Goal: Task Accomplishment & Management: Manage account settings

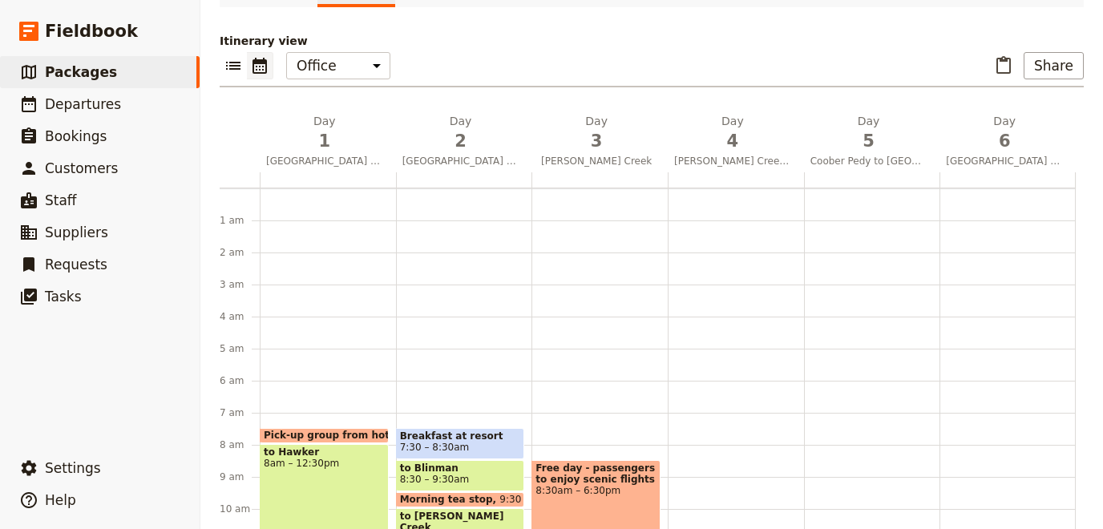
scroll to position [164, 0]
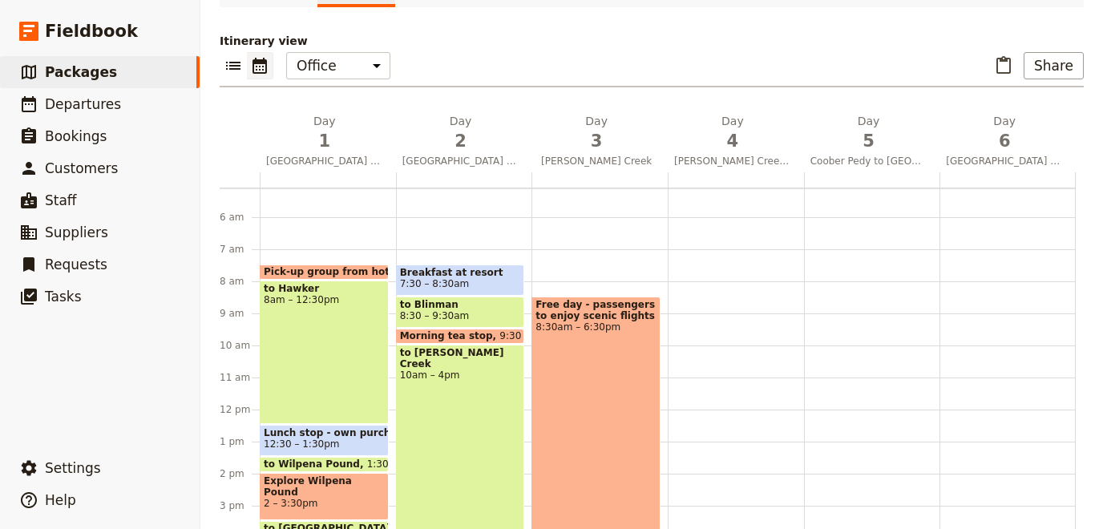
click at [832, 309] on div "Dinner - Standpipe restaurant 6:30 – 8pm" at bounding box center [872, 410] width 136 height 770
select select "5"
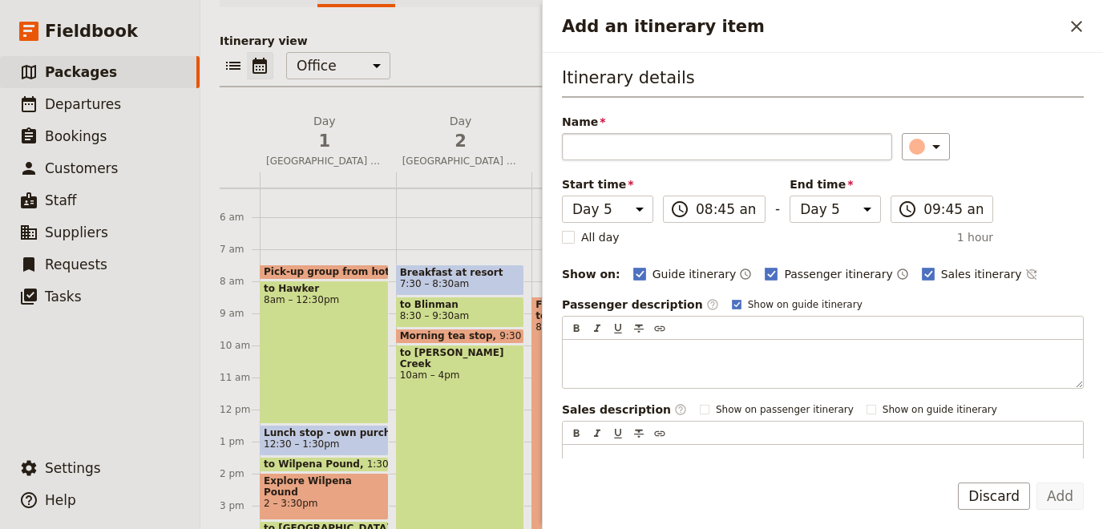
click at [666, 145] on input "Name" at bounding box center [727, 146] width 330 height 27
type input "9"
type input "Umoona Mine tour"
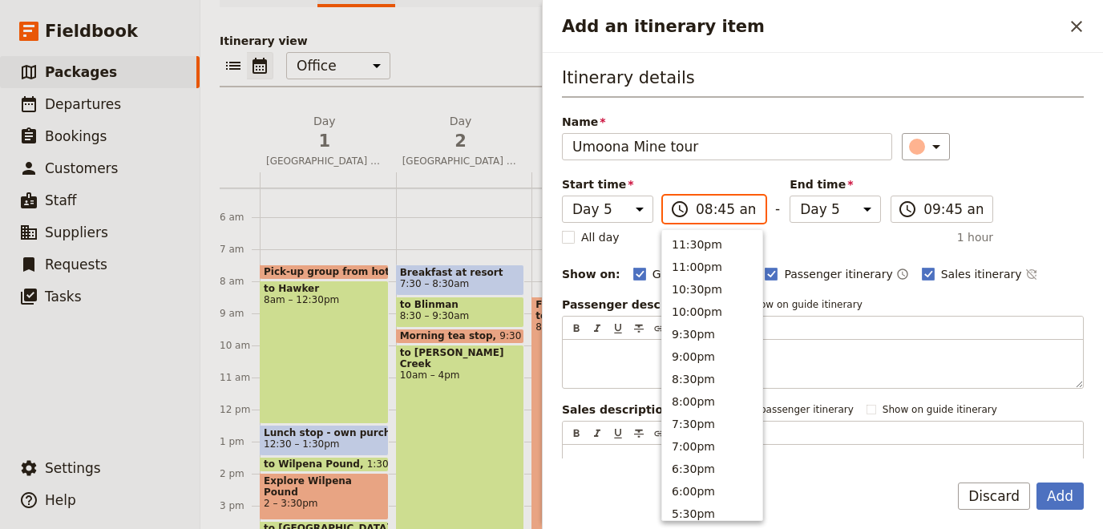
click at [715, 208] on input "08:45 am" at bounding box center [725, 209] width 59 height 19
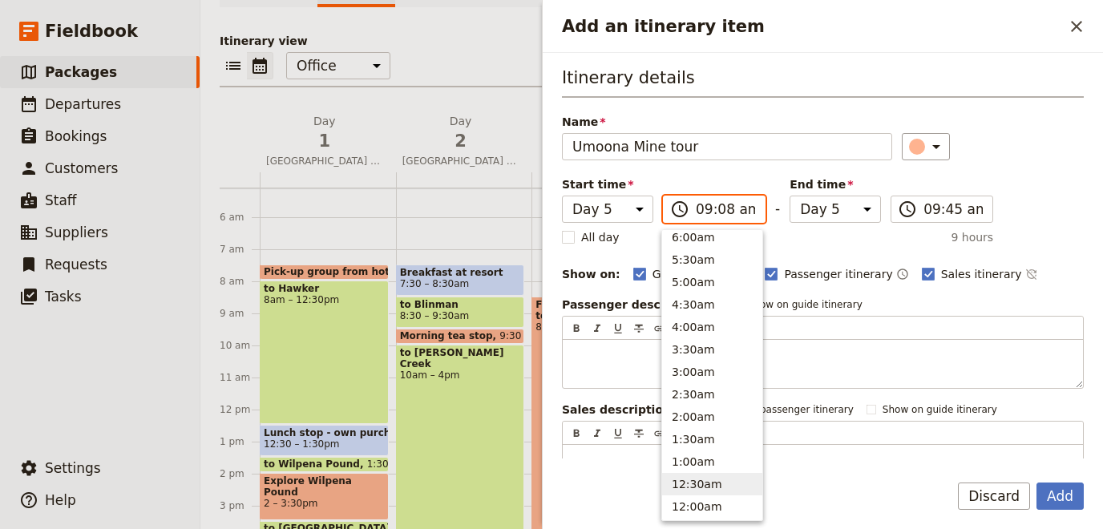
scroll to position [633, 0]
type input "09:00 am"
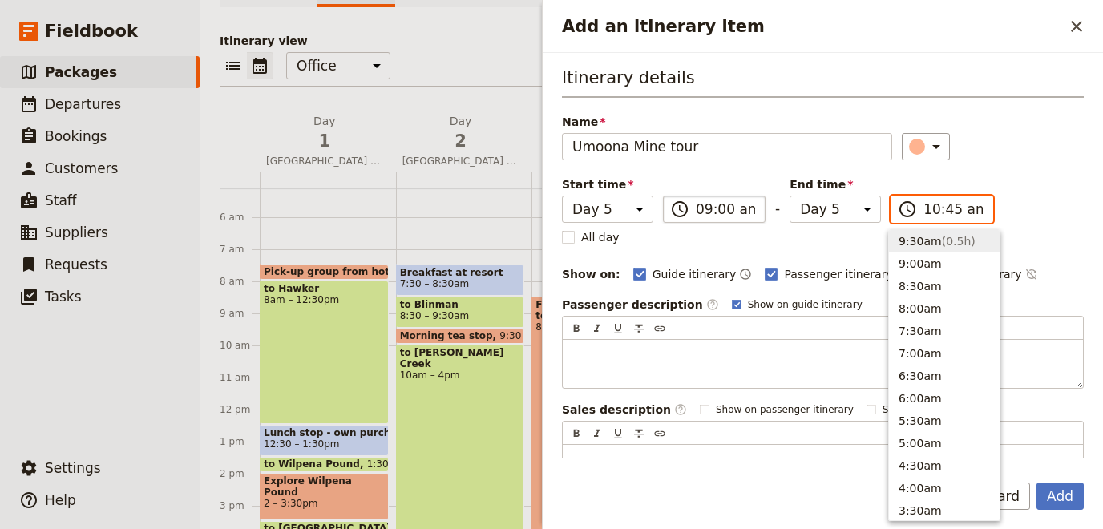
scroll to position [588, 0]
type input "10:00 am"
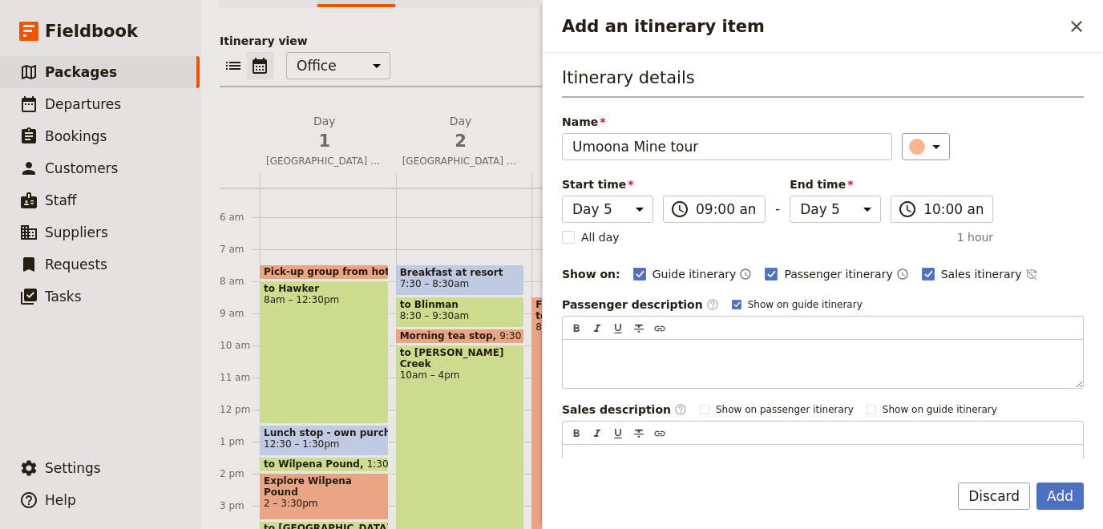
click at [1080, 247] on div "Itinerary details Name Umoona Mine tour ​ Start time Day 1 Day 2 Day 3 Day 4 Da…" at bounding box center [823, 280] width 522 height 428
click at [1061, 490] on button "Add" at bounding box center [1060, 496] width 47 height 27
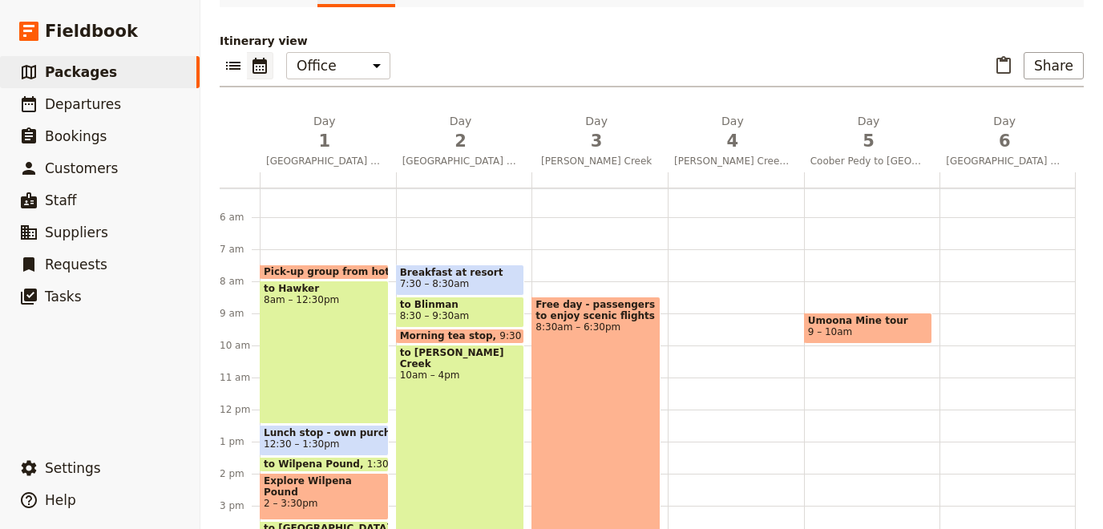
click at [822, 271] on div "Umoona Mine tour 9 – 10am Dinner - Standpipe restaurant 6:30 – 8pm" at bounding box center [872, 410] width 136 height 770
select select "5"
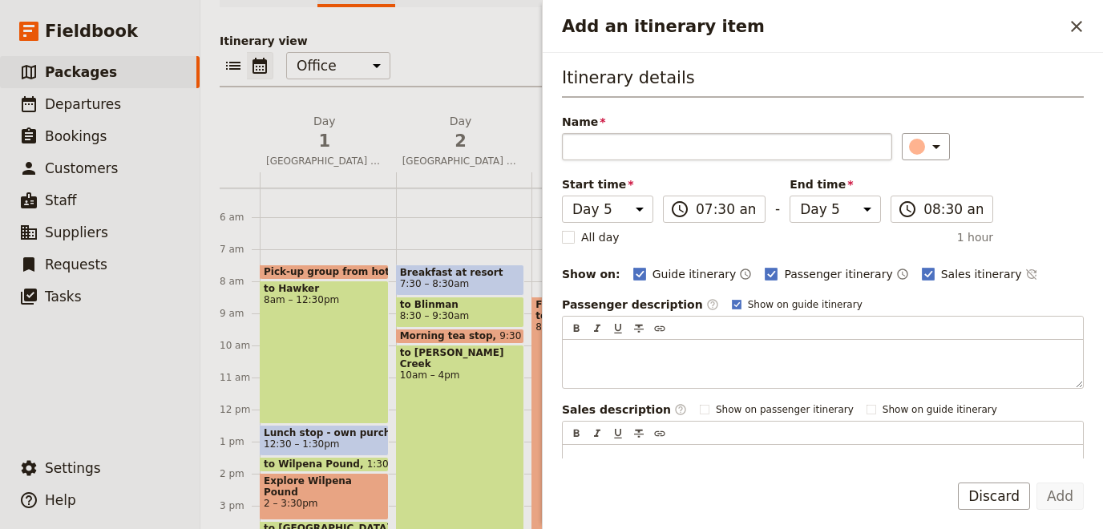
click at [647, 141] on input "Name" at bounding box center [727, 146] width 330 height 27
click at [933, 154] on icon "Add an itinerary item" at bounding box center [936, 146] width 19 height 19
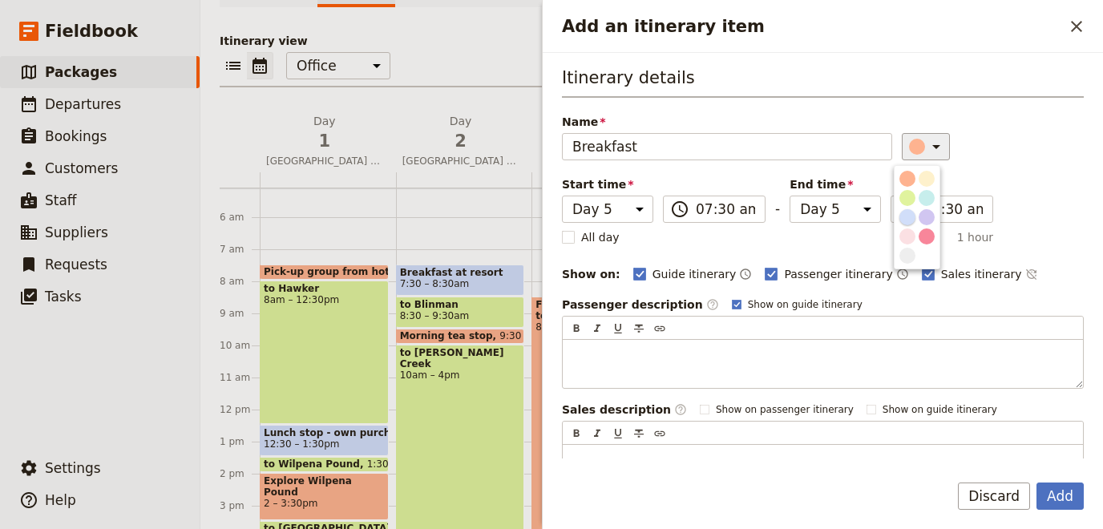
click at [908, 216] on div "button" at bounding box center [907, 217] width 16 height 16
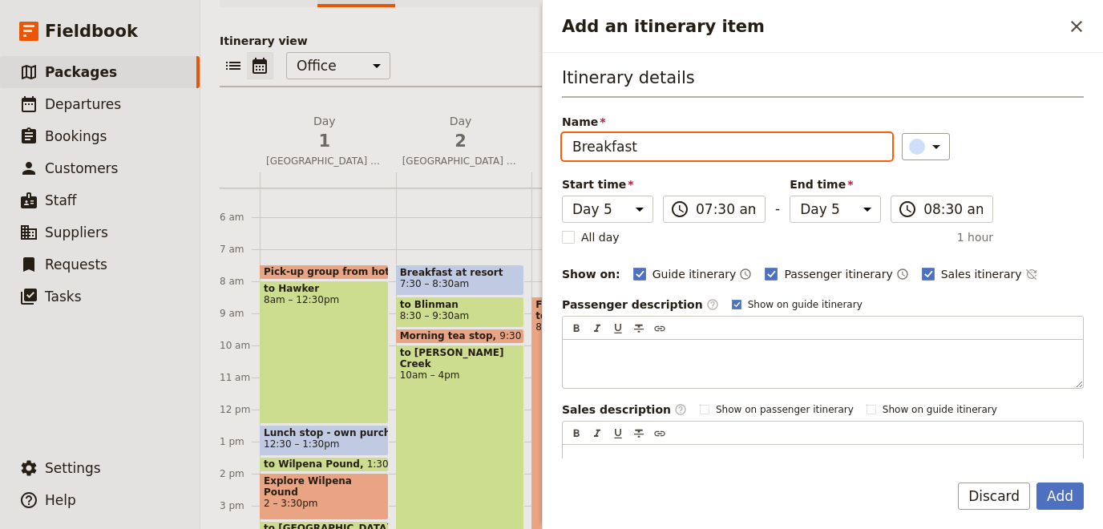
click at [685, 147] on input "Breakfast" at bounding box center [727, 146] width 330 height 27
type input "Breakfast at hotel"
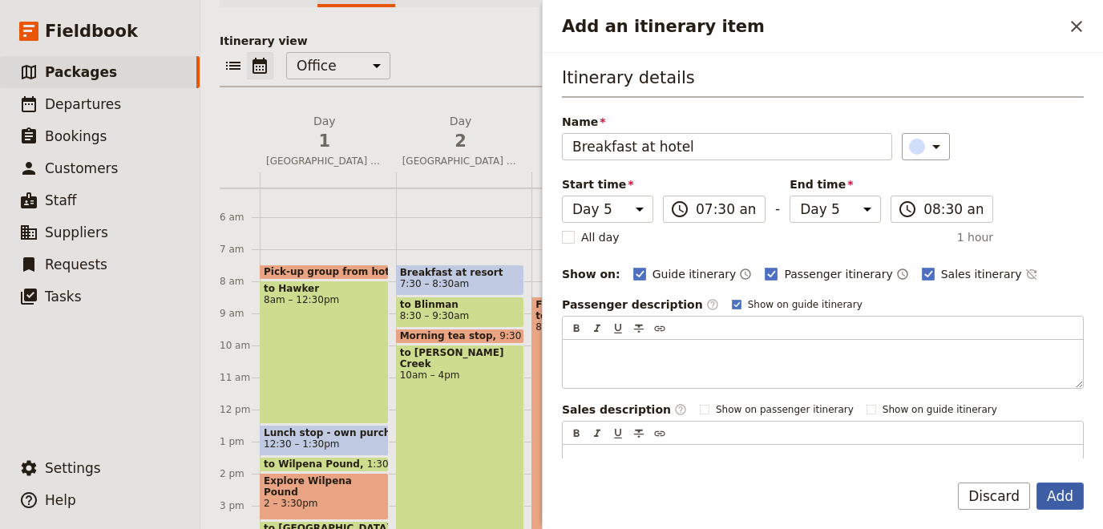
click at [1058, 492] on button "Add" at bounding box center [1060, 496] width 47 height 27
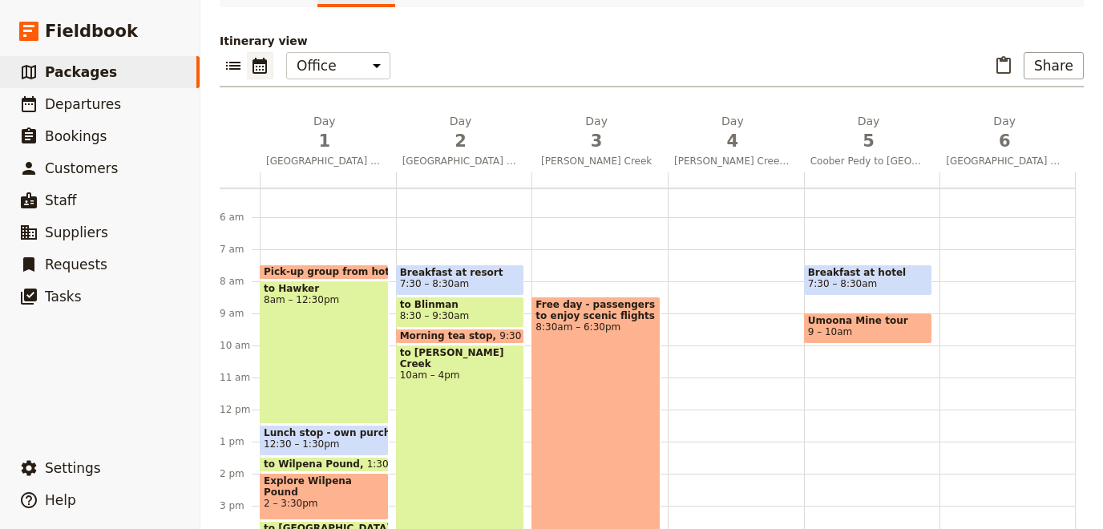
click at [841, 298] on div "Breakfast at hotel 7:30 – 8:30am Umoona Mine tour 9 – 10am Dinner - Standpipe r…" at bounding box center [872, 410] width 136 height 770
select select "5"
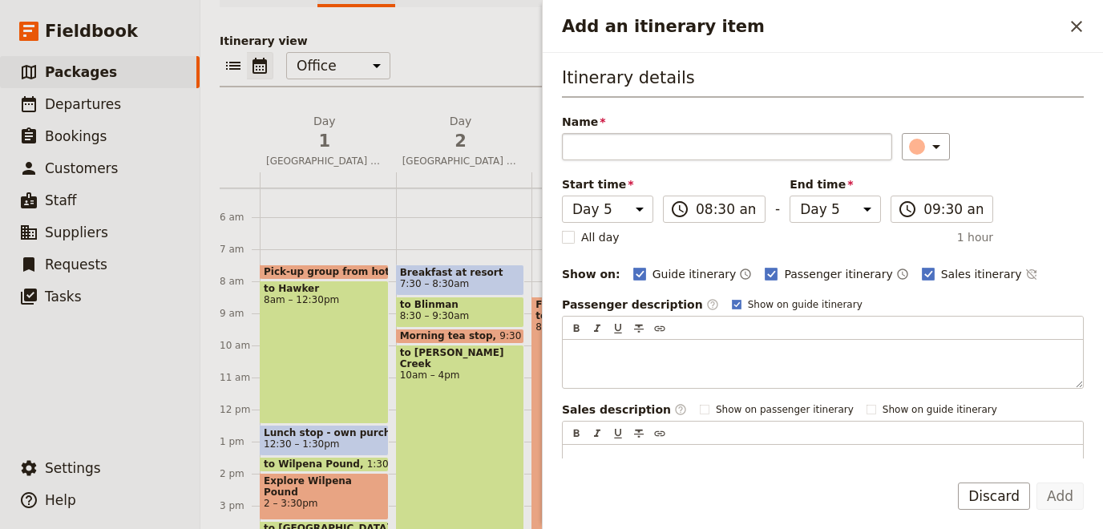
drag, startPoint x: 623, startPoint y: 139, endPoint x: 609, endPoint y: 145, distance: 14.7
click at [621, 139] on input "Name" at bounding box center [727, 146] width 330 height 27
type input "to [GEOGRAPHIC_DATA]"
click at [930, 149] on icon "Add an itinerary item" at bounding box center [936, 146] width 19 height 19
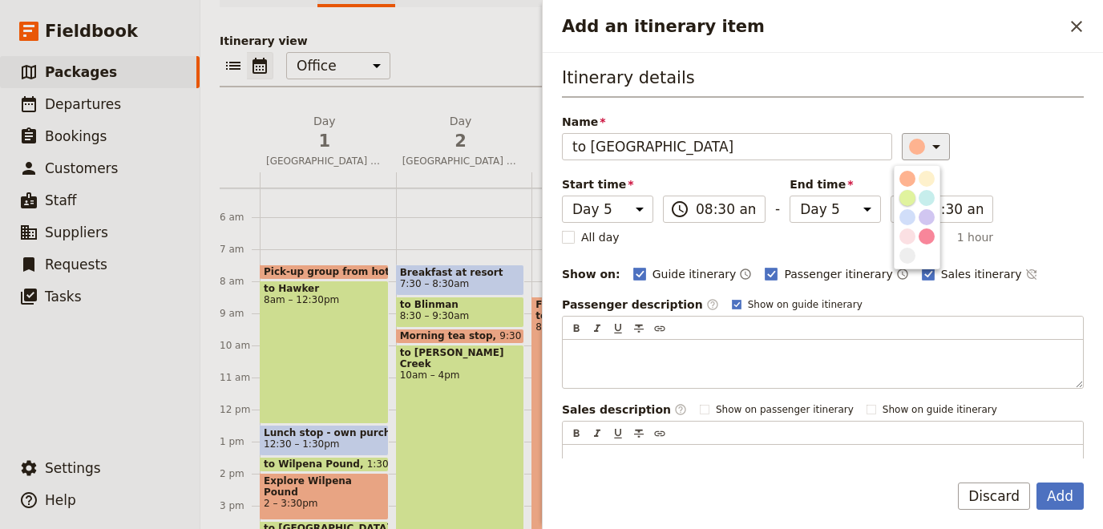
click at [907, 198] on div "button" at bounding box center [907, 198] width 16 height 16
click at [1056, 491] on button "Add" at bounding box center [1060, 496] width 47 height 27
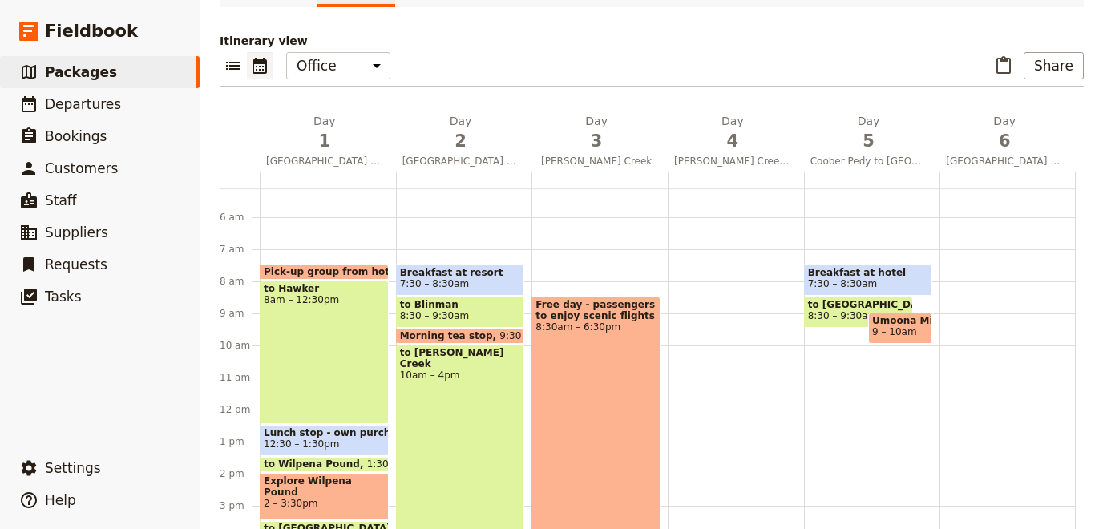
click at [844, 310] on span "8:30 – 9:30am" at bounding box center [843, 315] width 70 height 11
select select "5"
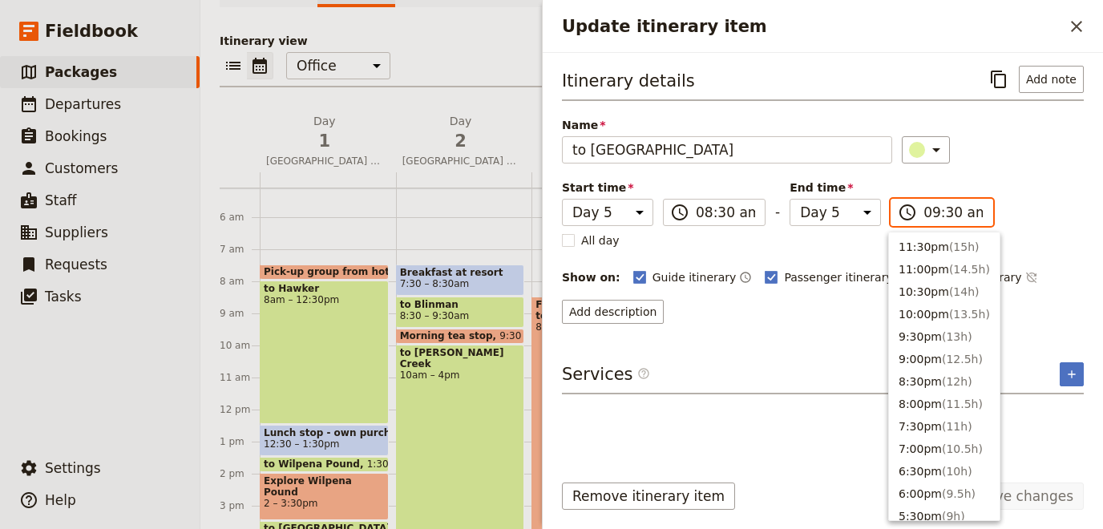
scroll to position [632, 0]
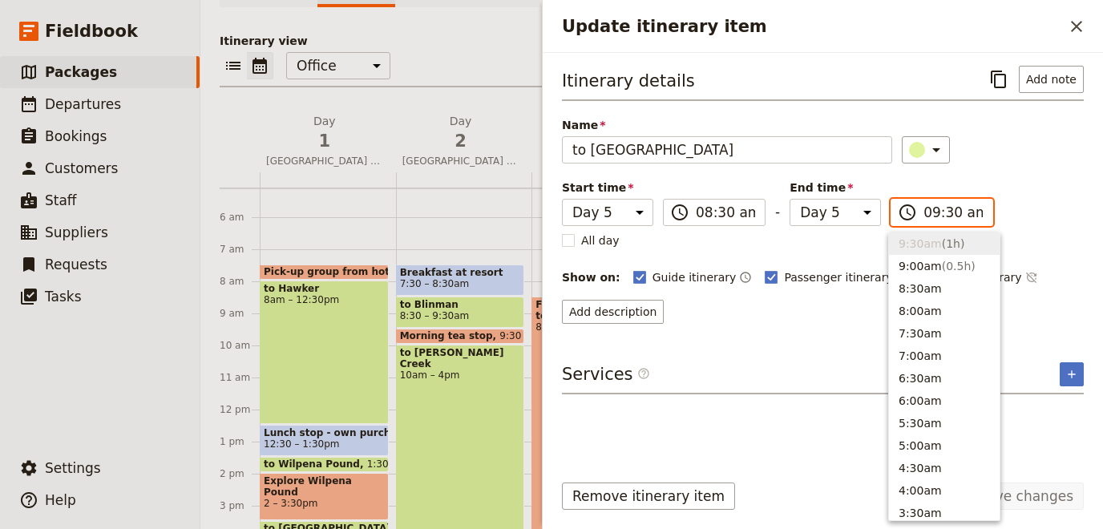
click at [940, 208] on input "09:30 am" at bounding box center [953, 212] width 59 height 19
click at [944, 209] on input "09:30 am" at bounding box center [953, 212] width 59 height 19
type input "09:00 am"
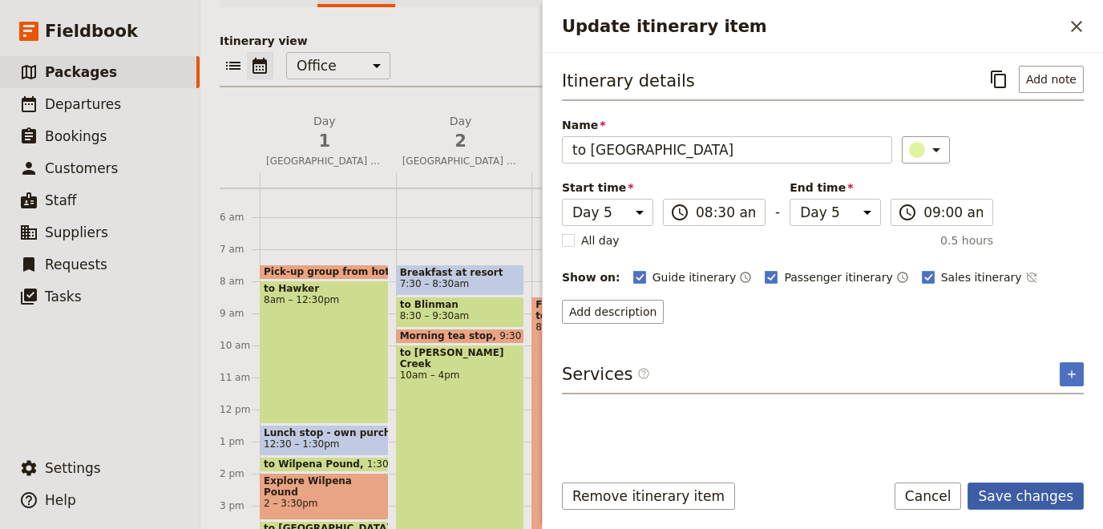
click at [1012, 506] on button "Save changes" at bounding box center [1026, 496] width 116 height 27
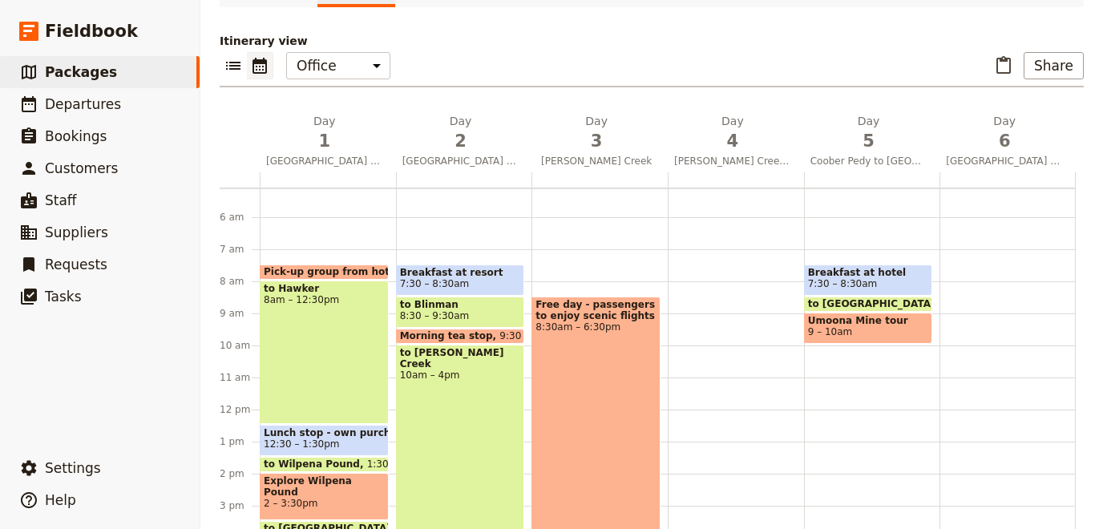
click at [823, 348] on div "Breakfast at hotel 7:30 – 8:30am to [GEOGRAPHIC_DATA] 8:30 – 9am Umoona Mine to…" at bounding box center [872, 410] width 136 height 770
select select "5"
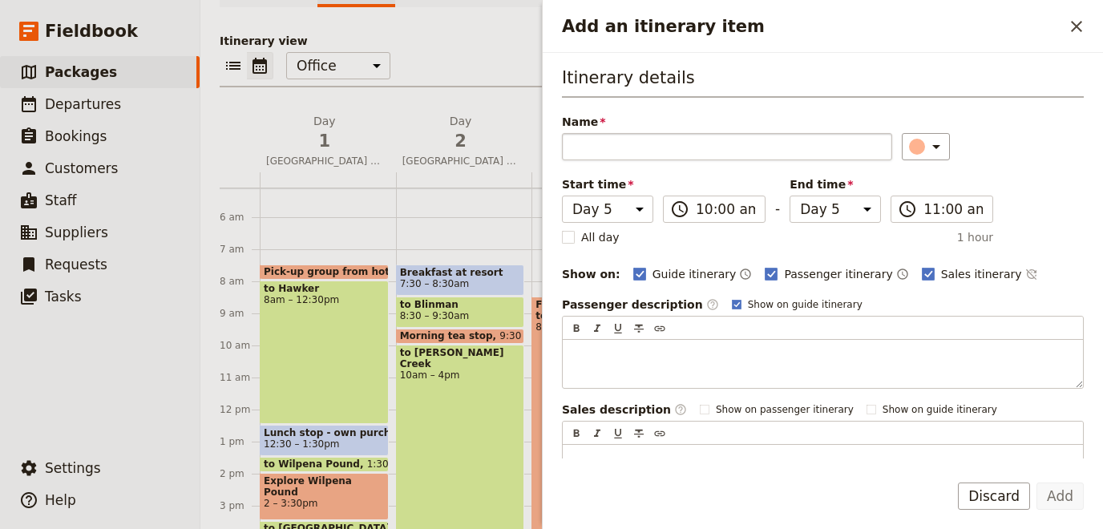
click at [659, 145] on input "Name" at bounding box center [727, 146] width 330 height 27
type input "to [GEOGRAPHIC_DATA]"
click at [927, 147] on icon "Add an itinerary item" at bounding box center [936, 146] width 19 height 19
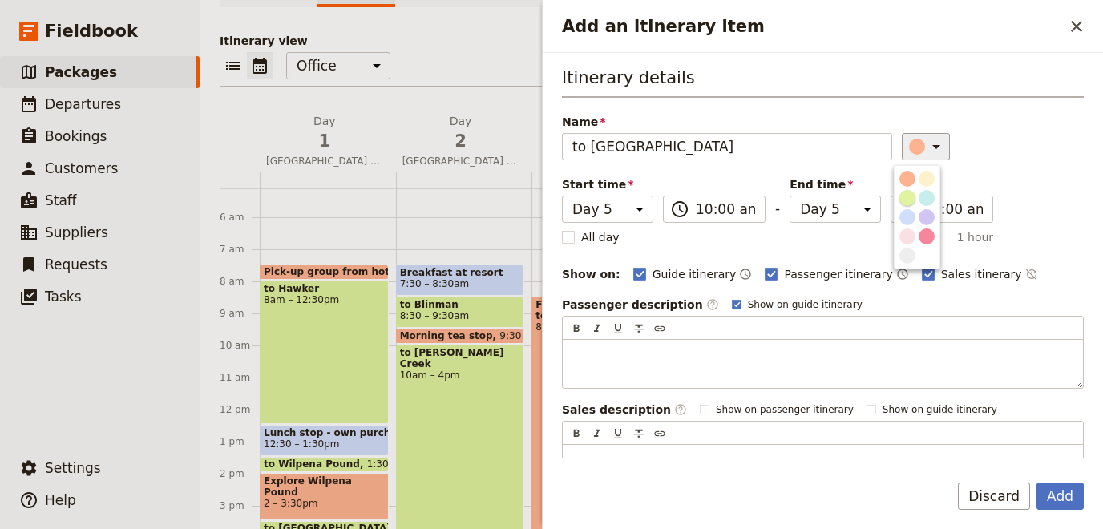
click at [910, 190] on button "button" at bounding box center [907, 197] width 19 height 19
click at [962, 210] on input "11:00 am" at bounding box center [953, 209] width 59 height 19
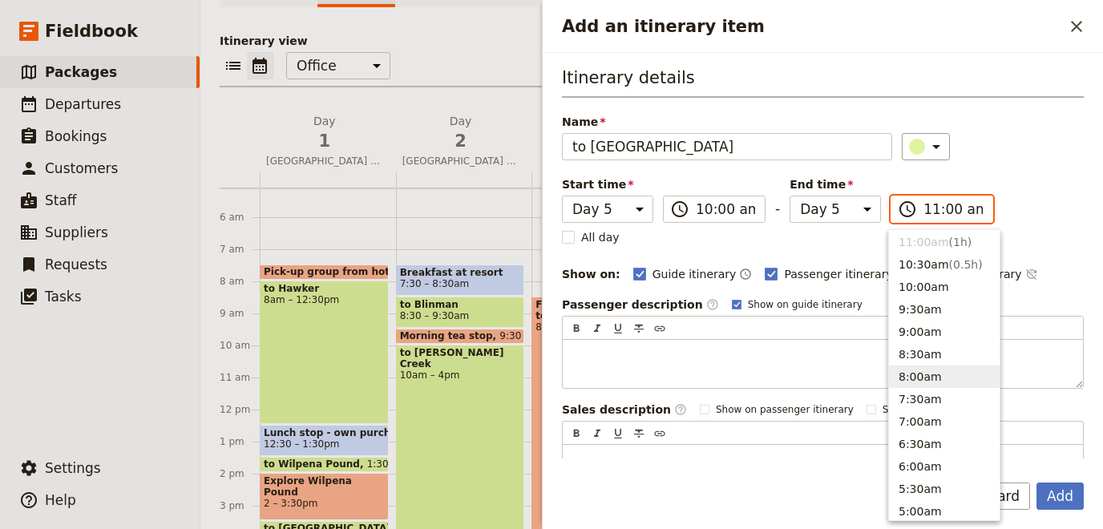
scroll to position [793, 0]
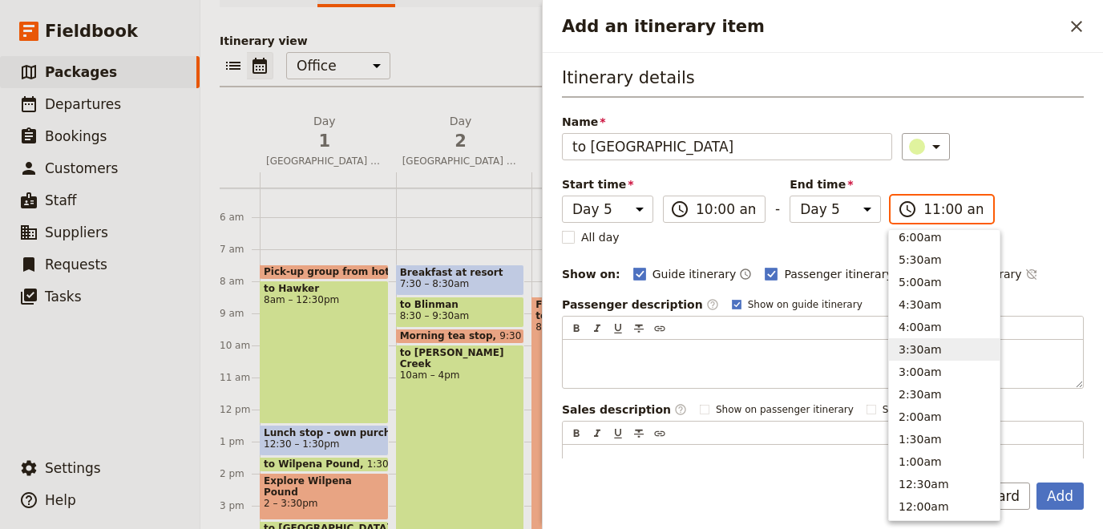
click at [946, 351] on button "3:30am" at bounding box center [944, 349] width 111 height 22
type input "03:30 am"
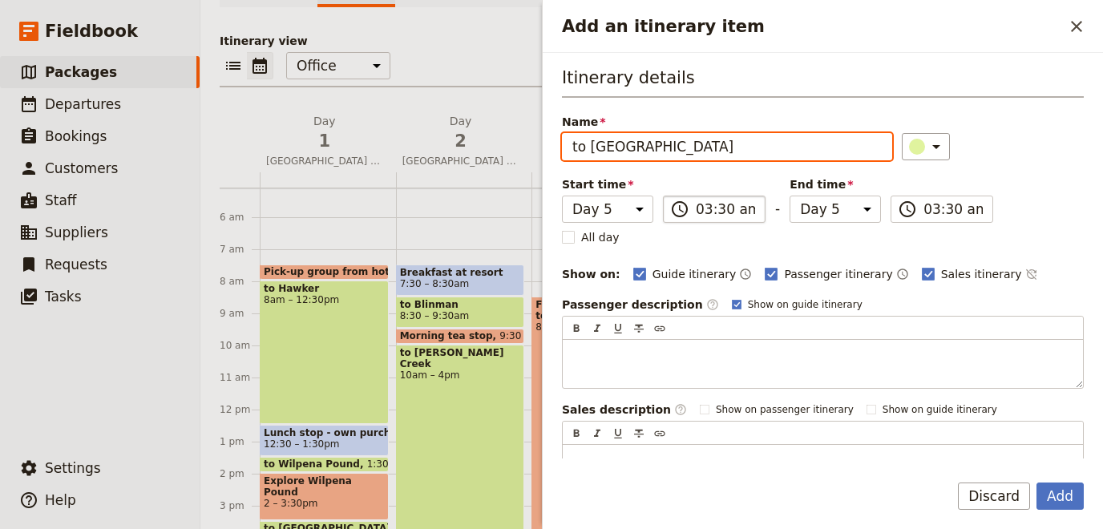
click at [718, 208] on input "03:30 am" at bounding box center [725, 209] width 59 height 19
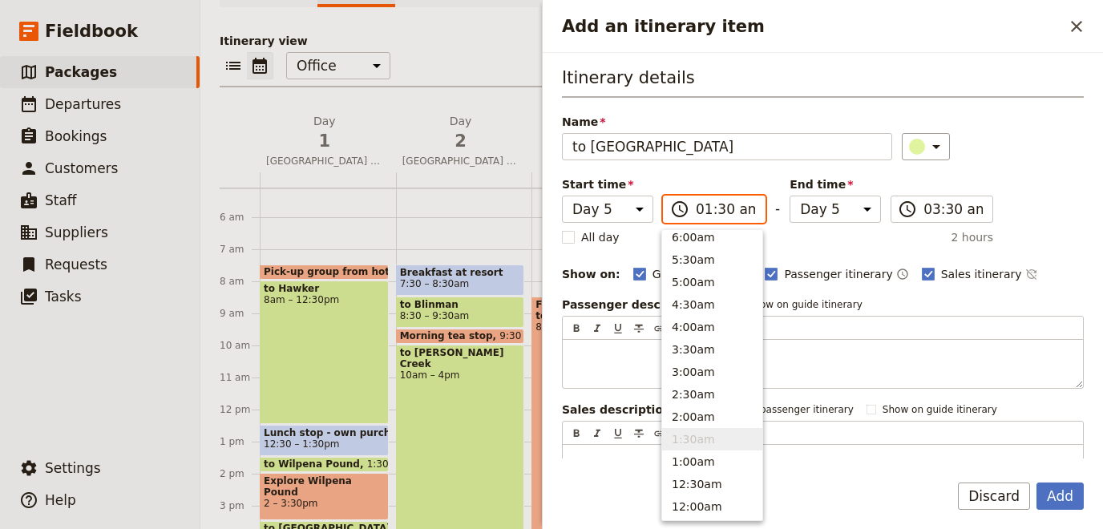
type input "10:30 am"
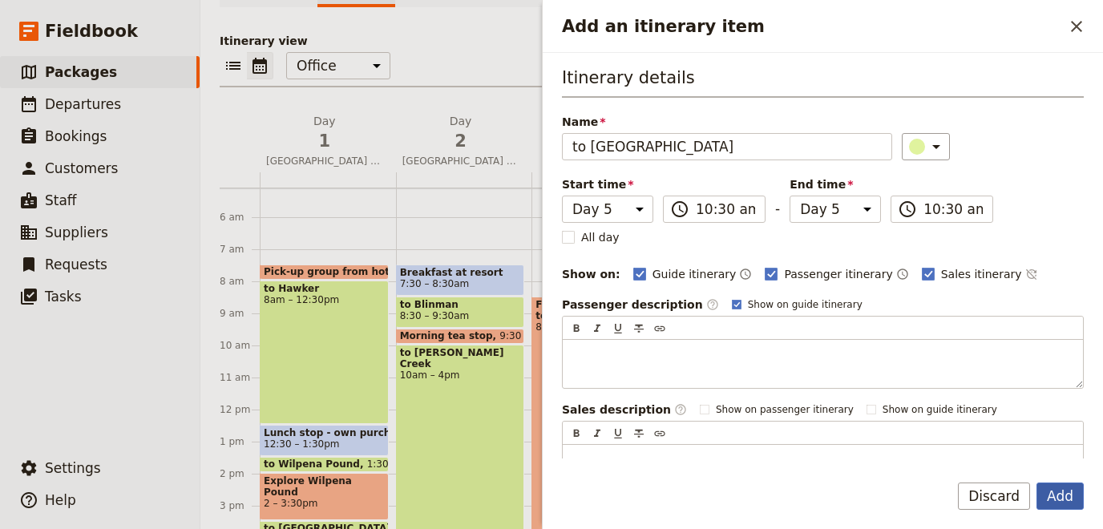
click at [1068, 495] on button "Add" at bounding box center [1060, 496] width 47 height 27
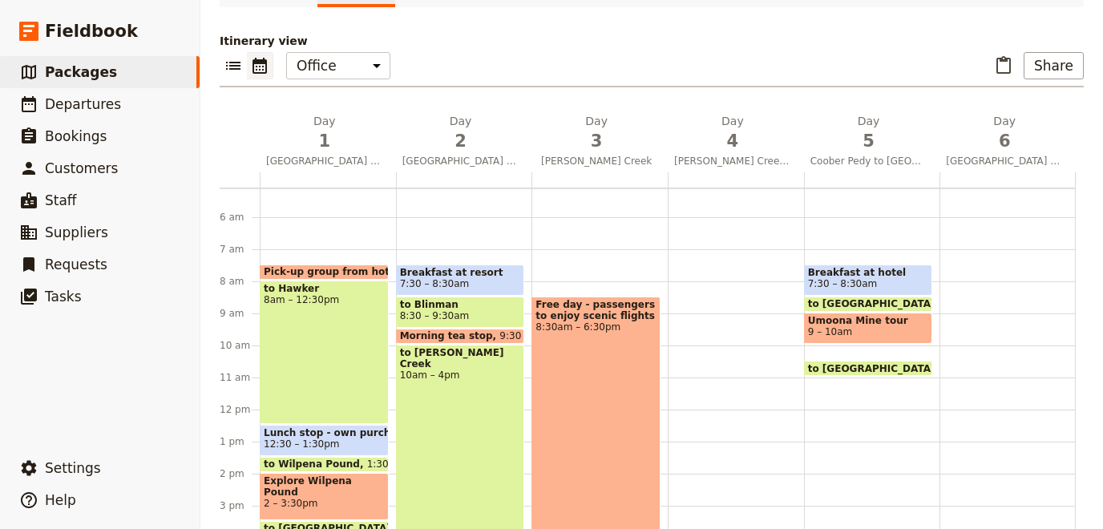
click at [901, 370] on span at bounding box center [868, 372] width 127 height 6
select select "5"
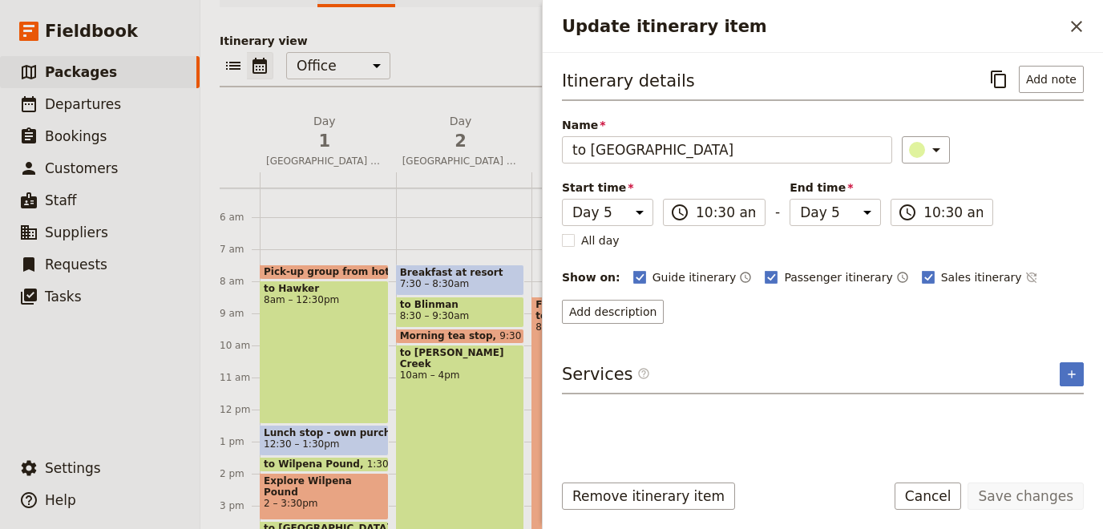
click at [948, 193] on div "Start time Day 1 Day 2 Day 3 Day 4 Day 5 Day 6 10:30 ​ 10:30 am - End time Day …" at bounding box center [777, 203] width 431 height 46
click at [932, 206] on input "10:30 am" at bounding box center [953, 212] width 59 height 19
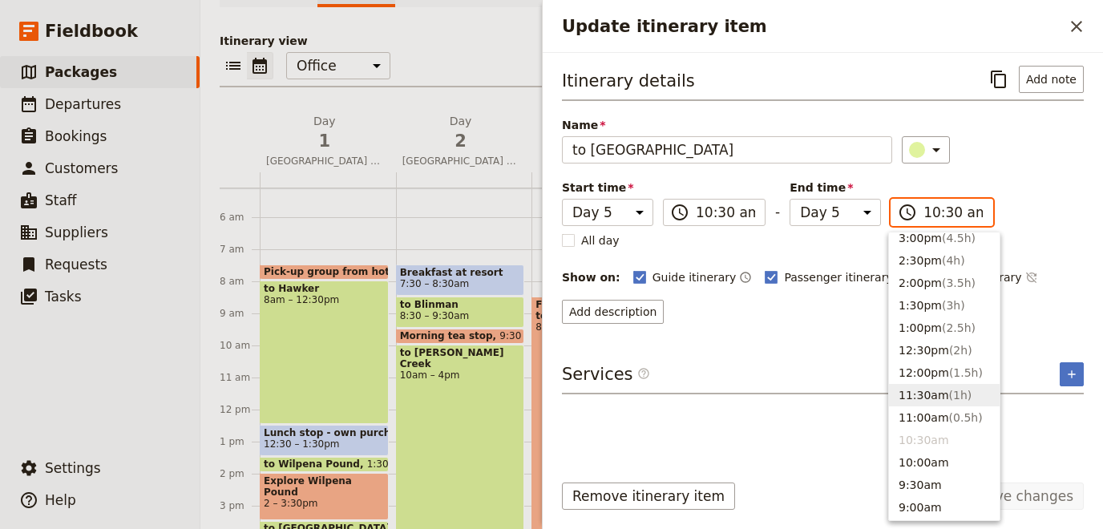
scroll to position [292, 0]
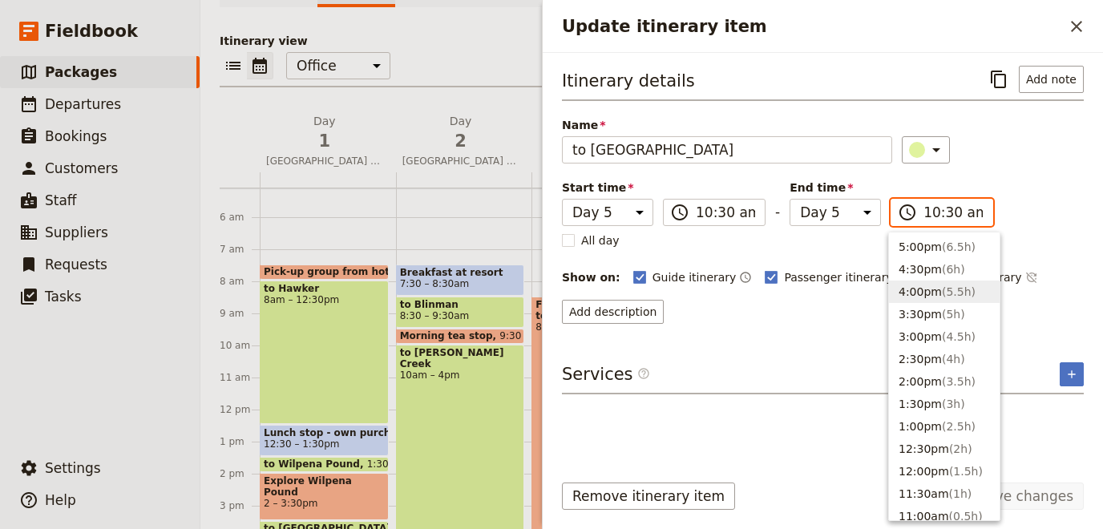
click at [940, 301] on button "4:00pm ( 5.5h )" at bounding box center [944, 292] width 111 height 22
type input "04:00 pm"
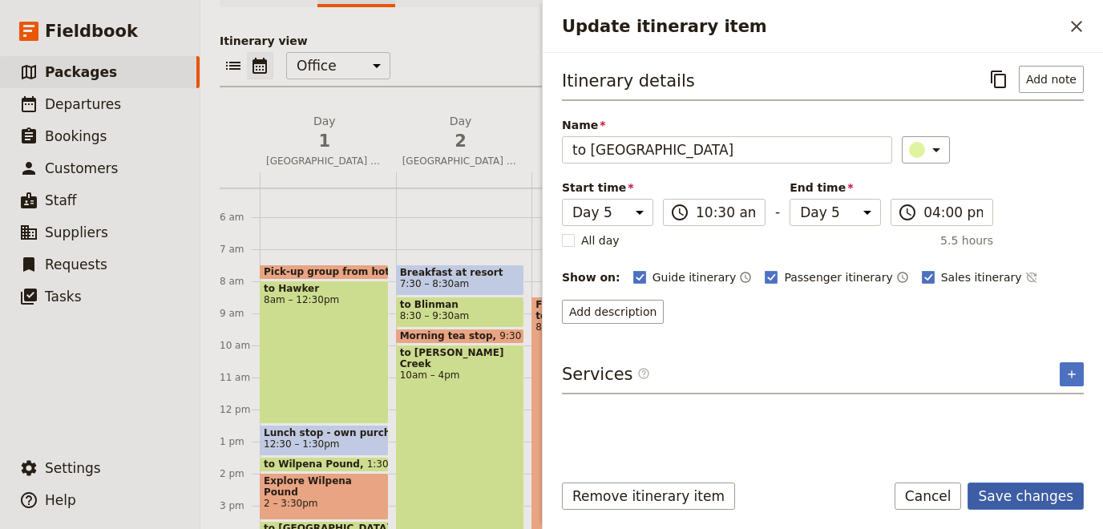
click at [1025, 498] on button "Save changes" at bounding box center [1026, 496] width 116 height 27
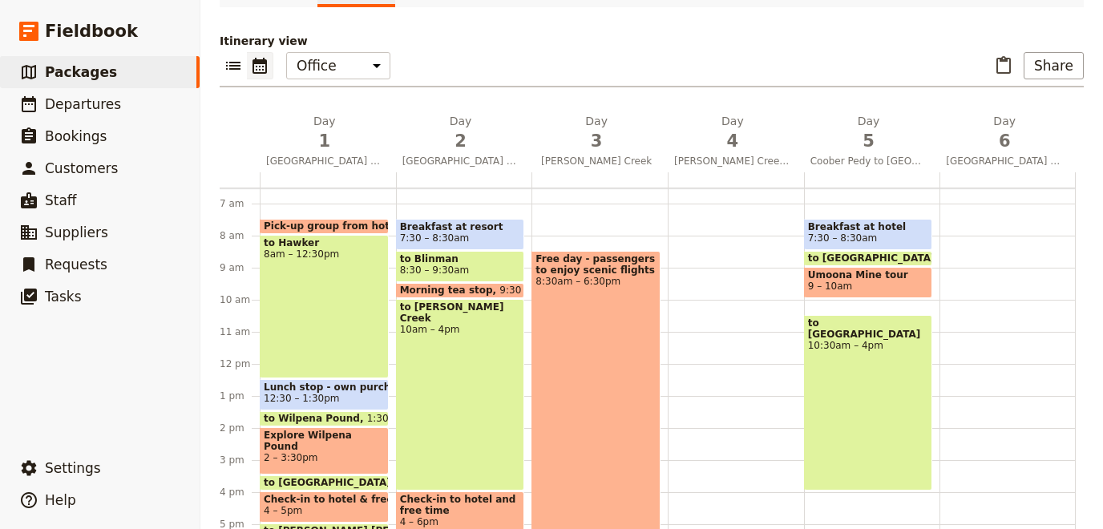
scroll to position [160, 0]
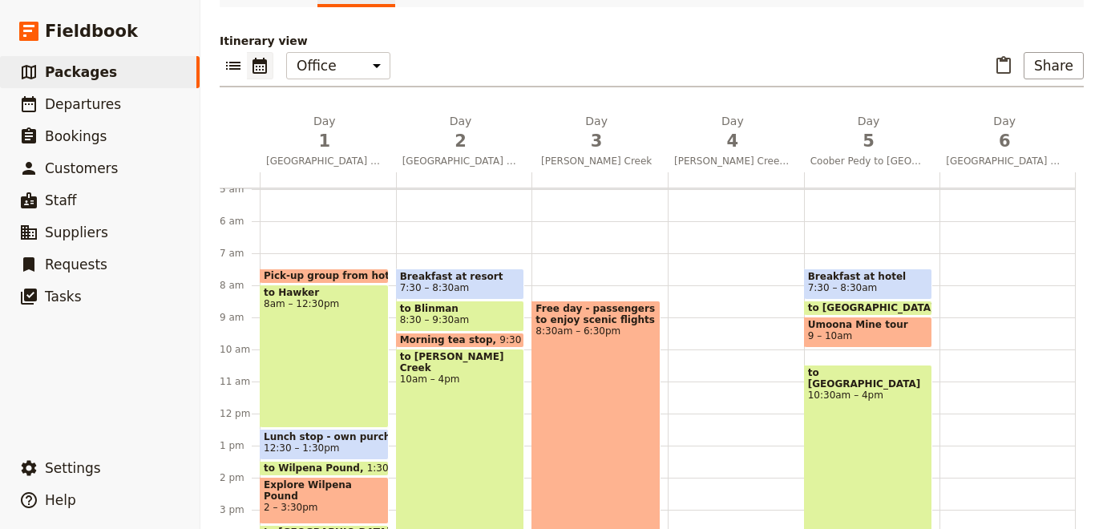
click at [876, 406] on div "to [GEOGRAPHIC_DATA] 10:30am – 4pm" at bounding box center [868, 453] width 129 height 176
select select "5"
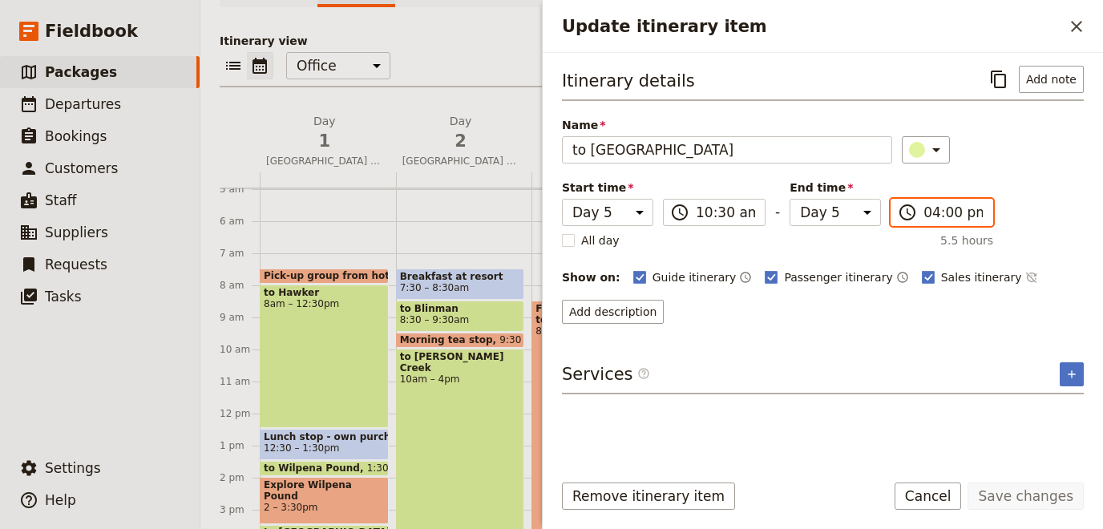
click at [972, 212] on input "04:00 pm" at bounding box center [953, 212] width 59 height 19
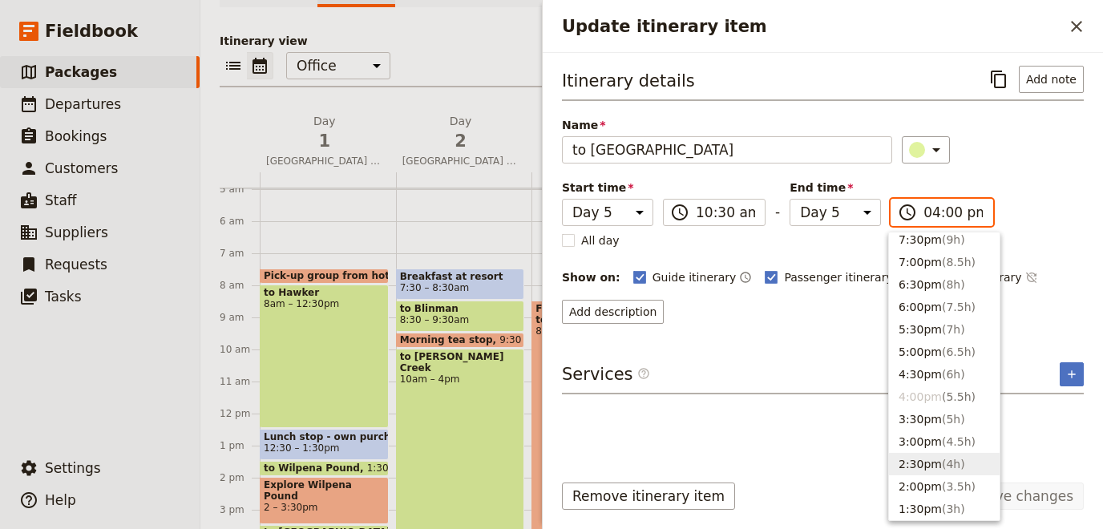
scroll to position [119, 0]
click at [915, 414] on button "5:00pm ( 6.5h )" at bounding box center [944, 419] width 111 height 22
type input "05:00 pm"
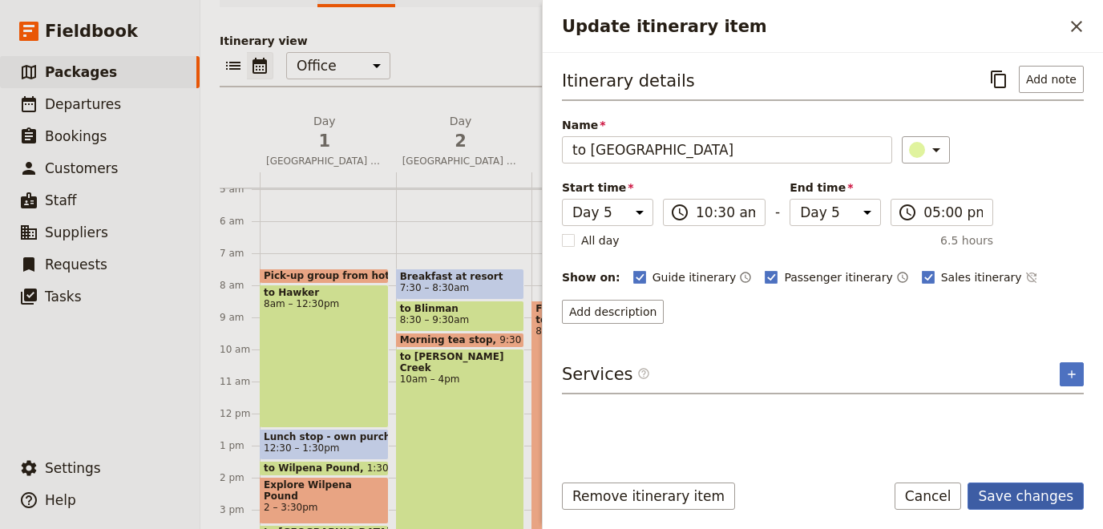
click at [1024, 495] on button "Save changes" at bounding box center [1026, 496] width 116 height 27
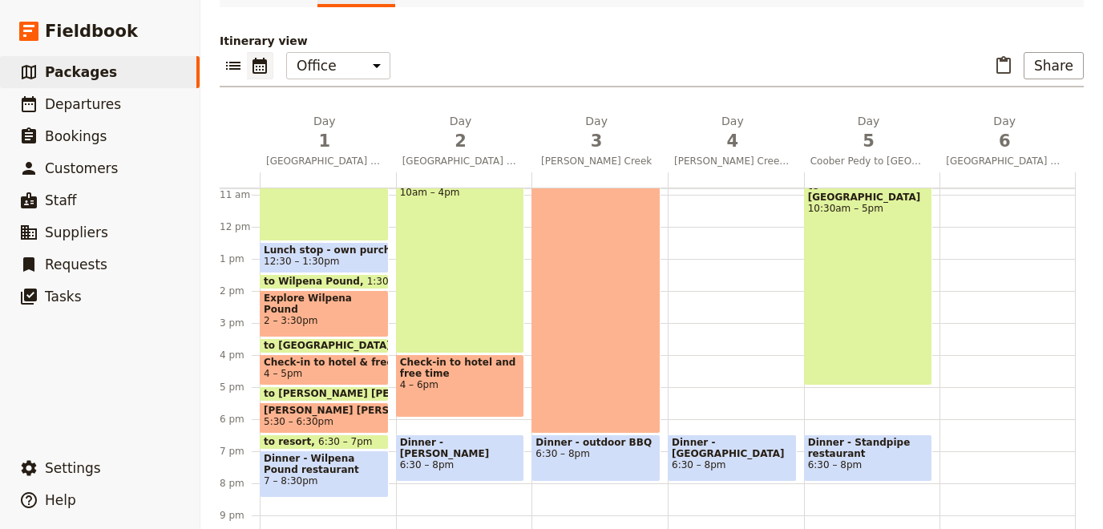
scroll to position [380, 0]
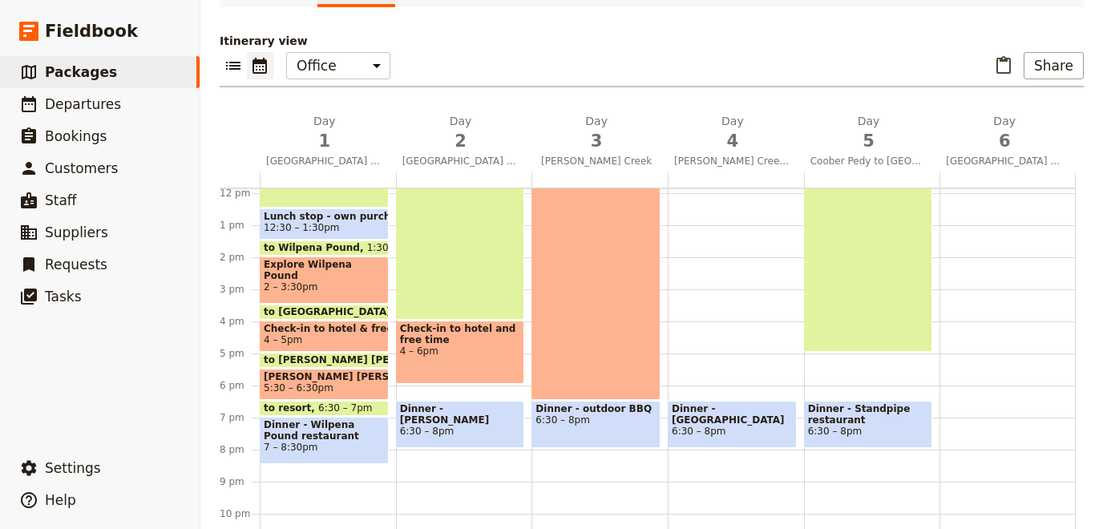
click at [852, 362] on div "Breakfast at hotel 7:30 – 8:30am to [GEOGRAPHIC_DATA] 8:30 – 9am Umoona Mine to…" at bounding box center [872, 193] width 136 height 770
select select "5"
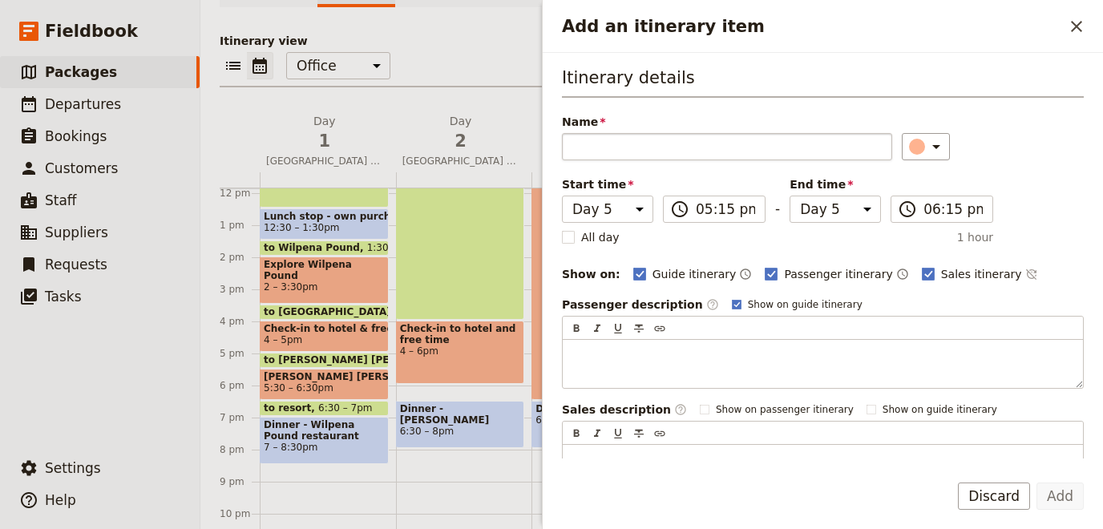
click at [631, 135] on input "Name" at bounding box center [727, 146] width 330 height 27
type input "Check-in to hotel & free time"
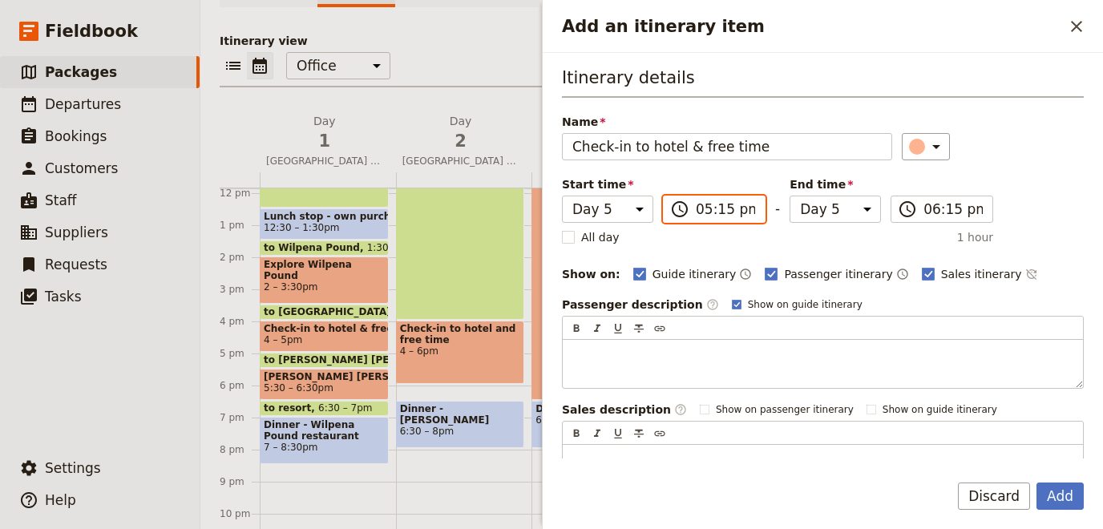
click at [725, 208] on input "05:15 pm" at bounding box center [725, 209] width 59 height 19
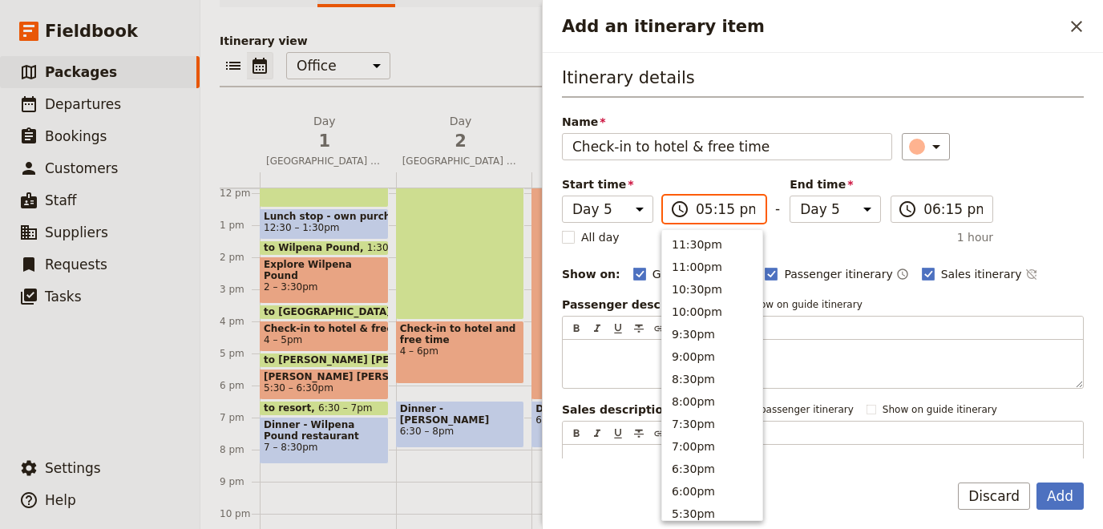
scroll to position [294, 0]
click at [725, 210] on input "05:15 pm" at bounding box center [725, 209] width 59 height 19
click at [720, 210] on input "05:15 pm" at bounding box center [725, 209] width 59 height 19
type input "05:30 pm"
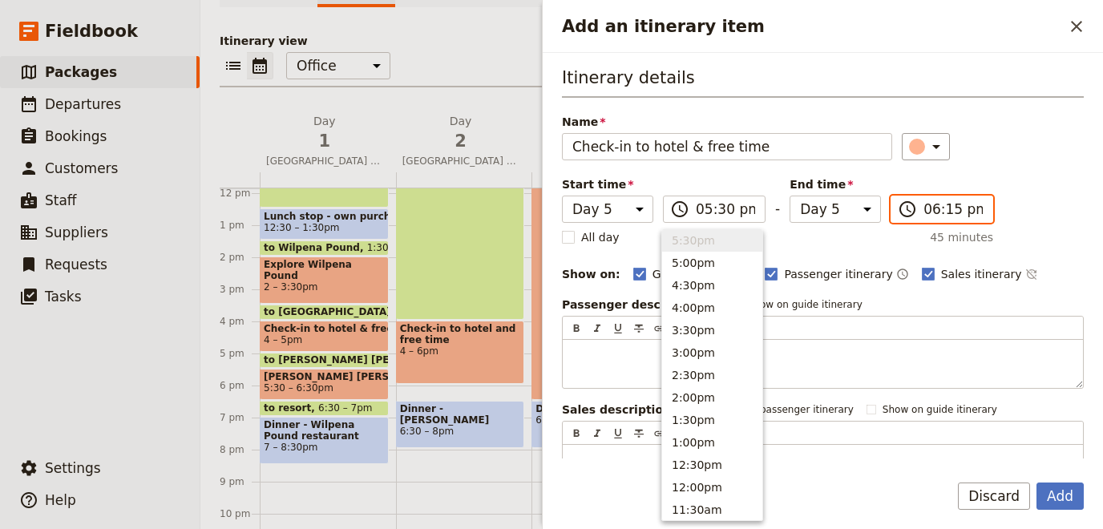
click at [939, 208] on input "06:15 pm" at bounding box center [953, 209] width 59 height 19
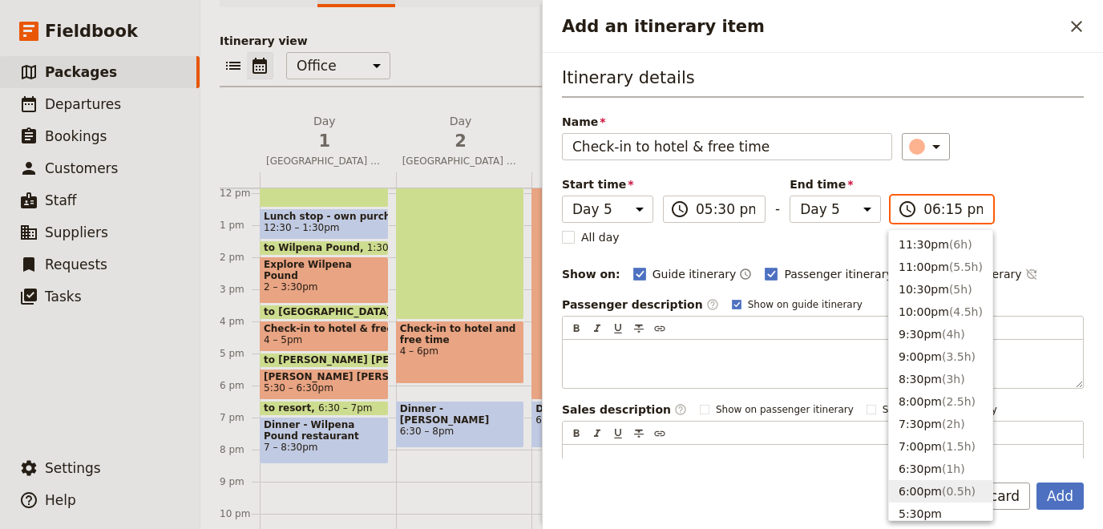
click at [944, 208] on input "06:15 pm" at bounding box center [953, 209] width 59 height 19
type input "06:30 pm"
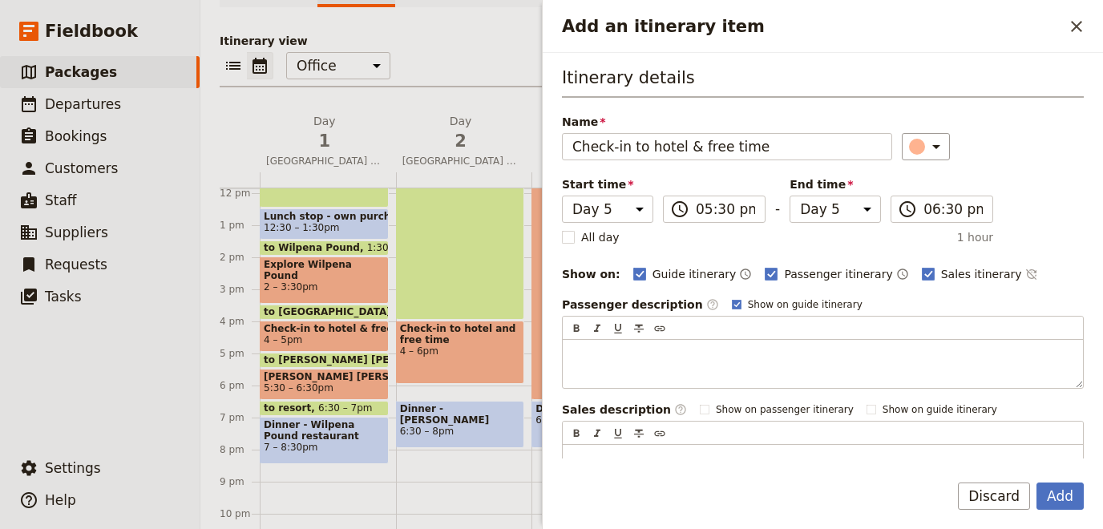
click at [1050, 398] on div "Passenger description ​ Show on guide itinerary ​ ​ ​ ​ ​ Sales description ​ S…" at bounding box center [823, 395] width 522 height 197
click at [1061, 500] on button "Add" at bounding box center [1060, 496] width 47 height 27
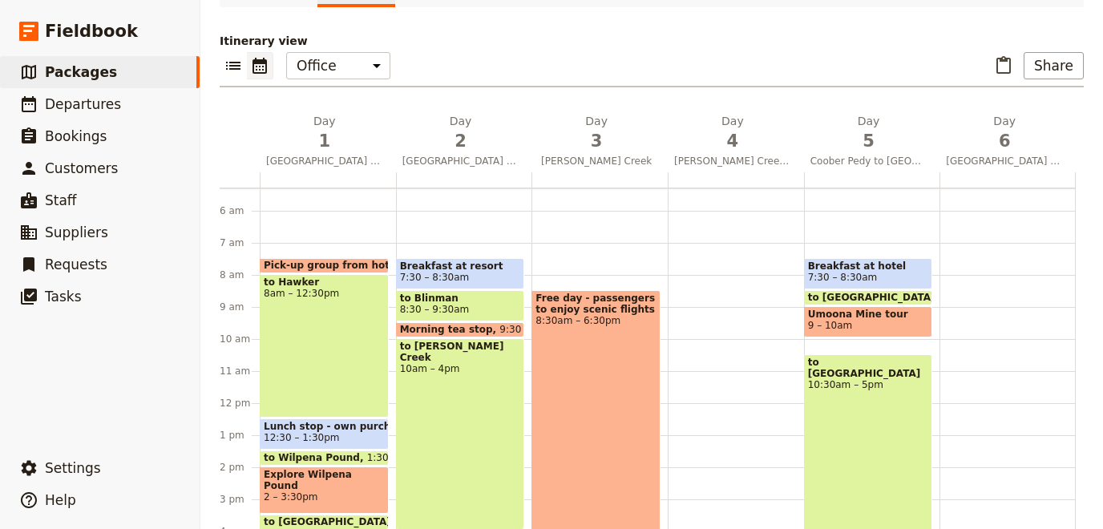
scroll to position [232, 0]
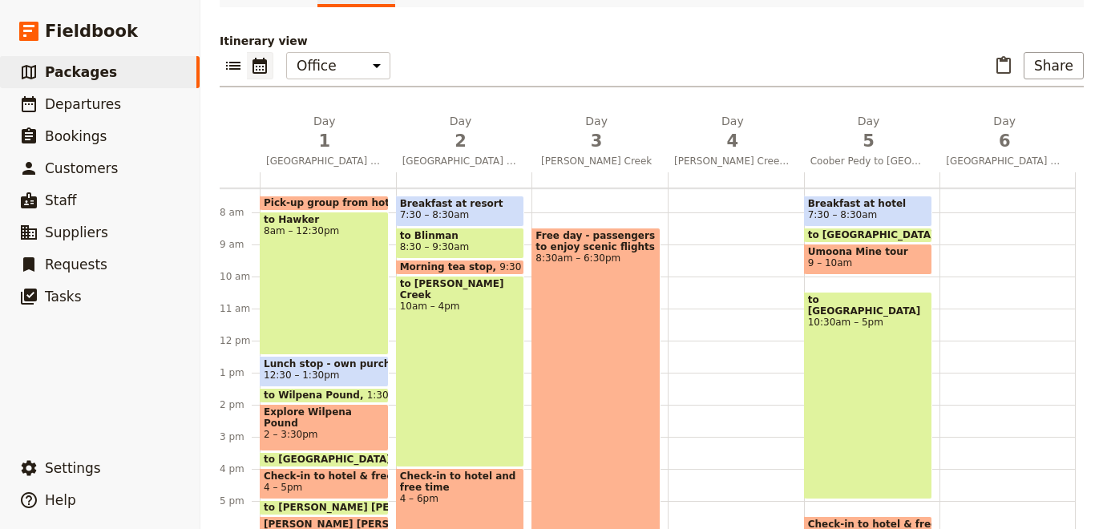
click at [712, 208] on div "Dinner - [GEOGRAPHIC_DATA] 6:30 – 8pm" at bounding box center [736, 341] width 136 height 770
select select "4"
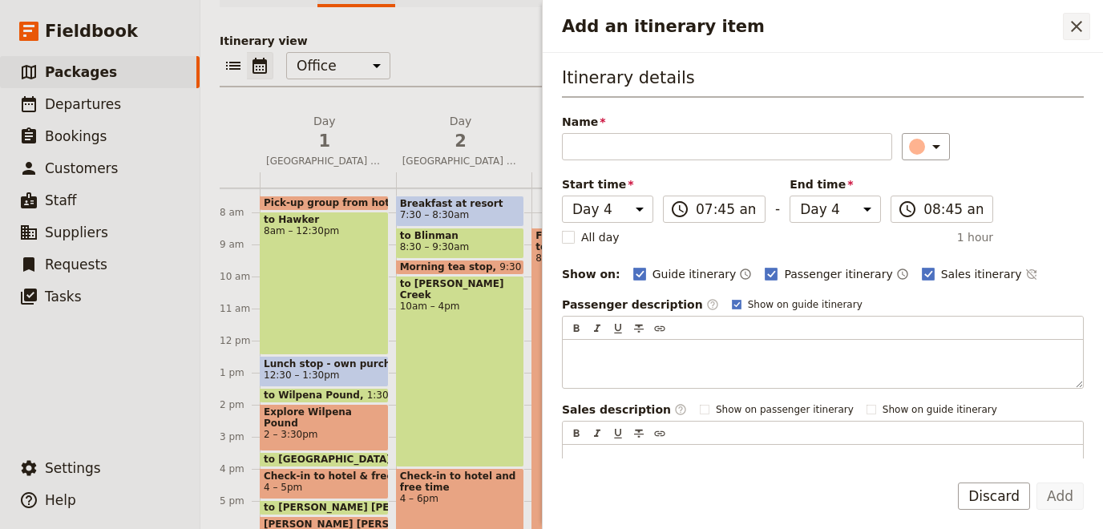
click at [1088, 25] on button "​" at bounding box center [1076, 26] width 27 height 27
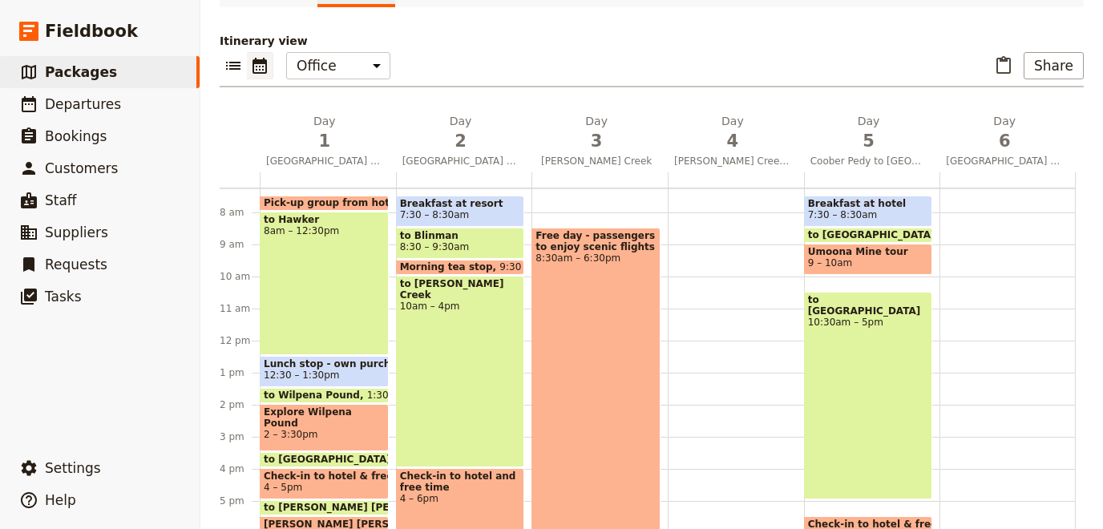
click at [553, 204] on div "Free day - passengers to enjoy scenic flights 8:30am – 6:30pm Dinner - outdoor …" at bounding box center [599, 341] width 136 height 770
select select "3"
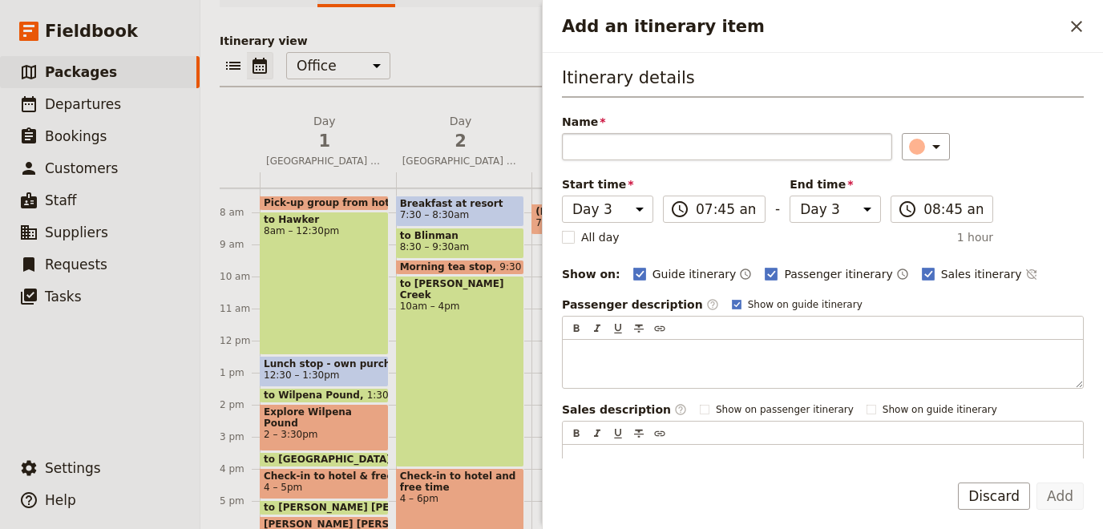
click at [611, 143] on input "Name" at bounding box center [727, 146] width 330 height 27
click at [746, 208] on input "07:45 am" at bounding box center [725, 209] width 59 height 19
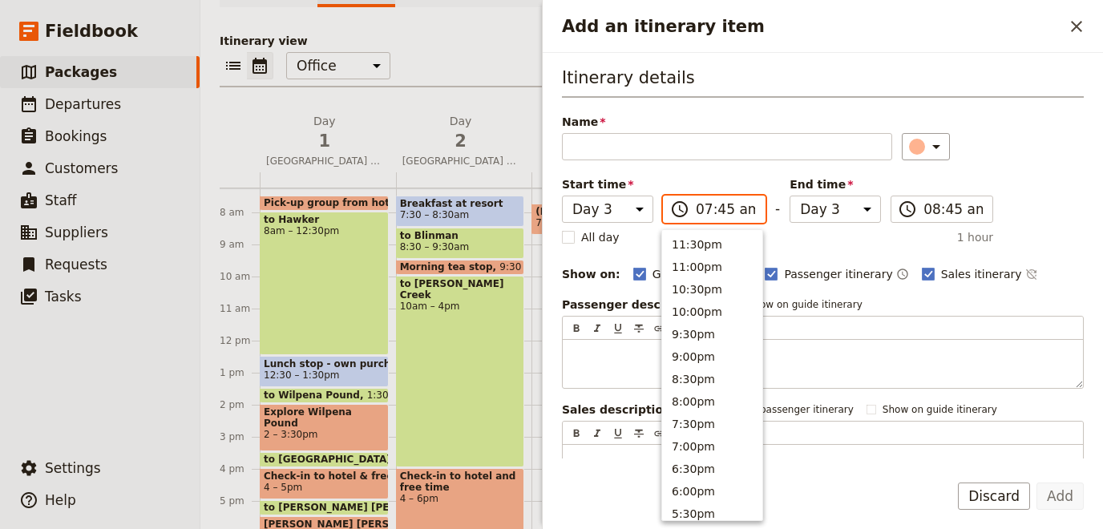
scroll to position [721, 0]
click at [707, 239] on button "7:30am" at bounding box center [712, 241] width 100 height 22
type input "07:30 am"
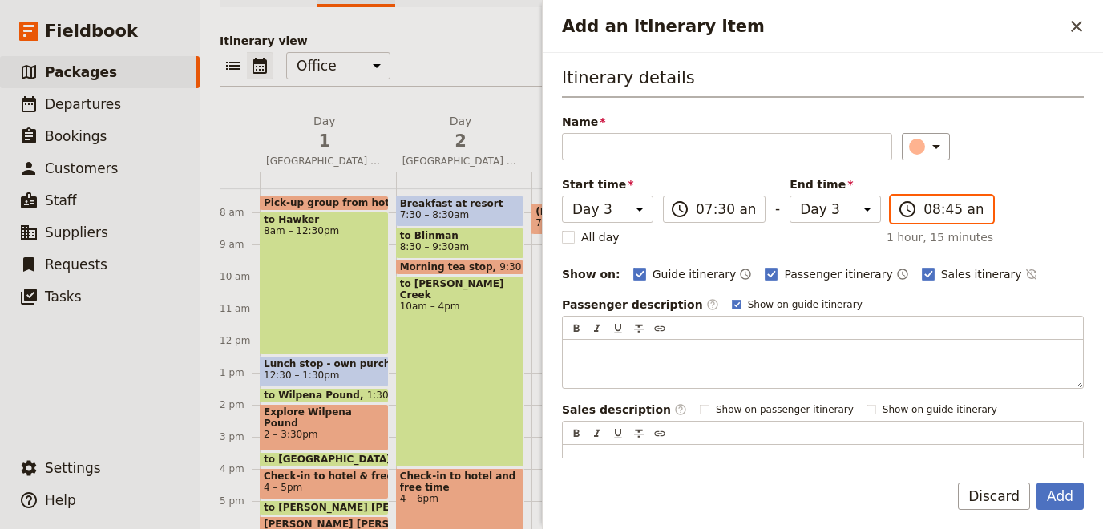
click at [946, 208] on input "08:45 am" at bounding box center [953, 209] width 59 height 19
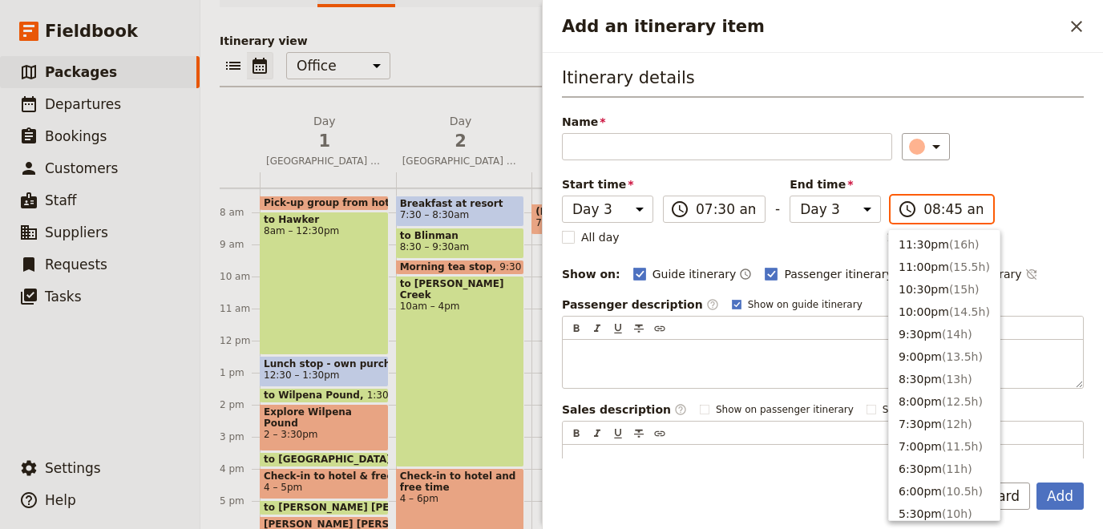
scroll to position [677, 0]
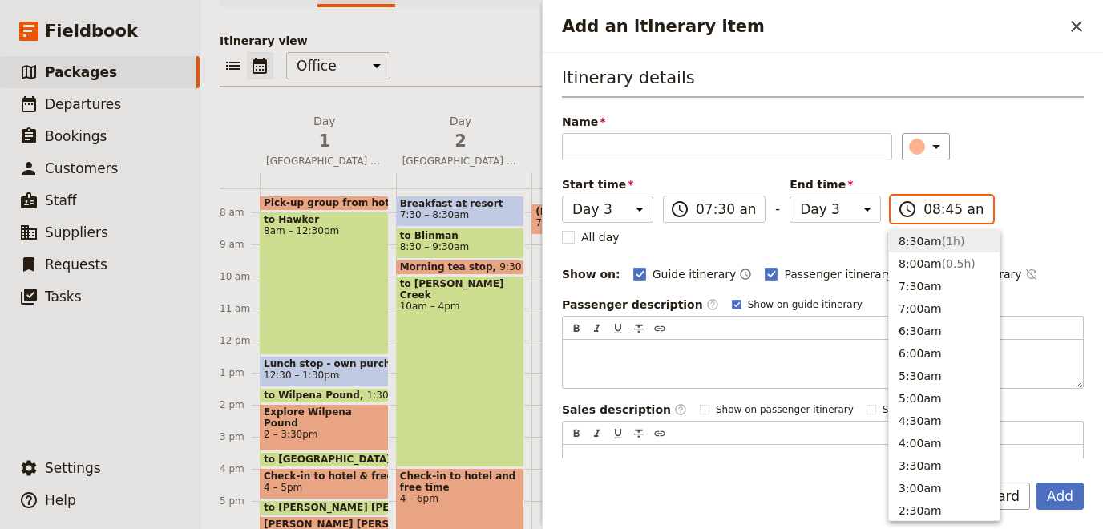
click at [934, 241] on button "8:30am ( 1h )" at bounding box center [944, 241] width 111 height 22
type input "08:30 am"
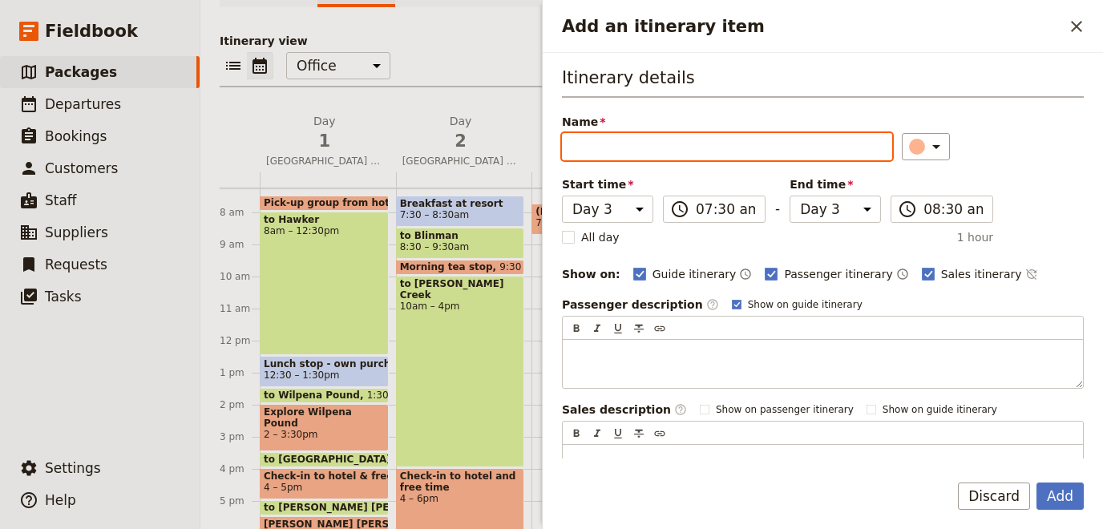
click at [673, 147] on input "Name" at bounding box center [727, 146] width 330 height 27
type input "Breakfast at Hotel"
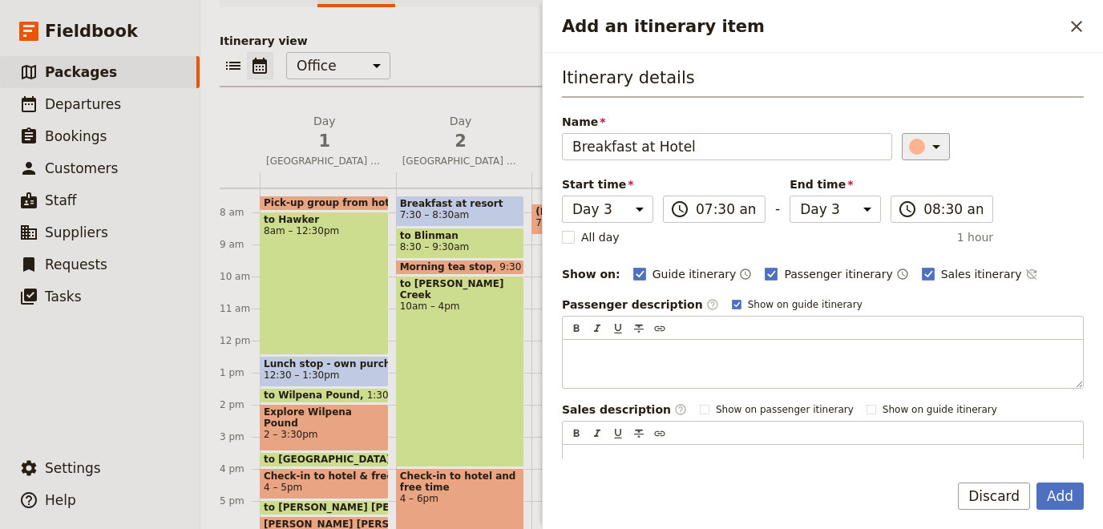
click at [917, 155] on div "​" at bounding box center [928, 146] width 35 height 19
click at [910, 214] on div "button" at bounding box center [907, 217] width 16 height 16
click at [1050, 499] on button "Add" at bounding box center [1060, 496] width 47 height 27
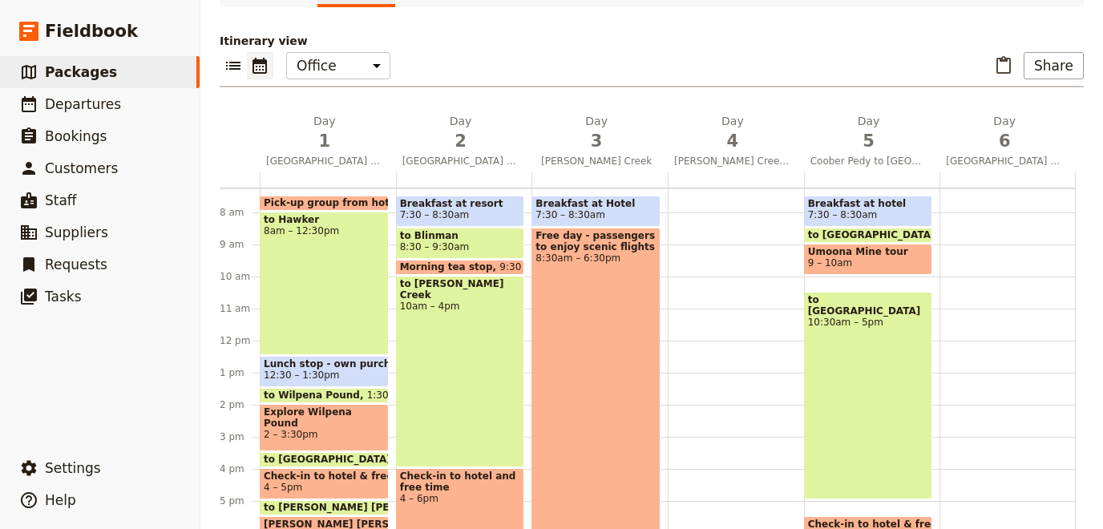
click at [689, 208] on div "Dinner - [GEOGRAPHIC_DATA] 6:30 – 8pm" at bounding box center [736, 341] width 136 height 770
select select "4"
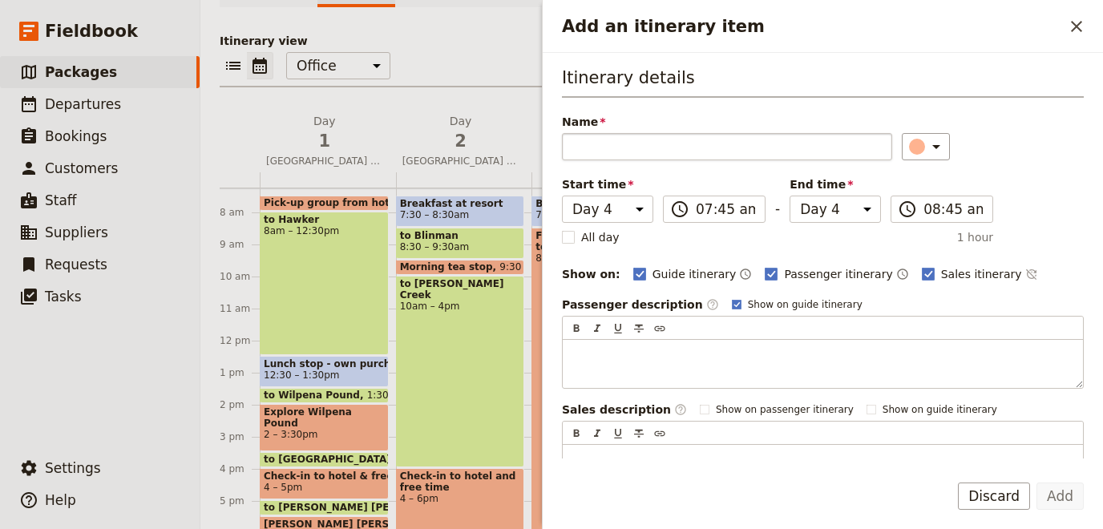
click at [658, 137] on input "Name" at bounding box center [727, 146] width 330 height 27
type input "Breakfast at hotel"
click at [934, 153] on icon "Add an itinerary item" at bounding box center [936, 146] width 19 height 19
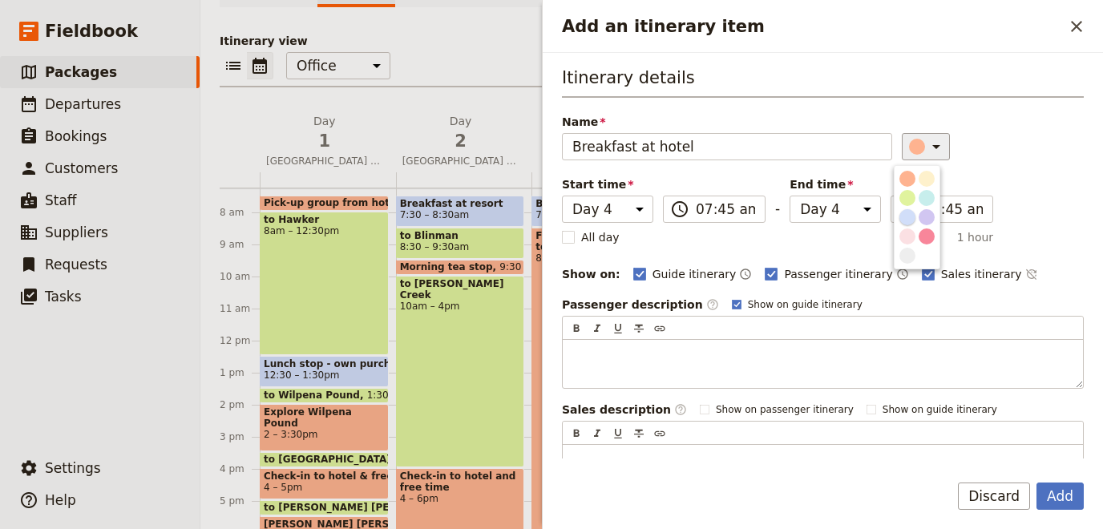
click at [909, 218] on div "button" at bounding box center [907, 217] width 16 height 16
click at [693, 204] on label "​ 07:45 am" at bounding box center [714, 209] width 103 height 27
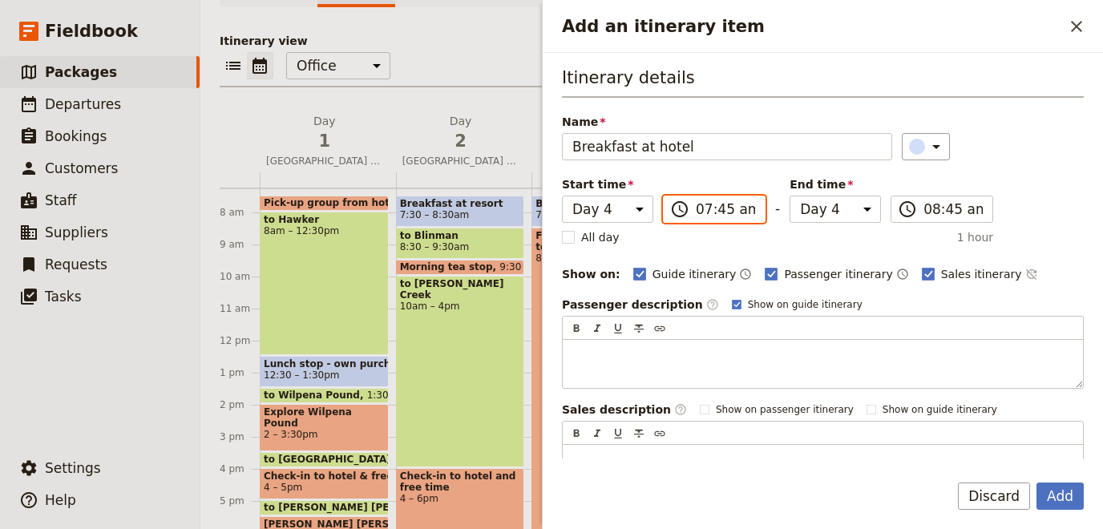
click at [696, 204] on input "07:45 am" at bounding box center [725, 209] width 59 height 19
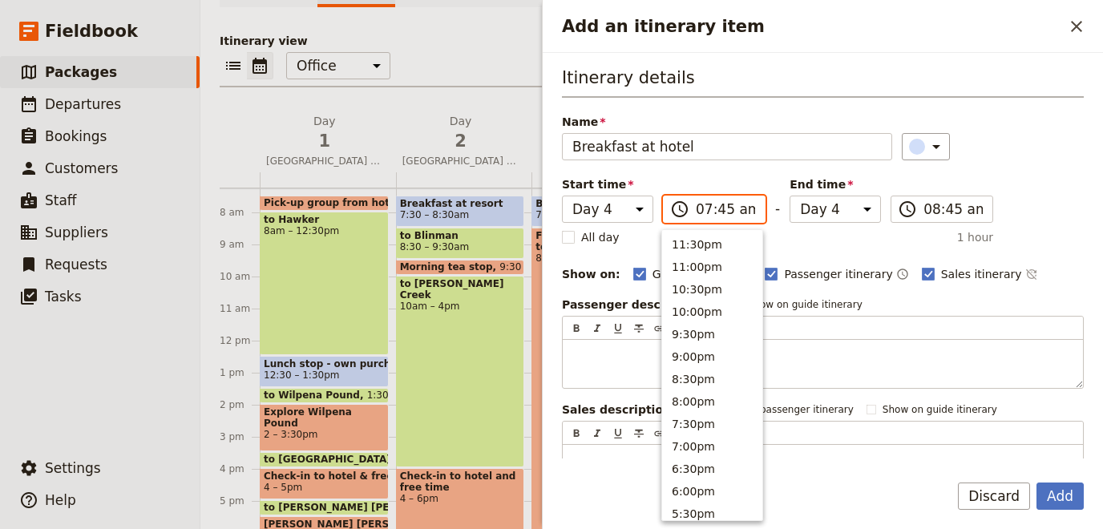
scroll to position [721, 0]
click at [695, 234] on button "7:30am" at bounding box center [712, 241] width 100 height 22
type input "07:30 am"
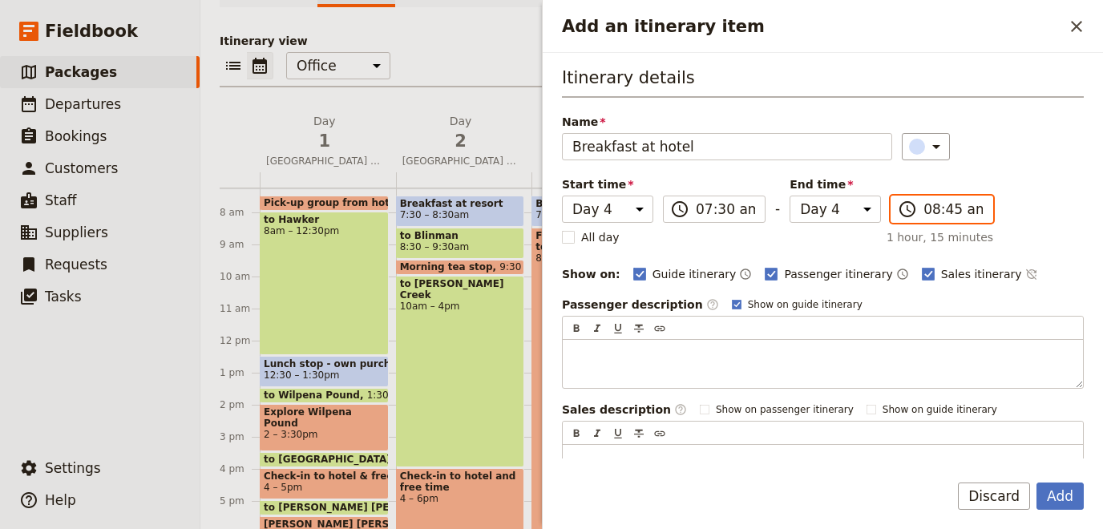
click at [933, 208] on input "08:45 am" at bounding box center [953, 209] width 59 height 19
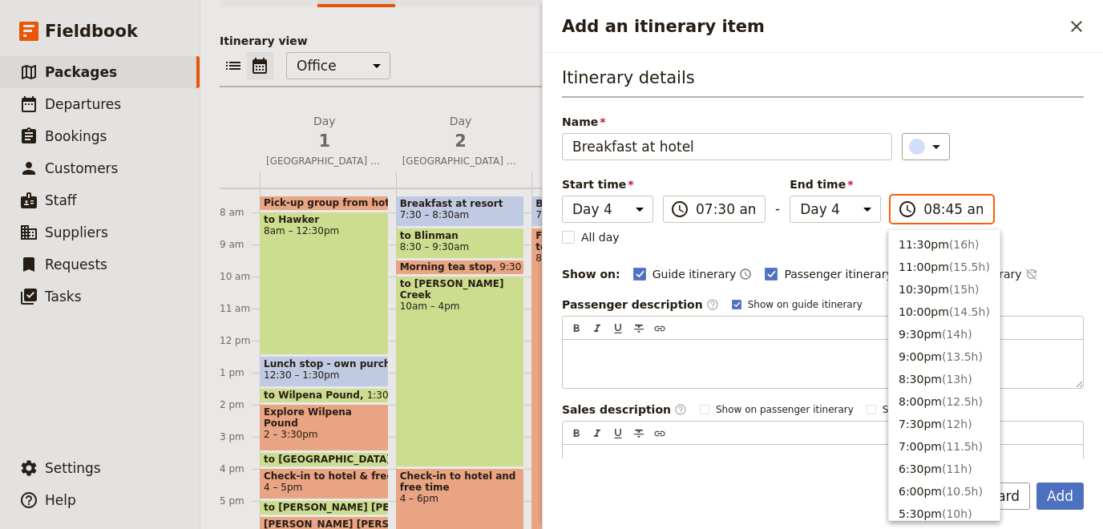
scroll to position [677, 0]
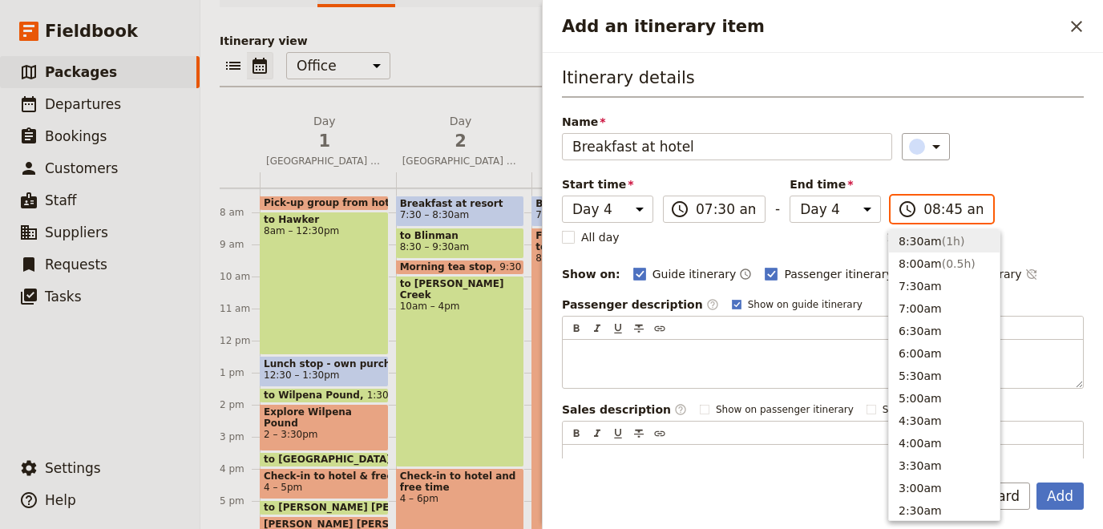
click at [926, 245] on button "8:30am ( 1h )" at bounding box center [944, 241] width 111 height 22
type input "08:30 am"
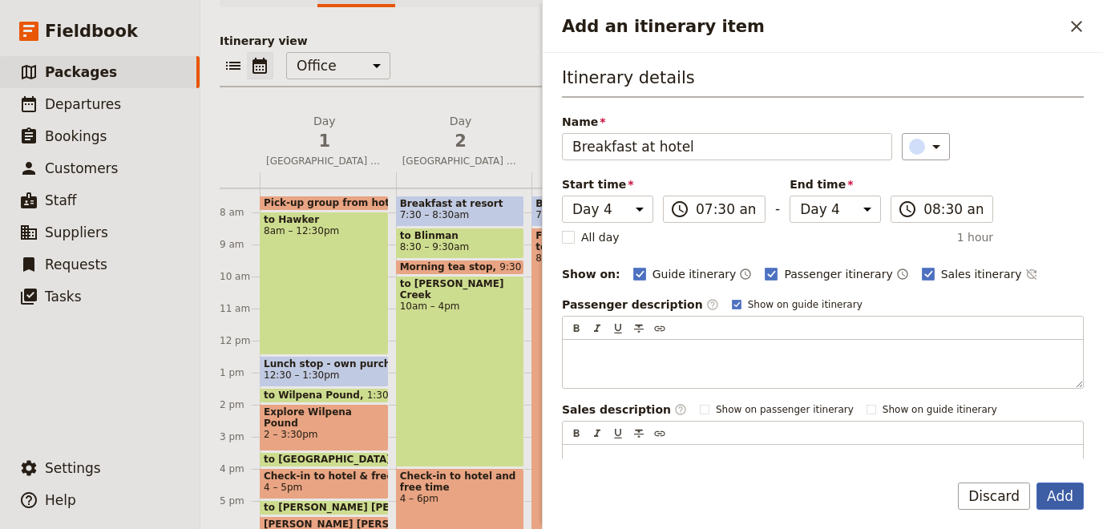
click at [1065, 507] on button "Add" at bounding box center [1060, 496] width 47 height 27
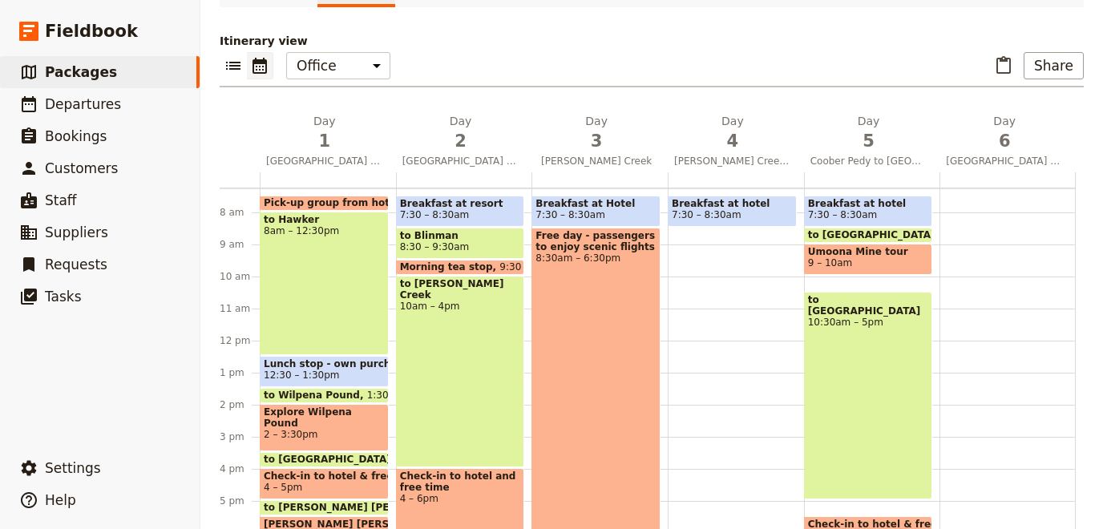
click at [730, 236] on div "Breakfast at hotel 7:30 – 8:30am Dinner - [GEOGRAPHIC_DATA] 6:30 – 8pm" at bounding box center [736, 341] width 136 height 770
select select "4"
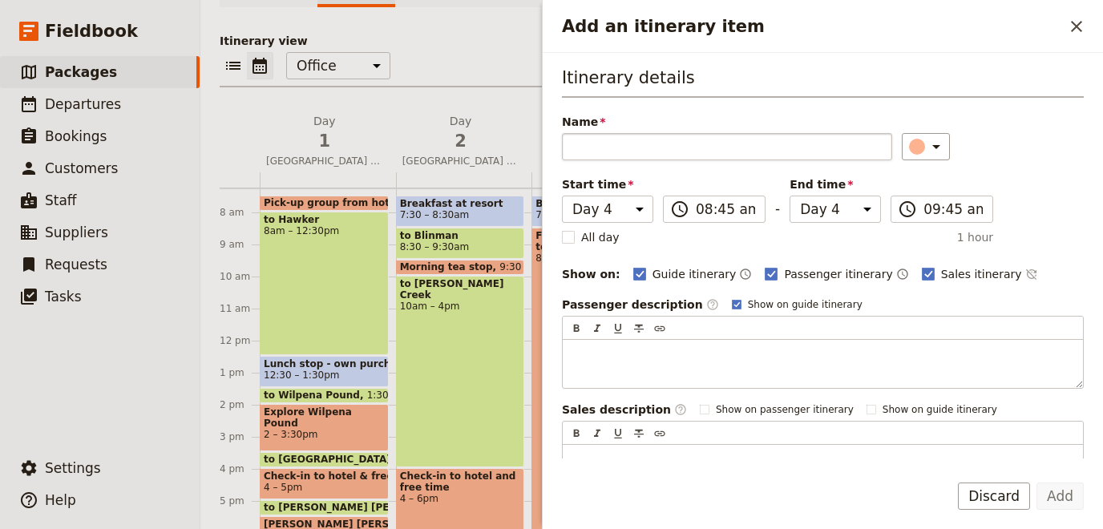
click at [651, 142] on input "Name" at bounding box center [727, 146] width 330 height 27
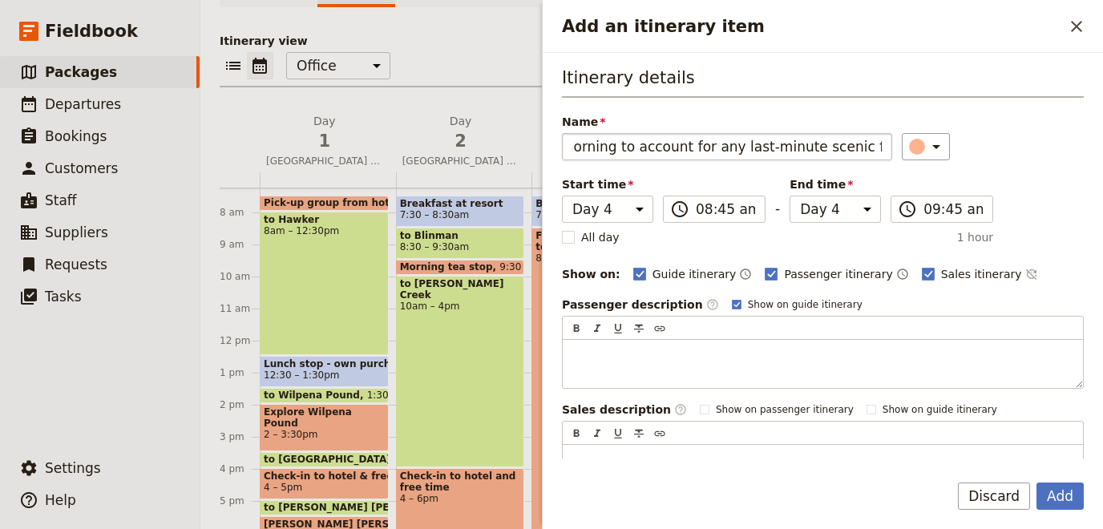
scroll to position [0, 46]
type input "free morning to account for any last-minute scenic flights."
click at [1061, 499] on button "Add" at bounding box center [1060, 496] width 47 height 27
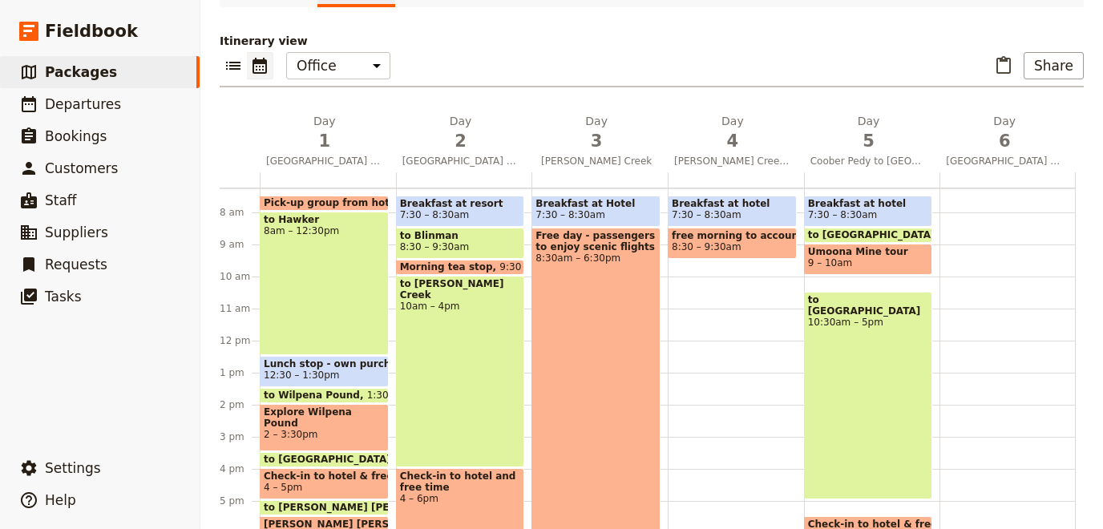
click at [743, 248] on span "8:30 – 9:30am" at bounding box center [732, 246] width 121 height 11
select select "4"
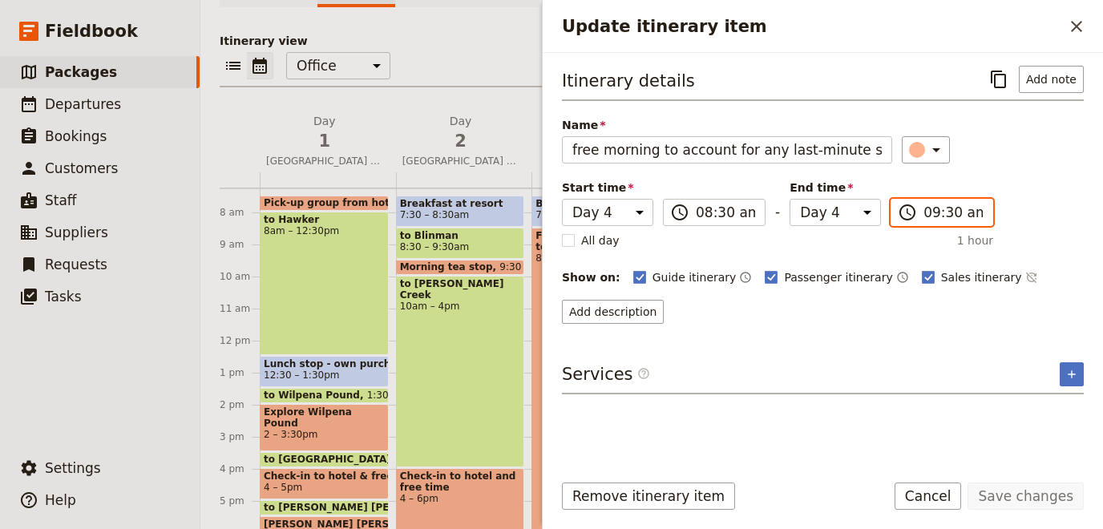
click at [936, 214] on input "09:30 am" at bounding box center [953, 212] width 59 height 19
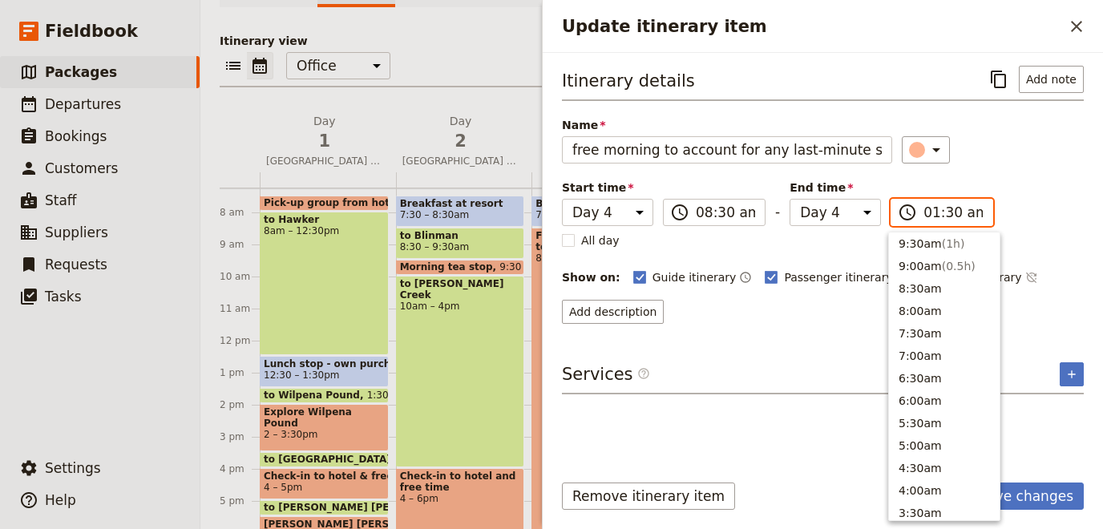
type input "10:30 am"
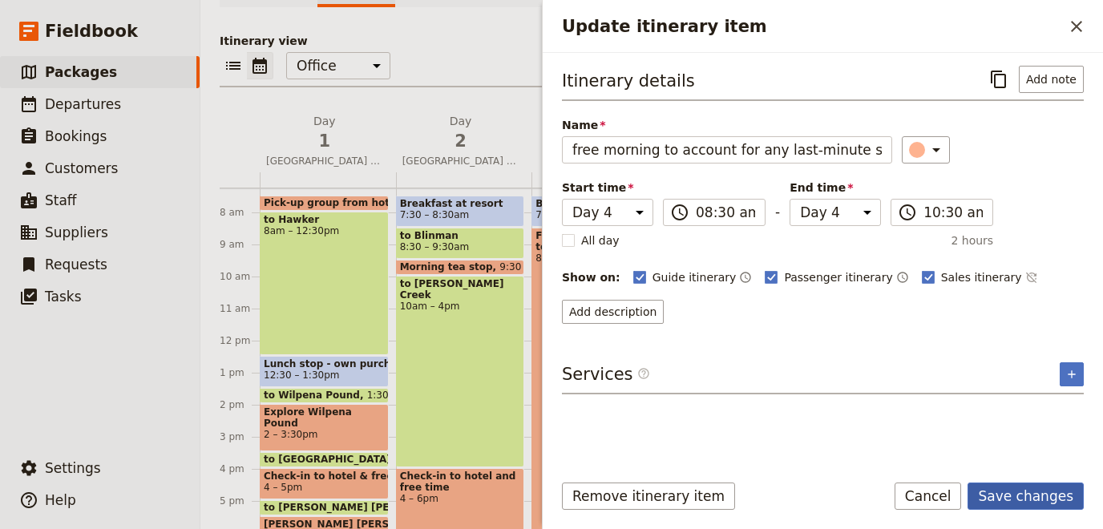
click at [1011, 493] on button "Save changes" at bounding box center [1026, 496] width 116 height 27
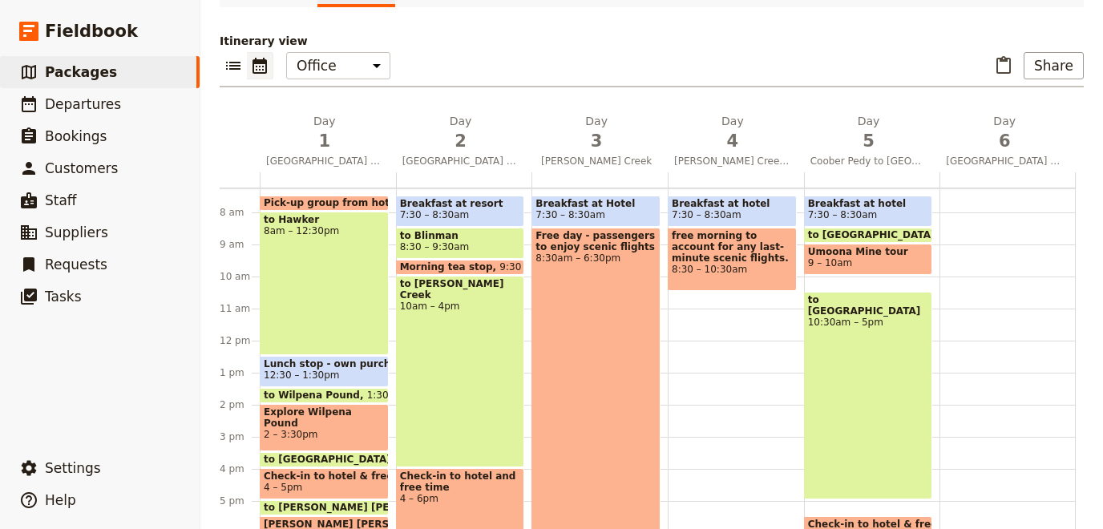
click at [721, 295] on div "Breakfast at hotel 7:30 – 8:30am free morning to account for any last-minute sc…" at bounding box center [736, 341] width 136 height 770
select select "4"
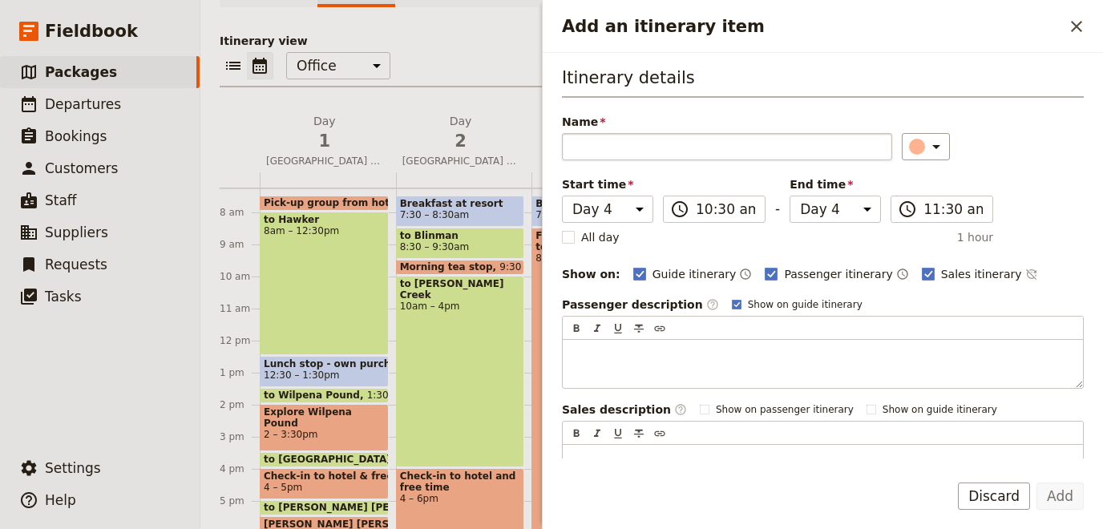
click at [674, 147] on input "Name" at bounding box center [727, 146] width 330 height 27
type input "to Coober Pedy"
click at [912, 155] on div "​" at bounding box center [928, 146] width 35 height 19
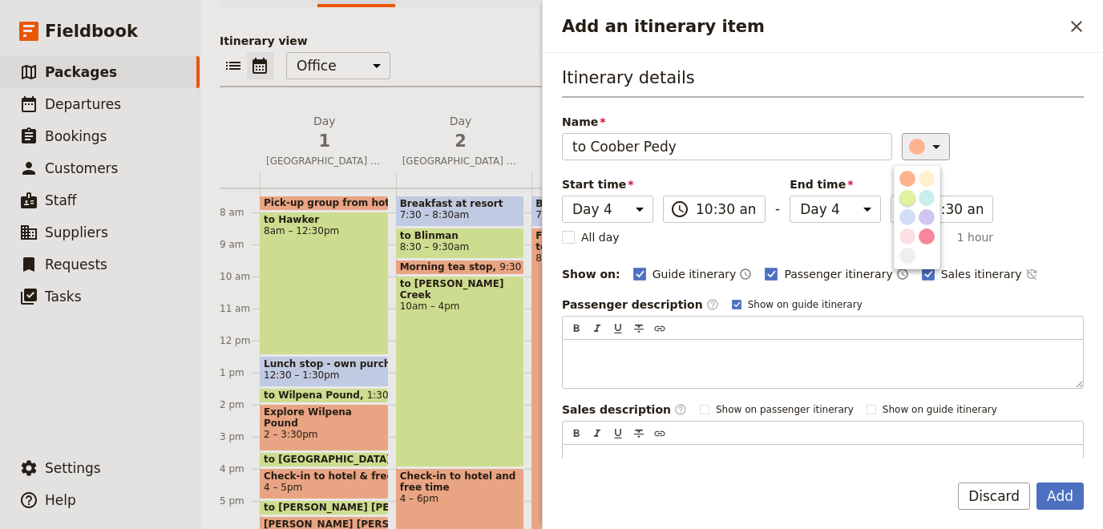
click at [909, 198] on div "button" at bounding box center [907, 198] width 16 height 16
click at [1069, 496] on button "Add" at bounding box center [1060, 496] width 47 height 27
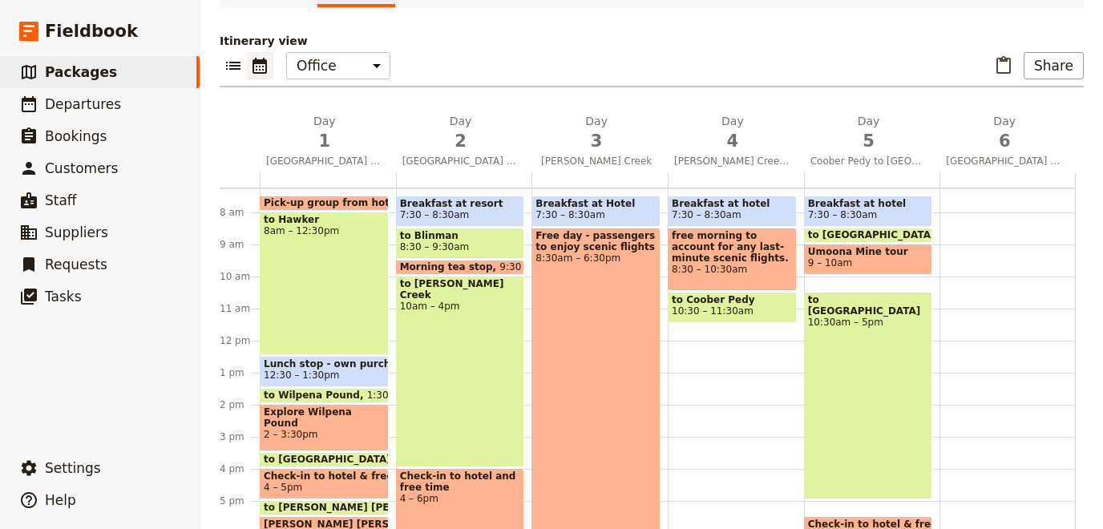
click at [733, 273] on span "8:30 – 10:30am" at bounding box center [732, 269] width 121 height 11
select select "4"
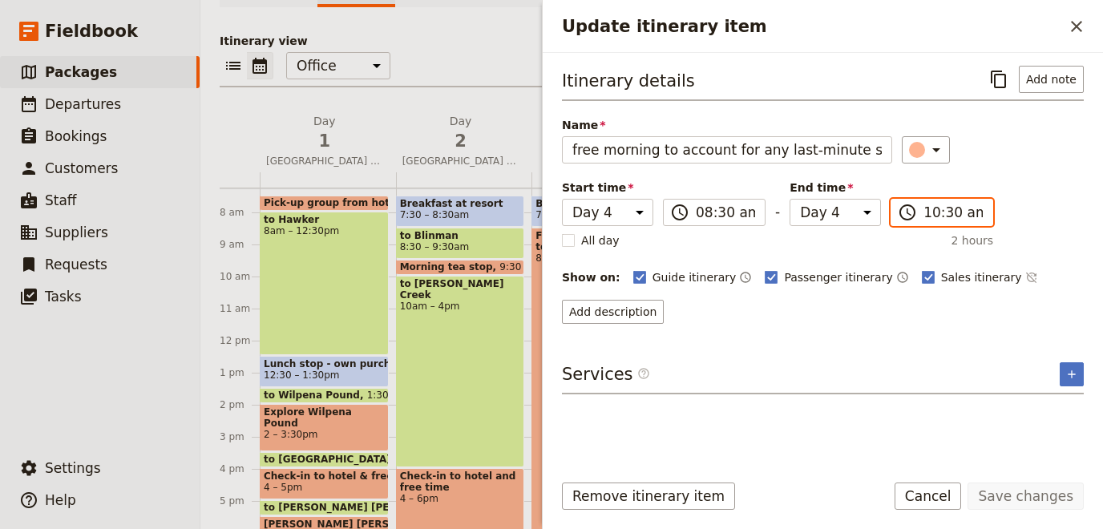
click at [936, 210] on input "10:30 am" at bounding box center [953, 212] width 59 height 19
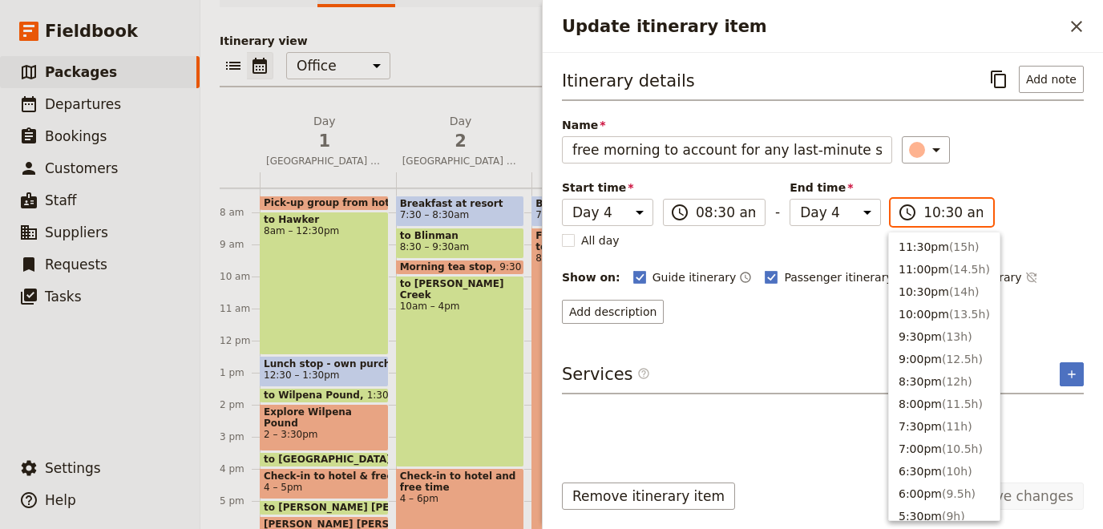
scroll to position [586, 0]
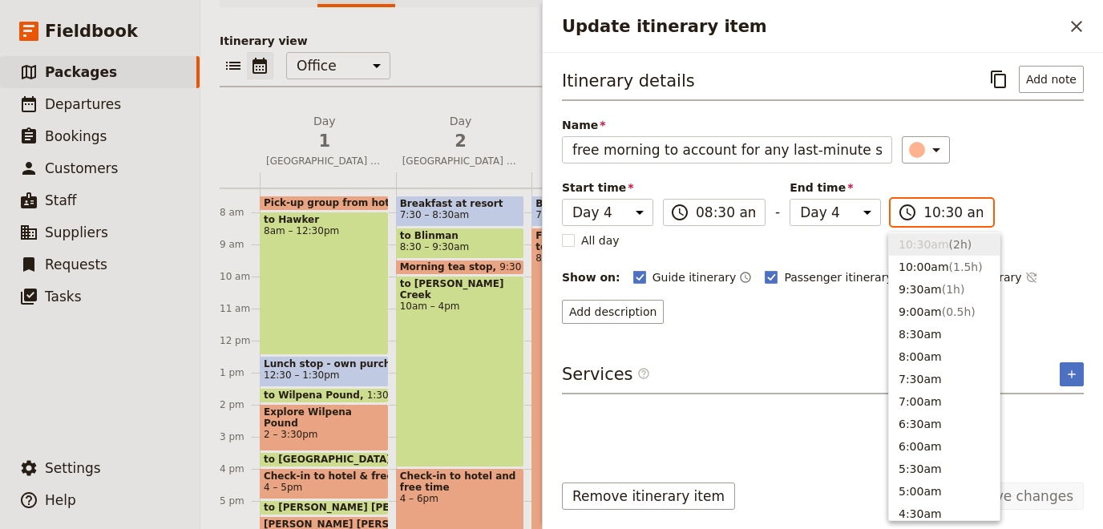
click at [948, 210] on input "10:30 am" at bounding box center [953, 212] width 59 height 19
type input "10:00 am"
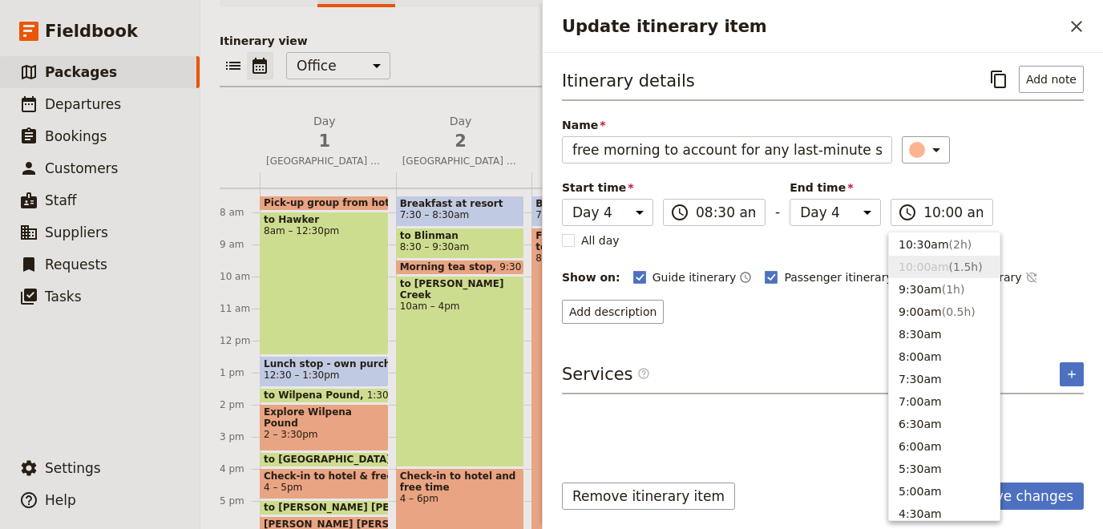
click at [1012, 212] on div "Itinerary details ​ Add note Name free morning to account for any last-minute s…" at bounding box center [823, 195] width 522 height 258
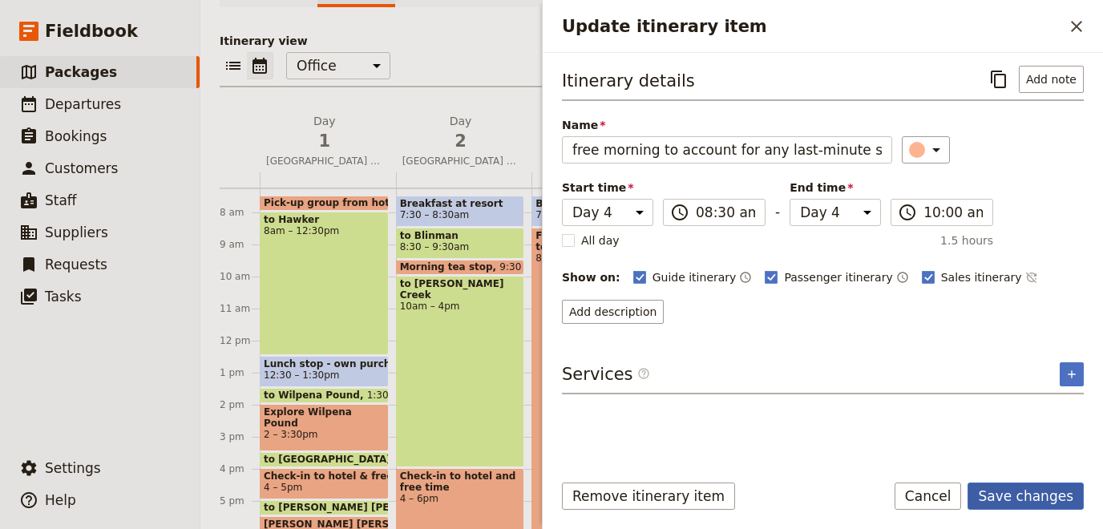
click at [1021, 509] on button "Save changes" at bounding box center [1026, 496] width 116 height 27
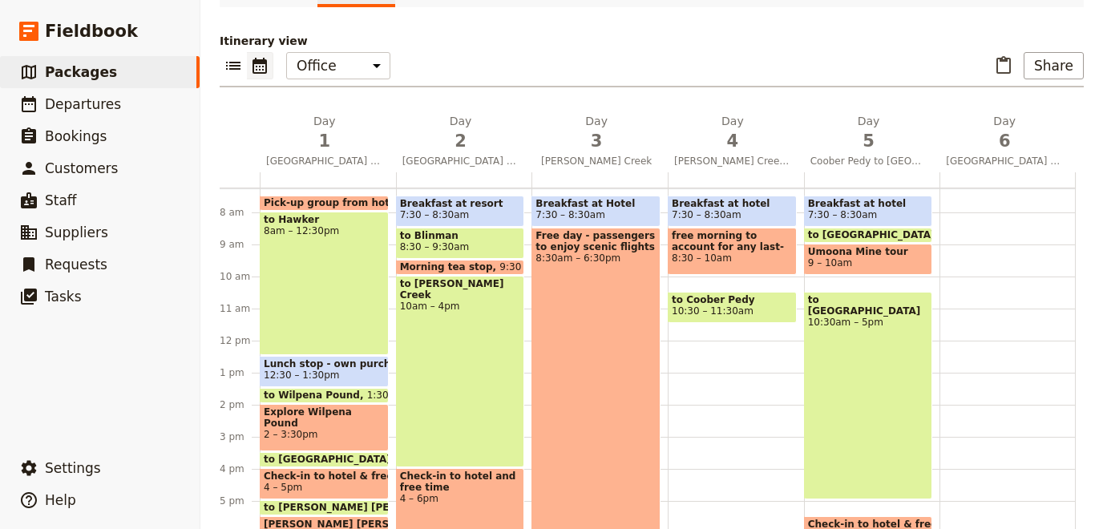
click at [702, 310] on span "10:30 – 11:30am" at bounding box center [713, 310] width 82 height 11
select select "4"
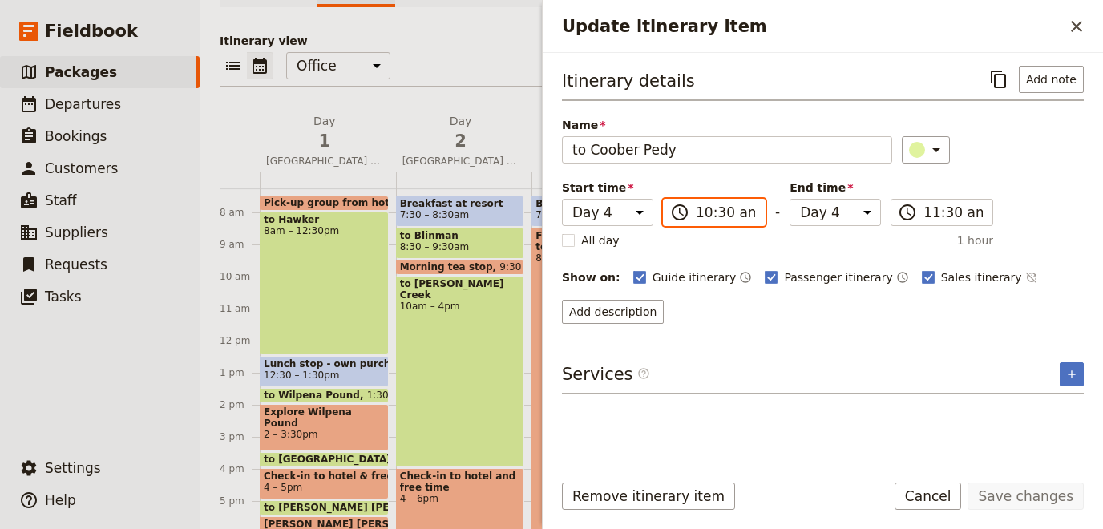
click at [710, 214] on input "10:30 am" at bounding box center [725, 212] width 59 height 19
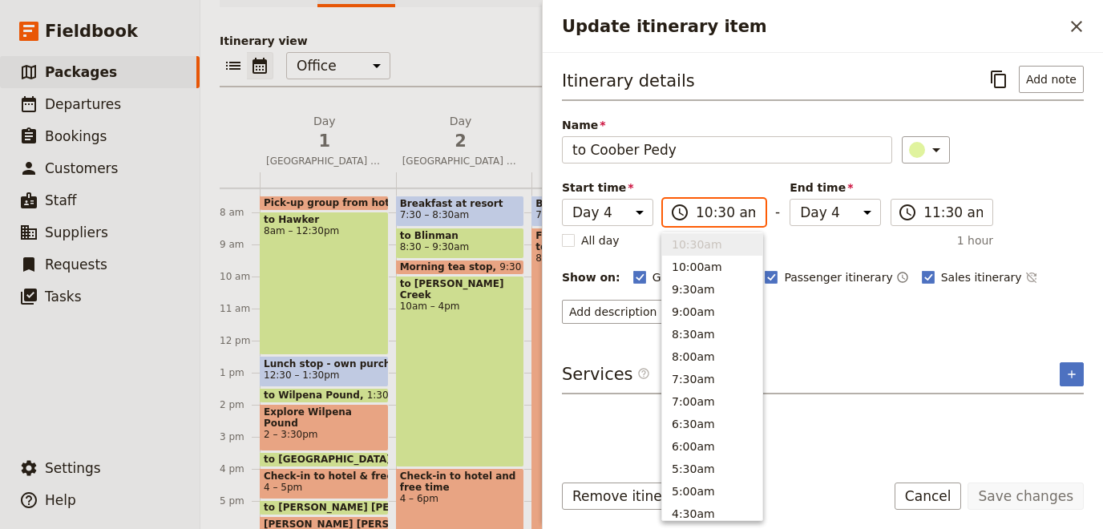
click at [723, 211] on input "10:30 am" at bounding box center [725, 212] width 59 height 19
click at [717, 211] on input "10:30 am" at bounding box center [725, 212] width 59 height 19
type input "10:00 am"
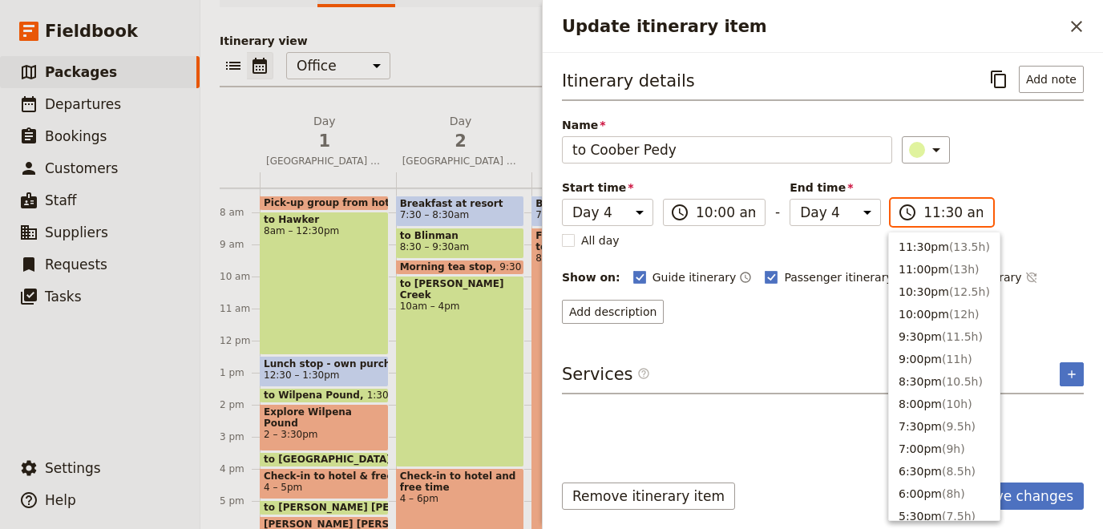
click at [928, 215] on input "11:30 am" at bounding box center [953, 212] width 59 height 19
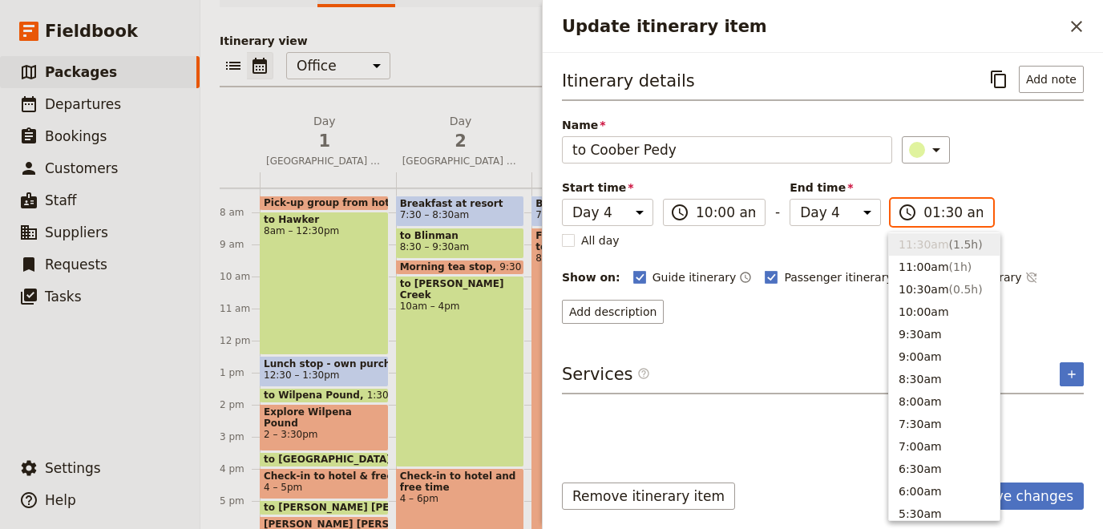
scroll to position [795, 0]
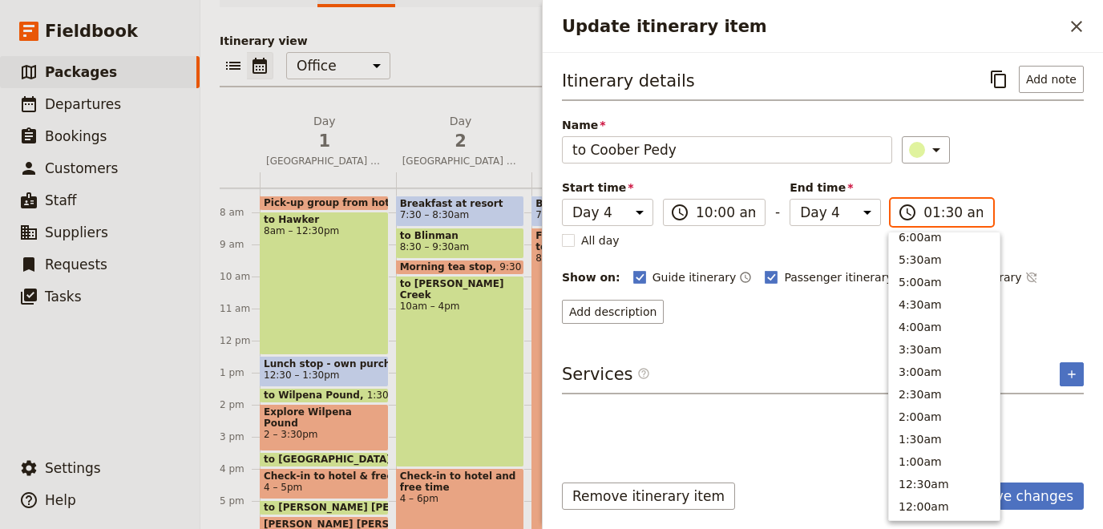
type input "12:30 am"
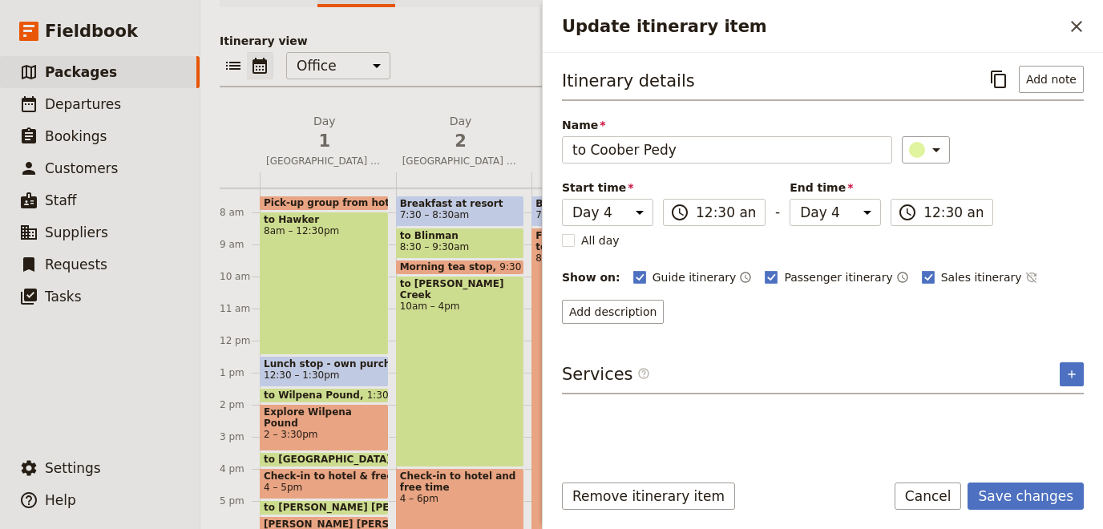
click at [1049, 422] on div "Itinerary details ​ Add note Name to Coober Pedy ​ Start time Day 1 Day 2 Day 3…" at bounding box center [823, 261] width 522 height 391
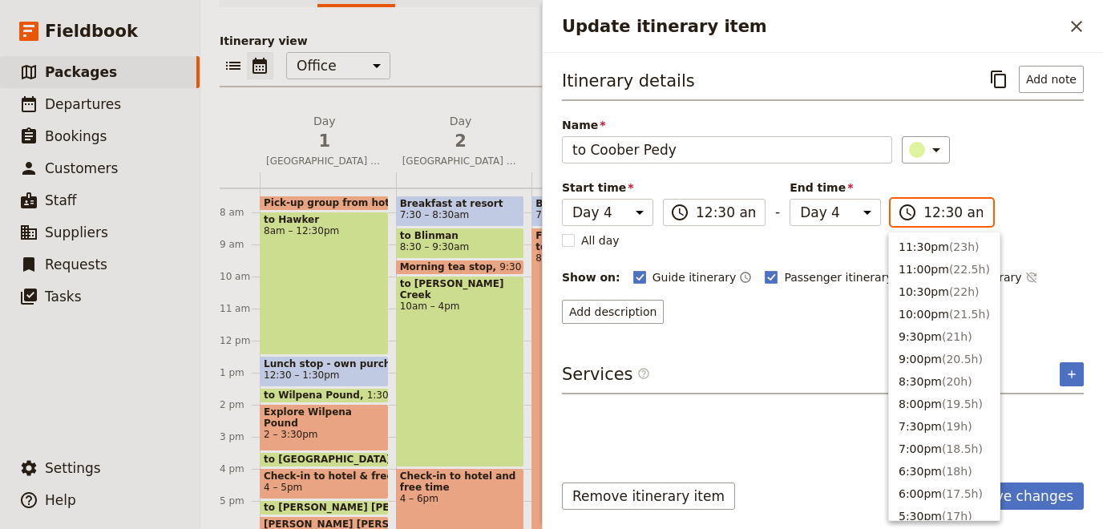
click at [926, 209] on input "12:30 am" at bounding box center [953, 212] width 59 height 19
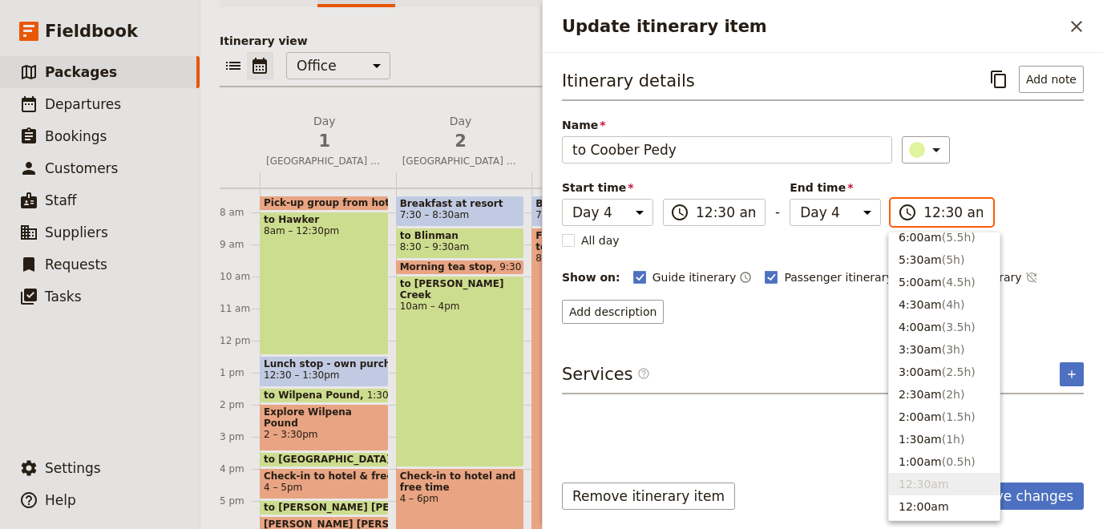
click at [926, 207] on input "12:30 am" at bounding box center [953, 212] width 59 height 19
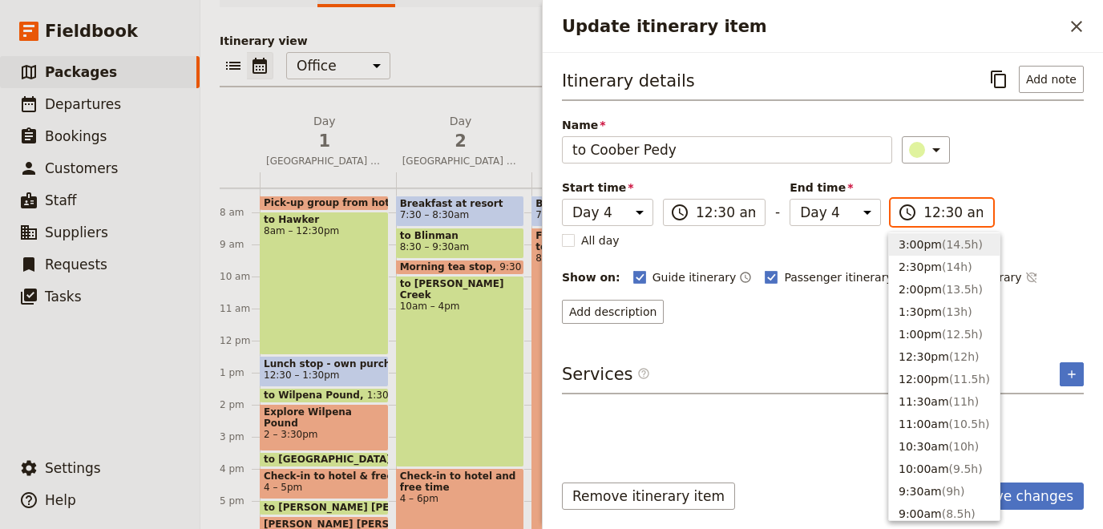
scroll to position [348, 0]
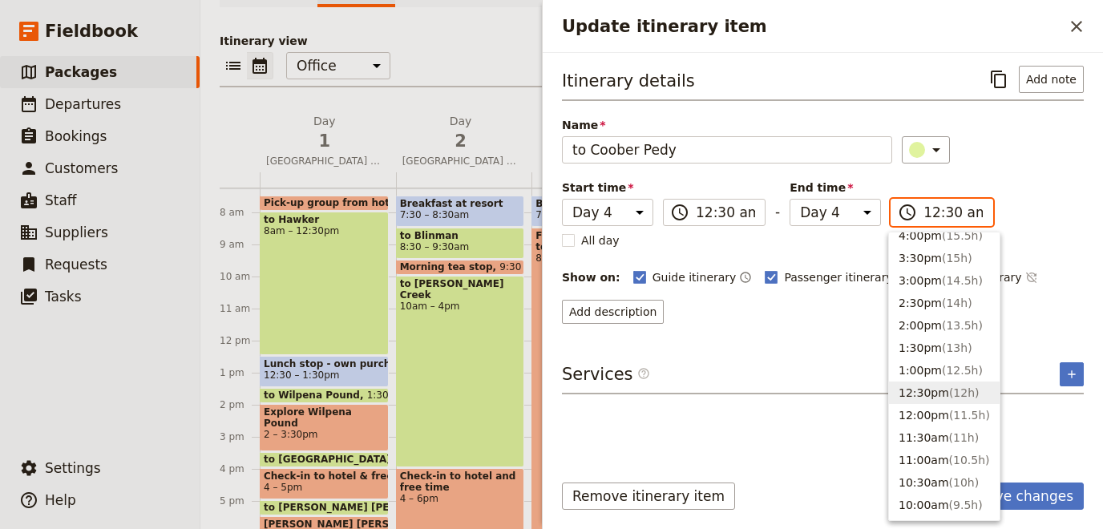
click at [922, 386] on button "12:30pm ( 12h )" at bounding box center [944, 393] width 111 height 22
type input "12:30 pm"
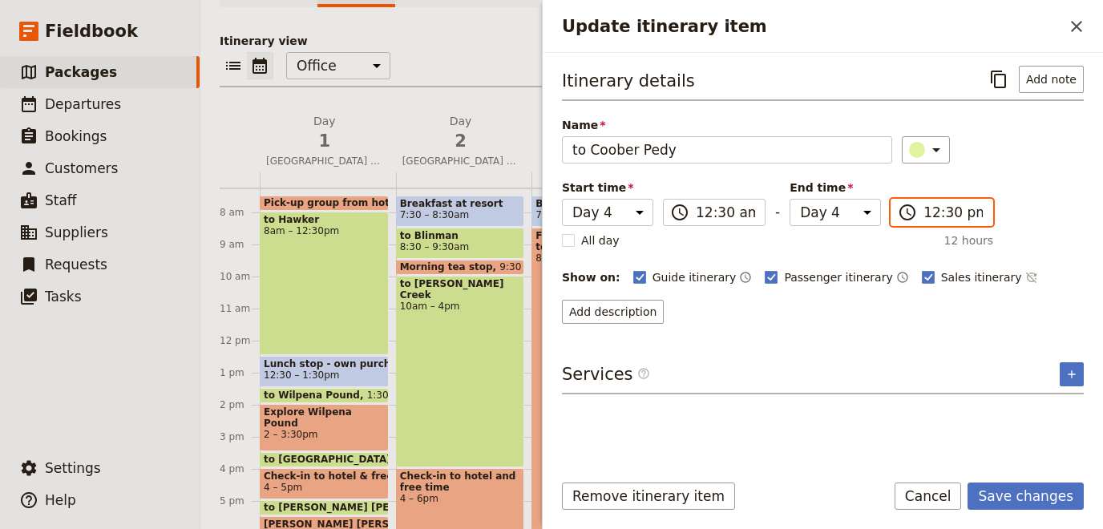
click at [929, 209] on input "12:30 pm" at bounding box center [953, 212] width 59 height 19
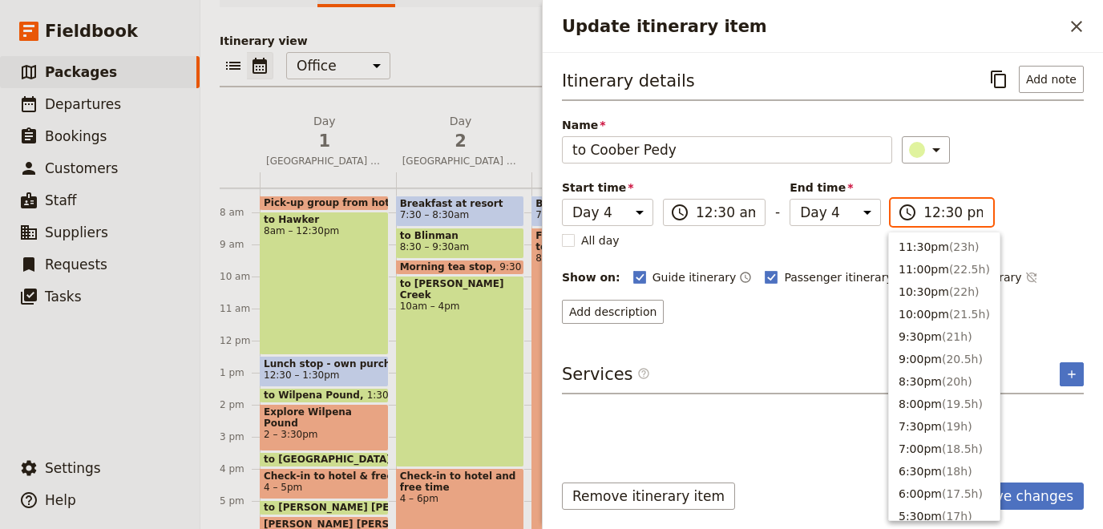
scroll to position [496, 0]
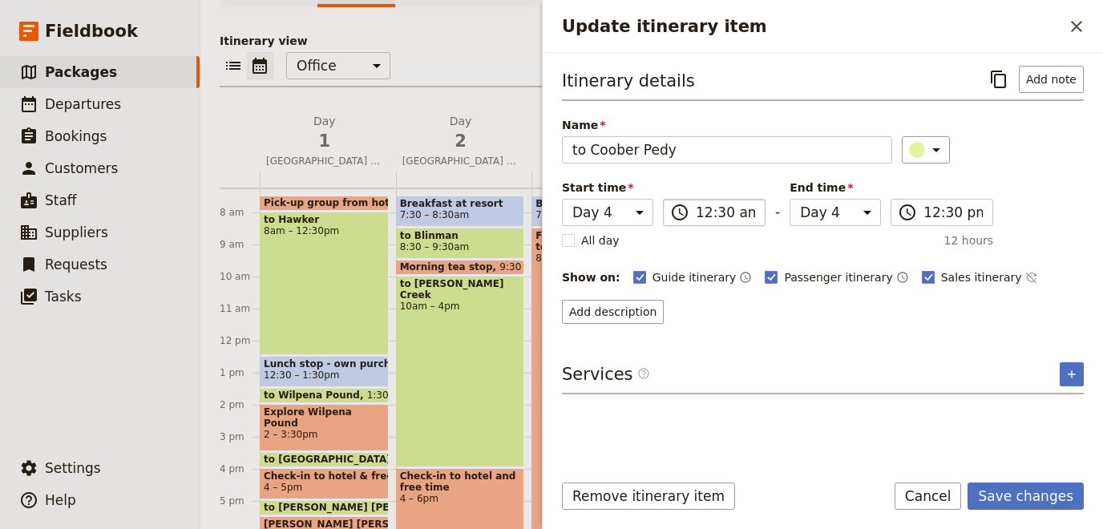
click at [725, 222] on label "​ 12:30 am" at bounding box center [714, 212] width 103 height 27
click at [725, 222] on input "12:30 am" at bounding box center [725, 212] width 59 height 19
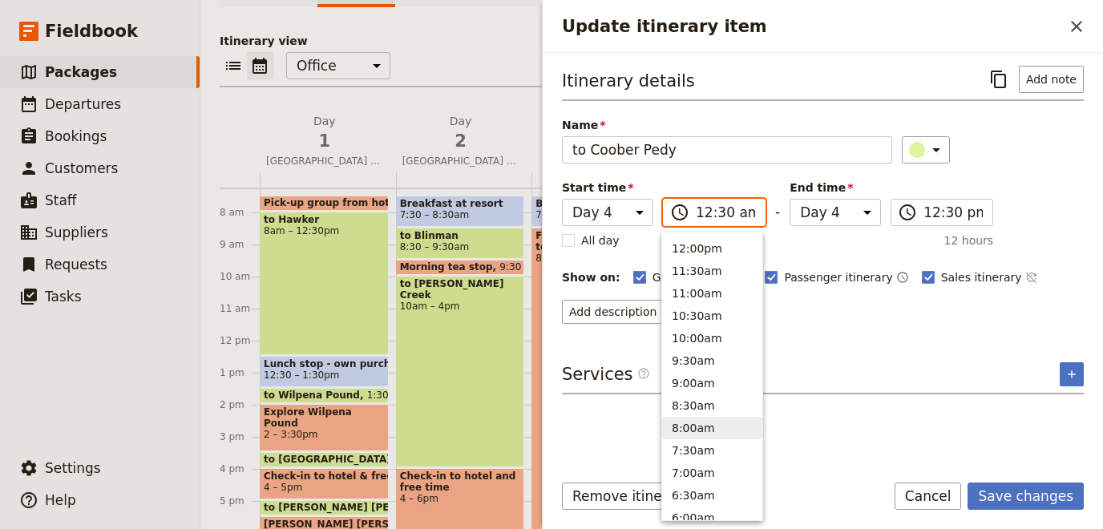
scroll to position [501, 0]
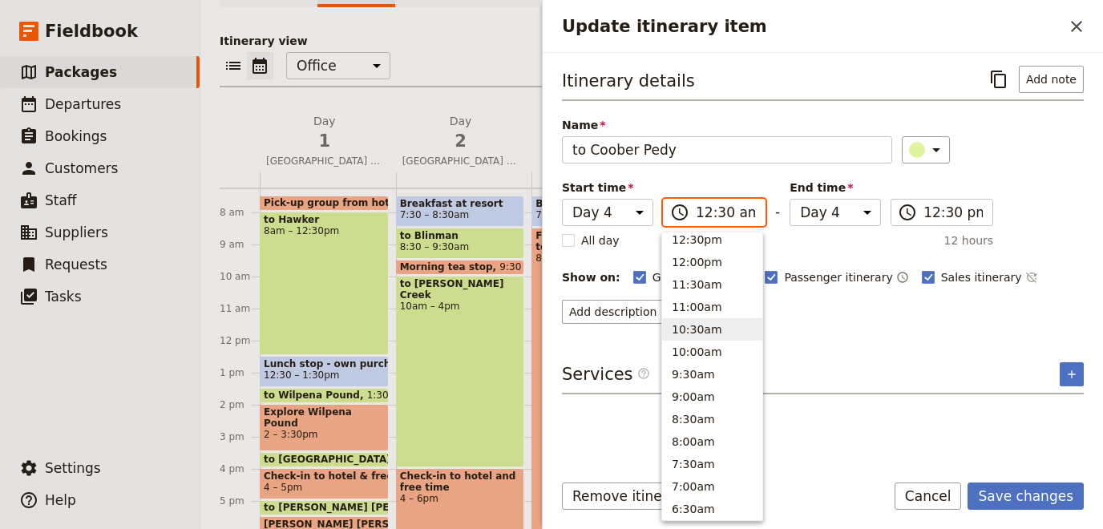
click at [706, 328] on button "10:30am" at bounding box center [712, 329] width 100 height 22
type input "10:30 am"
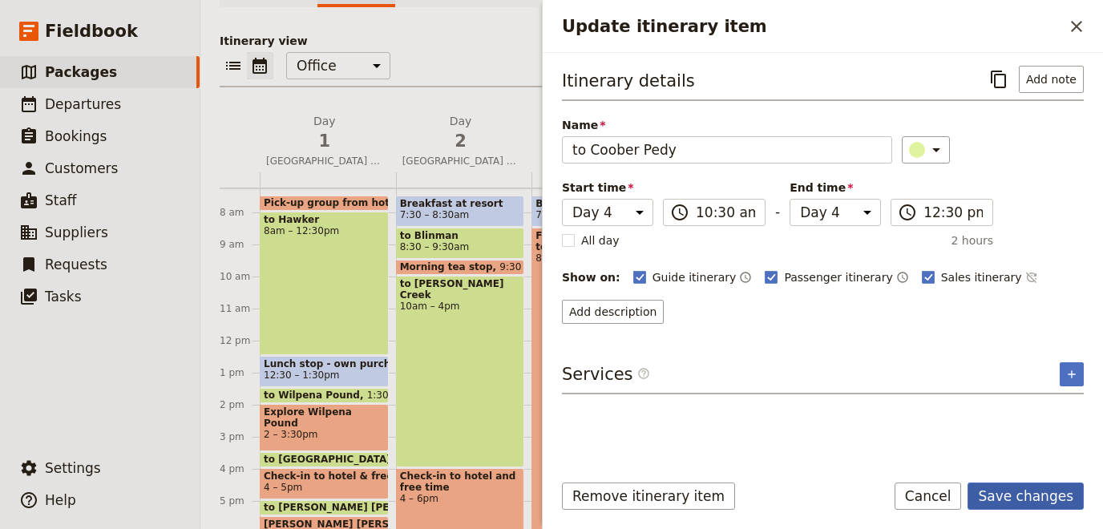
click at [1023, 506] on button "Save changes" at bounding box center [1026, 496] width 116 height 27
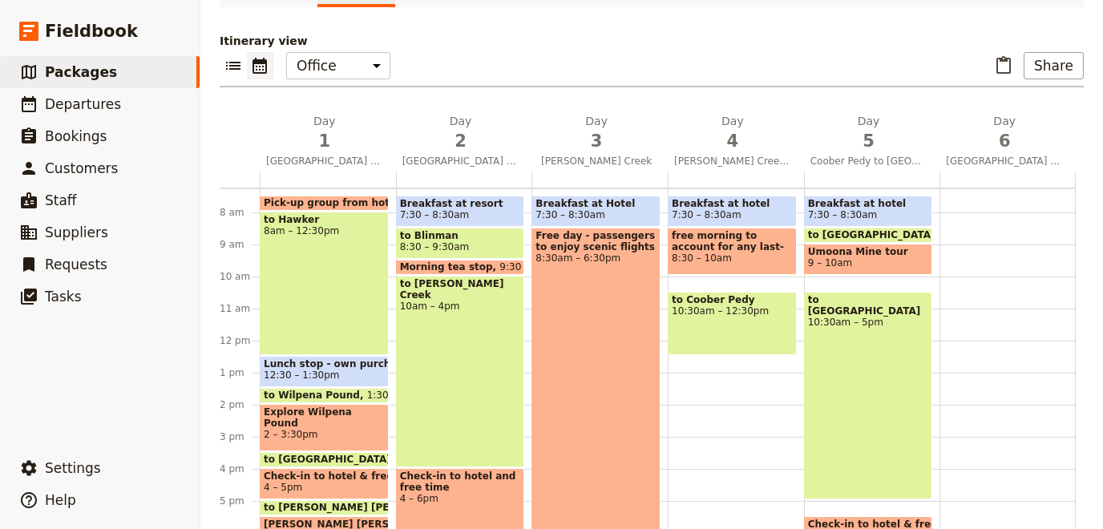
click at [734, 321] on div "to Coober Pedy 10:30am – 12:30pm" at bounding box center [732, 323] width 129 height 63
select select "4"
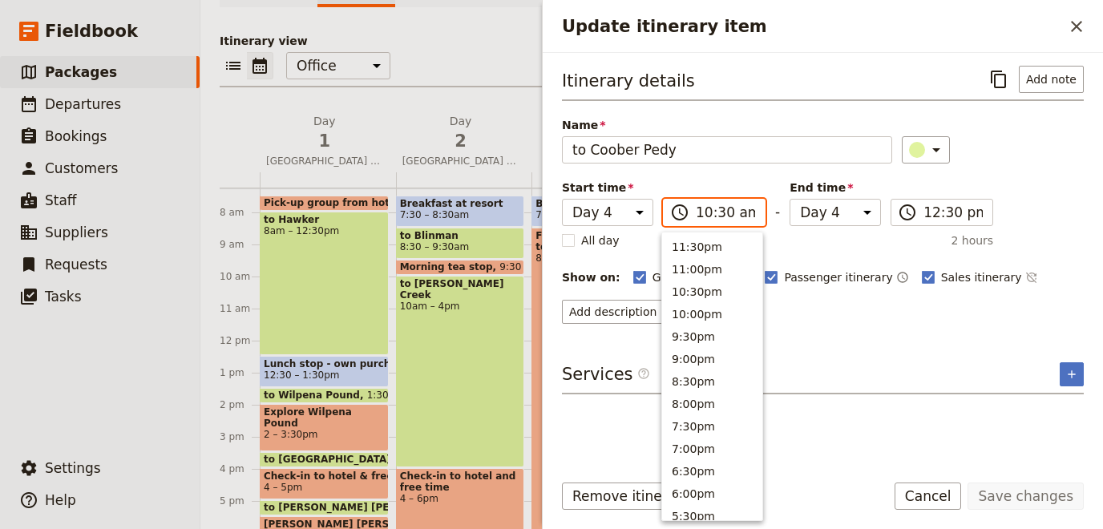
click at [721, 211] on input "10:30 am" at bounding box center [725, 212] width 59 height 19
click at [719, 212] on input "10:30 am" at bounding box center [725, 212] width 59 height 19
type input "10:00 am"
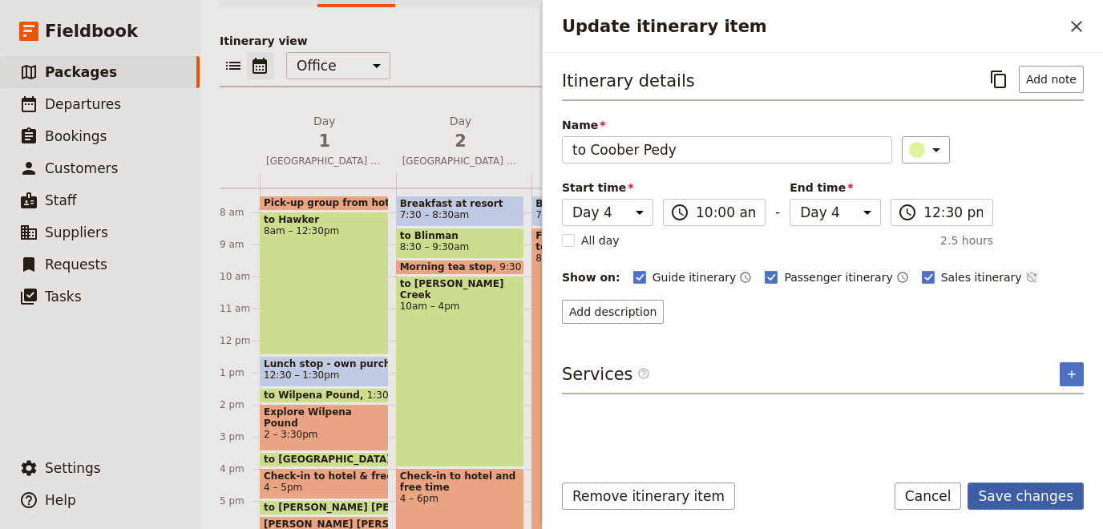
click at [1028, 494] on button "Save changes" at bounding box center [1026, 496] width 116 height 27
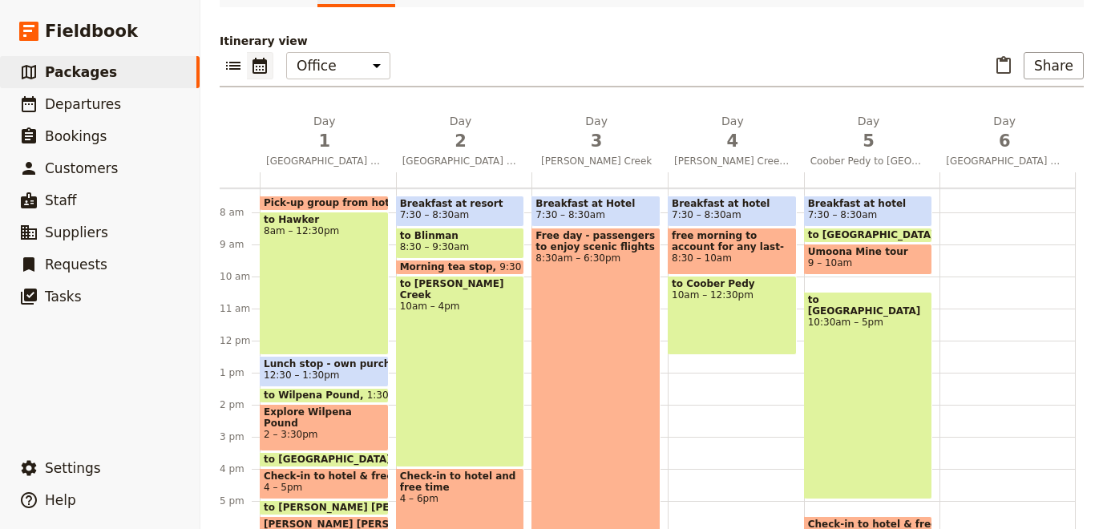
click at [707, 359] on div "Breakfast at hotel 7:30 – 8:30am free morning to account for any last-minute sc…" at bounding box center [736, 341] width 136 height 770
select select "4"
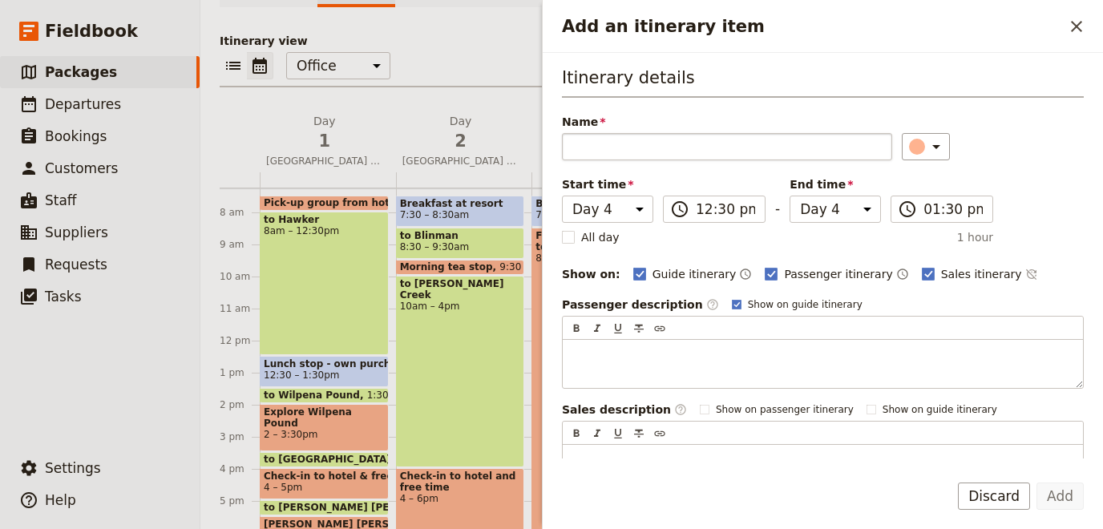
click at [642, 155] on input "Name" at bounding box center [727, 146] width 330 height 27
type input "Lunch break & tour of Coober Pedy"
click at [1060, 502] on button "Add" at bounding box center [1060, 496] width 47 height 27
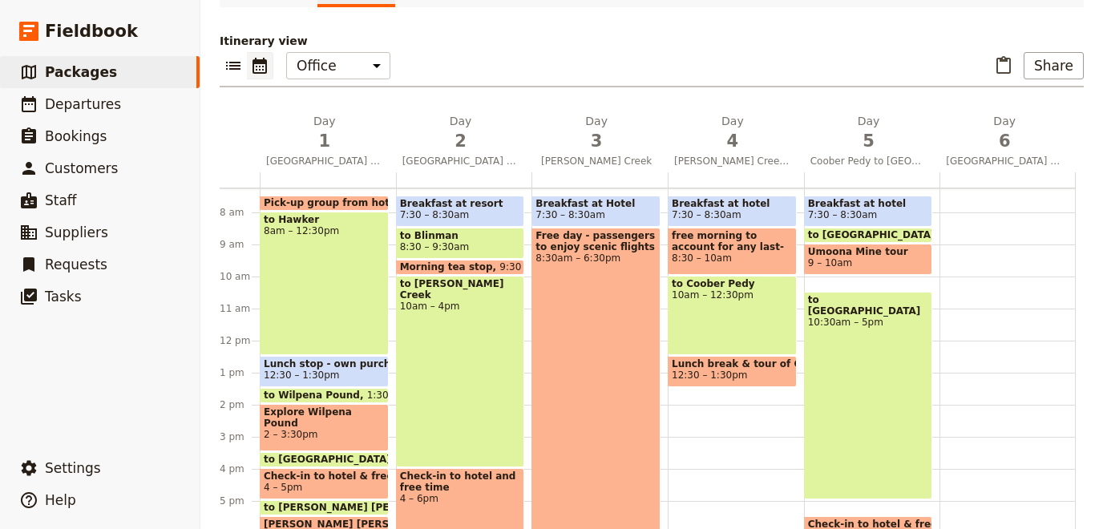
click at [762, 370] on span "12:30 – 1:30pm" at bounding box center [732, 375] width 121 height 11
select select "4"
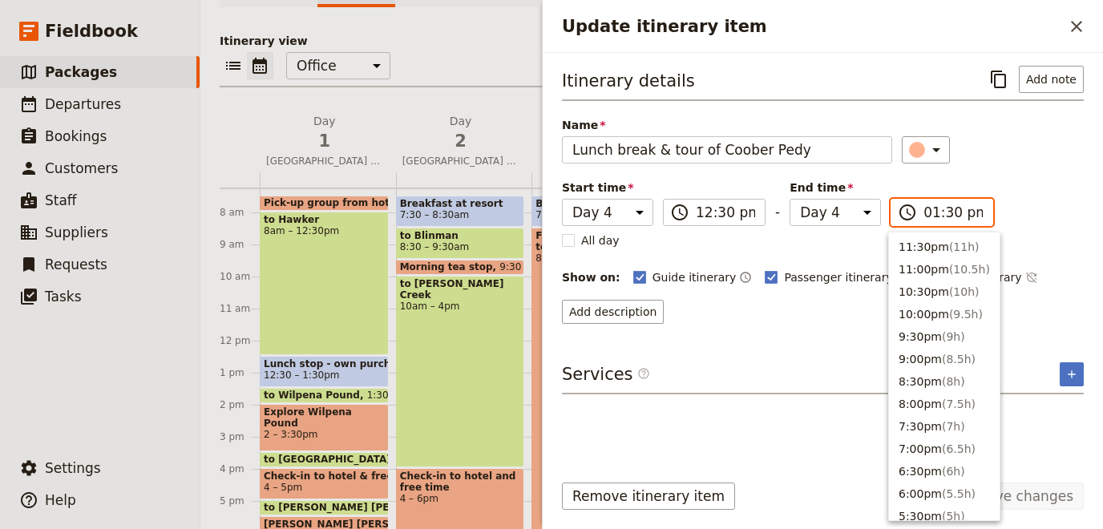
click at [928, 212] on input "01:30 pm" at bounding box center [953, 212] width 59 height 19
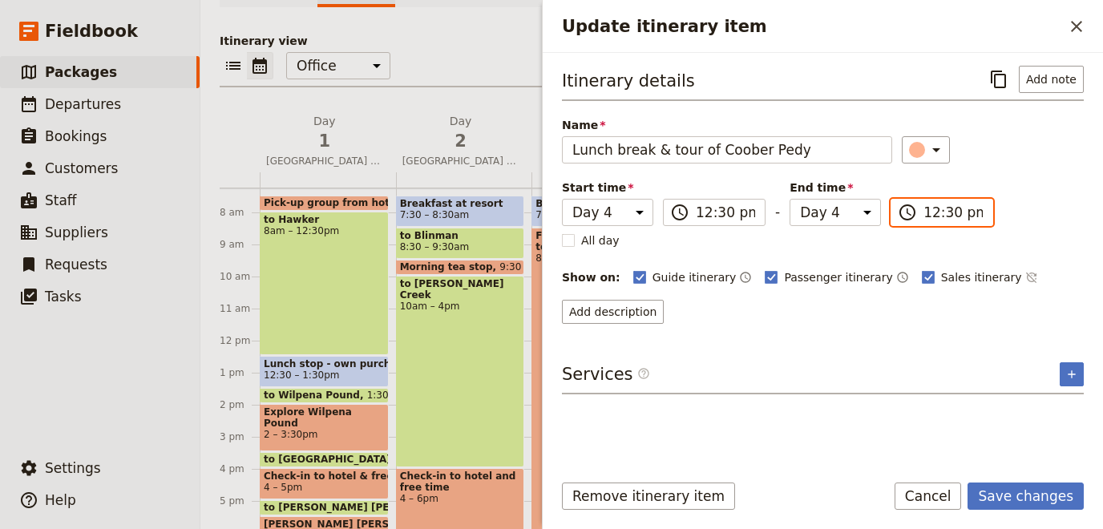
click at [924, 217] on input "12:30 pm" at bounding box center [953, 212] width 59 height 19
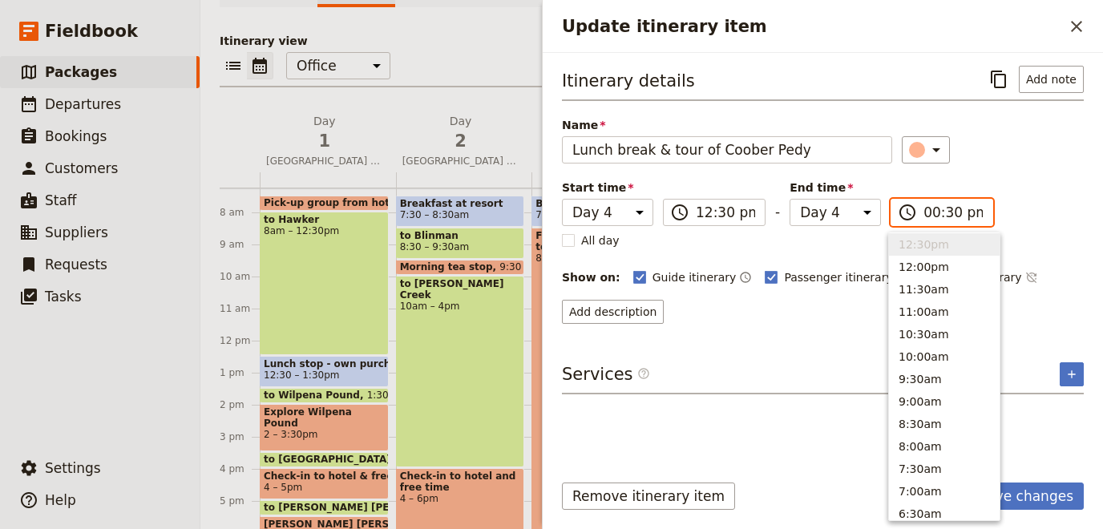
type input "03:30 pm"
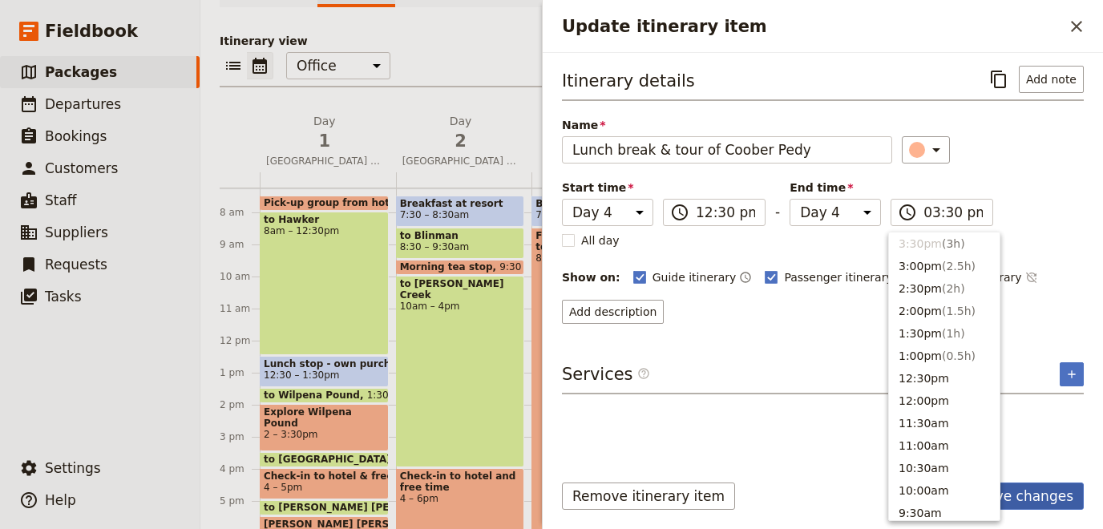
click at [1023, 499] on button "Save changes" at bounding box center [1026, 496] width 116 height 27
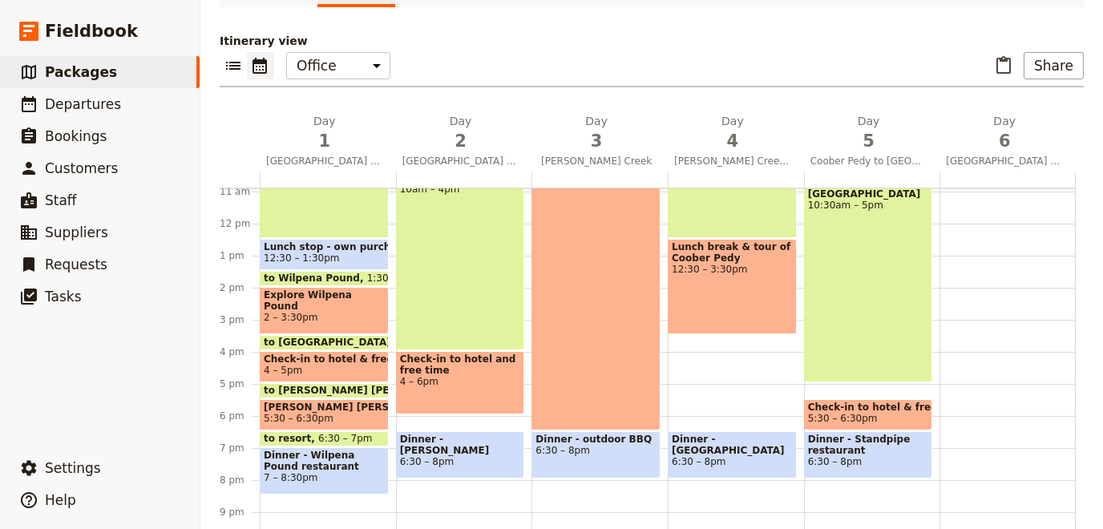
scroll to position [380, 0]
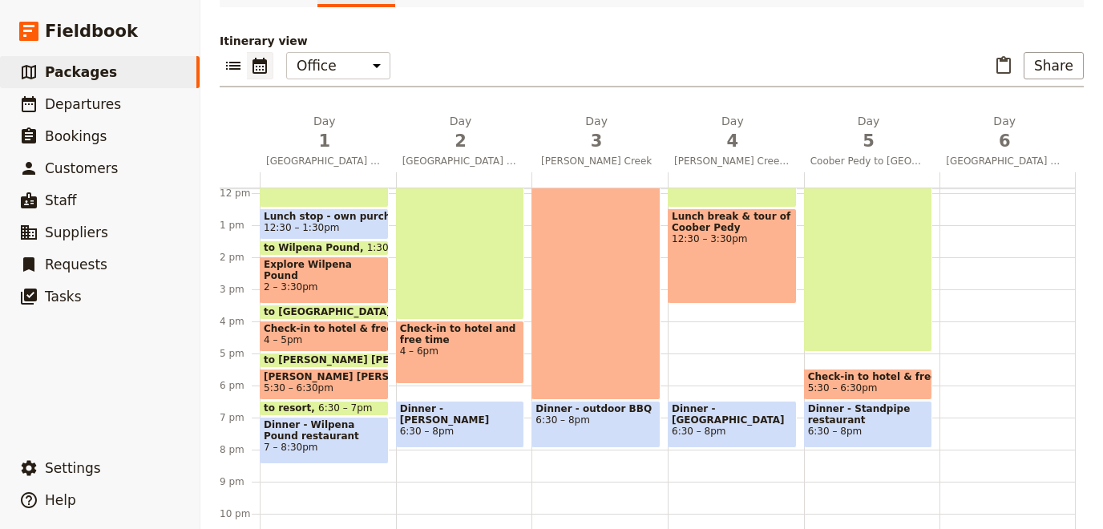
click at [701, 313] on div "Breakfast at hotel 7:30 – 8:30am free morning to account for any last-minute sc…" at bounding box center [736, 193] width 136 height 770
select select "4"
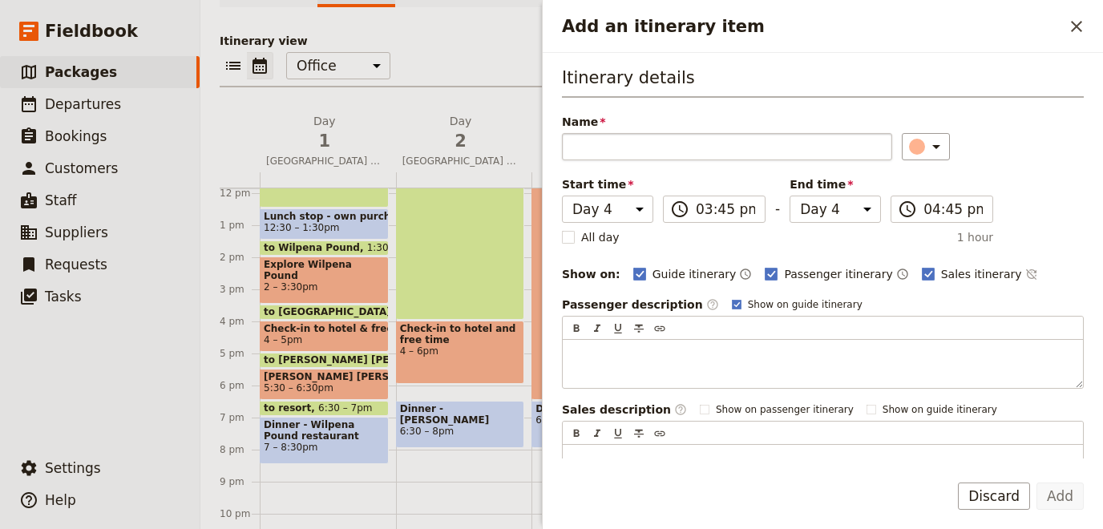
click at [645, 148] on input "Name" at bounding box center [727, 146] width 330 height 27
type input "check-in to hotel"
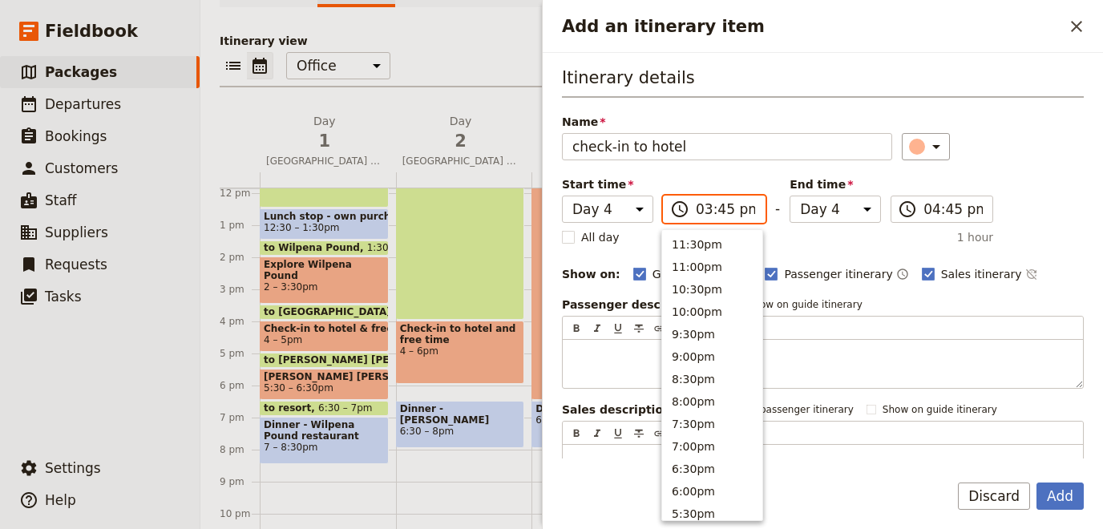
click at [727, 208] on input "03:45 pm" at bounding box center [725, 209] width 59 height 19
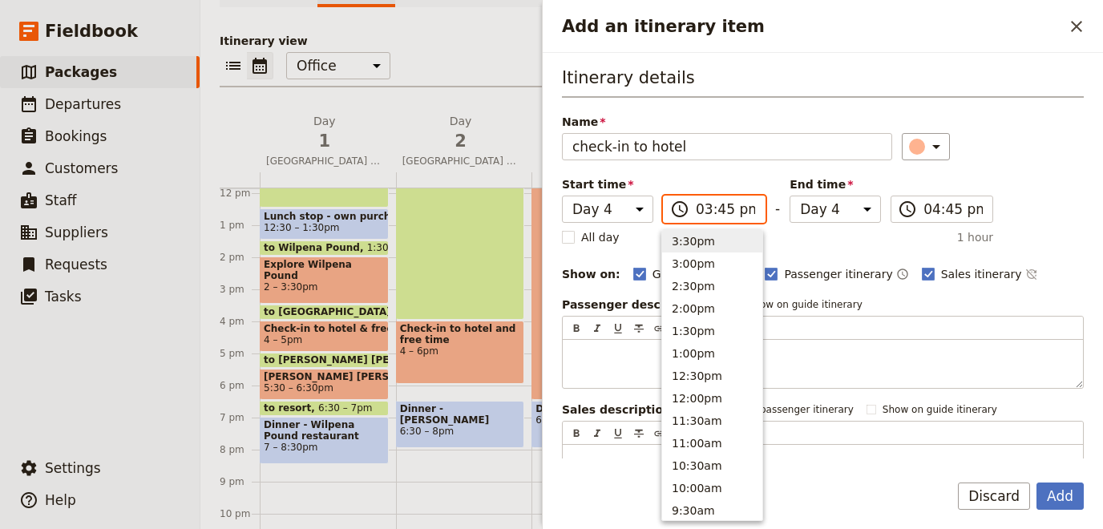
click at [721, 207] on input "03:45 pm" at bounding box center [725, 209] width 59 height 19
type input "03:30 pm"
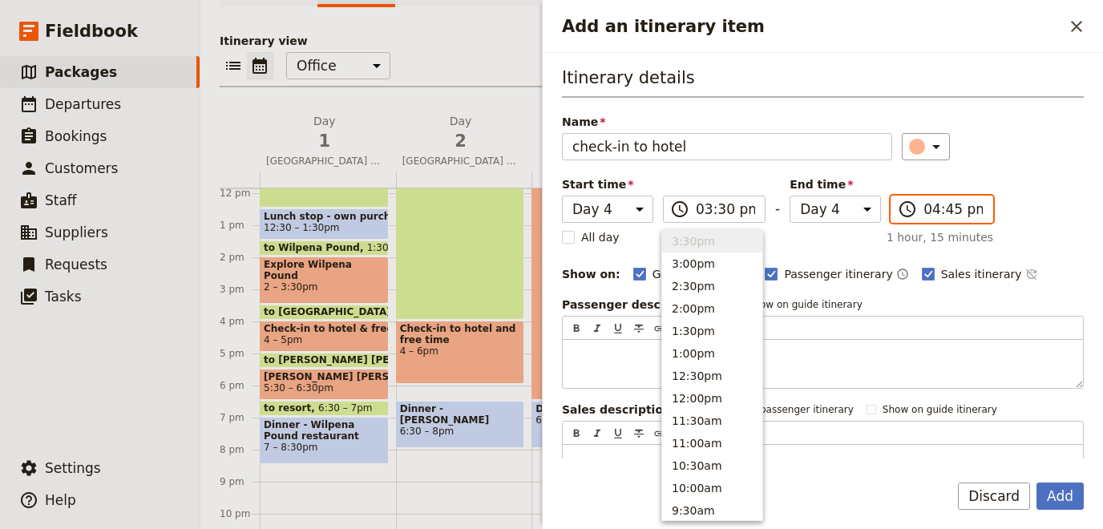
click at [925, 209] on input "04:45 pm" at bounding box center [953, 209] width 59 height 19
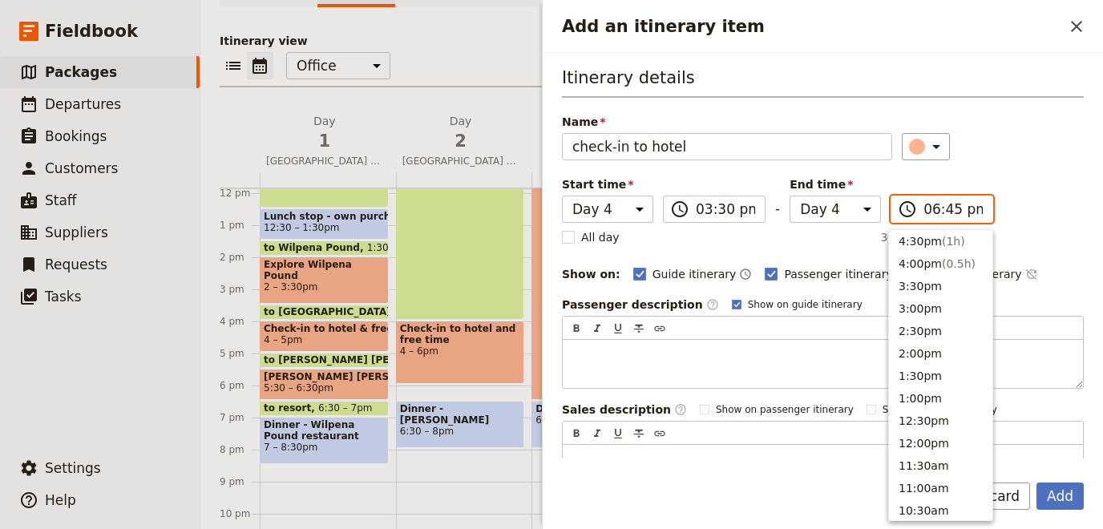
scroll to position [228, 0]
type input "06:30 pm"
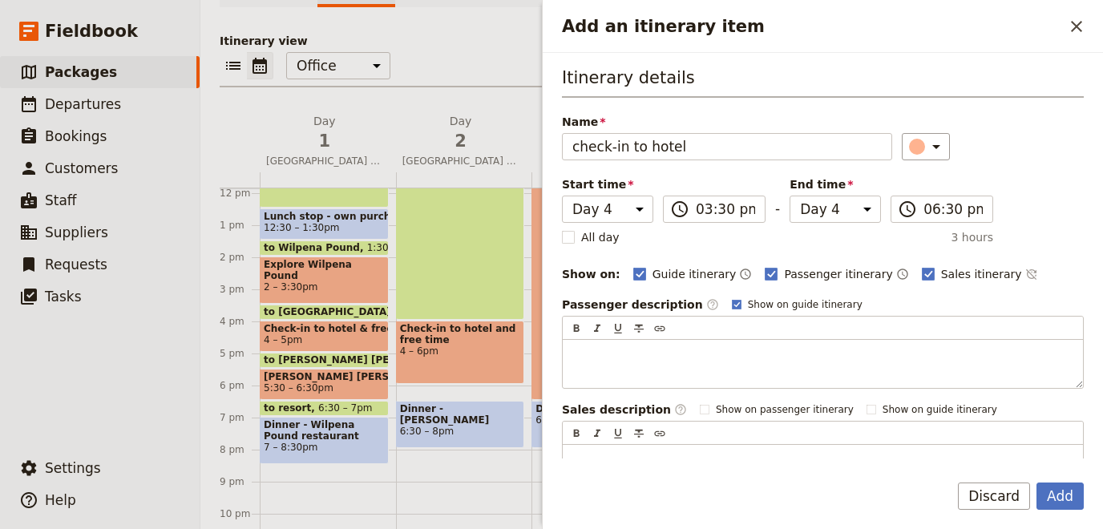
click at [1020, 236] on div "Itinerary details Name check-in to hotel ​ Start time Day 1 Day 2 Day 3 Day 4 D…" at bounding box center [823, 280] width 522 height 428
click at [1069, 507] on button "Add" at bounding box center [1060, 496] width 47 height 27
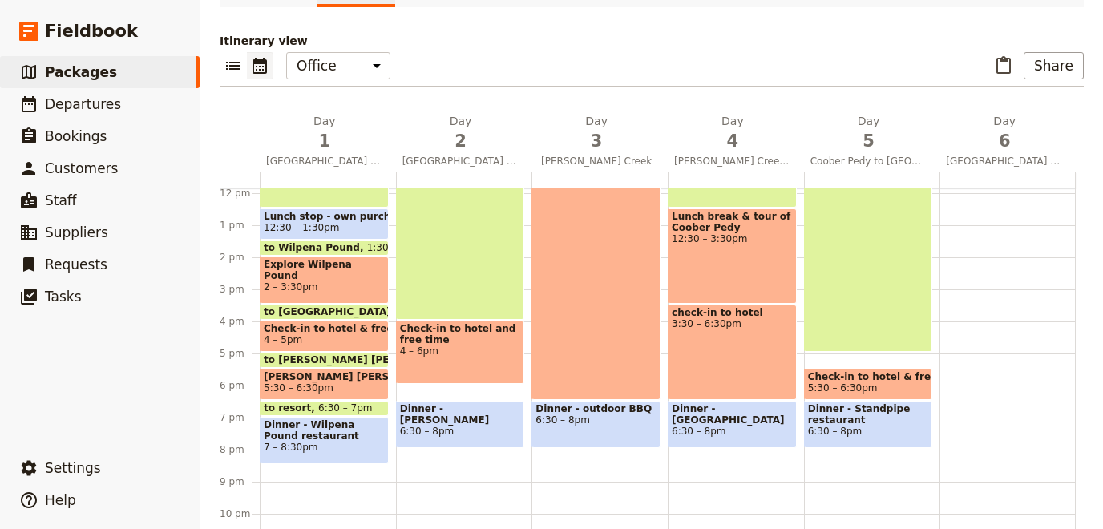
click at [1008, 344] on div at bounding box center [1008, 193] width 136 height 770
select select "6"
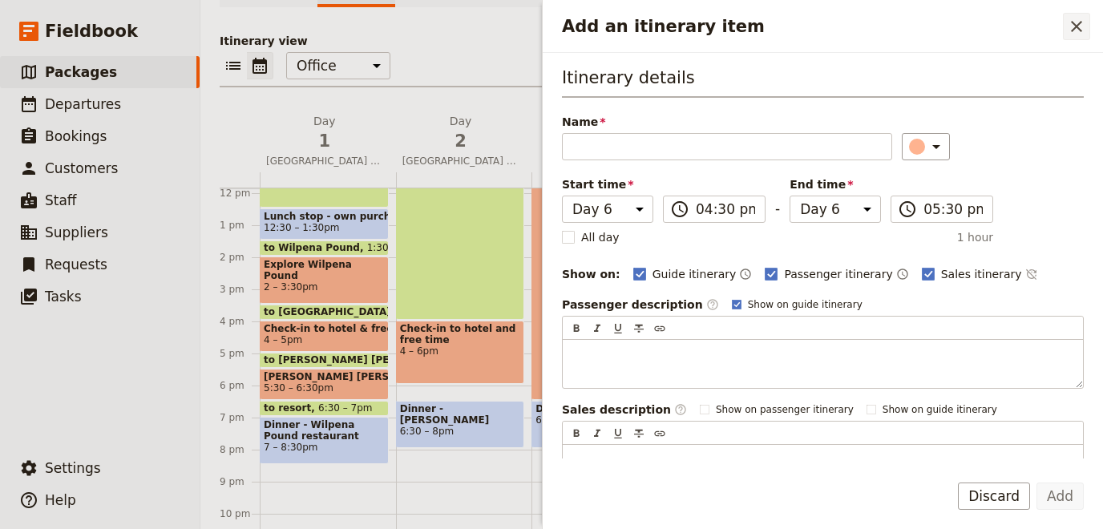
click at [1073, 26] on icon "Close drawer" at bounding box center [1076, 26] width 19 height 19
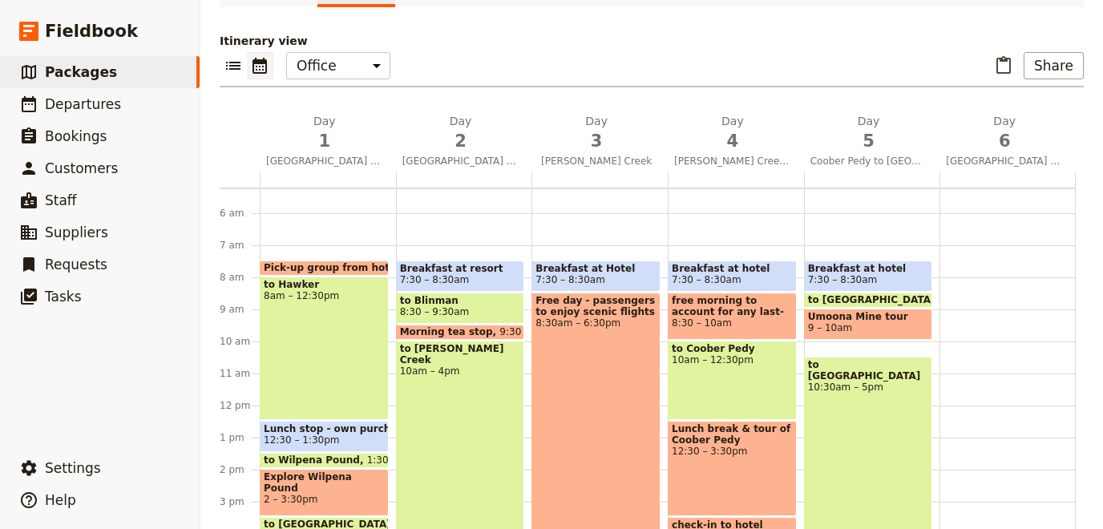
scroll to position [160, 0]
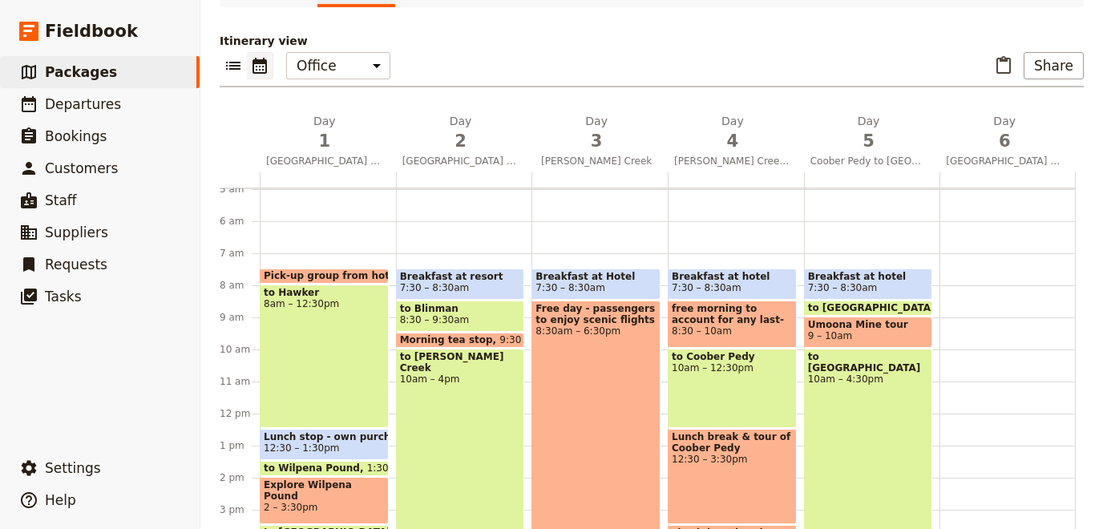
click at [847, 323] on span "Umoona Mine tour" at bounding box center [868, 324] width 121 height 11
select select "5"
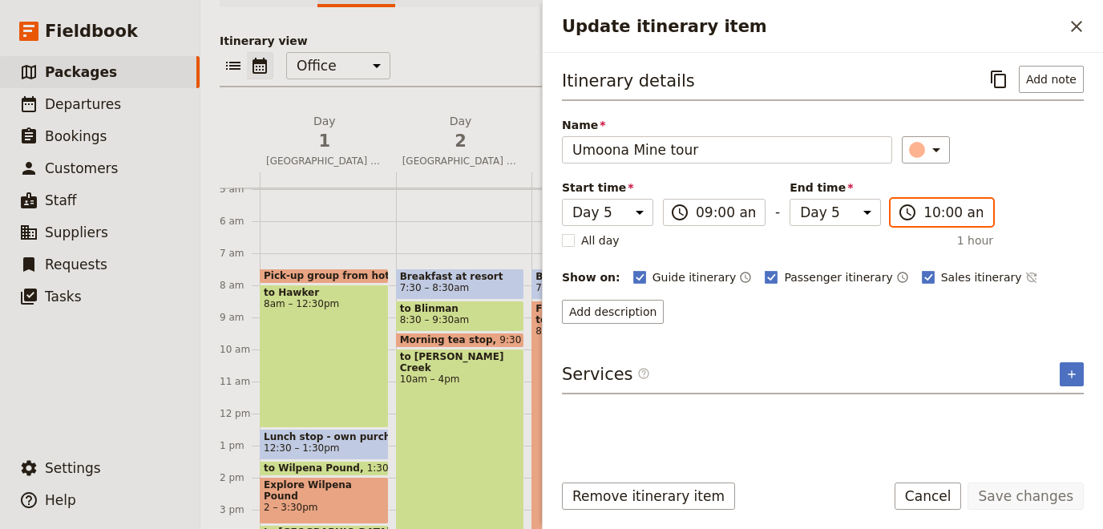
click at [945, 207] on input "10:00 am" at bounding box center [953, 212] width 59 height 19
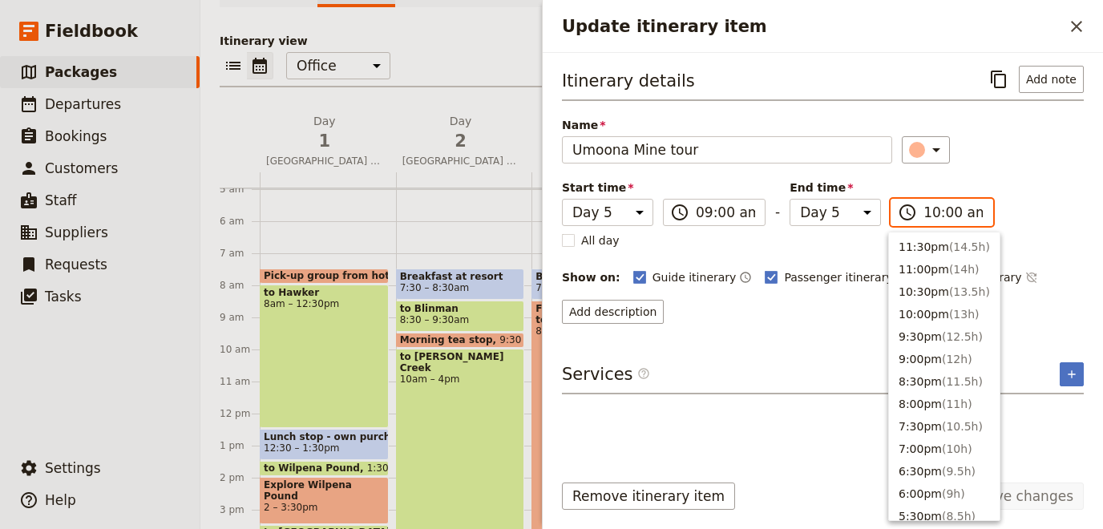
scroll to position [608, 0]
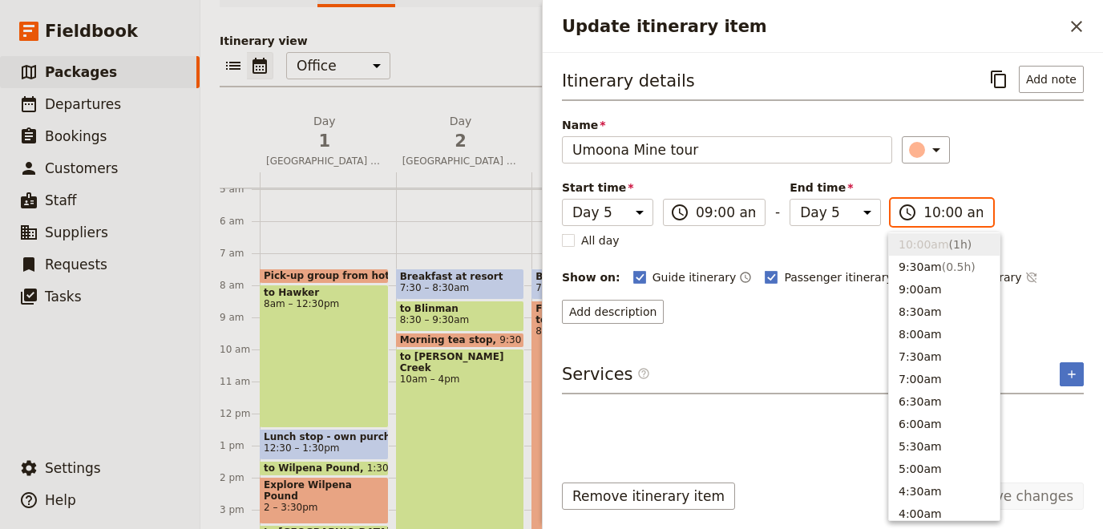
click at [947, 208] on input "10:00 am" at bounding box center [953, 212] width 59 height 19
type input "10:30 am"
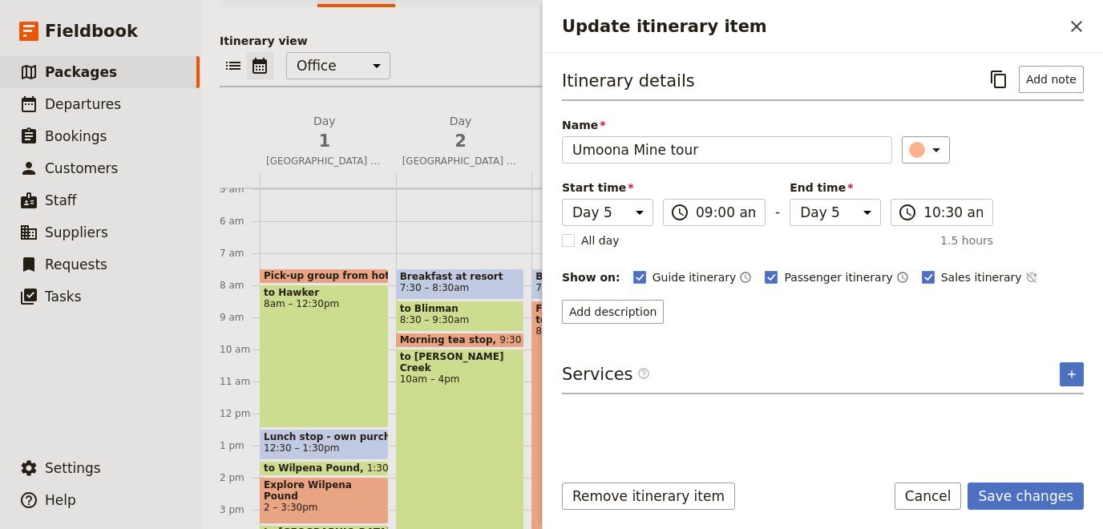
click at [1016, 510] on div "Remove itinerary item Save changes Cancel" at bounding box center [823, 506] width 560 height 46
click at [1017, 500] on button "Save changes" at bounding box center [1026, 496] width 116 height 27
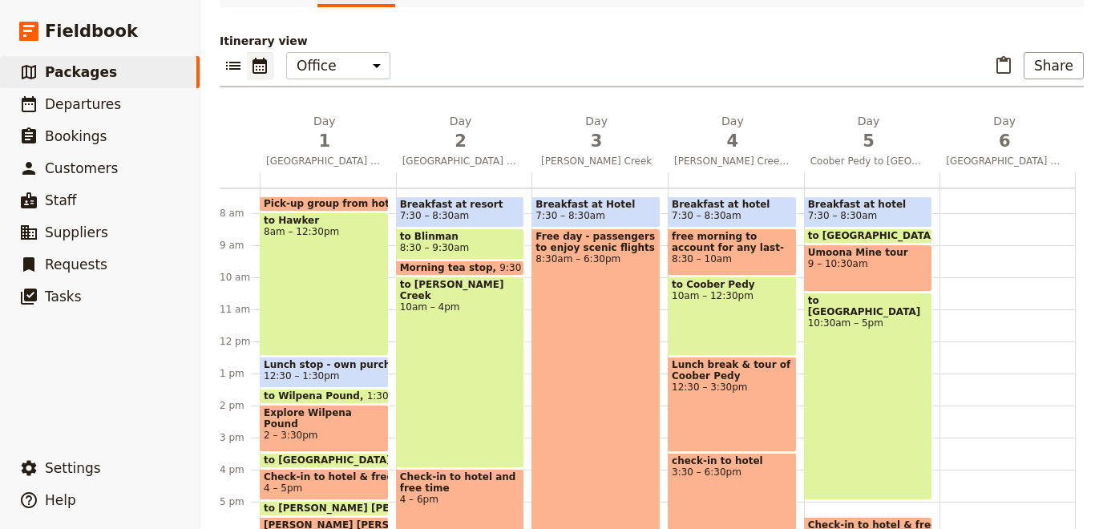
scroll to position [306, 0]
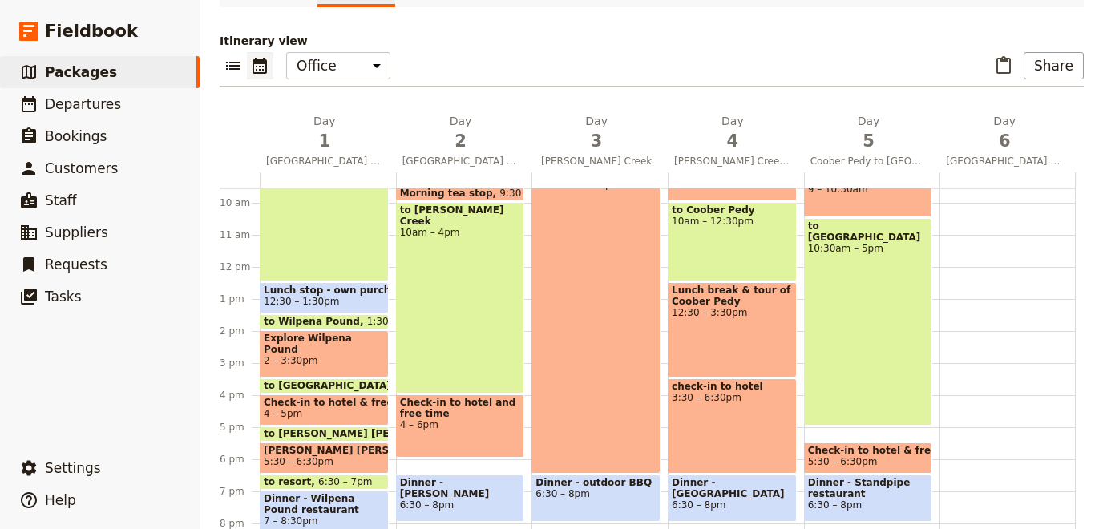
click at [853, 243] on span "10:30am – 5pm" at bounding box center [868, 248] width 121 height 11
select select "5"
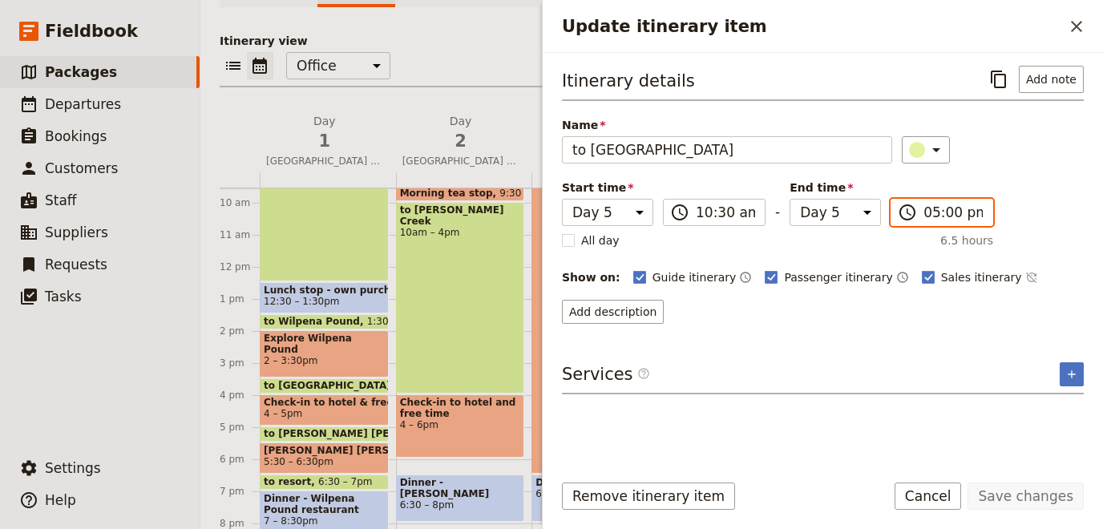
click at [952, 211] on input "05:00 pm" at bounding box center [953, 212] width 59 height 19
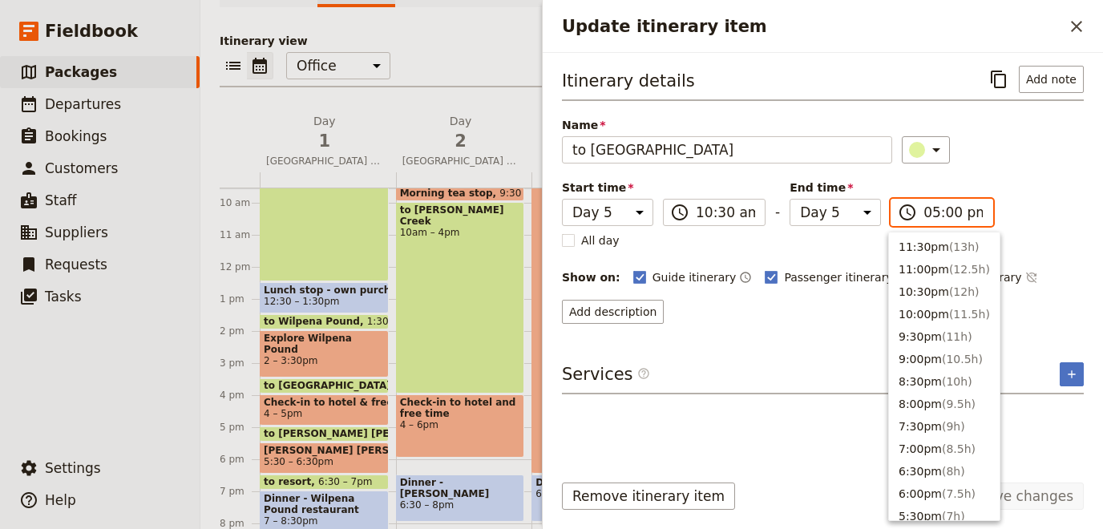
scroll to position [294, 0]
click at [944, 209] on input "05:00 pm" at bounding box center [953, 212] width 59 height 19
type input "05:30 pm"
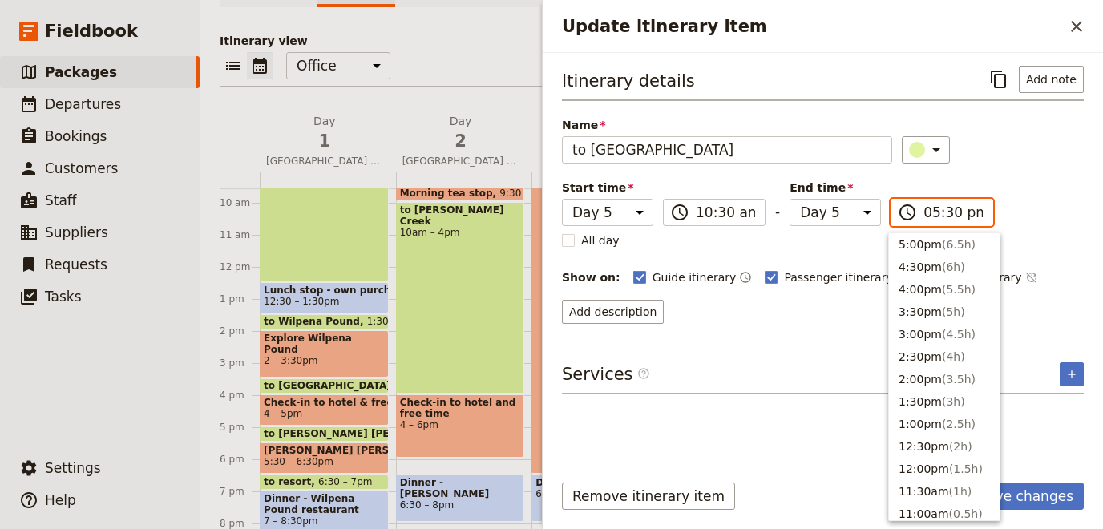
scroll to position [273, 0]
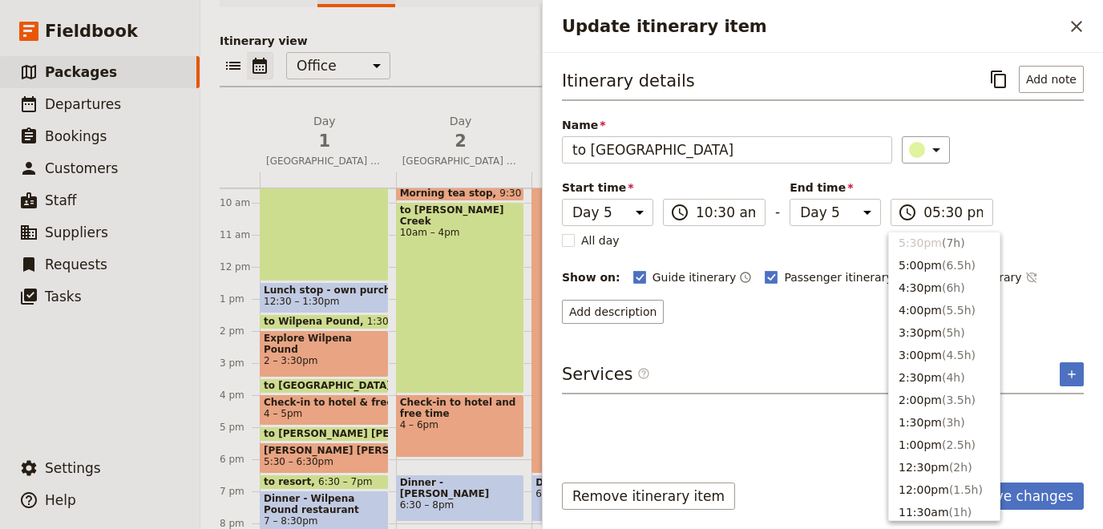
click at [1019, 338] on div "Itinerary details ​ Add note Name to [GEOGRAPHIC_DATA] ​ Start time Day 1 Day 2…" at bounding box center [823, 261] width 522 height 391
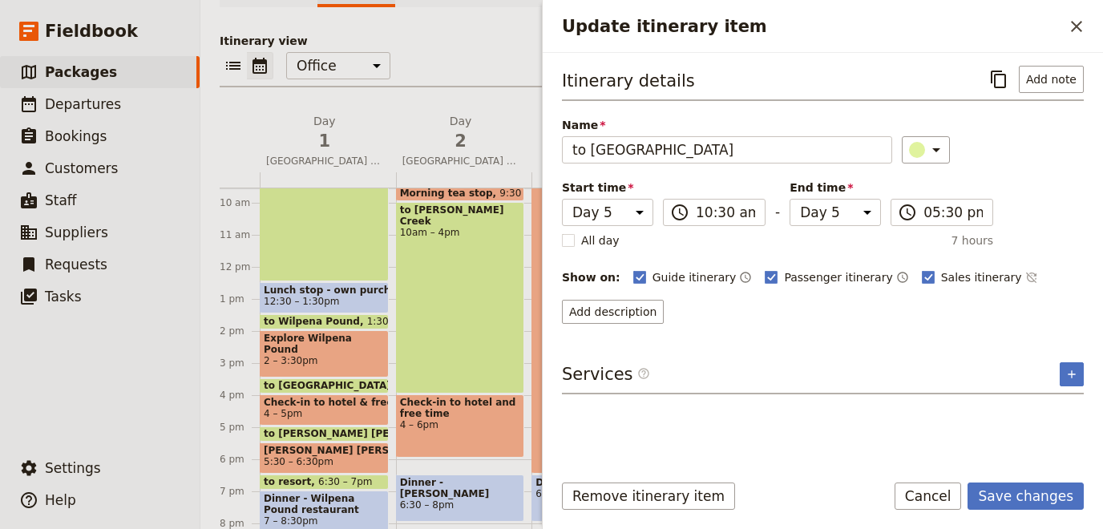
click at [1015, 480] on form "Itinerary details ​ Add note Name to [GEOGRAPHIC_DATA] ​ Start time Day 1 Day 2…" at bounding box center [823, 291] width 560 height 476
click at [1012, 491] on button "Save changes" at bounding box center [1026, 496] width 116 height 27
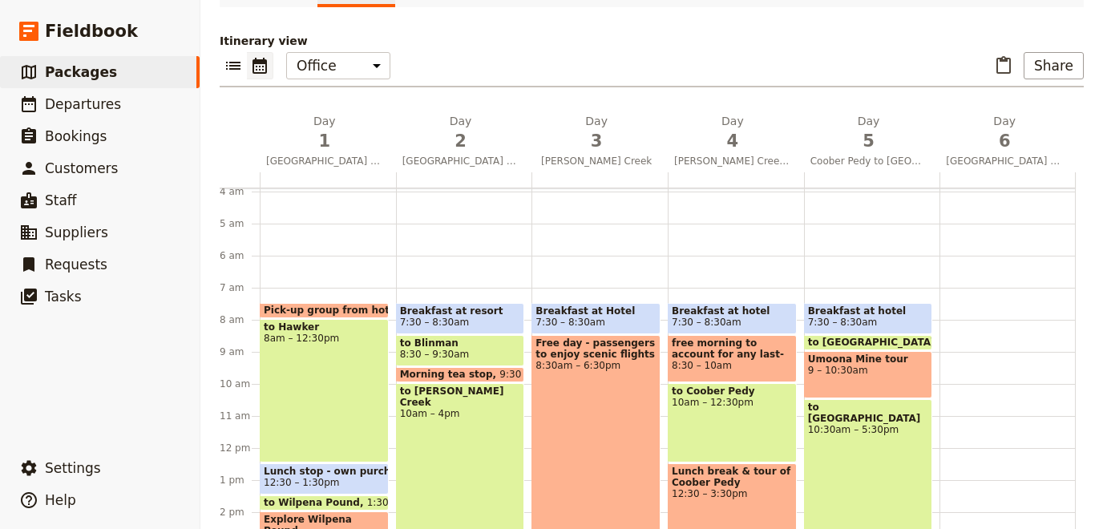
scroll to position [160, 0]
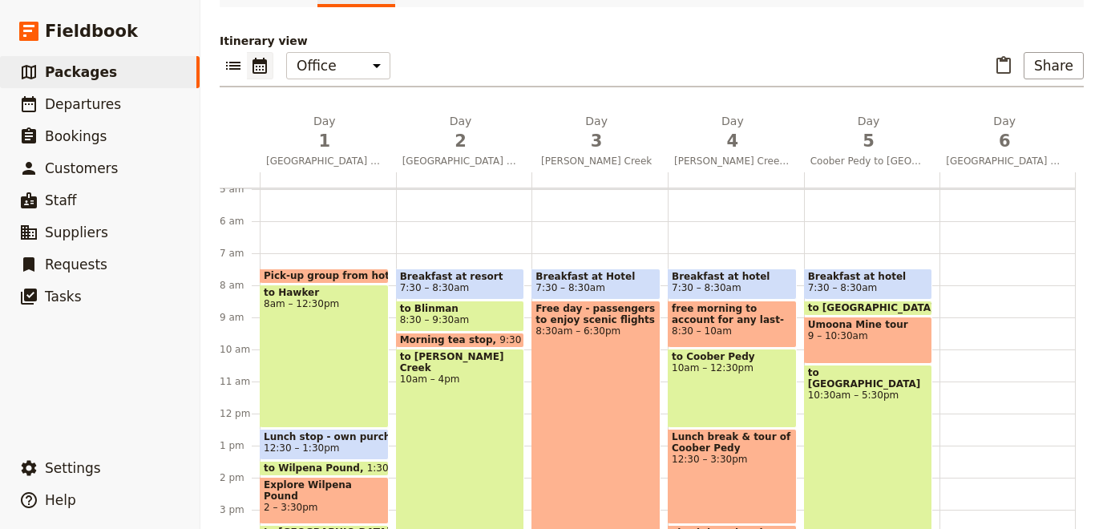
click at [849, 330] on span "9 – 10:30am" at bounding box center [868, 335] width 121 height 11
select select "5"
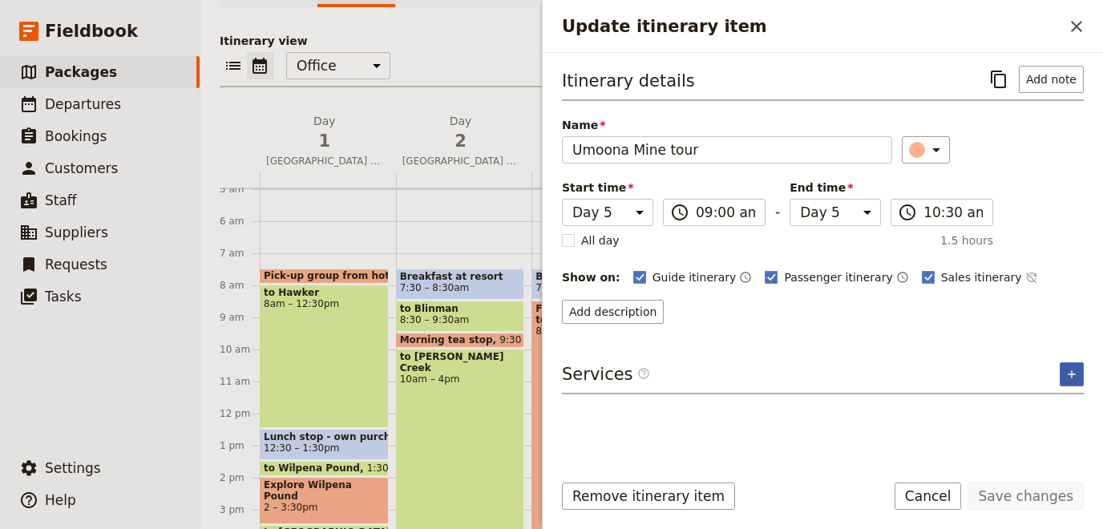
click at [1069, 369] on icon "Add service inclusion" at bounding box center [1071, 374] width 13 height 13
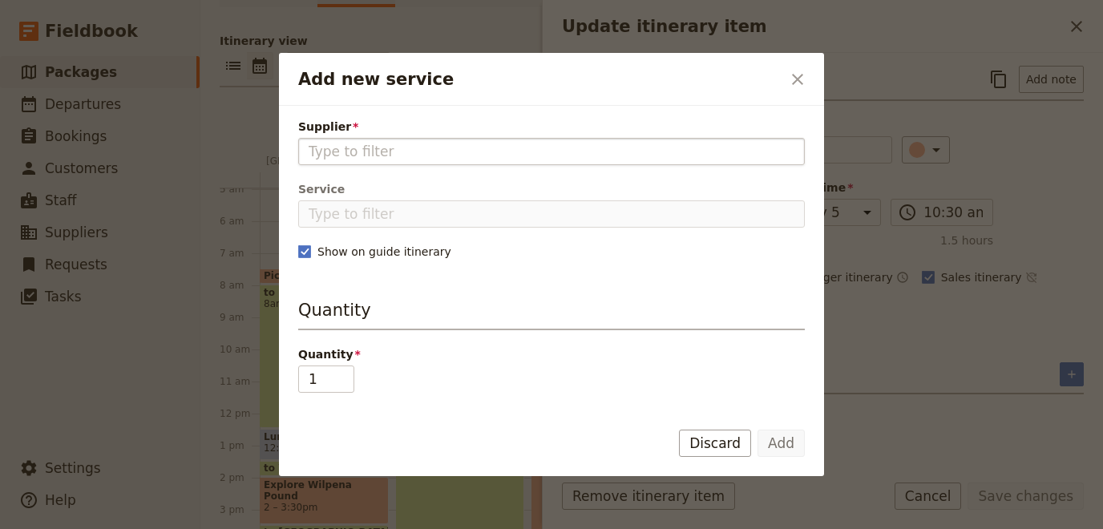
click at [414, 148] on input "Supplier" at bounding box center [552, 151] width 486 height 19
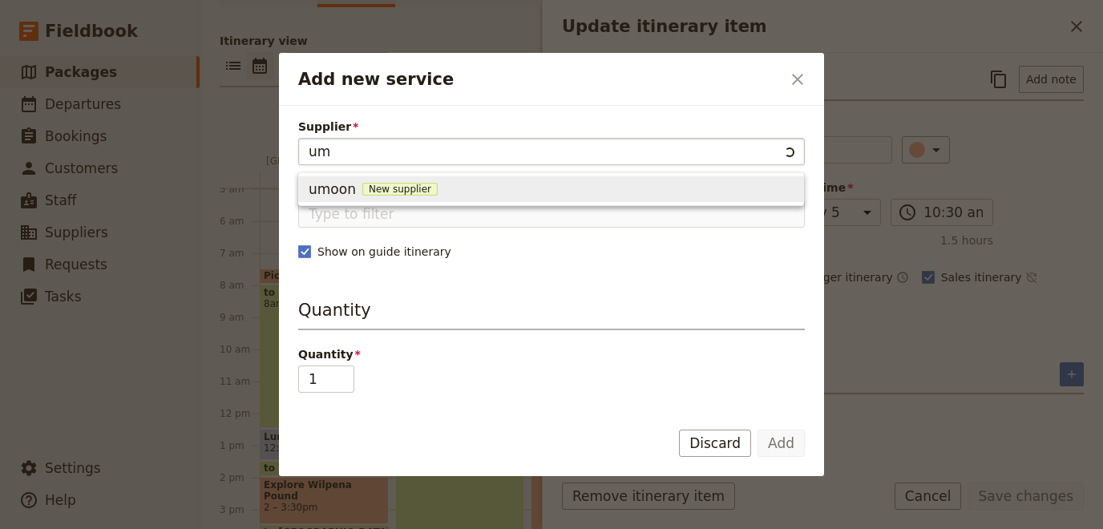
type input "u"
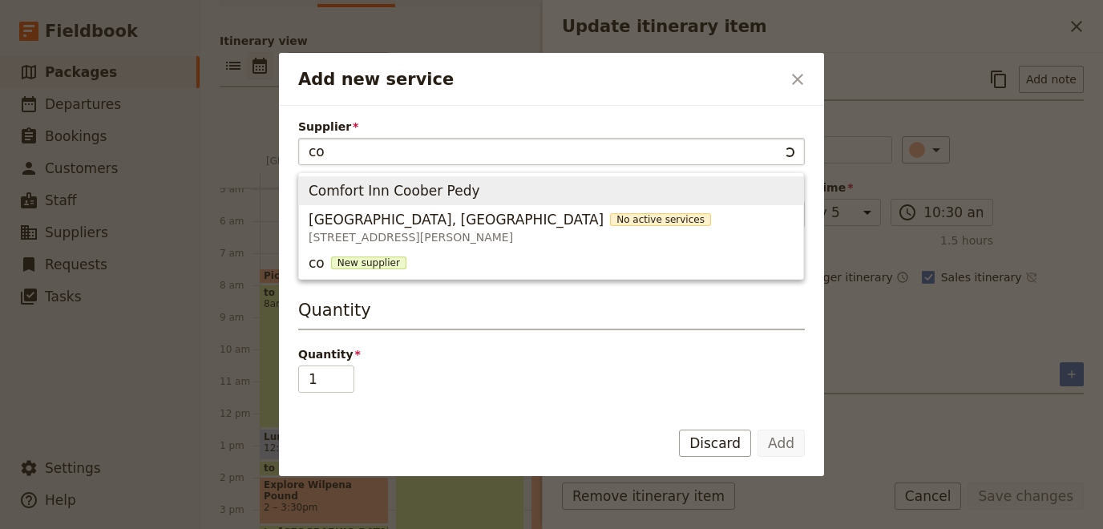
type input "c"
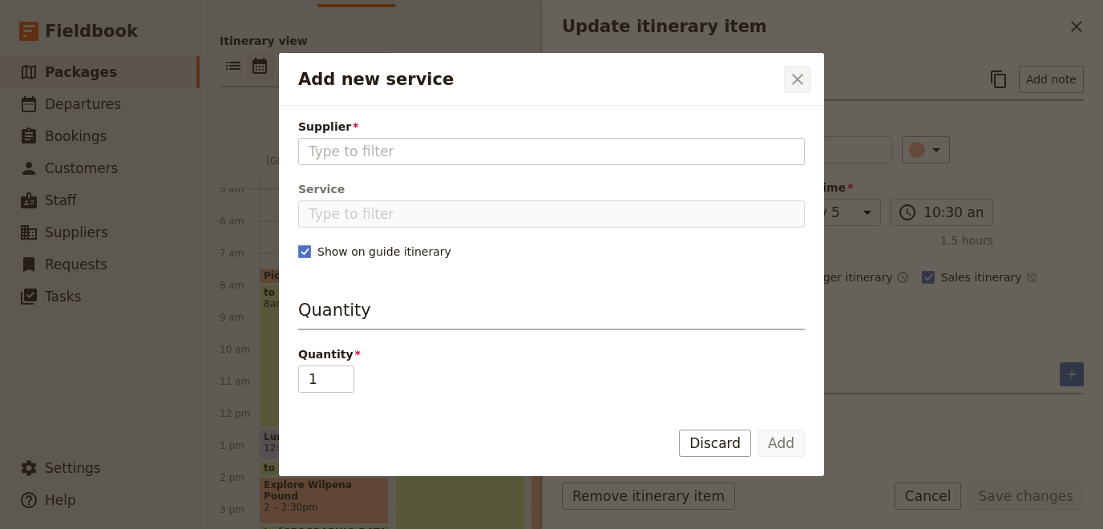
click at [801, 83] on icon "Close dialog" at bounding box center [797, 79] width 19 height 19
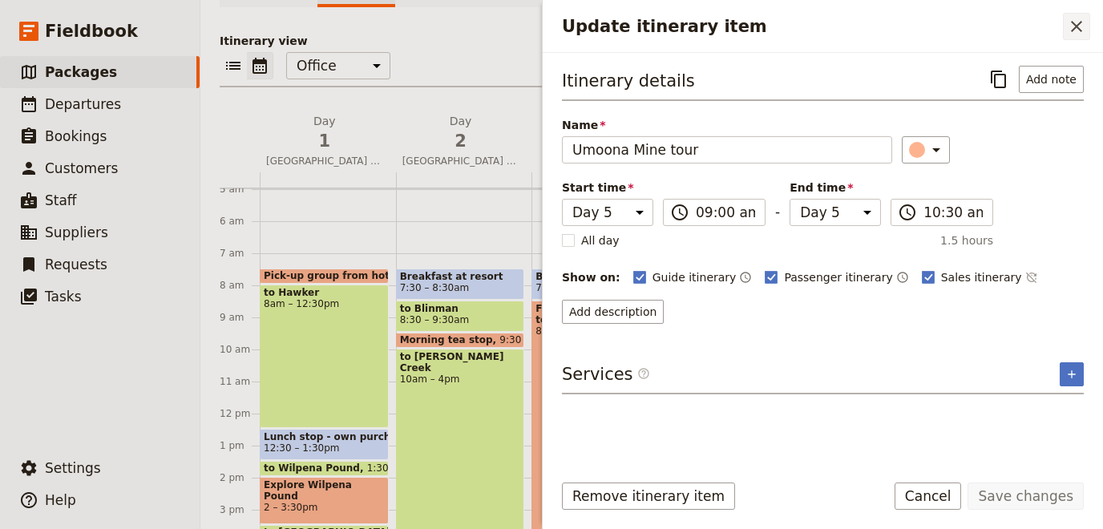
click at [1068, 22] on icon "Close drawer" at bounding box center [1076, 26] width 19 height 19
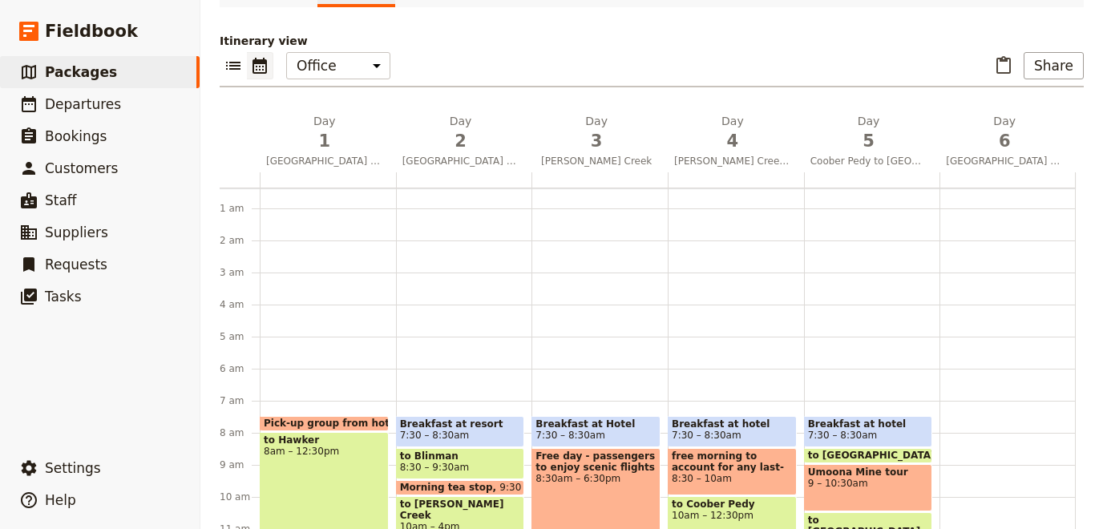
scroll to position [73, 0]
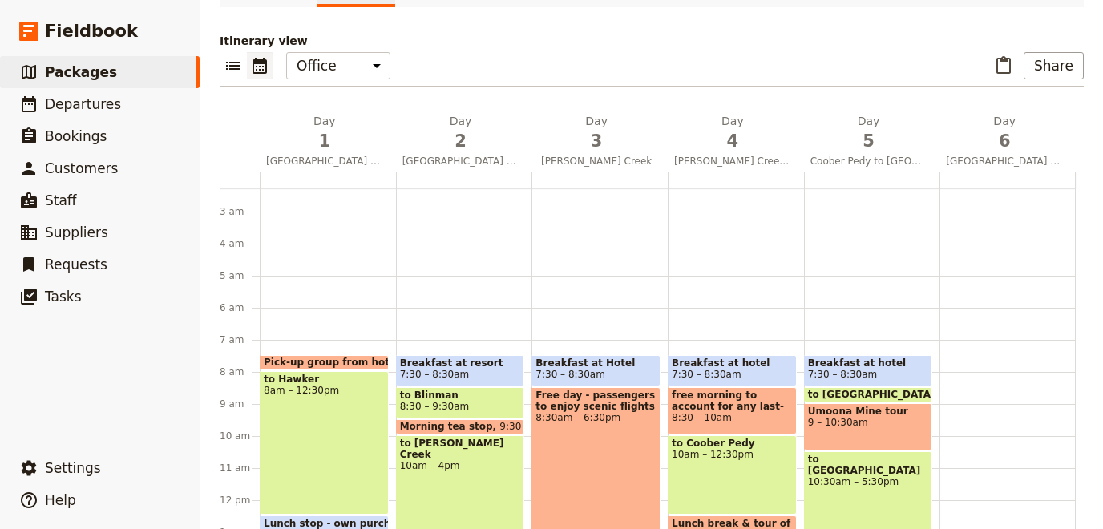
click at [716, 176] on div at bounding box center [736, 179] width 136 height 15
select select "4"
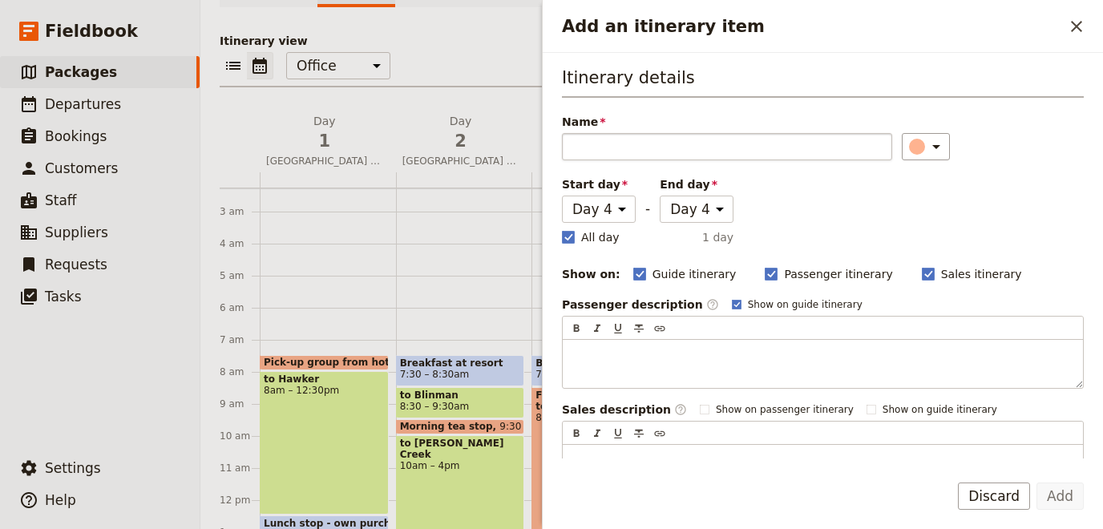
click at [713, 149] on input "Name" at bounding box center [727, 146] width 330 height 27
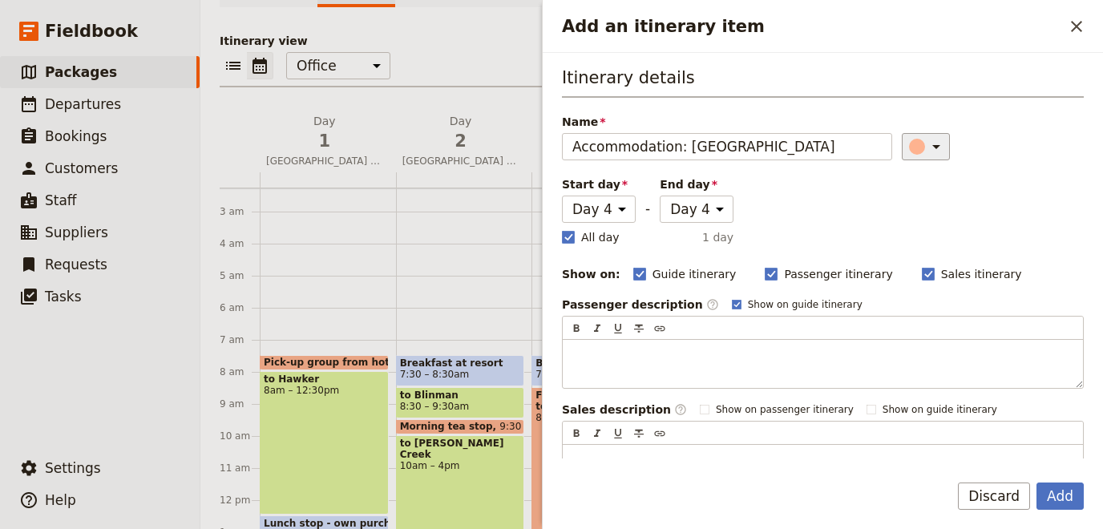
type input "Accommodation: [GEOGRAPHIC_DATA]"
click at [929, 142] on icon "Add an itinerary item" at bounding box center [936, 146] width 19 height 19
click at [903, 255] on div "button" at bounding box center [907, 256] width 16 height 16
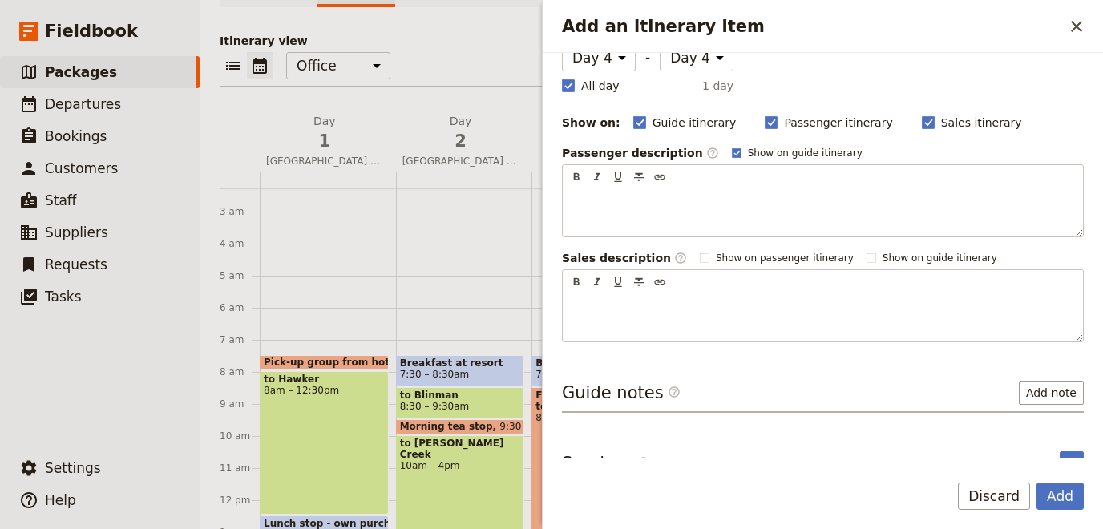
scroll to position [170, 0]
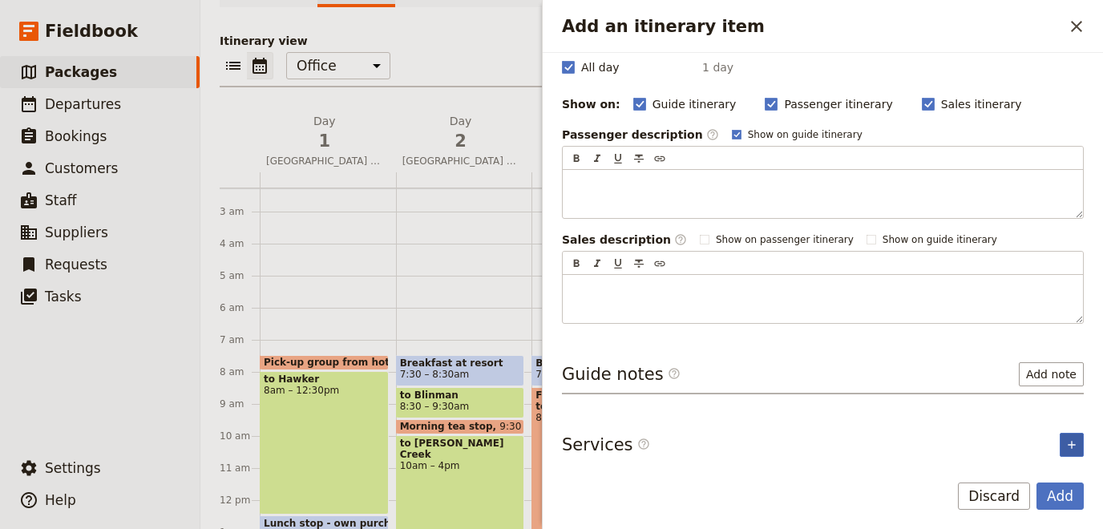
click at [1084, 440] on div "Itinerary details Name Accommodation: [GEOGRAPHIC_DATA] ​ Start day Day 1 Day 2…" at bounding box center [823, 256] width 560 height 406
click at [1076, 441] on icon "Add service inclusion" at bounding box center [1071, 445] width 13 height 13
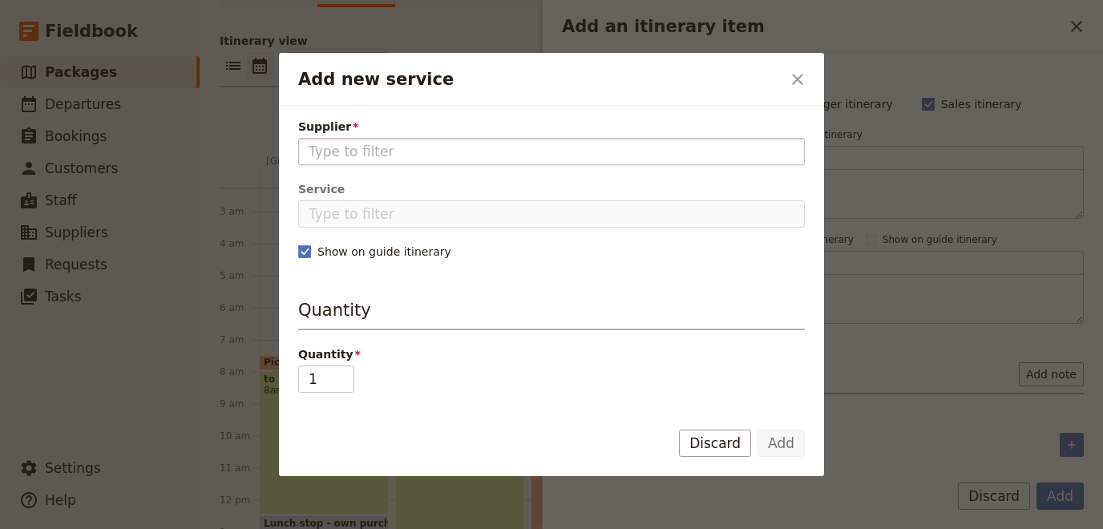
click at [370, 145] on input "Supplier" at bounding box center [552, 151] width 486 height 19
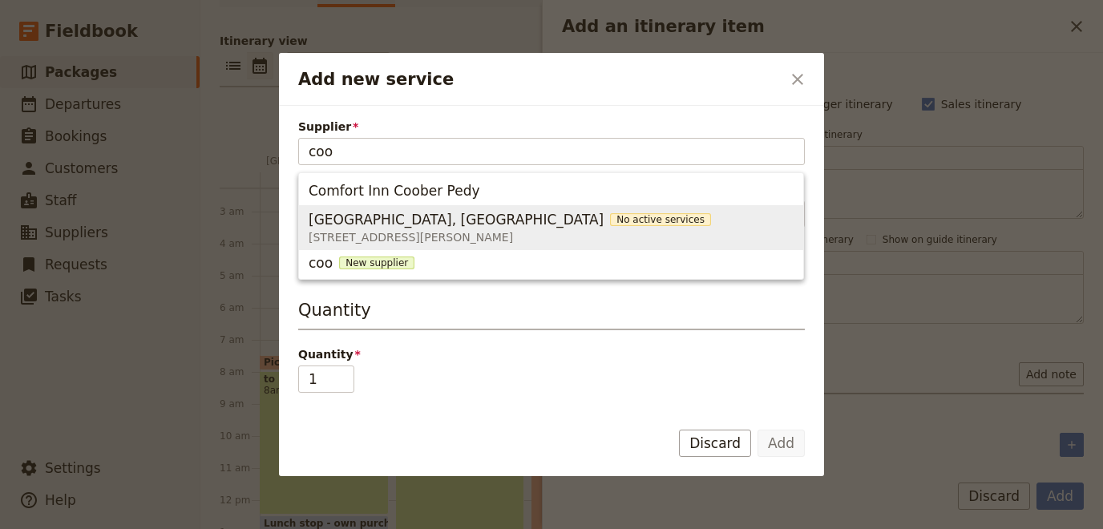
click at [386, 222] on span "[GEOGRAPHIC_DATA], [GEOGRAPHIC_DATA]" at bounding box center [456, 219] width 295 height 19
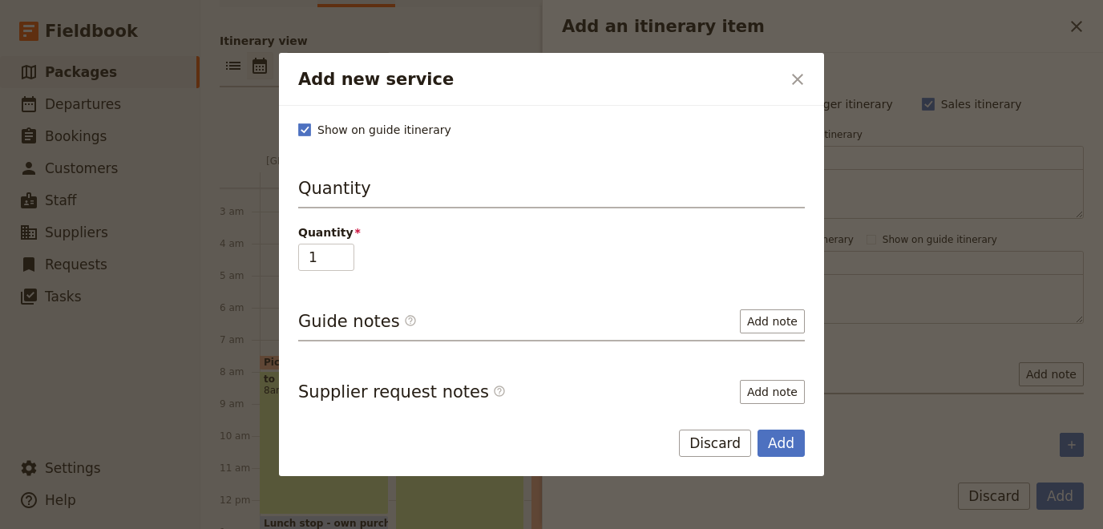
scroll to position [142, 0]
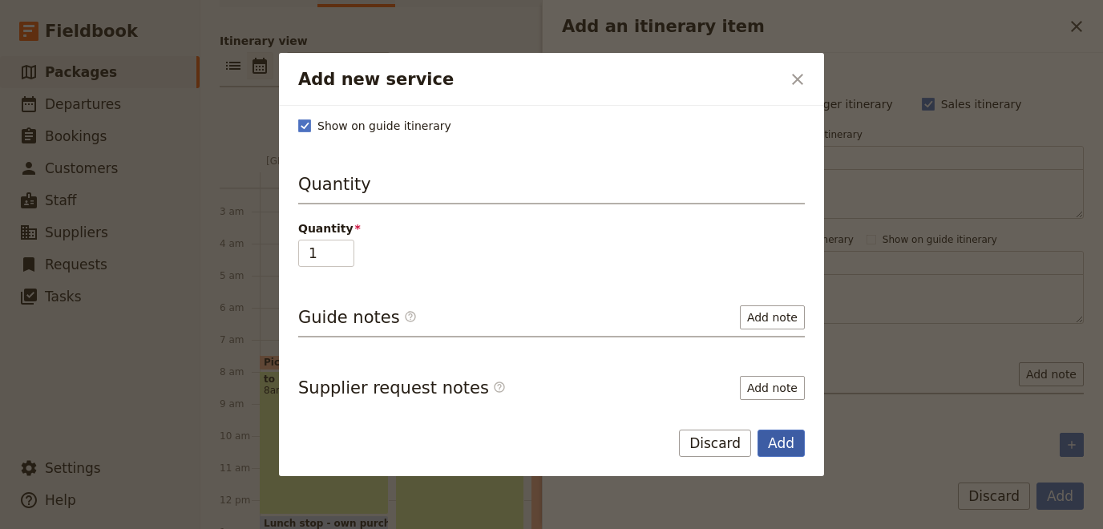
type input "[GEOGRAPHIC_DATA], [GEOGRAPHIC_DATA]"
click at [782, 443] on button "Add" at bounding box center [781, 443] width 47 height 27
click at [783, 441] on button "Add" at bounding box center [781, 443] width 47 height 27
click at [784, 451] on button "Add" at bounding box center [781, 443] width 47 height 27
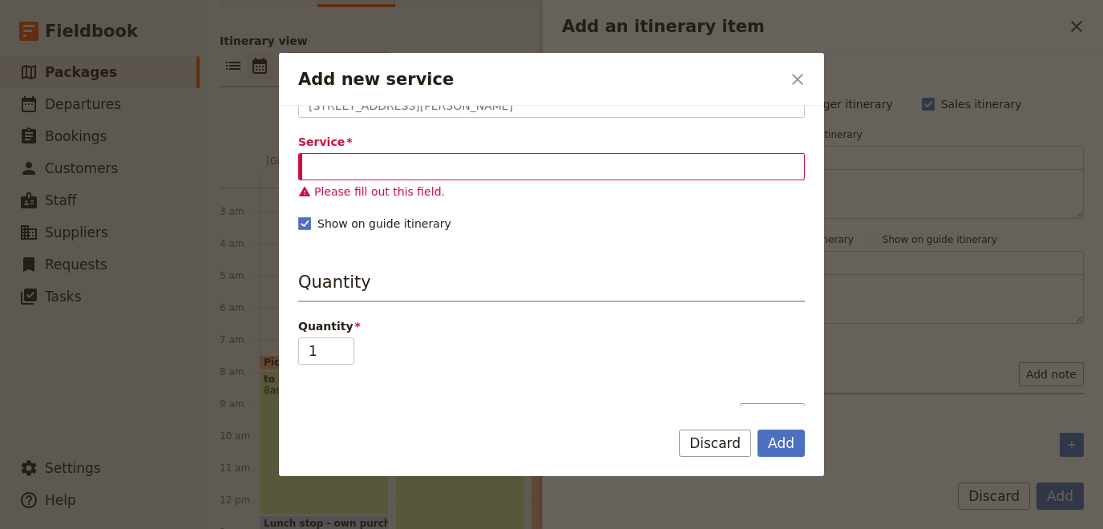
scroll to position [0, 0]
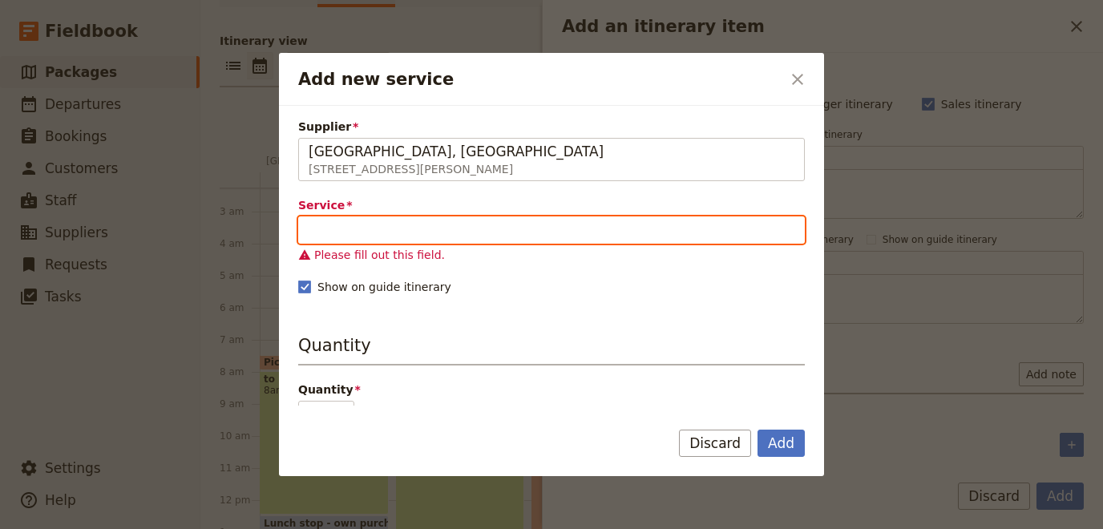
click at [440, 222] on input "Service" at bounding box center [551, 229] width 507 height 27
click at [436, 222] on input "Service" at bounding box center [551, 229] width 507 height 27
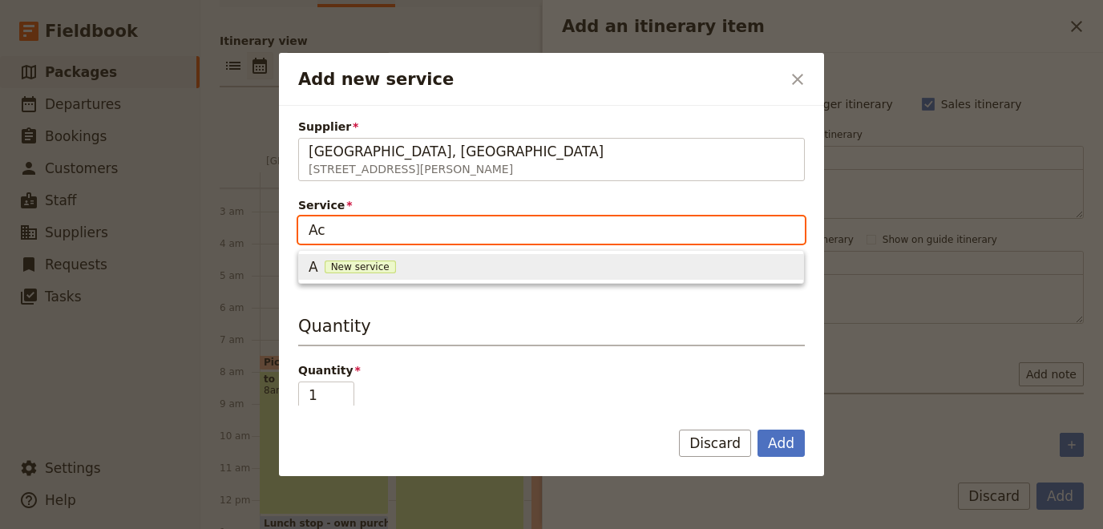
type input "Acc"
drag, startPoint x: 421, startPoint y: 227, endPoint x: 221, endPoint y: 227, distance: 199.6
click at [298, 227] on input "Acc" at bounding box center [551, 229] width 507 height 27
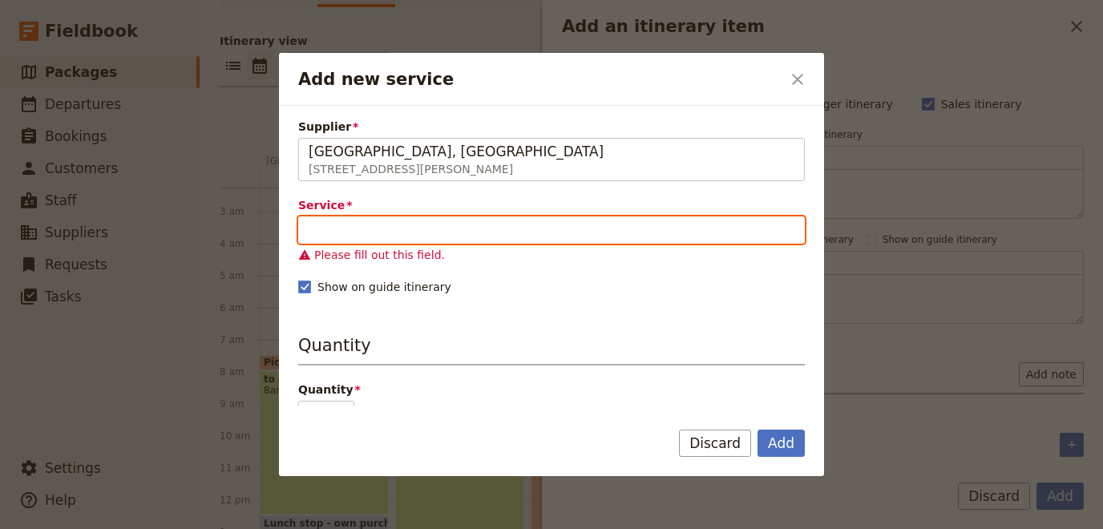
type input "d"
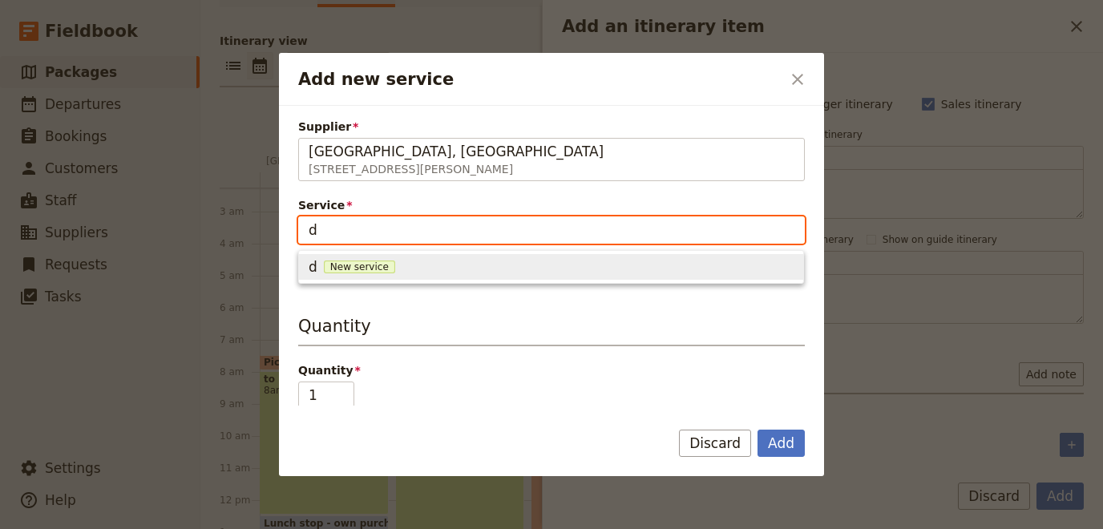
click at [408, 225] on input "d" at bounding box center [551, 229] width 507 height 27
drag, startPoint x: 408, startPoint y: 225, endPoint x: 234, endPoint y: 205, distance: 175.1
click at [298, 216] on input "d" at bounding box center [551, 229] width 507 height 27
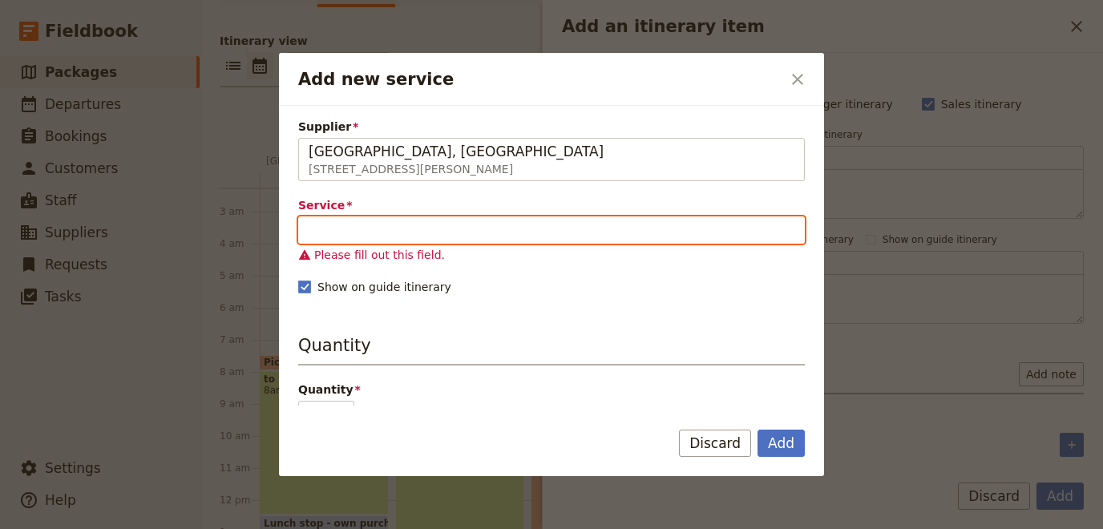
click at [401, 220] on input "Service" at bounding box center [551, 229] width 507 height 27
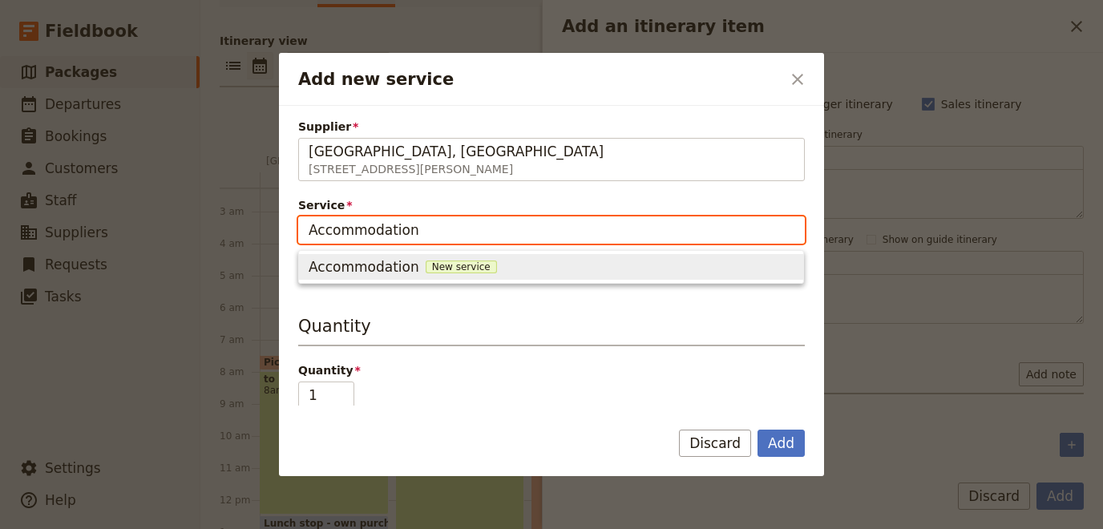
type input "Accommodation"
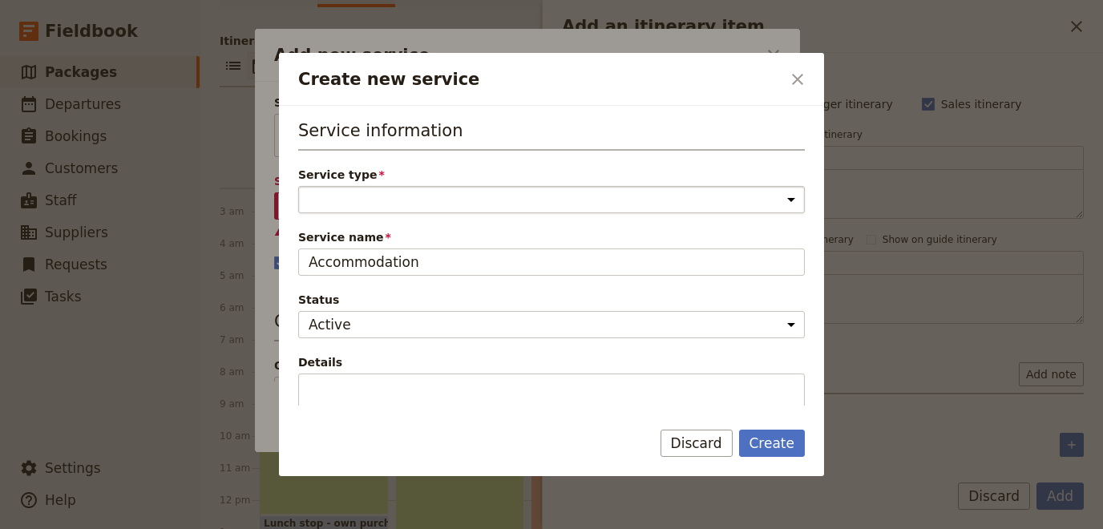
click at [298, 186] on select "Accommodation Activity Transport Flight Food and beverage Other" at bounding box center [551, 199] width 507 height 27
select select "AccommodationService"
click option "Accommodation" at bounding box center [0, 0] width 0 height 0
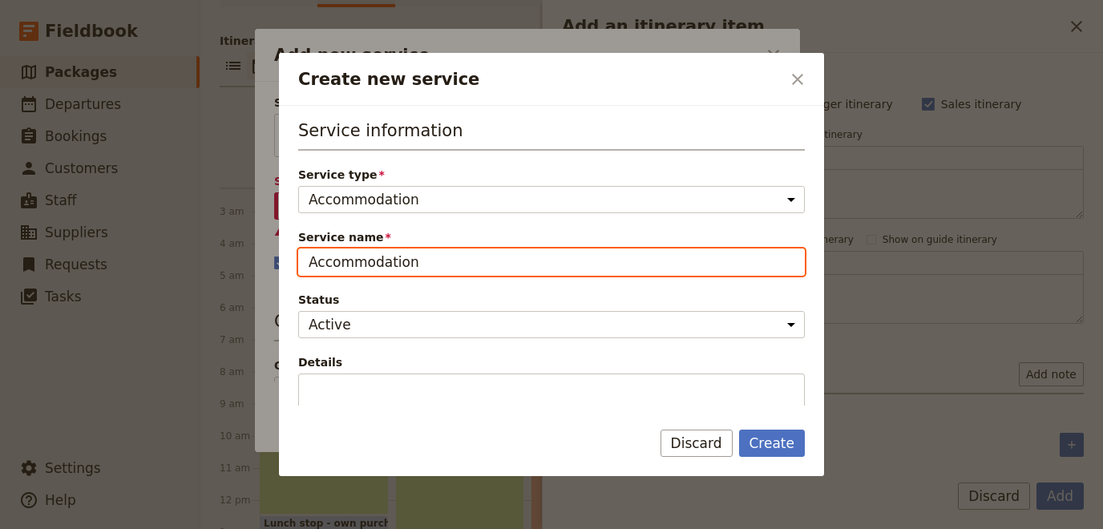
click at [416, 269] on input "Accommodation" at bounding box center [551, 262] width 507 height 27
drag, startPoint x: 427, startPoint y: 269, endPoint x: 6, endPoint y: 187, distance: 429.5
click at [298, 249] on input "Accommodation" at bounding box center [551, 262] width 507 height 27
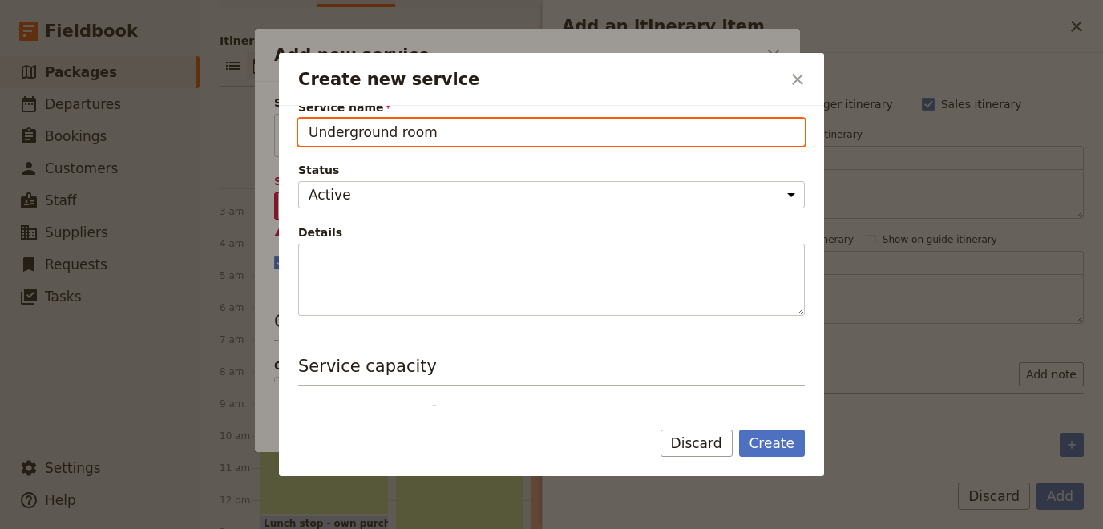
scroll to position [73, 0]
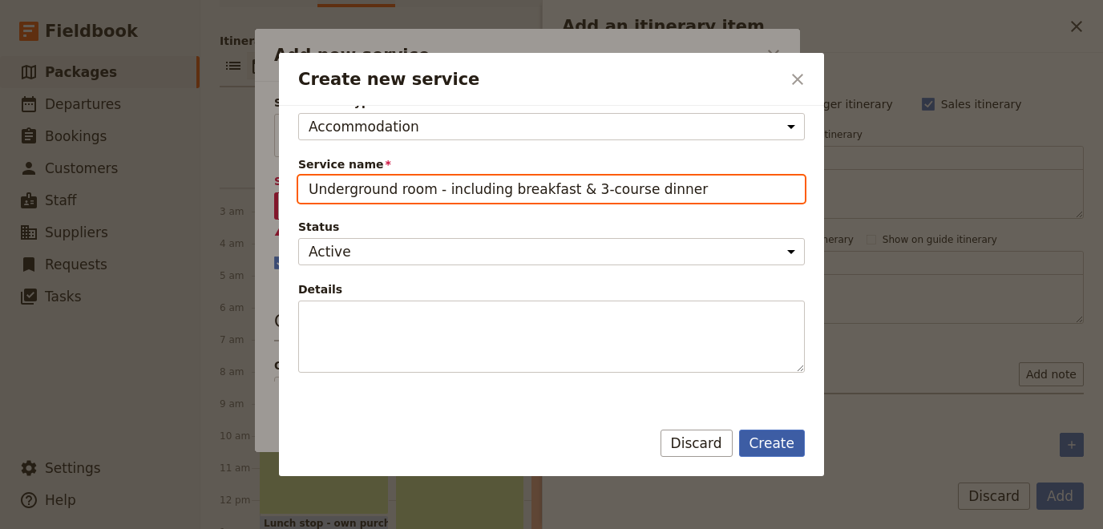
type input "Underground room - including breakfast & 3-course dinner"
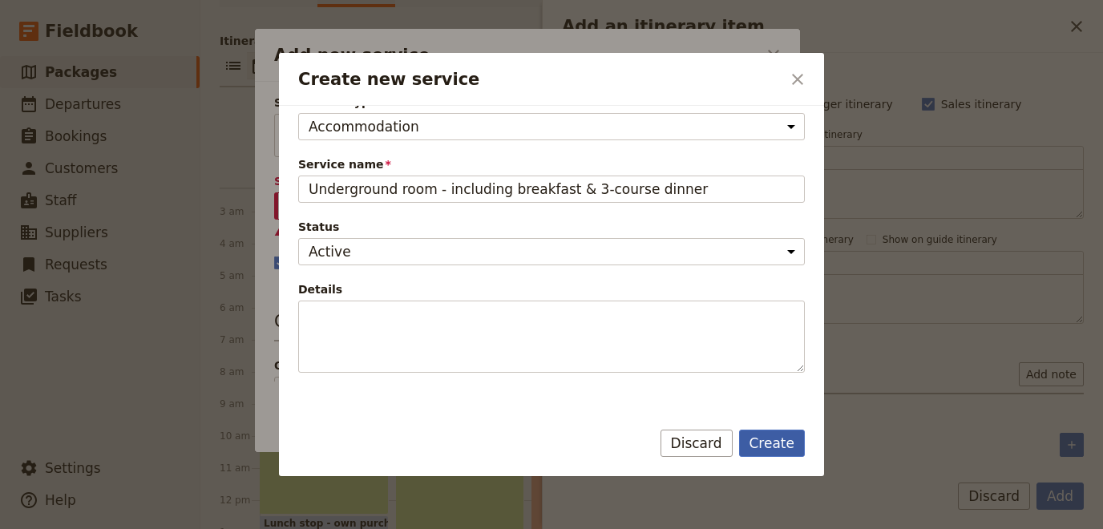
click at [786, 443] on button "Create" at bounding box center [772, 443] width 67 height 27
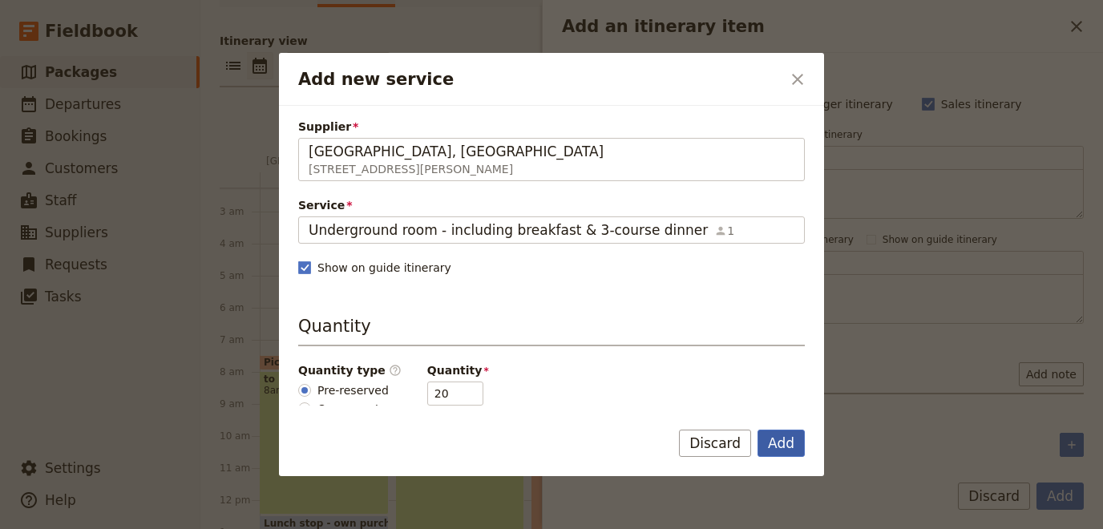
click at [783, 443] on button "Add" at bounding box center [781, 443] width 47 height 27
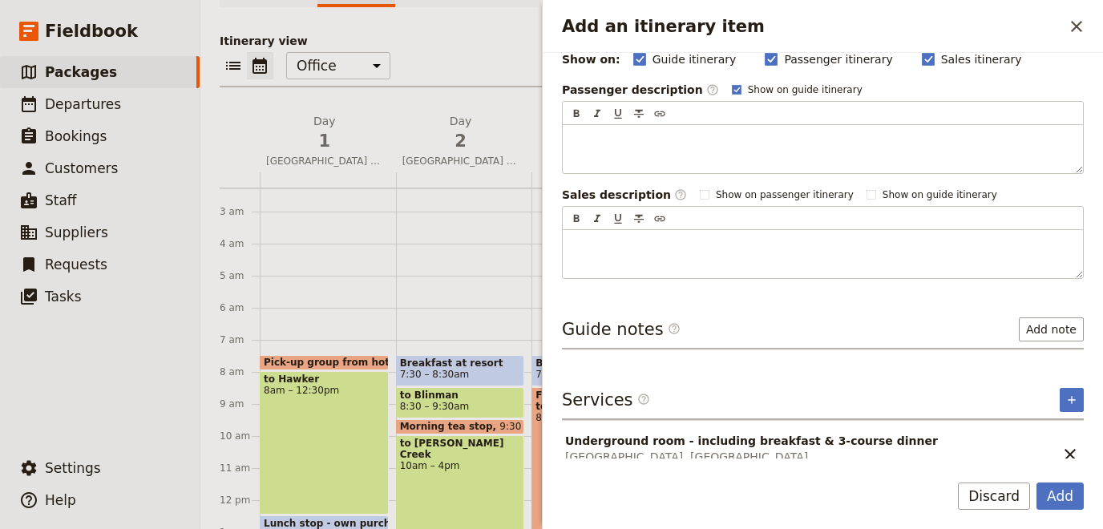
scroll to position [221, 0]
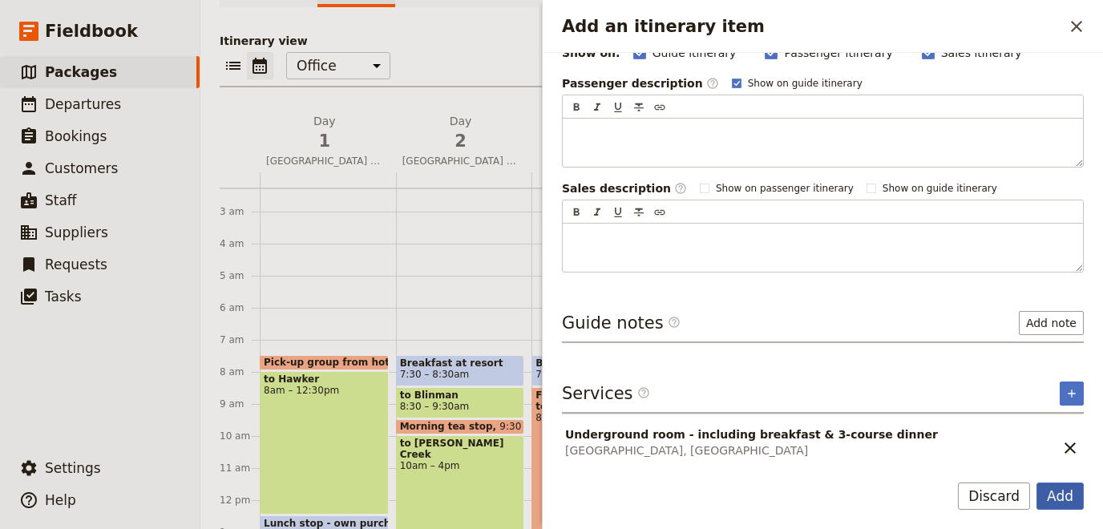
click at [1067, 498] on button "Add" at bounding box center [1060, 496] width 47 height 27
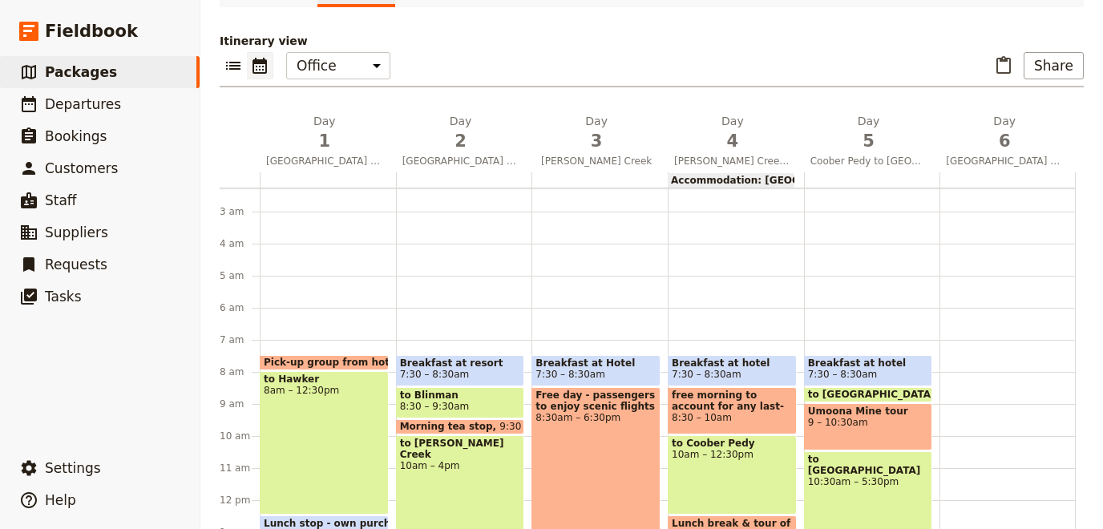
click at [446, 173] on div at bounding box center [464, 179] width 136 height 15
select select "2"
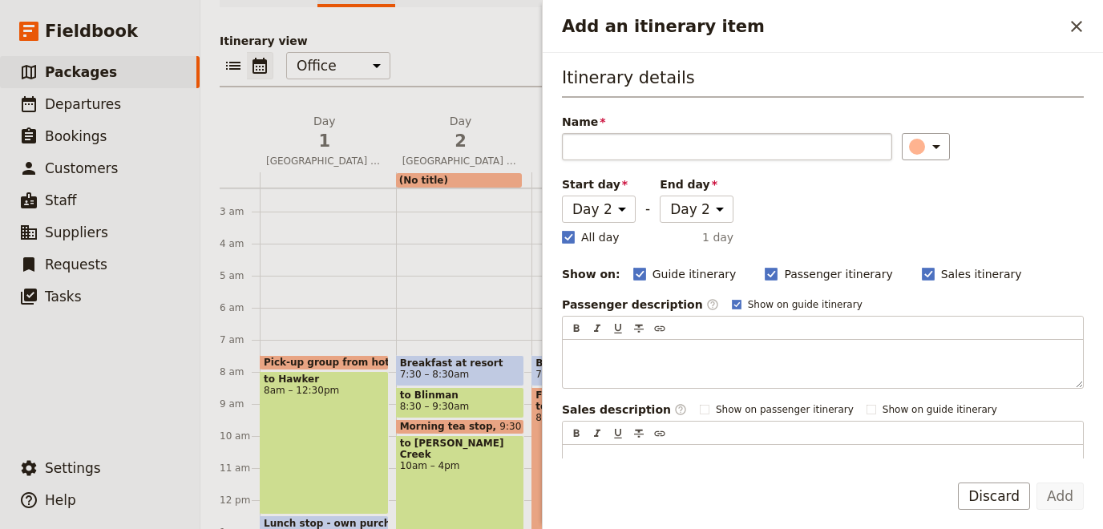
click at [605, 147] on input "Name" at bounding box center [727, 146] width 330 height 27
type input "W"
click at [915, 141] on div "​" at bounding box center [928, 146] width 35 height 19
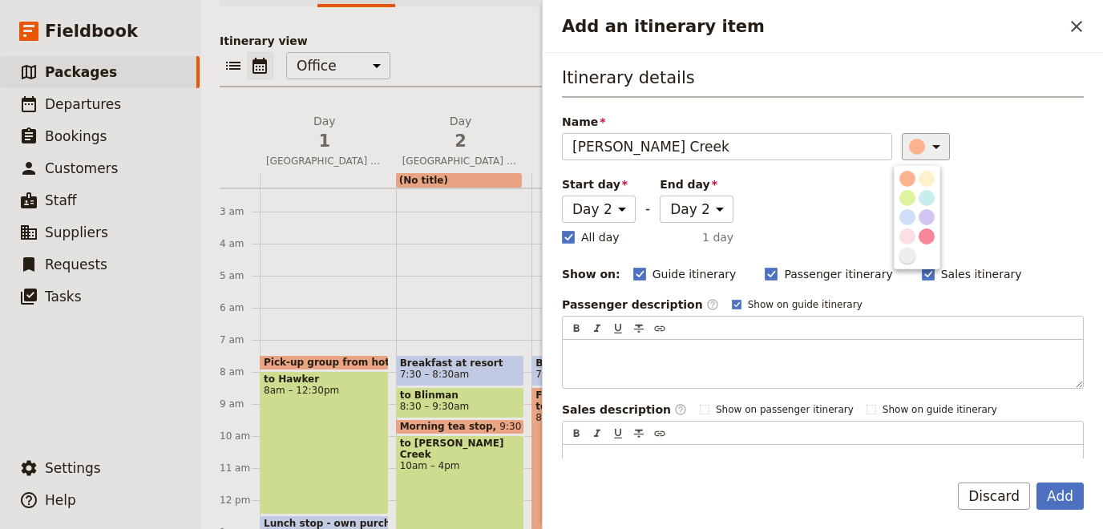
click at [903, 255] on div "button" at bounding box center [907, 256] width 16 height 16
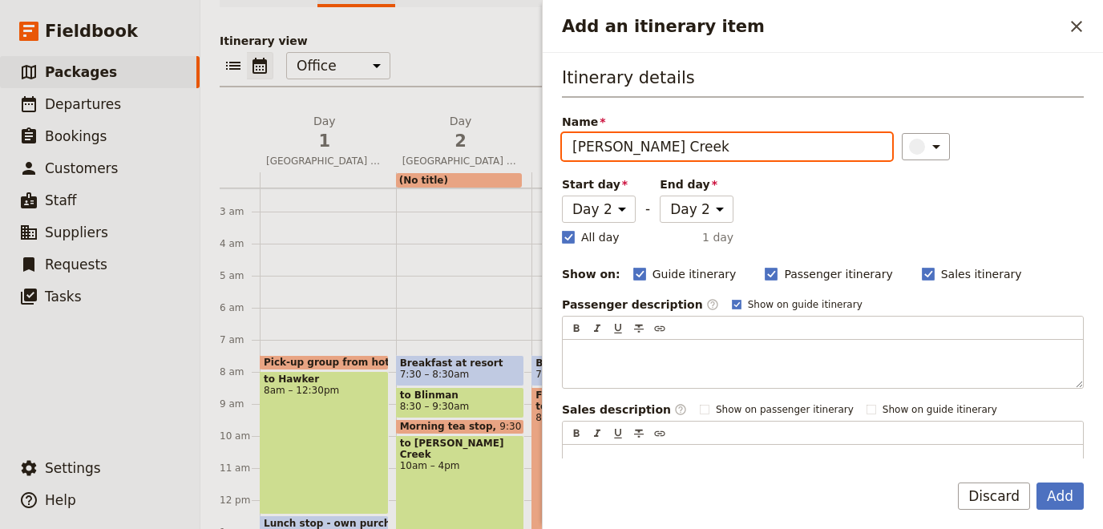
click at [580, 145] on input "[PERSON_NAME] Creek" at bounding box center [727, 146] width 330 height 27
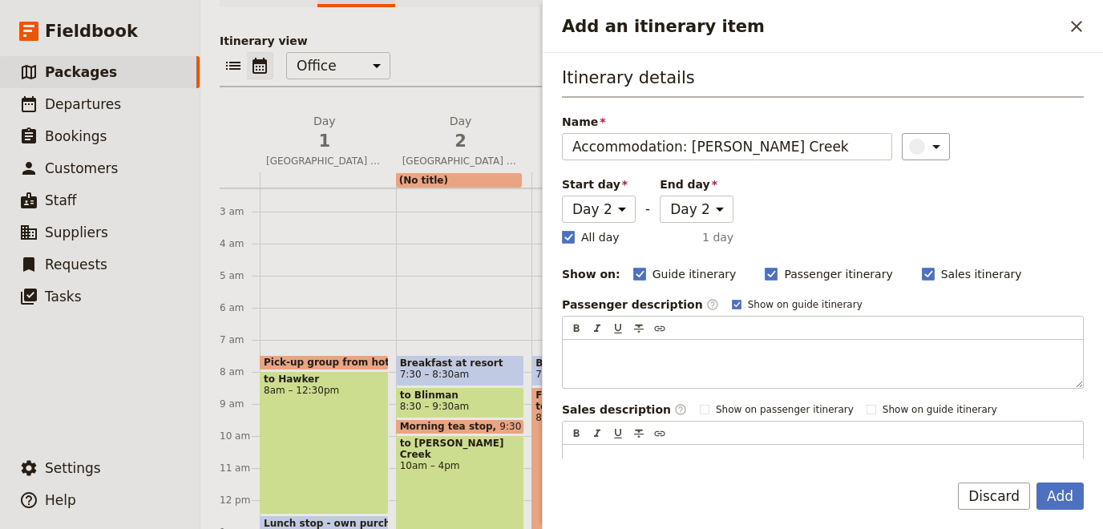
click at [770, 162] on div "Itinerary details Name Accommodation: [PERSON_NAME] ​ Start day Day 1 Day 2 Day…" at bounding box center [823, 280] width 522 height 428
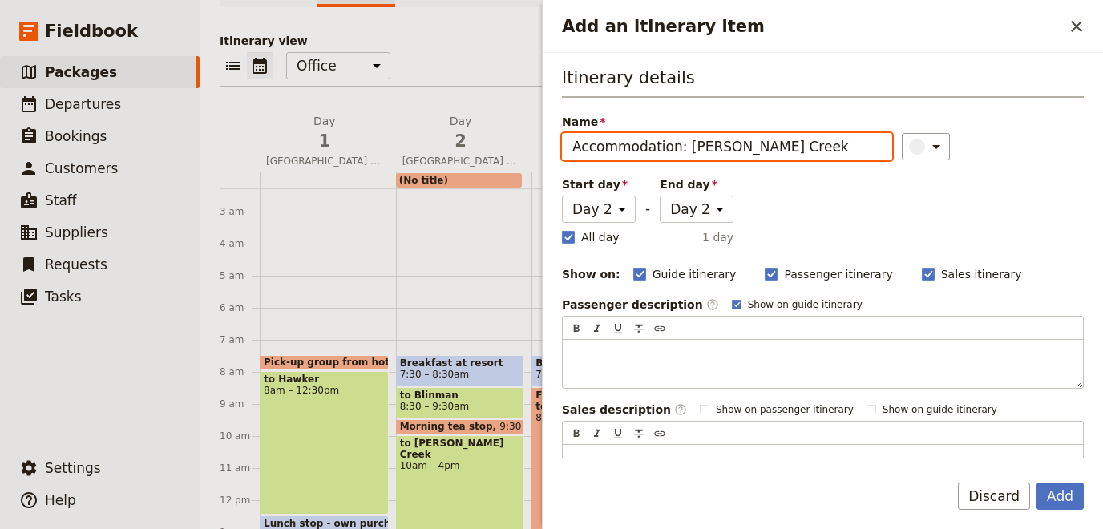
click at [778, 152] on input "Accommodation: [PERSON_NAME] Creek" at bounding box center [727, 146] width 330 height 27
type input "Accommodation: [PERSON_NAME][GEOGRAPHIC_DATA]"
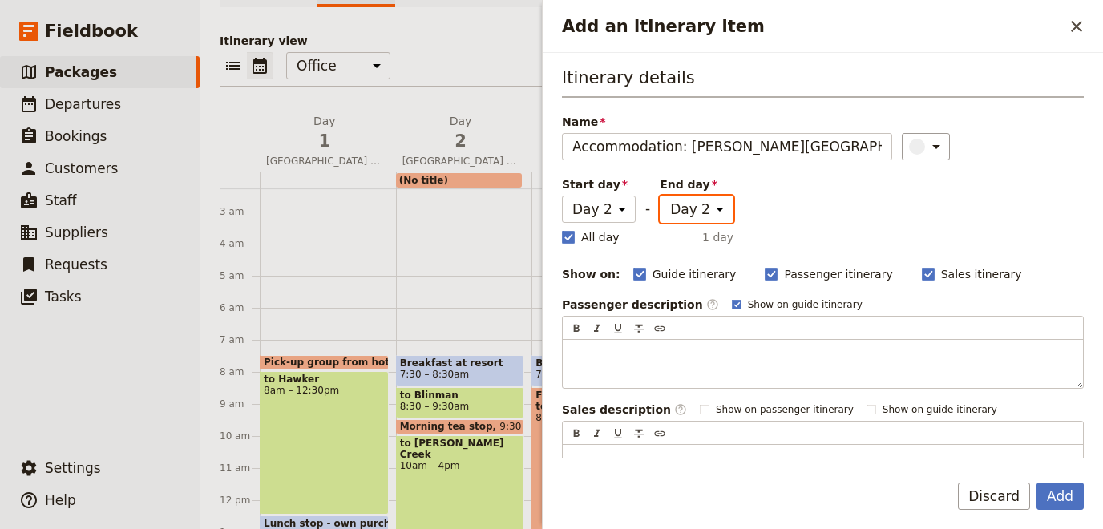
click at [660, 196] on select "Day 1 Day 2 Day 3 Day 4 Day 5 Day 6" at bounding box center [697, 209] width 74 height 27
select select "3"
click option "Day 3" at bounding box center [0, 0] width 0 height 0
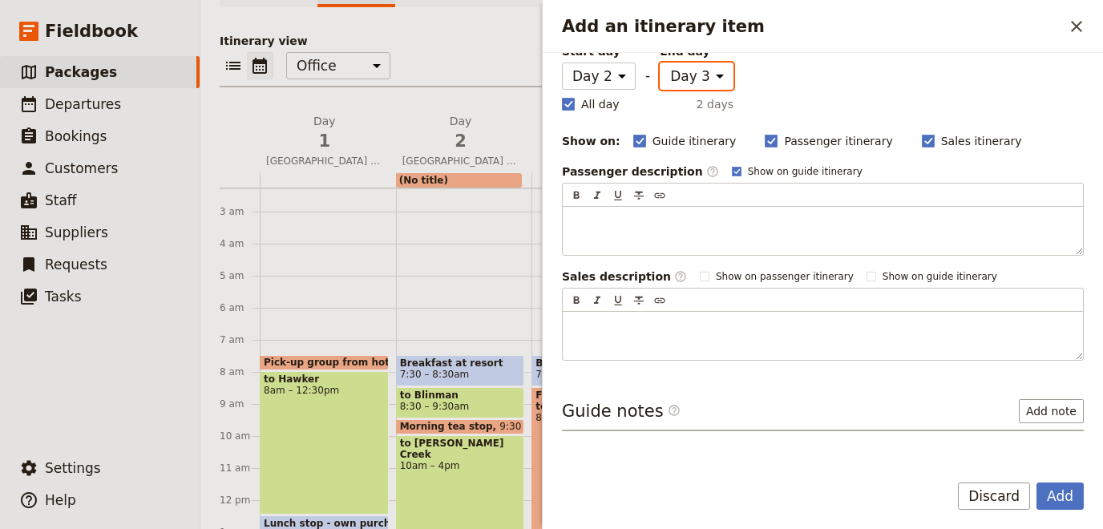
scroll to position [170, 0]
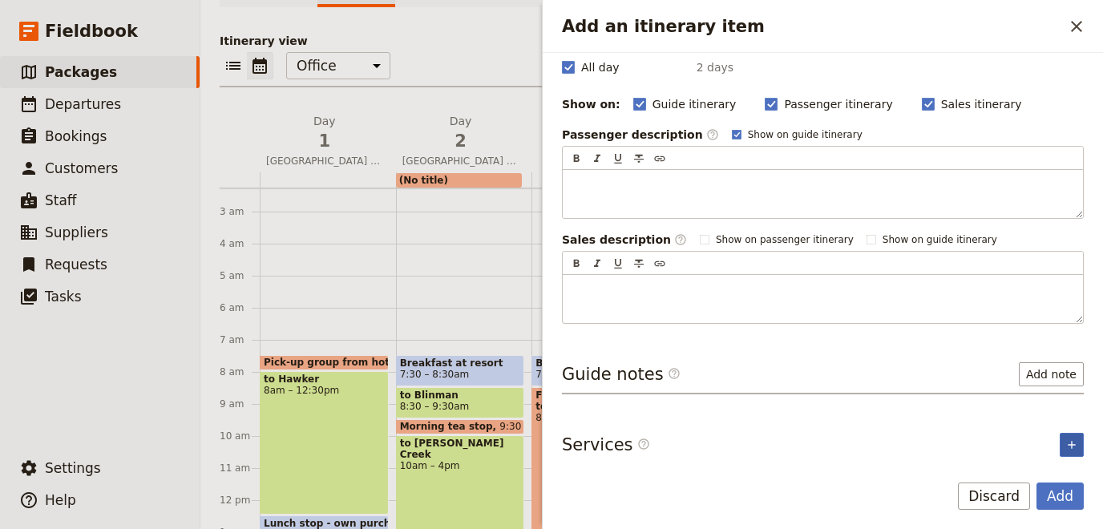
click at [1065, 439] on icon "Add service inclusion" at bounding box center [1071, 445] width 13 height 13
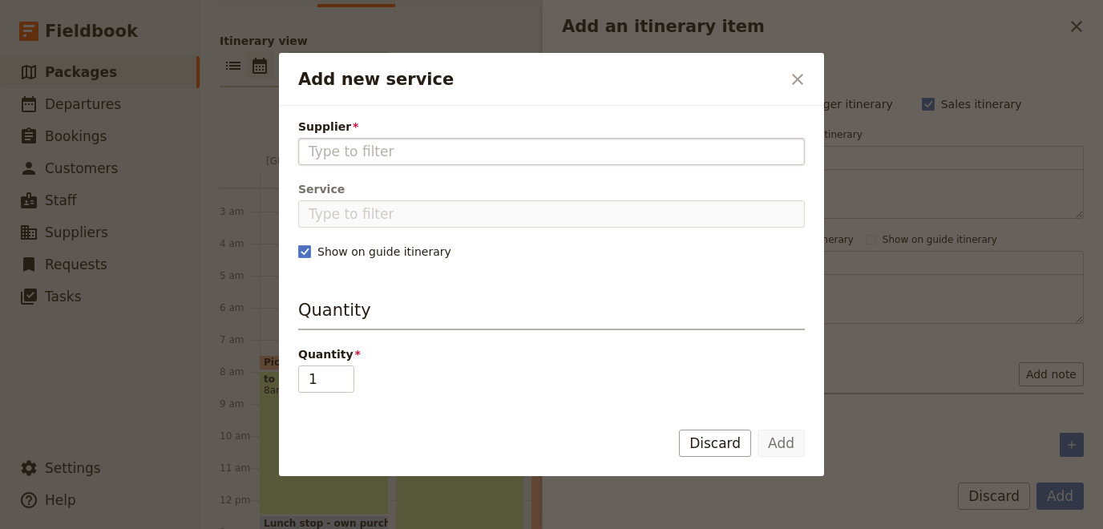
click at [375, 153] on input "Supplier" at bounding box center [552, 151] width 486 height 19
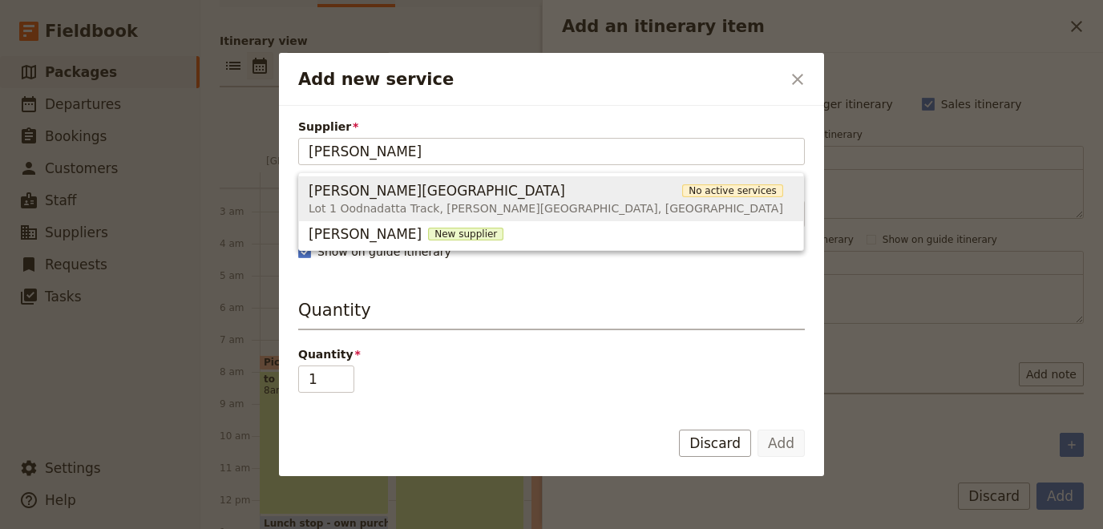
click at [436, 204] on span "Lot 1 Oodnadatta Track, [PERSON_NAME][GEOGRAPHIC_DATA], [GEOGRAPHIC_DATA]" at bounding box center [546, 208] width 475 height 16
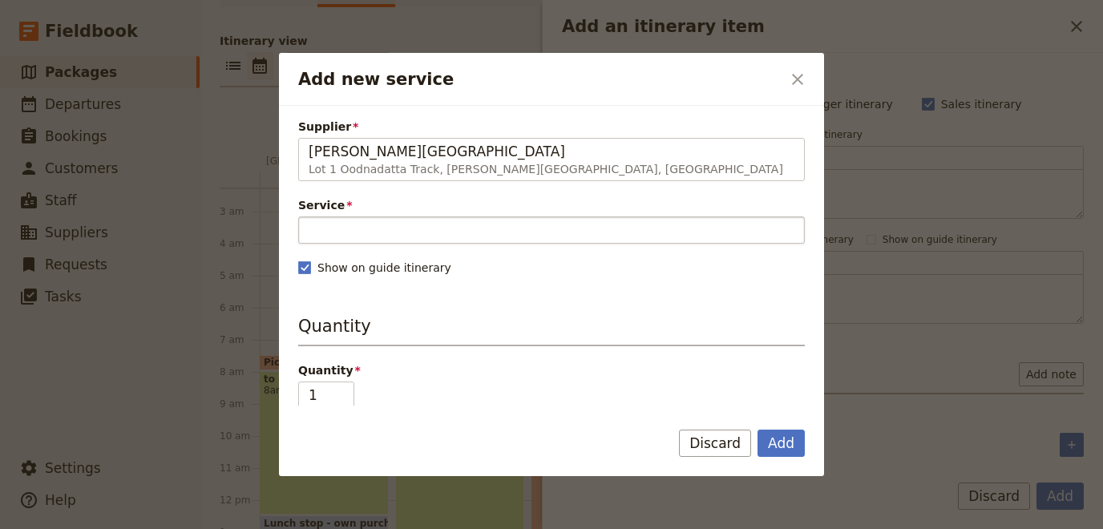
type input "[PERSON_NAME][GEOGRAPHIC_DATA]"
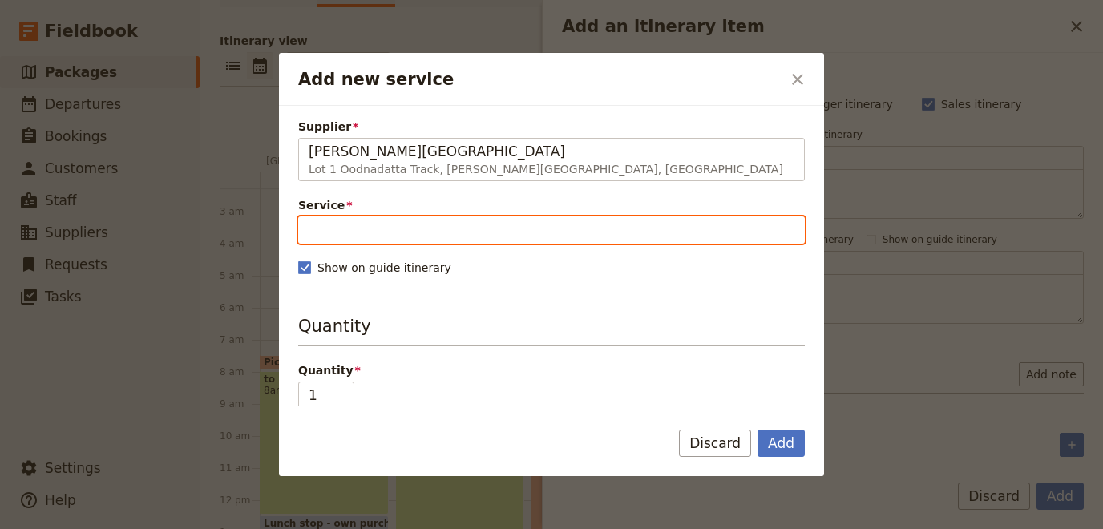
click at [449, 233] on input "Service" at bounding box center [551, 229] width 507 height 27
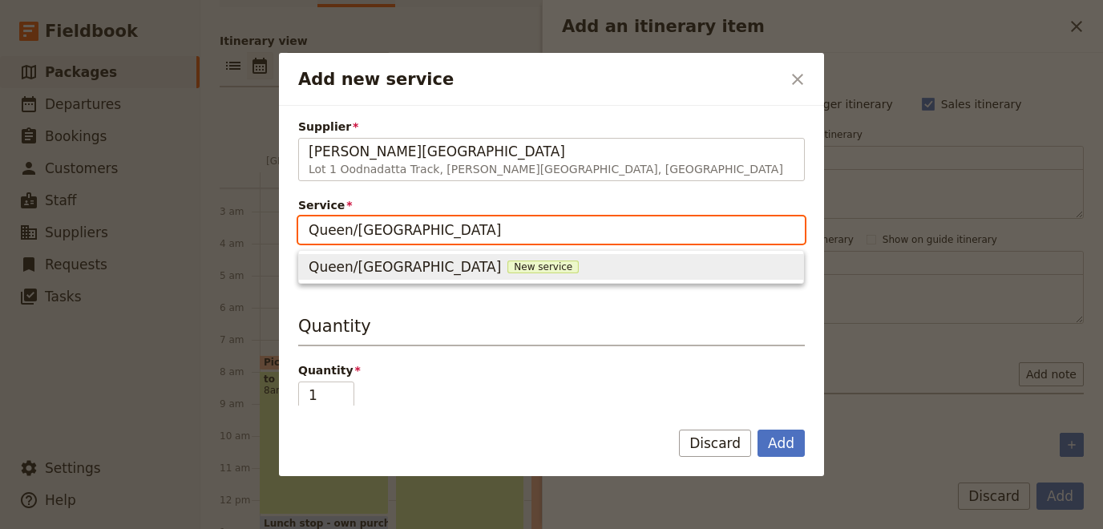
click at [380, 270] on span "Queen/[GEOGRAPHIC_DATA]" at bounding box center [405, 266] width 192 height 19
type input "Queen/[GEOGRAPHIC_DATA]"
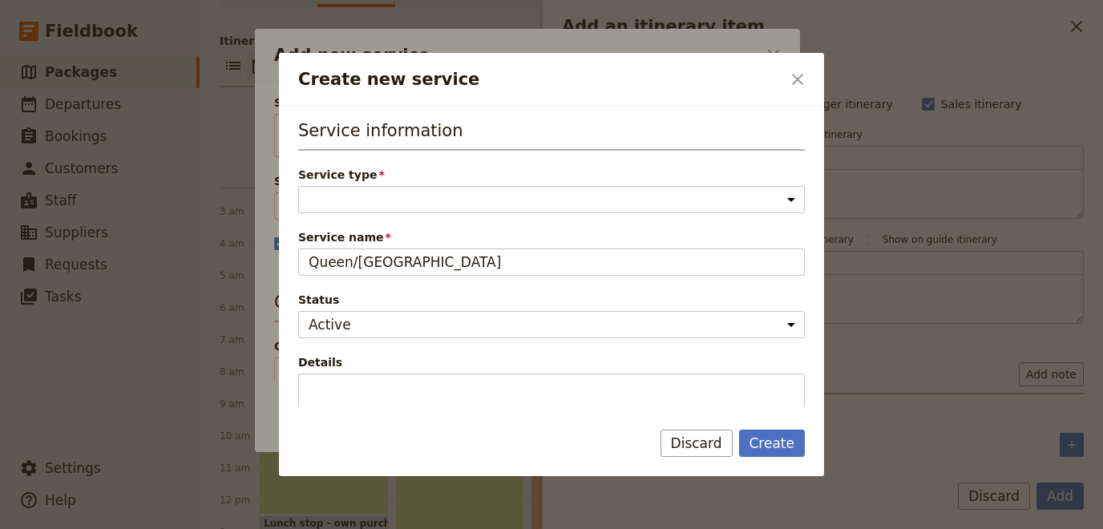
select select "AccommodationService"
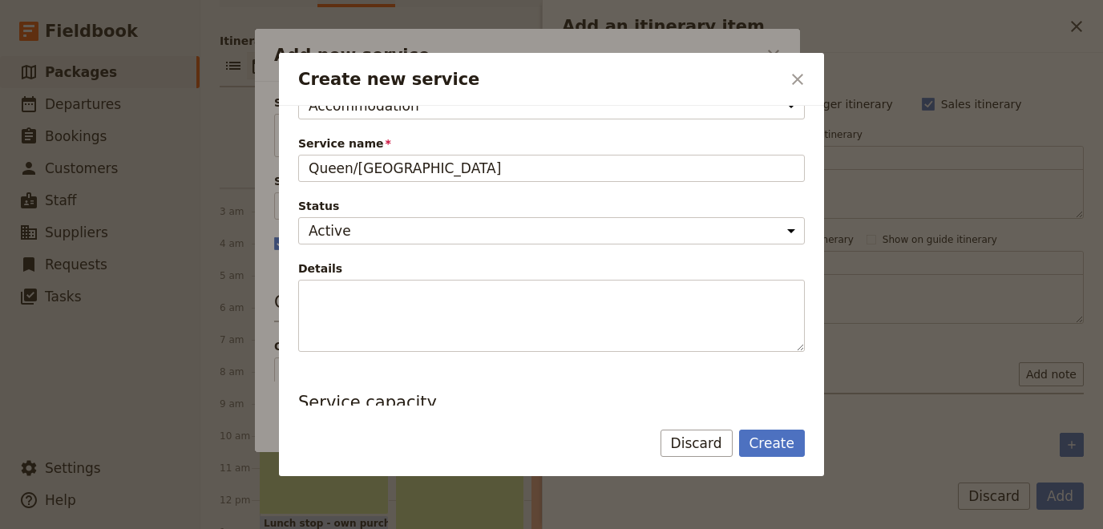
scroll to position [0, 0]
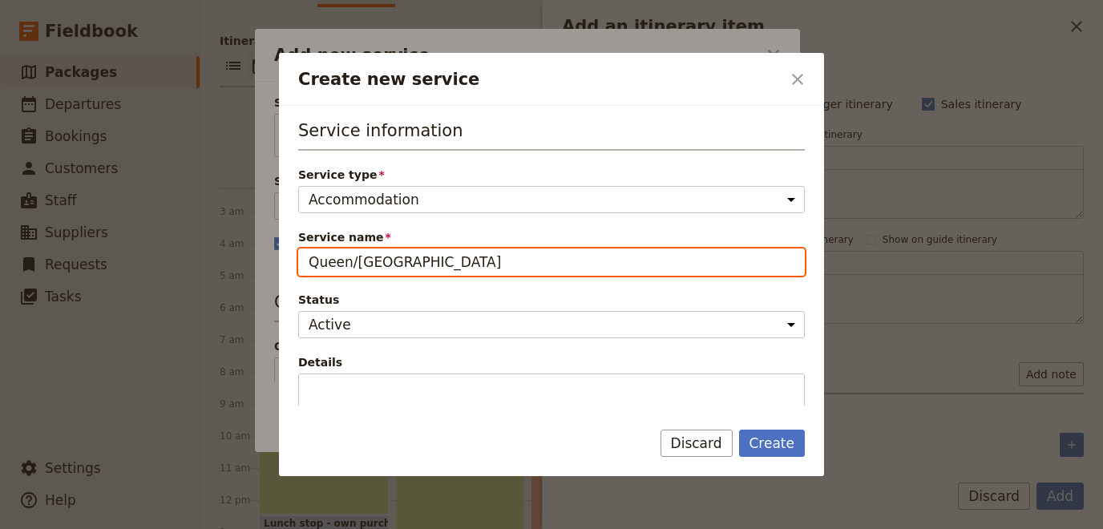
click at [448, 261] on input "Queen/[GEOGRAPHIC_DATA]" at bounding box center [551, 262] width 507 height 27
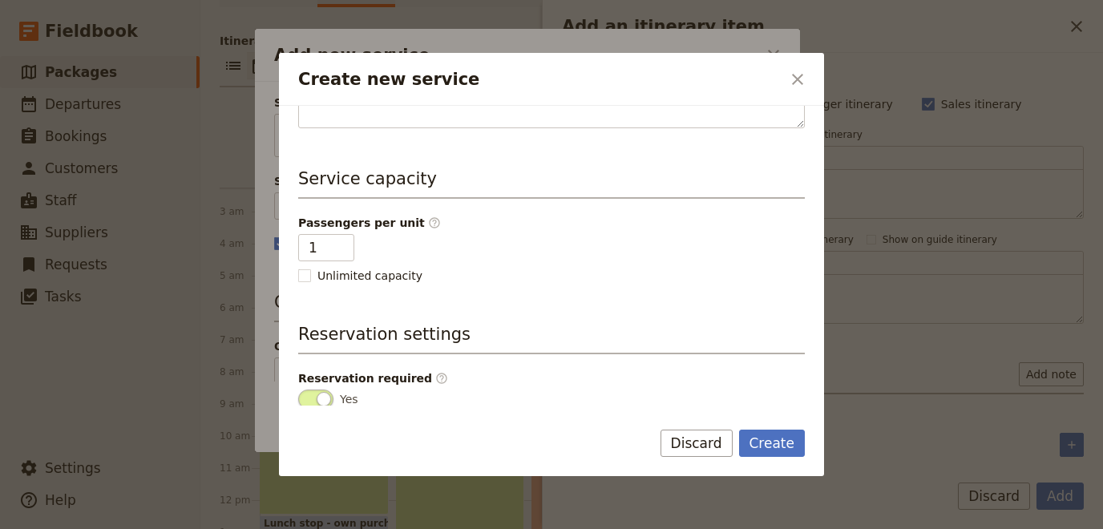
scroll to position [388, 0]
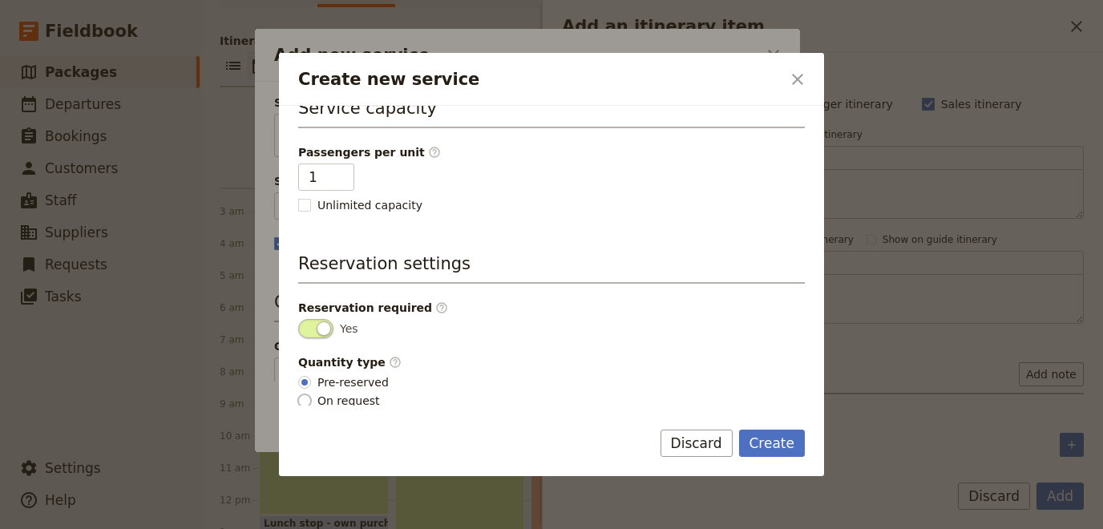
type input "Queen/Twin Room - including breakfast"
click at [305, 394] on input "On request" at bounding box center [304, 400] width 13 height 13
radio input "true"
click at [790, 440] on button "Create" at bounding box center [772, 443] width 67 height 27
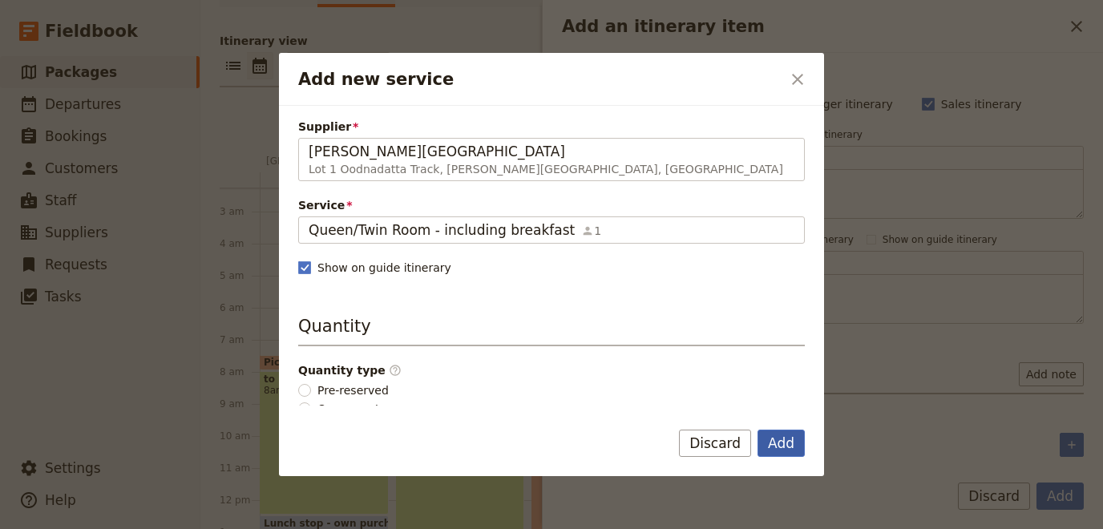
click at [790, 440] on button "Add" at bounding box center [781, 443] width 47 height 27
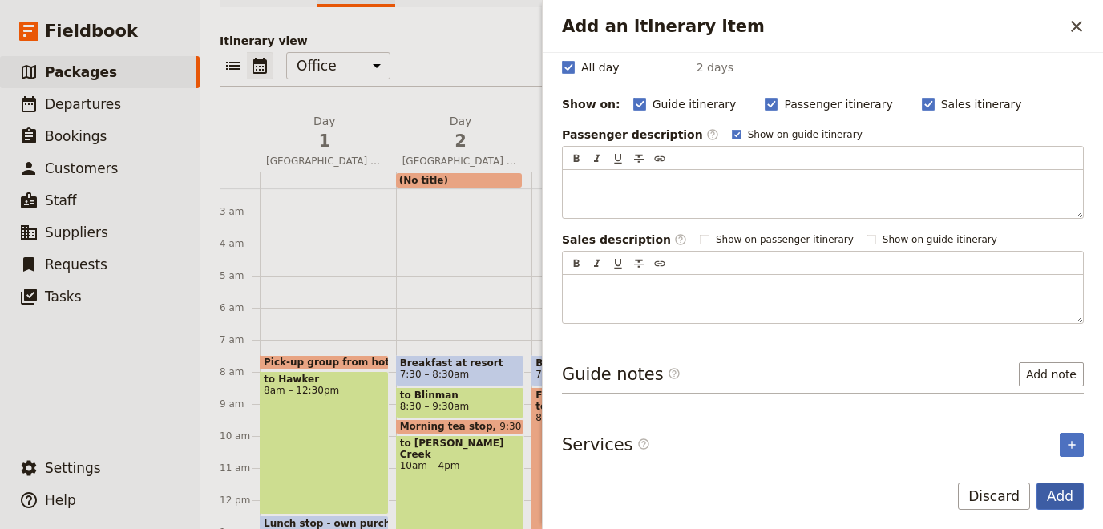
click at [1066, 499] on button "Add" at bounding box center [1060, 496] width 47 height 27
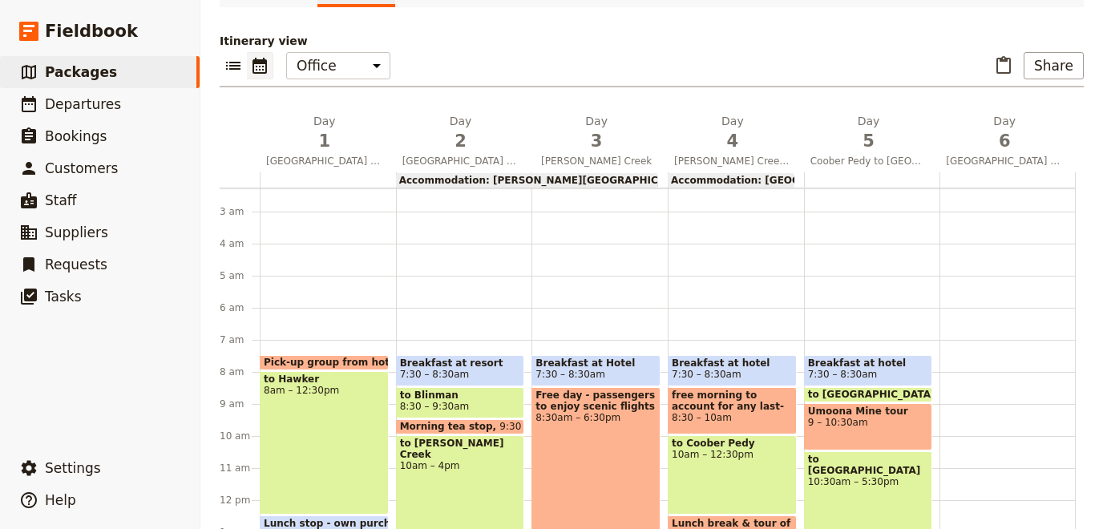
click at [706, 177] on span "Accommodation: [GEOGRAPHIC_DATA]" at bounding box center [774, 180] width 207 height 11
select select "4"
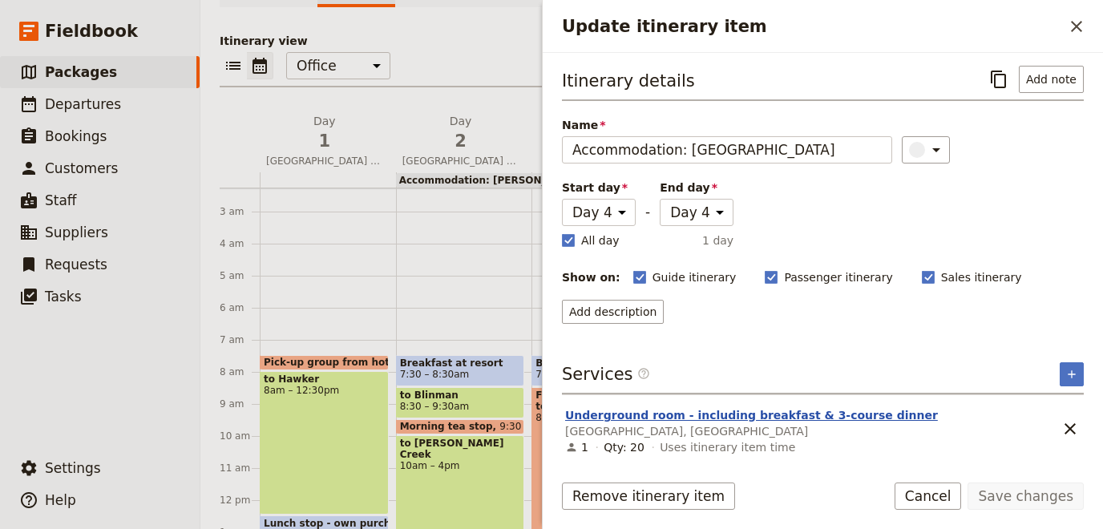
click at [757, 410] on button "Underground room - including breakfast & 3-course dinner" at bounding box center [751, 415] width 373 height 16
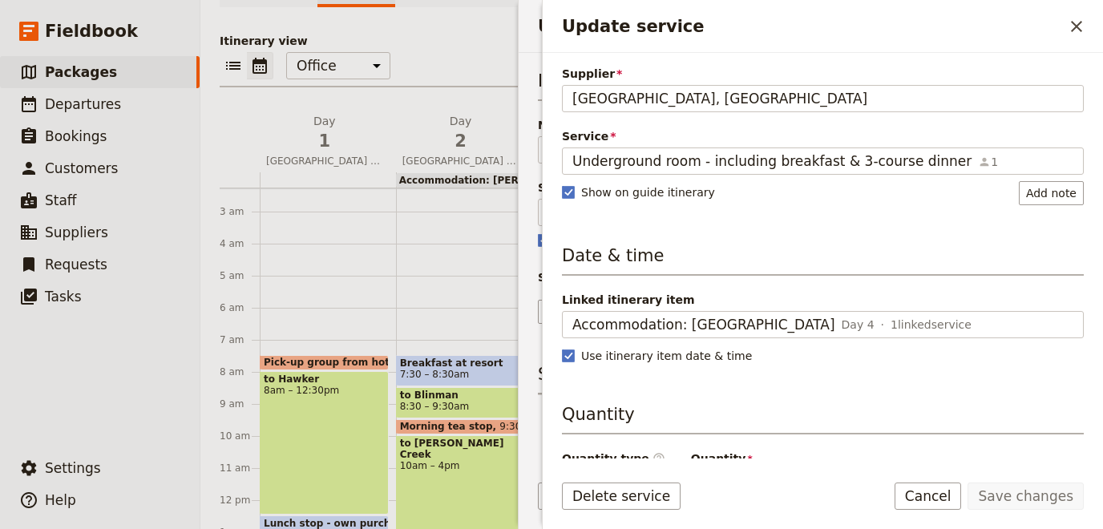
scroll to position [68, 0]
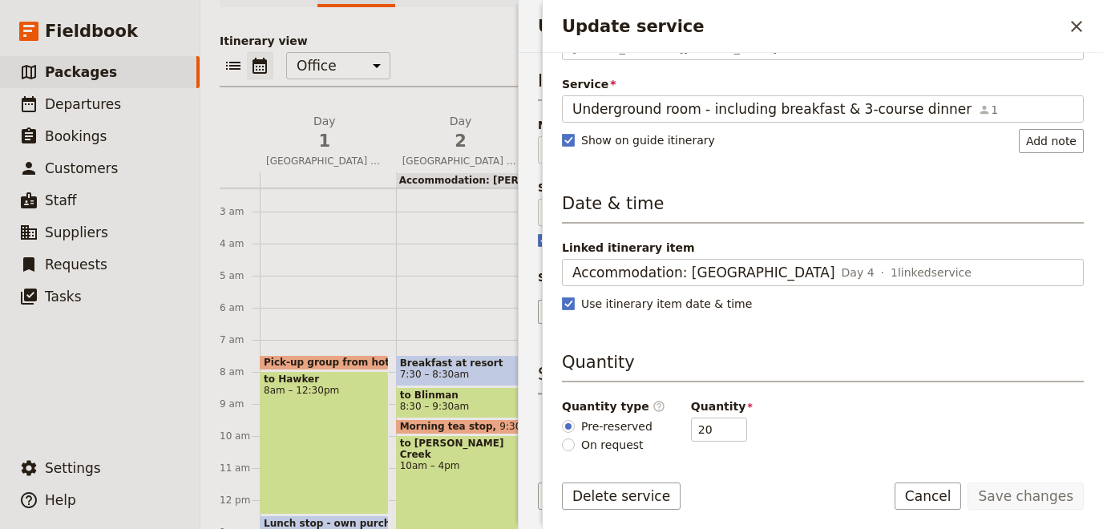
click at [577, 429] on div "Pre-reserved On request" at bounding box center [607, 435] width 91 height 35
click at [587, 439] on span "On request" at bounding box center [612, 445] width 63 height 16
click at [575, 439] on input "On request" at bounding box center [568, 445] width 13 height 13
radio input "true"
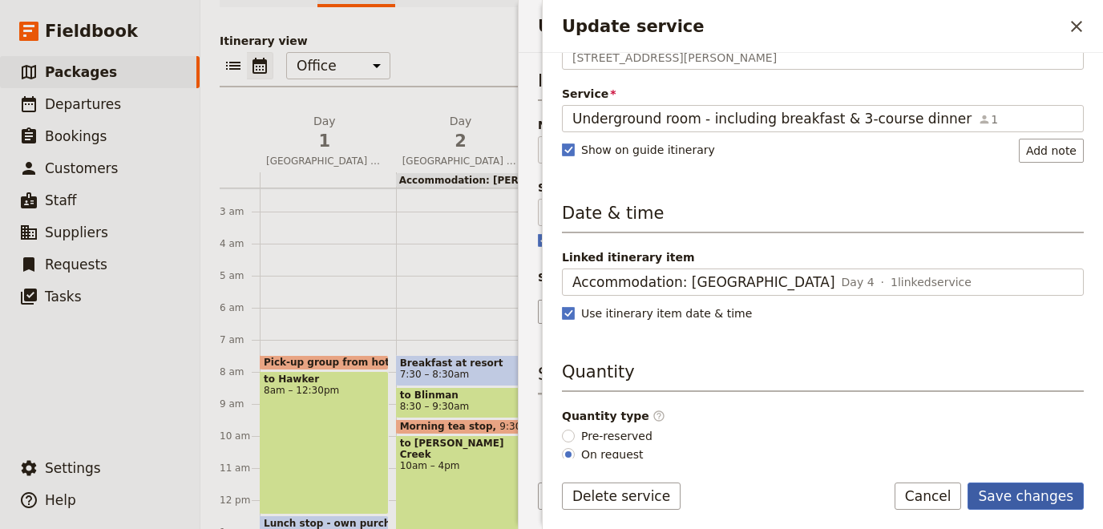
click at [1037, 499] on button "Save changes" at bounding box center [1026, 496] width 116 height 27
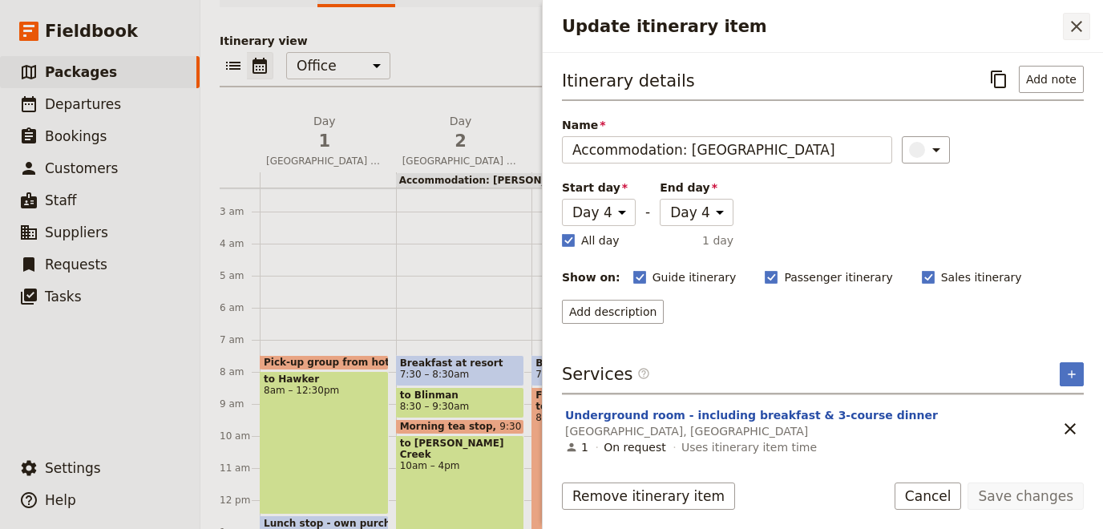
click at [1076, 30] on icon "Close drawer" at bounding box center [1076, 26] width 19 height 19
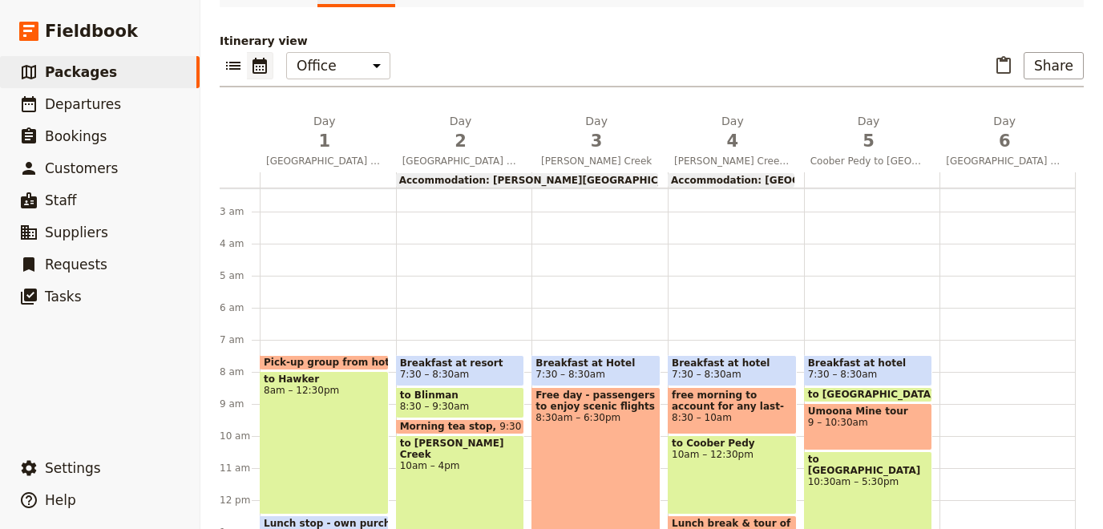
click at [323, 180] on div at bounding box center [328, 179] width 136 height 15
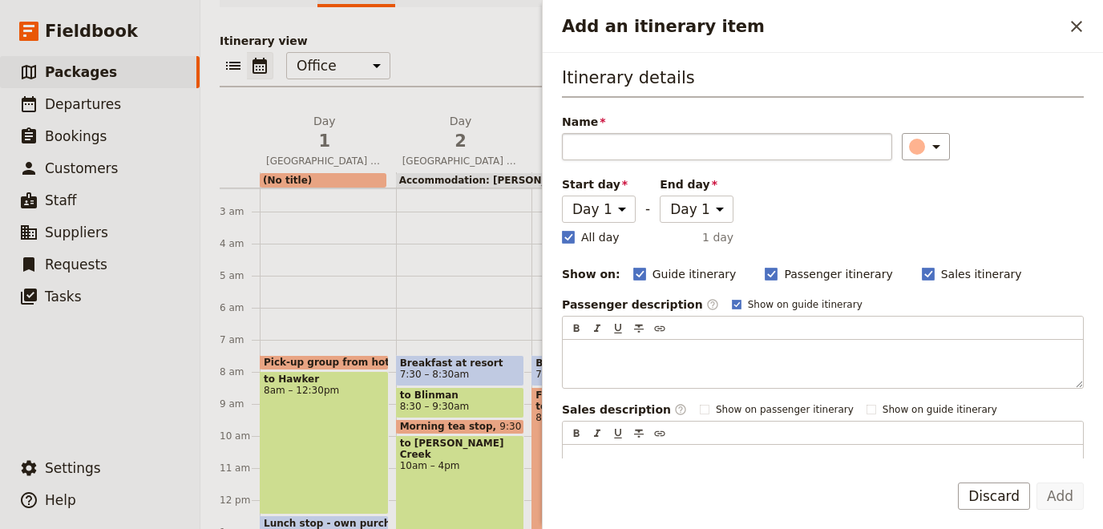
click at [641, 146] on input "Name" at bounding box center [727, 146] width 330 height 27
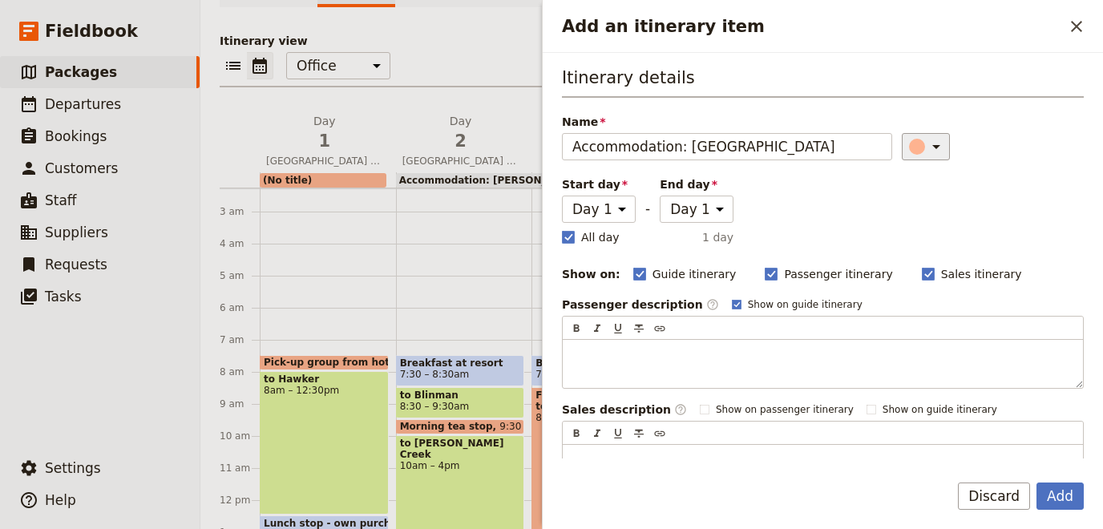
type input "Accommodation: [GEOGRAPHIC_DATA]"
click at [932, 152] on icon "Add an itinerary item" at bounding box center [936, 146] width 19 height 19
click at [909, 252] on div "button" at bounding box center [907, 256] width 16 height 16
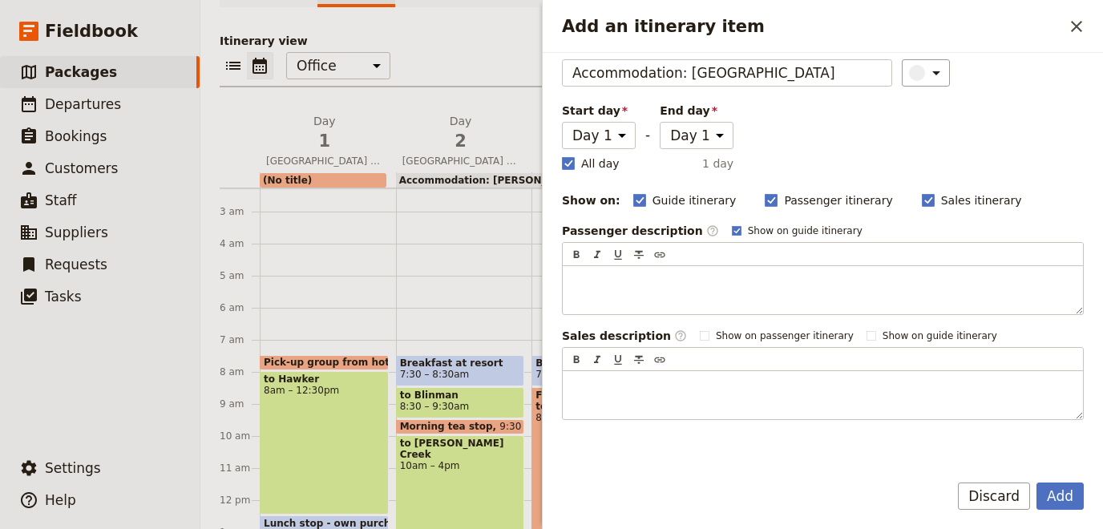
scroll to position [170, 0]
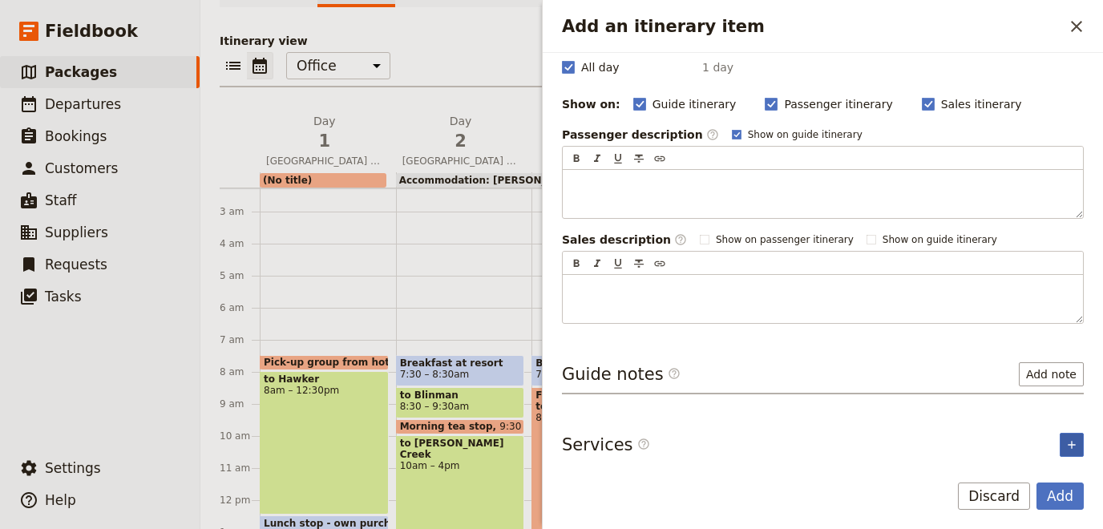
click at [1071, 443] on icon "Add service inclusion" at bounding box center [1071, 445] width 13 height 13
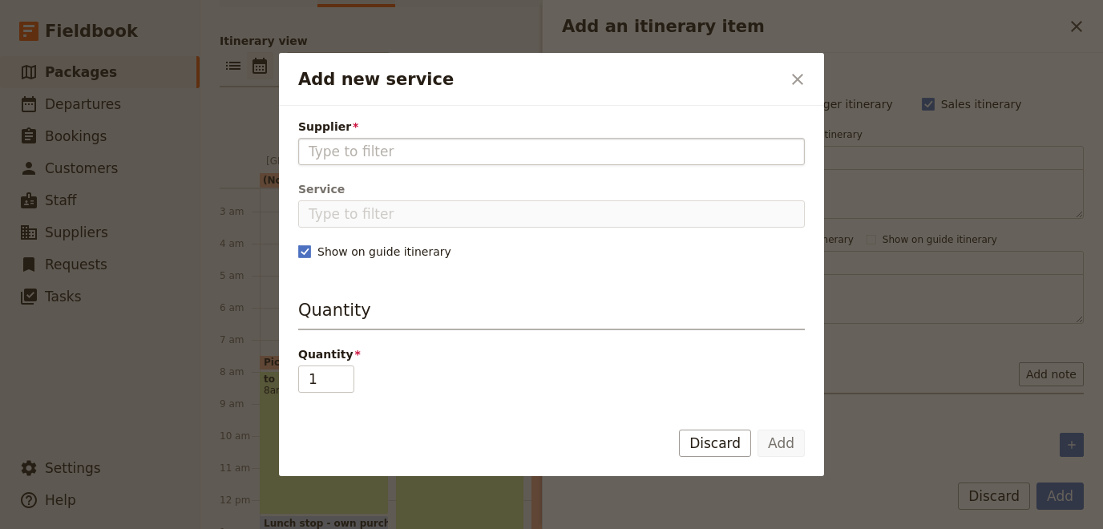
click at [438, 160] on input "Supplier" at bounding box center [552, 151] width 486 height 19
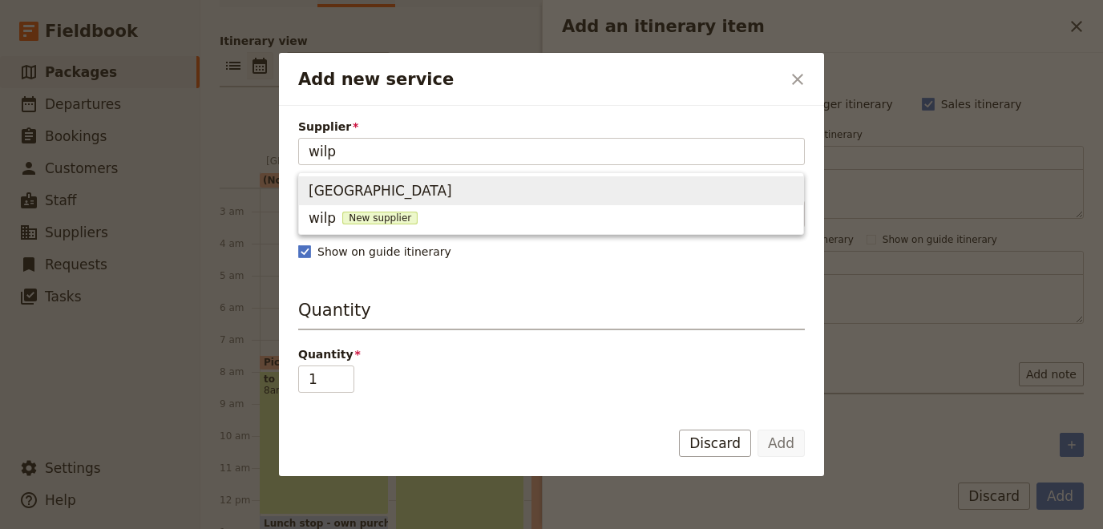
click at [435, 184] on span "[GEOGRAPHIC_DATA]" at bounding box center [380, 190] width 143 height 19
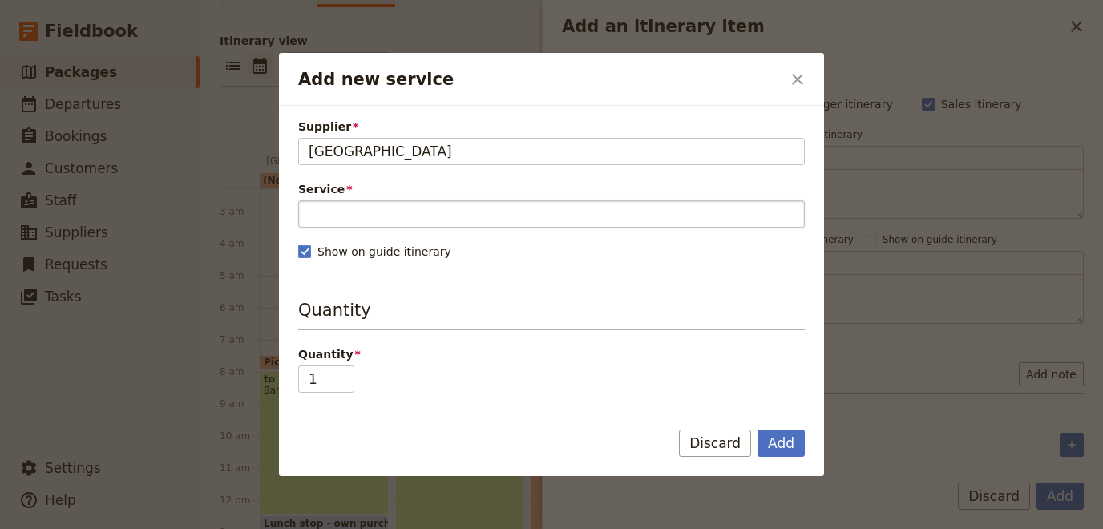
type input "[GEOGRAPHIC_DATA]"
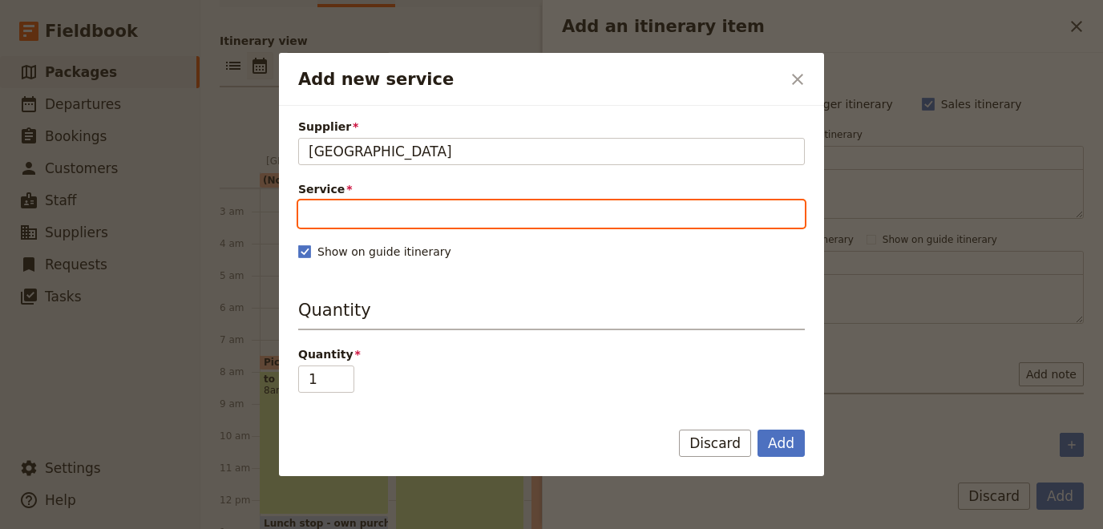
click at [439, 217] on input "Service" at bounding box center [551, 213] width 507 height 27
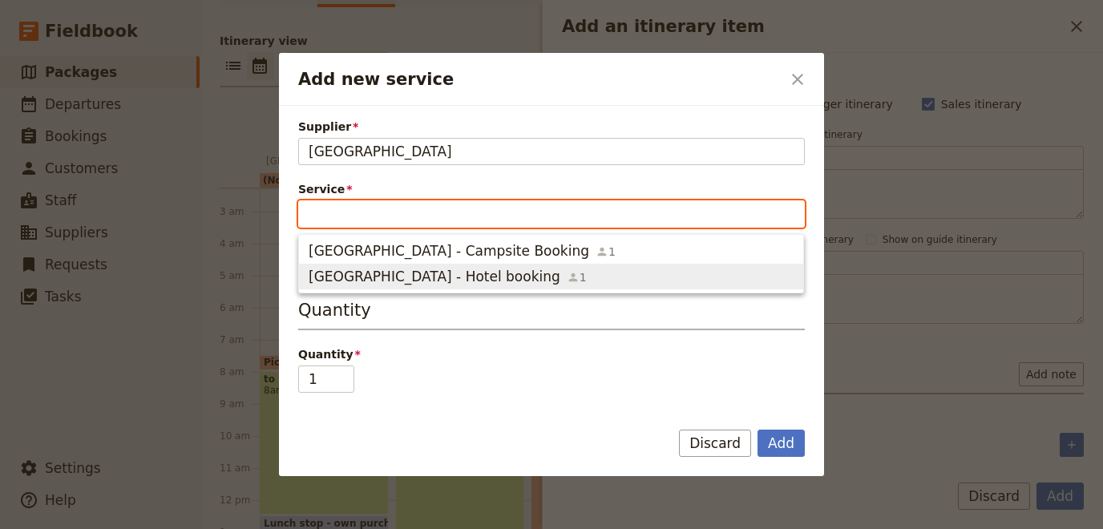
click at [421, 280] on span "[GEOGRAPHIC_DATA] - Hotel booking" at bounding box center [435, 276] width 252 height 19
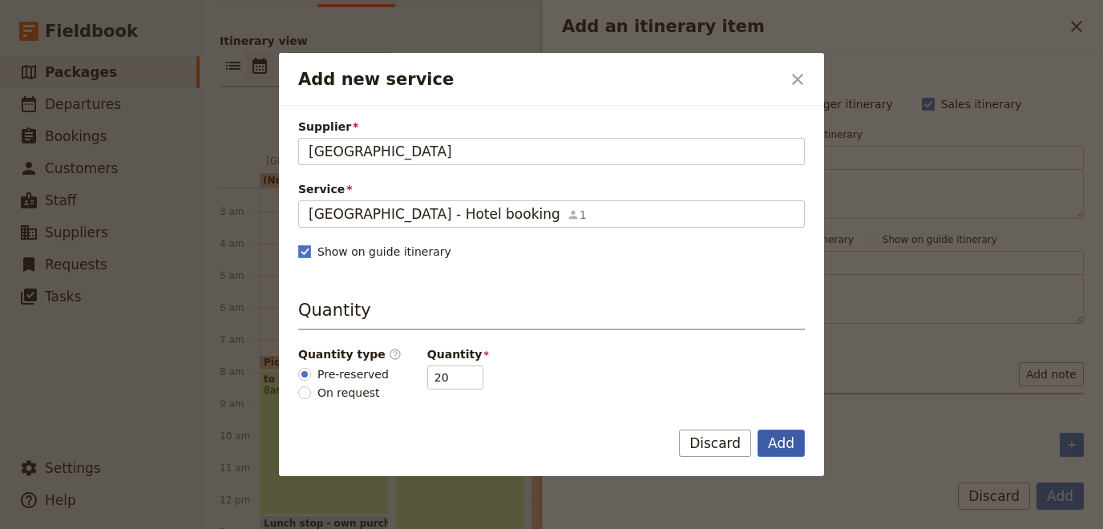
click at [794, 447] on button "Add" at bounding box center [781, 443] width 47 height 27
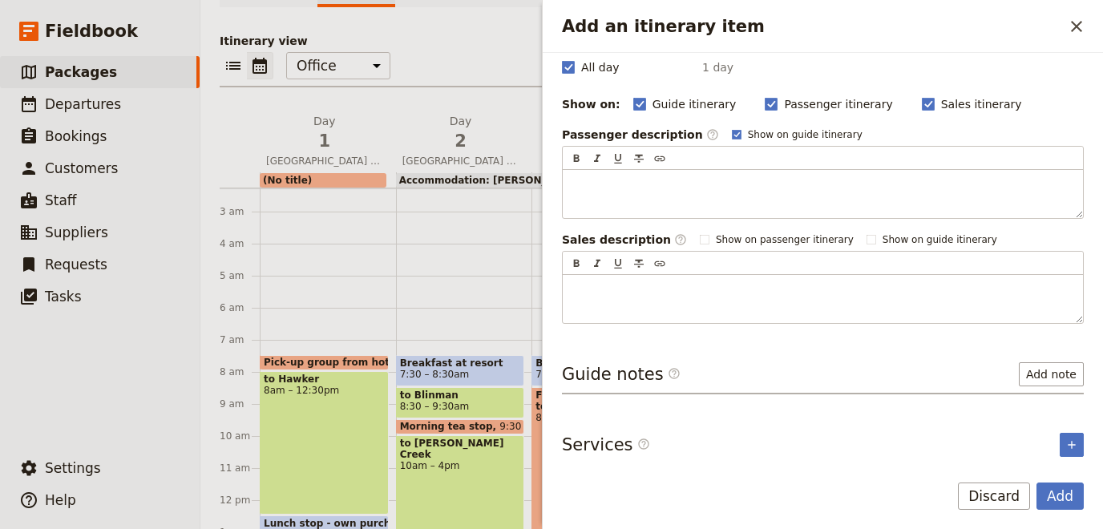
click at [1079, 516] on div "Add Discard" at bounding box center [823, 506] width 560 height 46
click at [1072, 503] on button "Add" at bounding box center [1060, 496] width 47 height 27
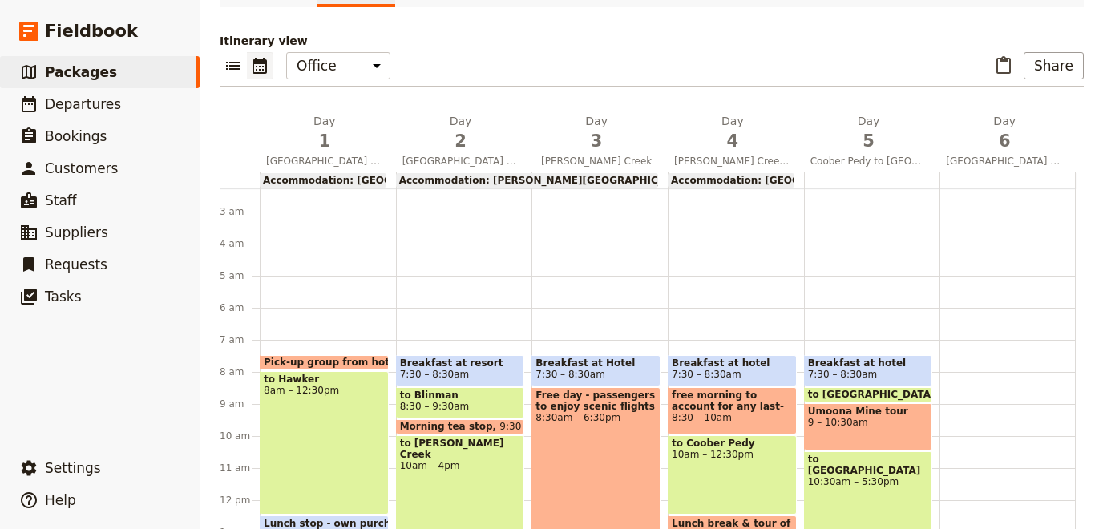
click at [861, 183] on div at bounding box center [872, 179] width 136 height 15
select select "5"
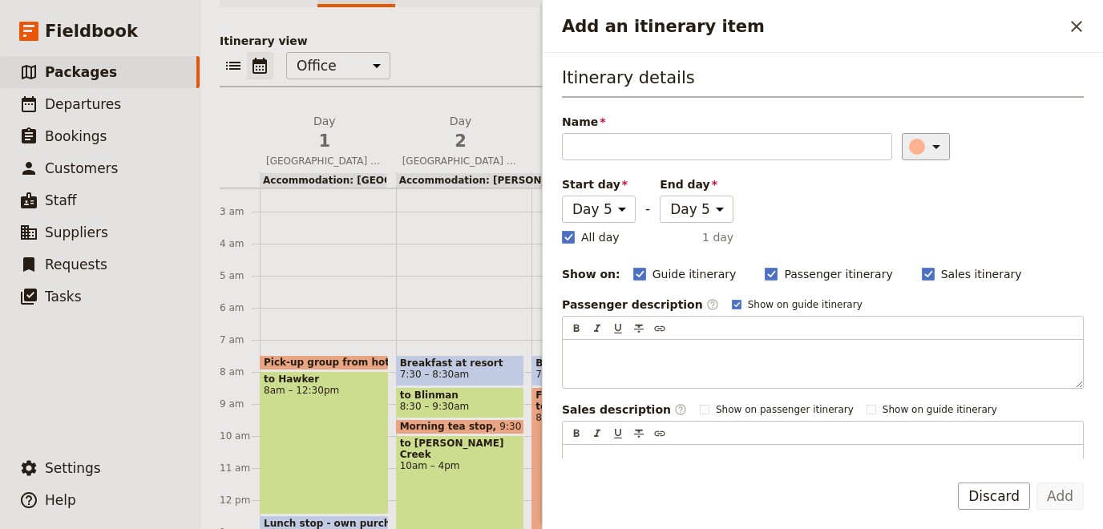
click at [911, 155] on div "​" at bounding box center [928, 146] width 35 height 19
click at [901, 253] on div "button" at bounding box center [907, 256] width 16 height 16
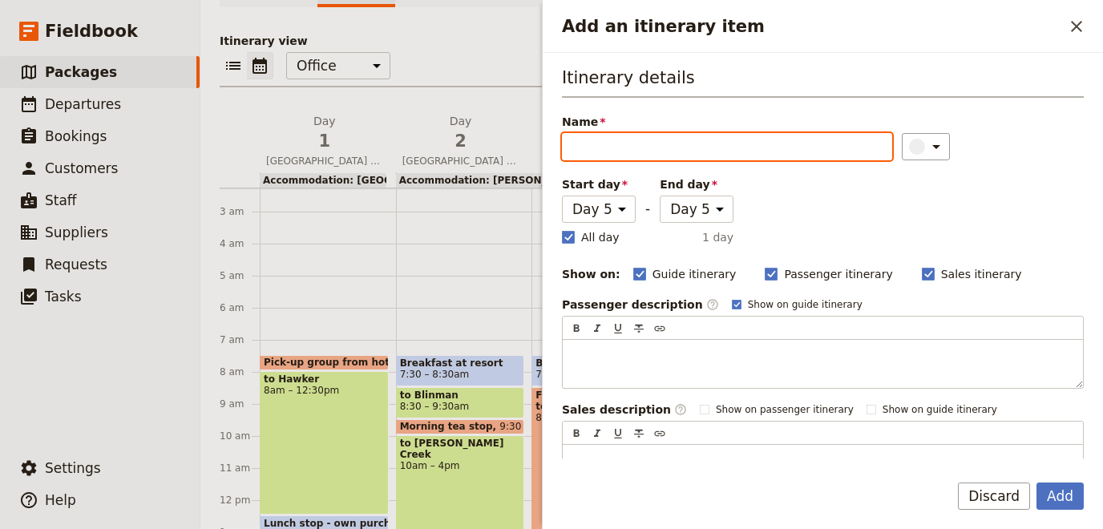
click at [766, 137] on input "Name" at bounding box center [727, 146] width 330 height 27
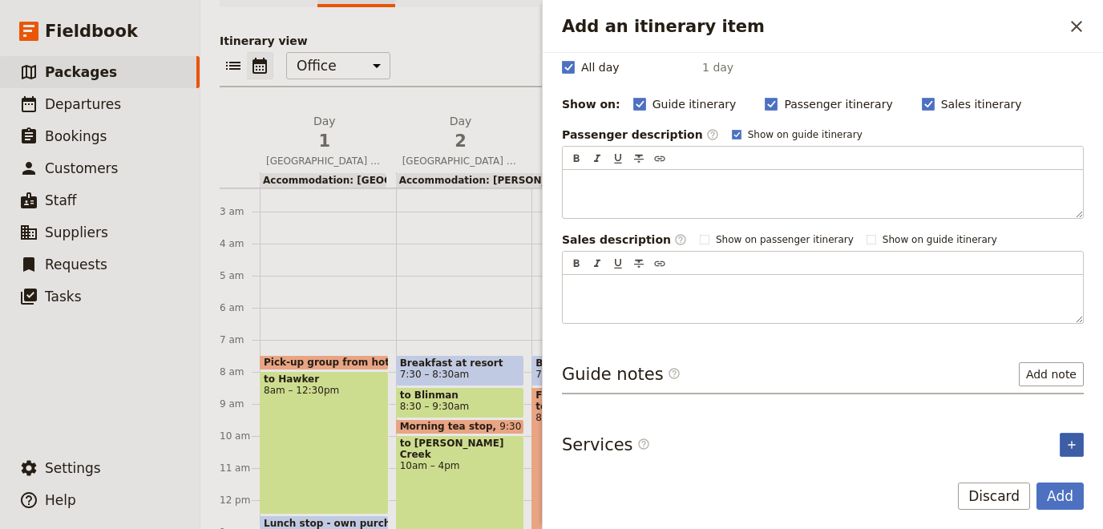
type input "Accommodation: Standpipe Motor Inn"
click at [1072, 439] on icon "Add service inclusion" at bounding box center [1071, 445] width 13 height 13
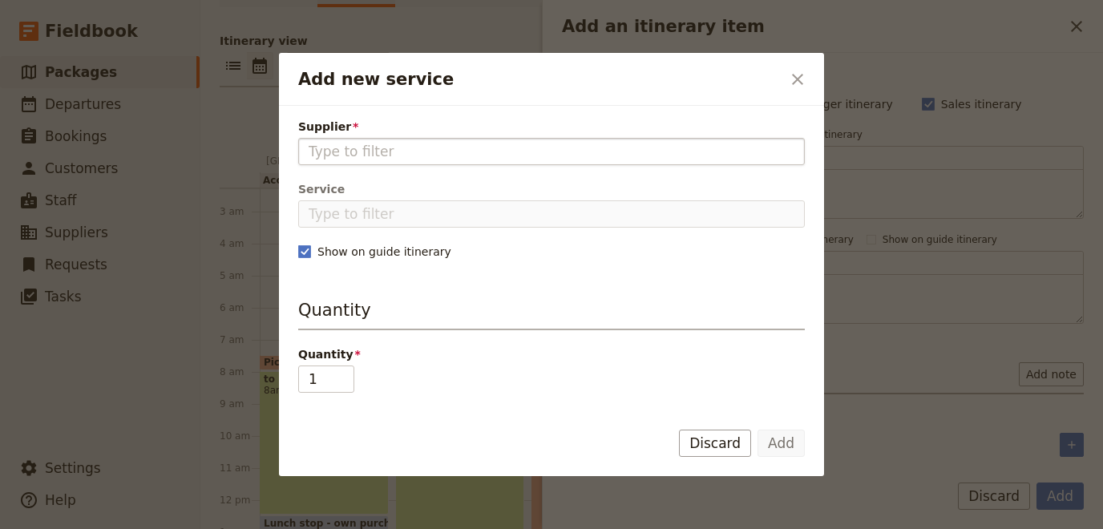
click at [446, 151] on input "Supplier" at bounding box center [552, 151] width 486 height 19
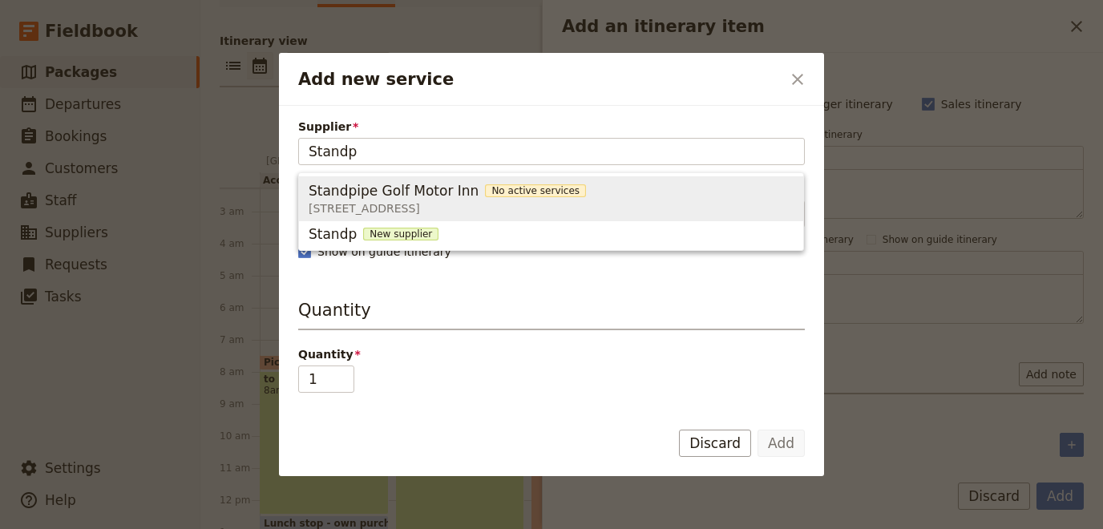
click at [464, 212] on span "[STREET_ADDRESS]" at bounding box center [447, 208] width 277 height 16
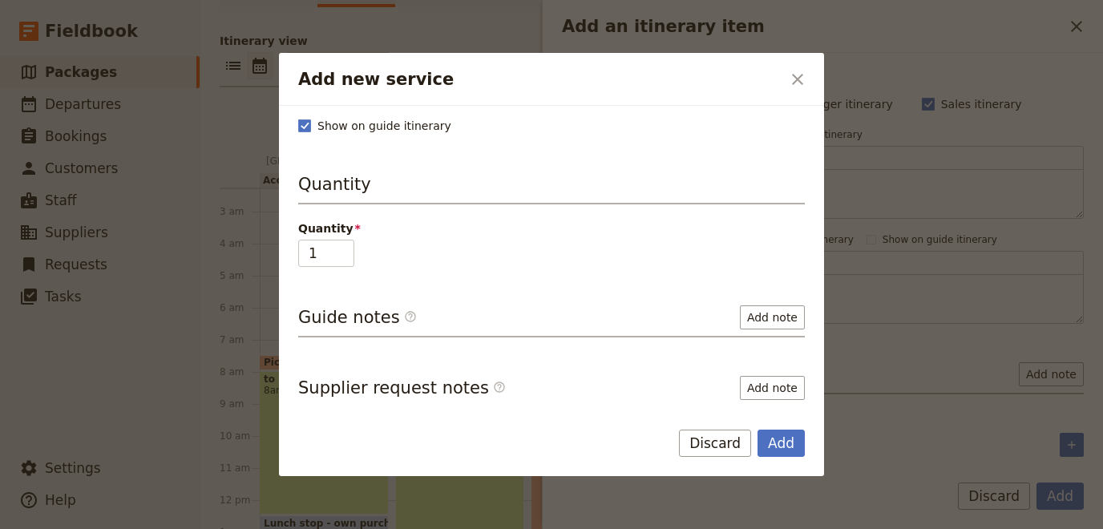
scroll to position [0, 0]
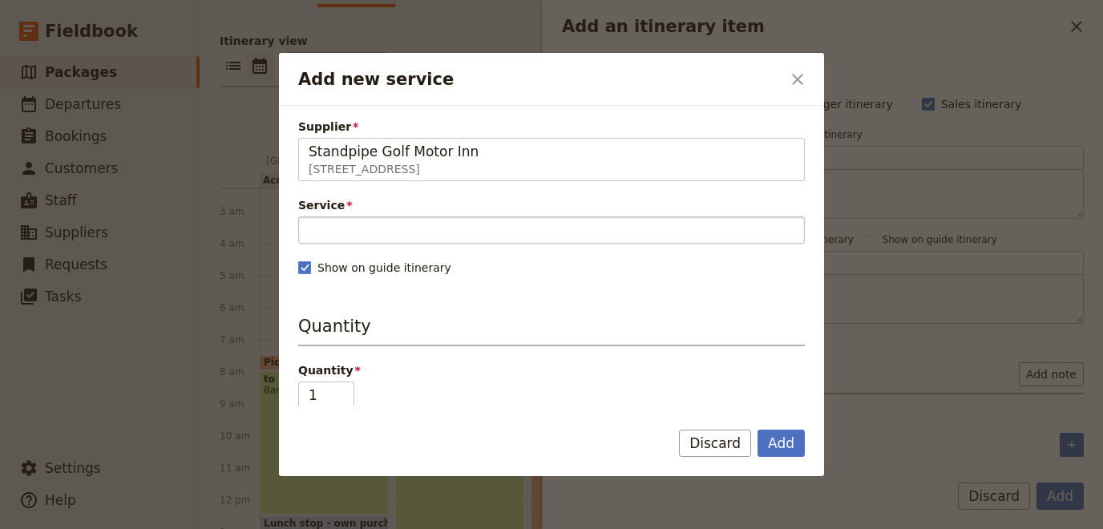
type input "Standpipe Golf Motor Inn"
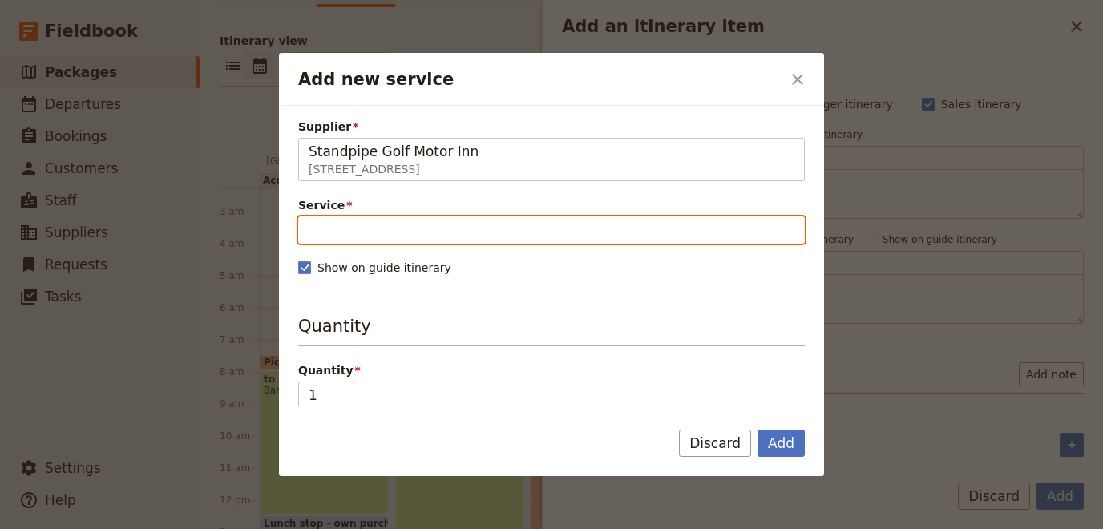
click at [425, 222] on input "Service" at bounding box center [551, 229] width 507 height 27
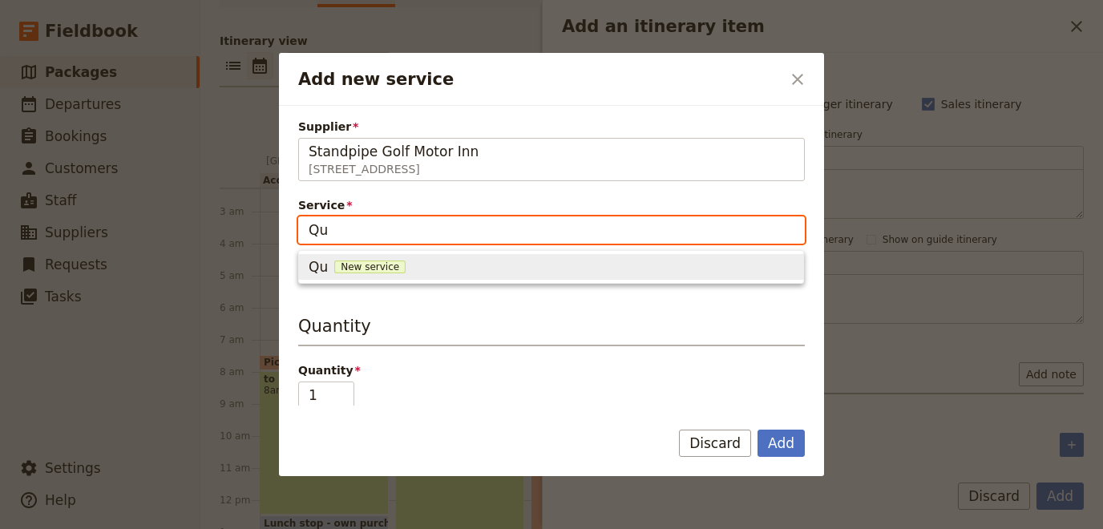
type input "Q"
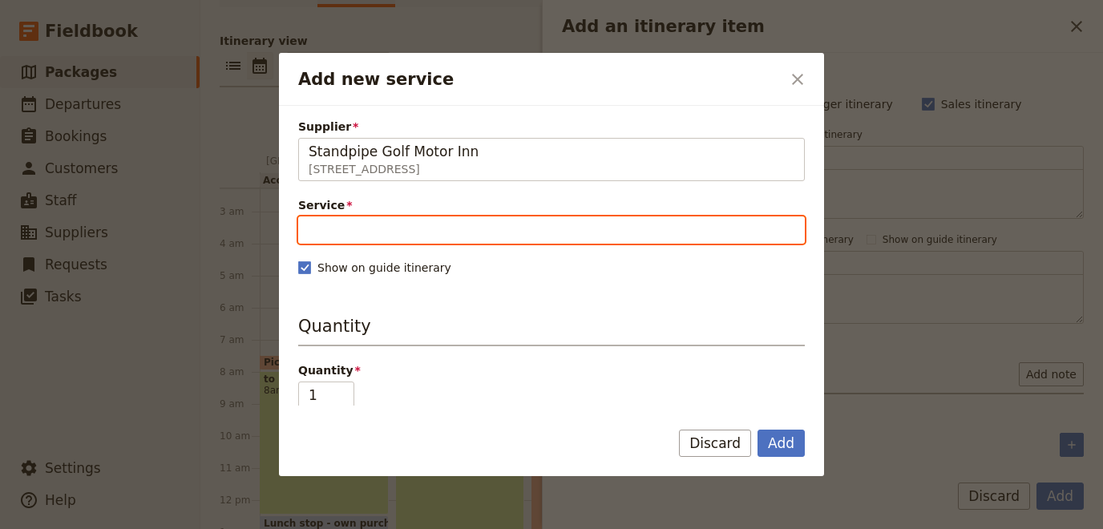
click at [423, 234] on input "Service" at bounding box center [551, 229] width 507 height 27
paste input "4 B&B and 3-course dinner"
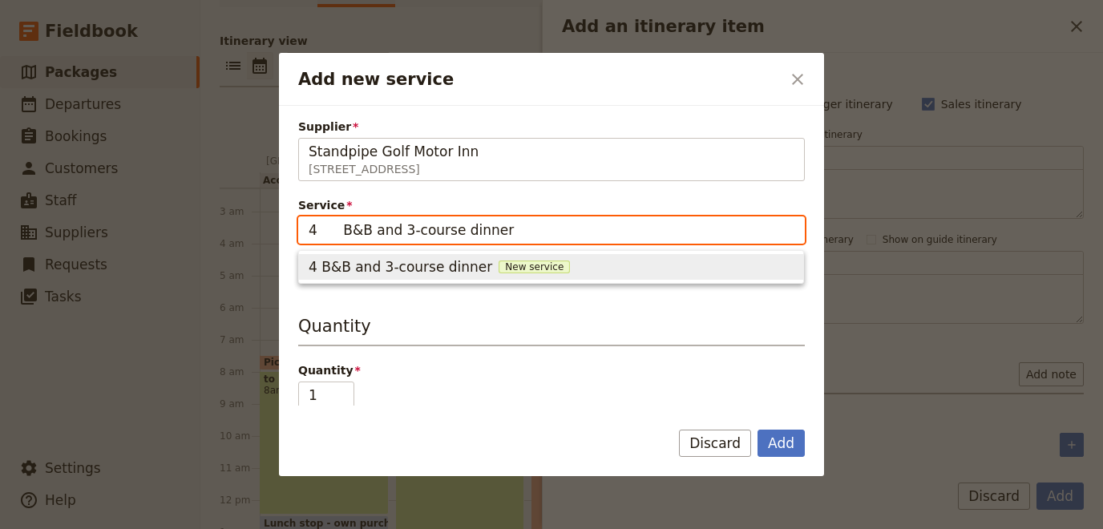
drag, startPoint x: 336, startPoint y: 230, endPoint x: -75, endPoint y: 217, distance: 410.6
click at [298, 217] on input "4 B&B and 3-course dinner" at bounding box center [551, 229] width 507 height 27
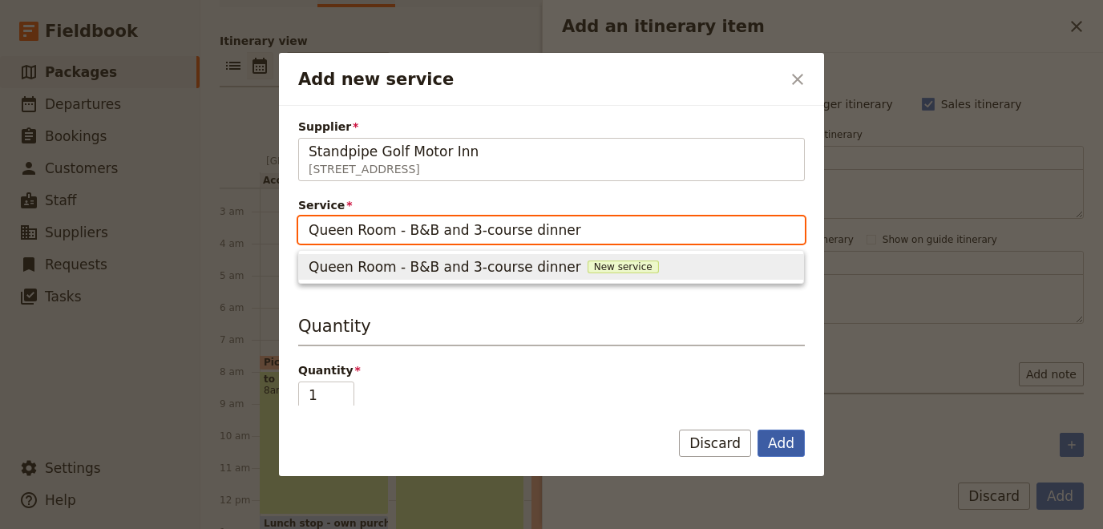
type input "Queen Room - B&B and 3-course dinner"
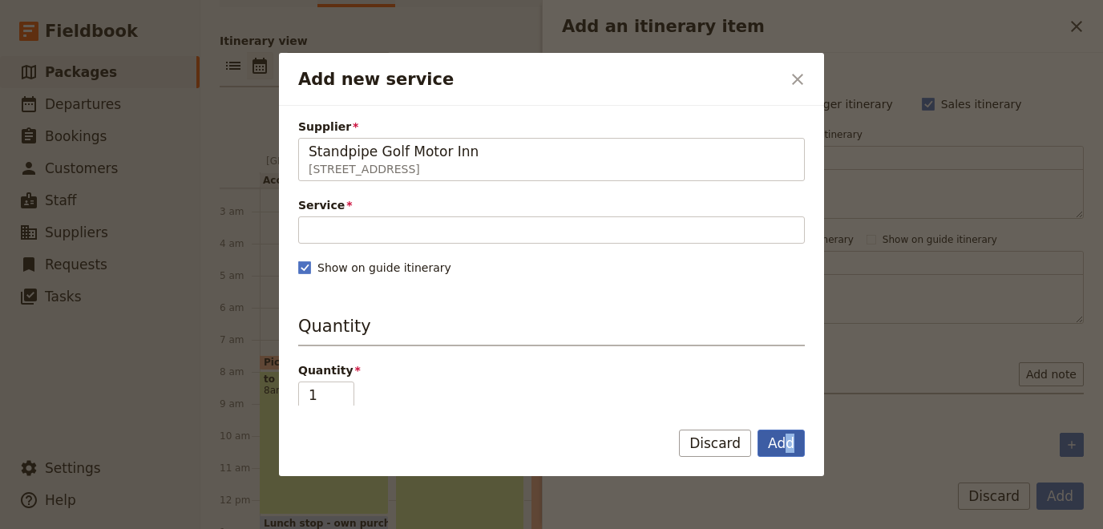
click at [790, 441] on button "Add" at bounding box center [781, 443] width 47 height 27
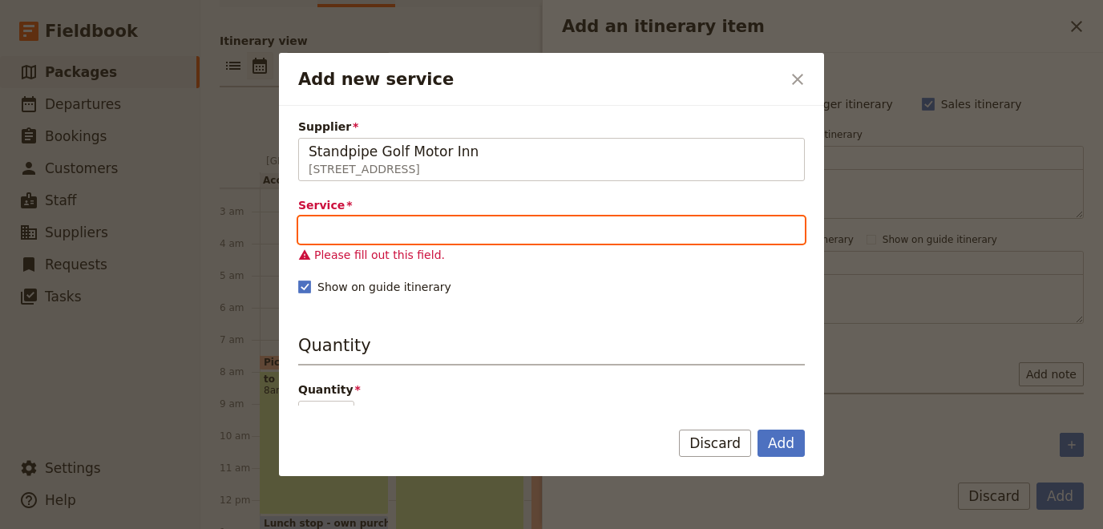
click at [482, 222] on input "Service" at bounding box center [551, 229] width 507 height 27
click at [483, 230] on input "Service" at bounding box center [551, 229] width 507 height 27
paste input "4 B&B and 3-course dinner"
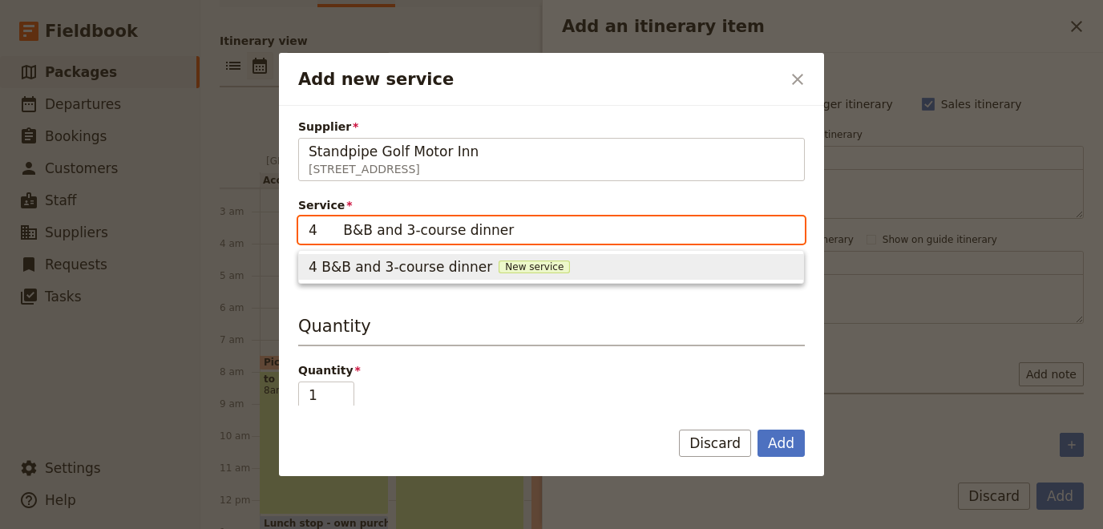
drag, startPoint x: 332, startPoint y: 232, endPoint x: -91, endPoint y: 180, distance: 425.8
click at [298, 216] on input "4 B&B and 3-course dinner" at bounding box center [551, 229] width 507 height 27
click at [419, 271] on span "Queen Room - B&B and 3-course dinner" at bounding box center [445, 266] width 273 height 19
type input "Queen Room - B&B and 3-course dinner"
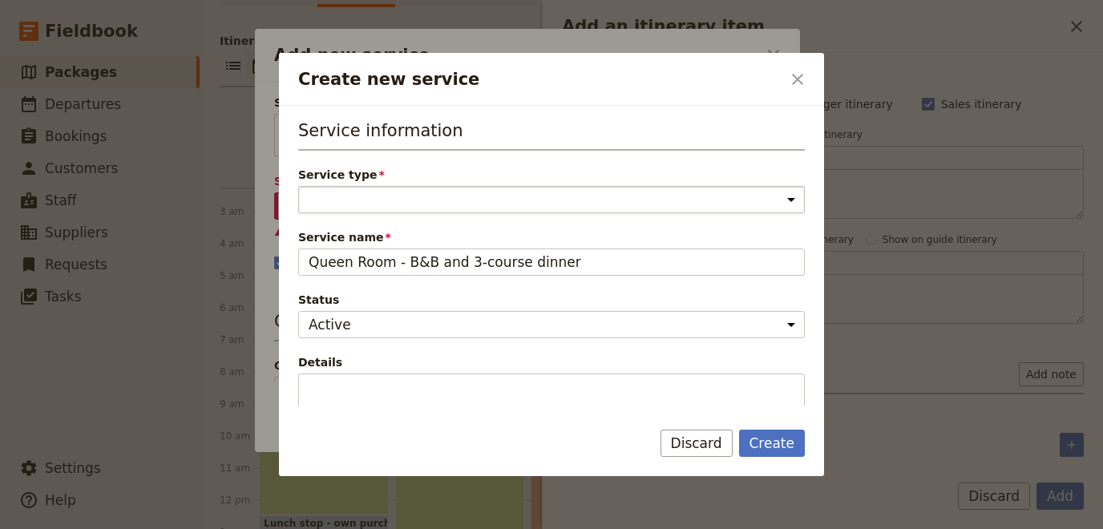
click at [298, 186] on select "Accommodation Activity Transport Flight Food and beverage Other" at bounding box center [551, 199] width 507 height 27
select select "AccommodationService"
click option "Accommodation" at bounding box center [0, 0] width 0 height 0
click at [764, 443] on button "Create" at bounding box center [772, 443] width 67 height 27
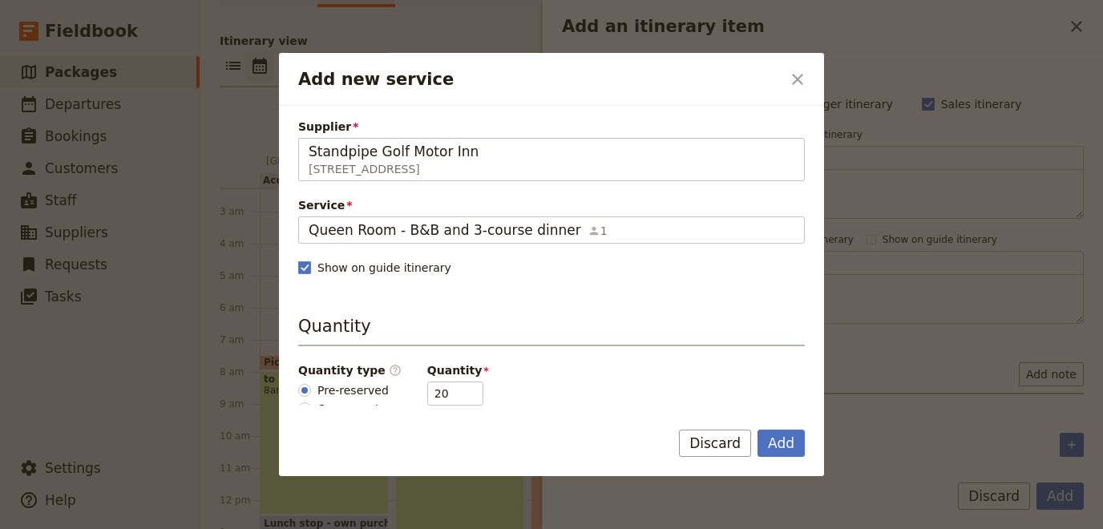
scroll to position [176, 0]
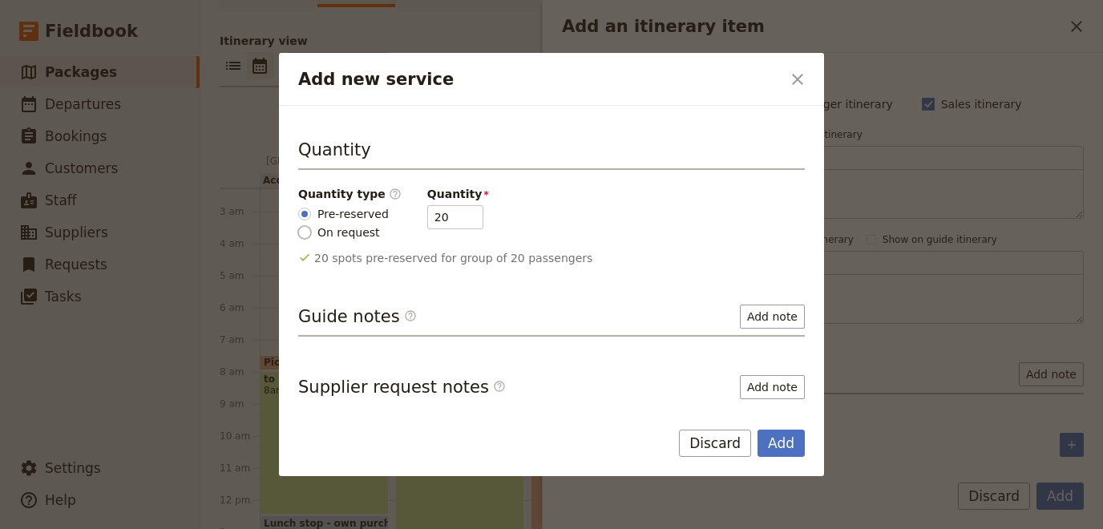
click at [300, 235] on input "On request" at bounding box center [304, 232] width 13 height 13
radio input "true"
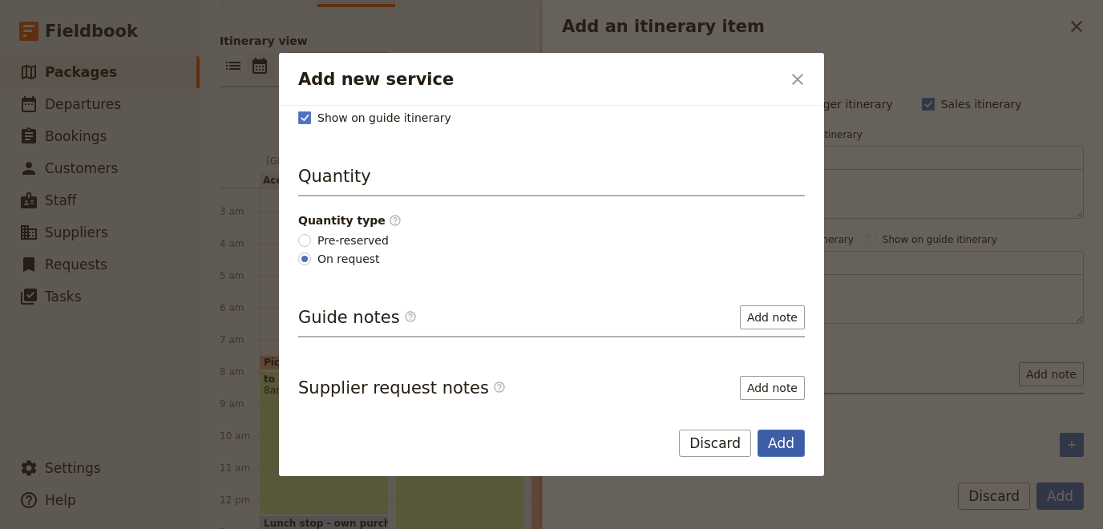
click at [794, 434] on button "Add" at bounding box center [781, 443] width 47 height 27
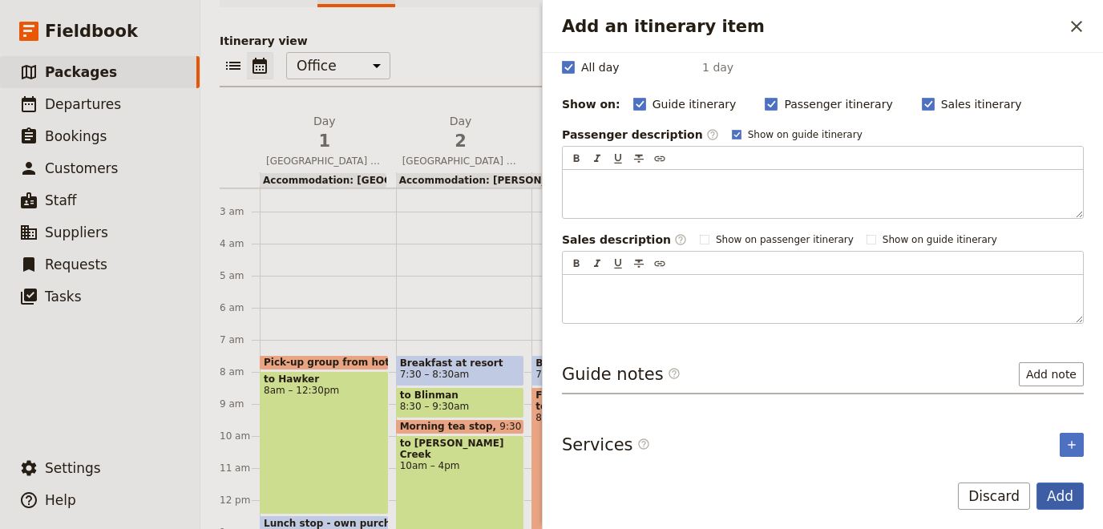
click at [1059, 490] on button "Add" at bounding box center [1060, 496] width 47 height 27
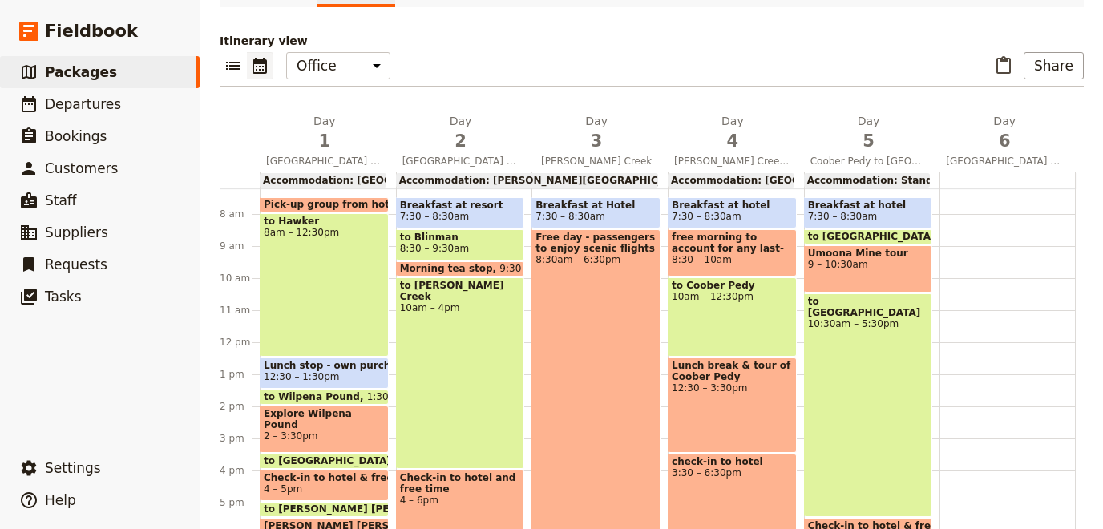
scroll to position [232, 0]
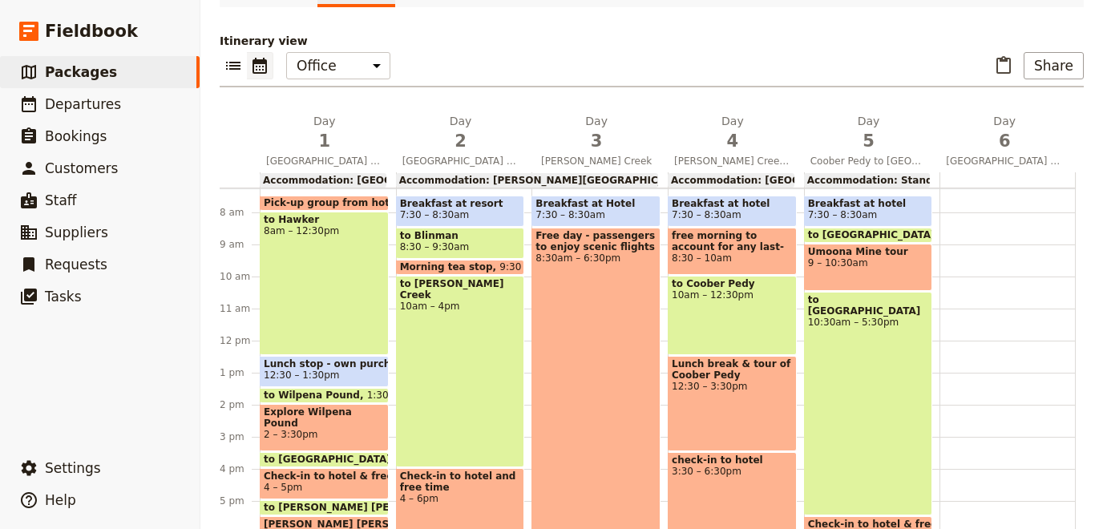
click at [966, 370] on div at bounding box center [1008, 341] width 136 height 770
select select "6"
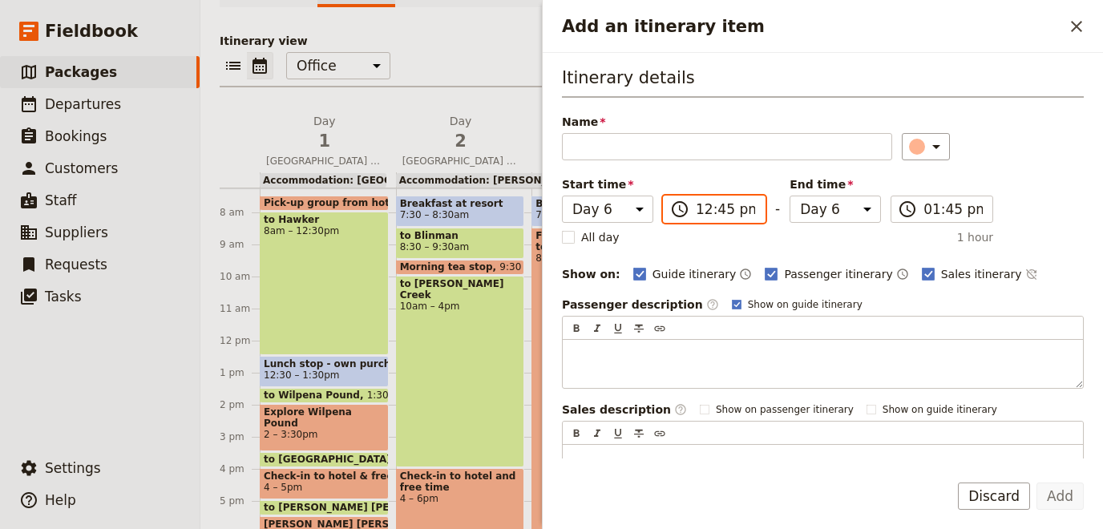
click at [721, 204] on input "12:45 pm" at bounding box center [725, 209] width 59 height 19
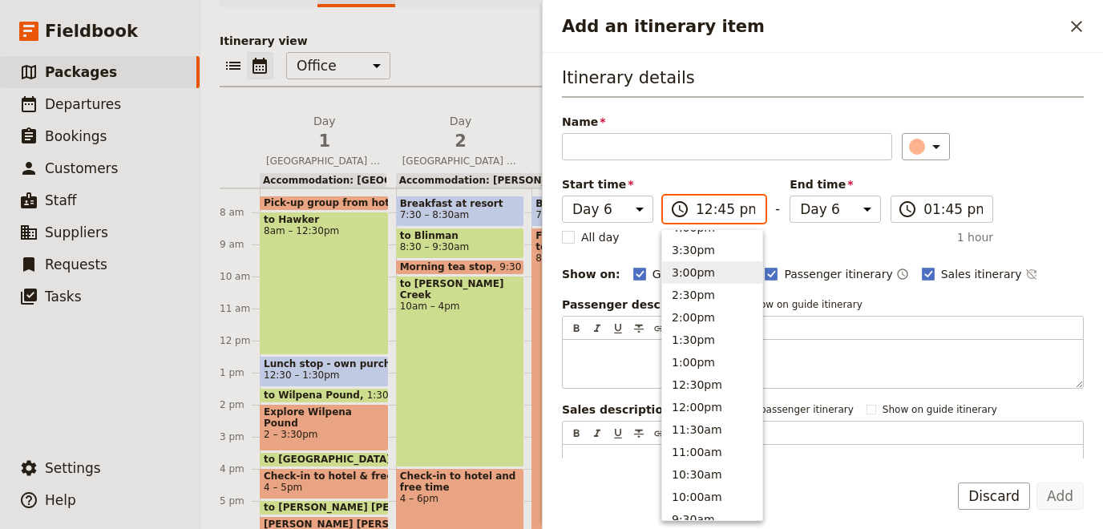
scroll to position [350, 0]
click at [679, 359] on button "1:00pm" at bounding box center [712, 366] width 100 height 22
type input "01:00 pm"
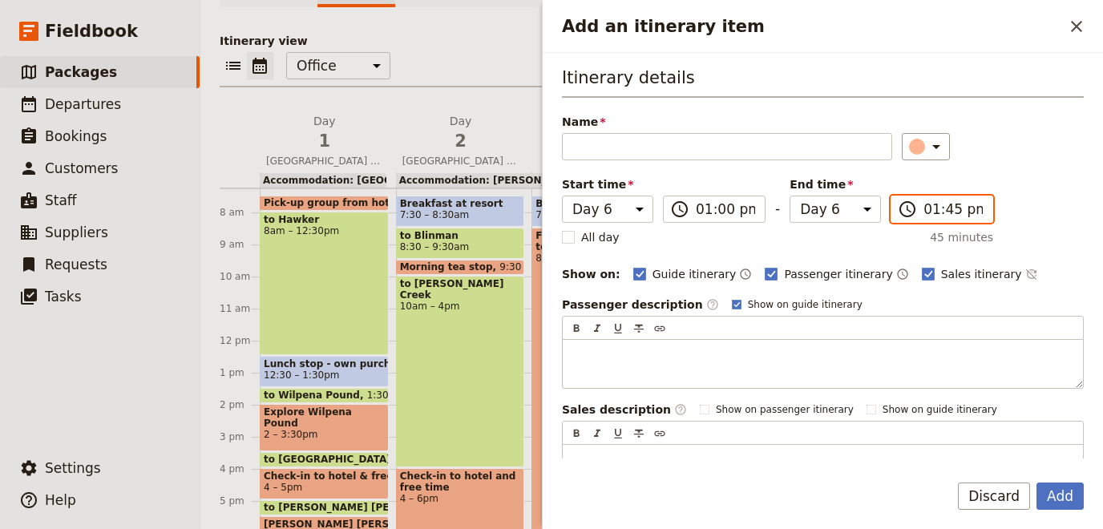
click at [941, 207] on input "01:45 pm" at bounding box center [953, 209] width 59 height 19
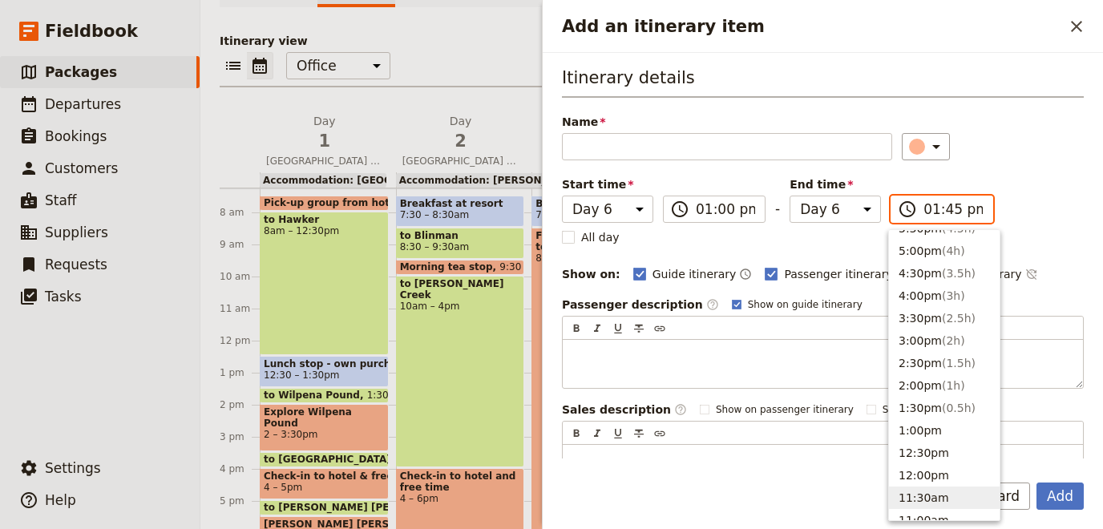
scroll to position [231, 0]
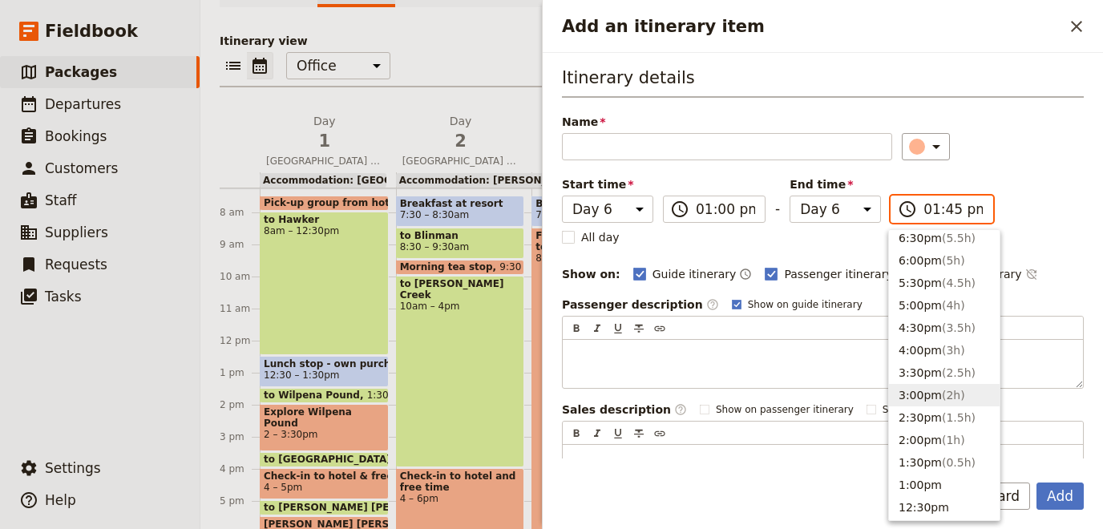
click at [918, 392] on button "3:00pm ( 2h )" at bounding box center [944, 395] width 111 height 22
type input "03:00 pm"
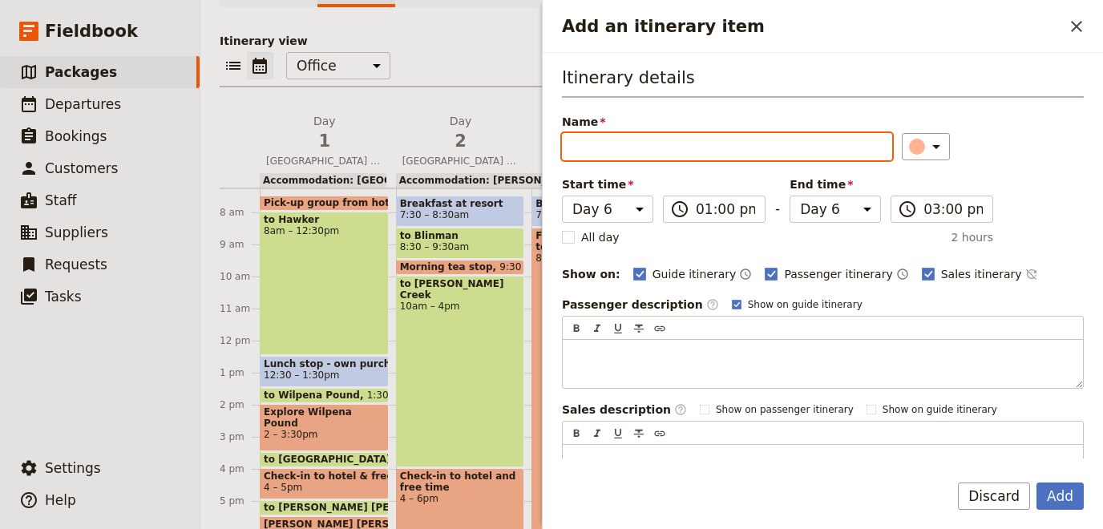
click at [611, 139] on input "Name" at bounding box center [727, 146] width 330 height 27
type input "Lunch - [PERSON_NAME] Winery"
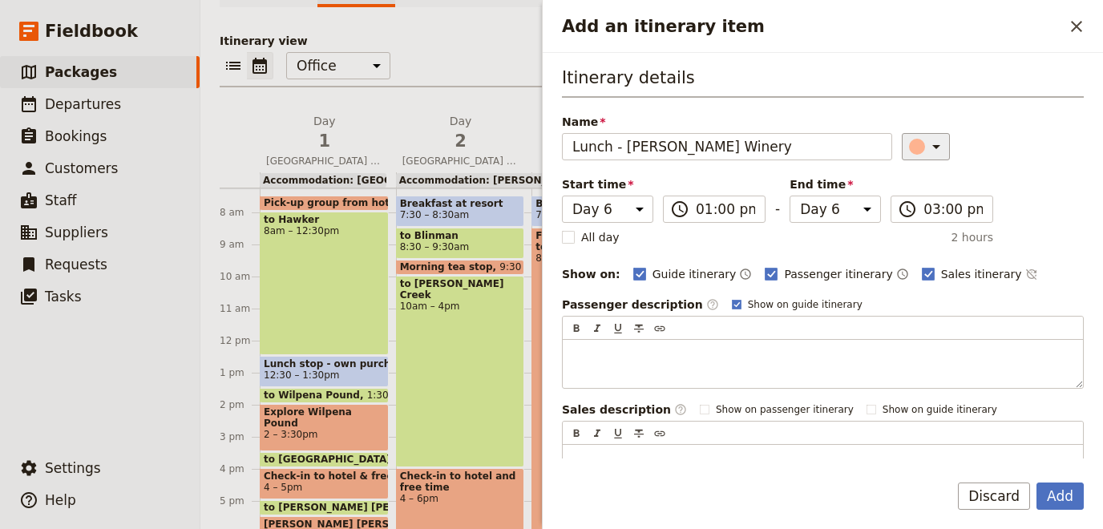
click at [932, 141] on icon "Add an itinerary item" at bounding box center [936, 146] width 19 height 19
click at [903, 216] on div "button" at bounding box center [907, 217] width 16 height 16
click at [1053, 498] on button "Add" at bounding box center [1060, 496] width 47 height 27
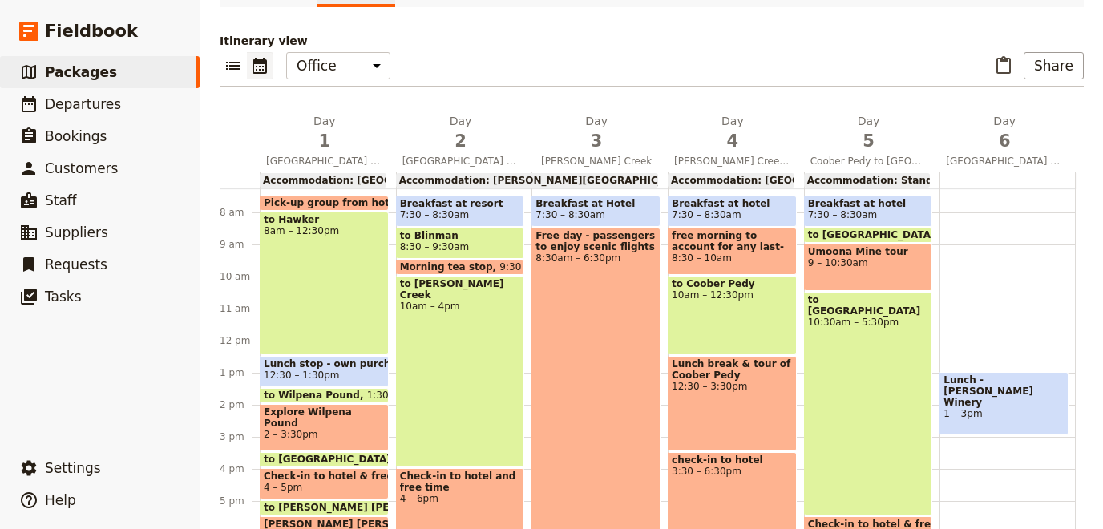
click at [964, 329] on div "Lunch - [PERSON_NAME] Winery 1 – 3pm" at bounding box center [1008, 341] width 136 height 770
select select "6"
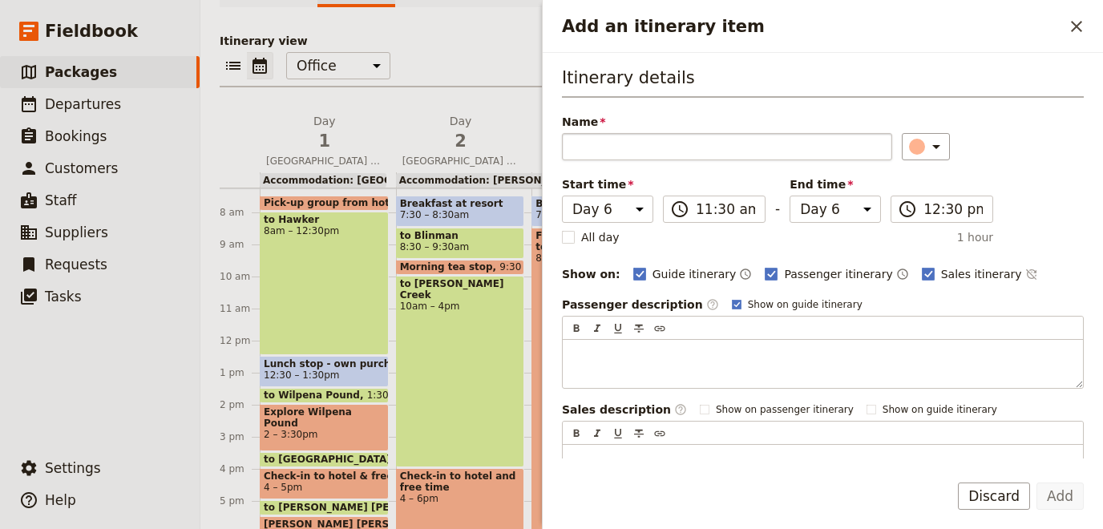
click at [685, 153] on input "Name" at bounding box center [727, 146] width 330 height 27
type input "Sevenhills"
click at [934, 216] on input "12:30 pm" at bounding box center [953, 209] width 59 height 19
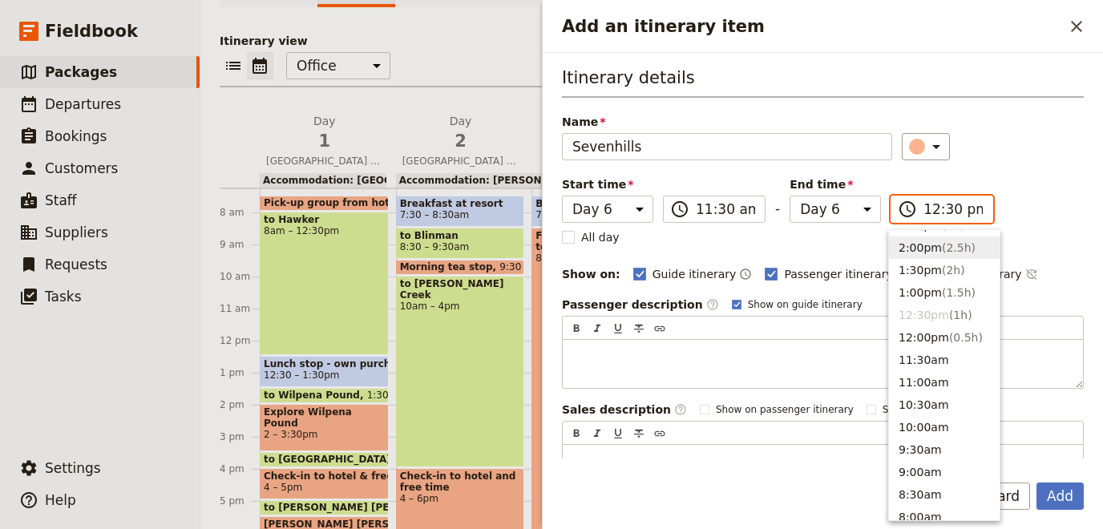
scroll to position [407, 0]
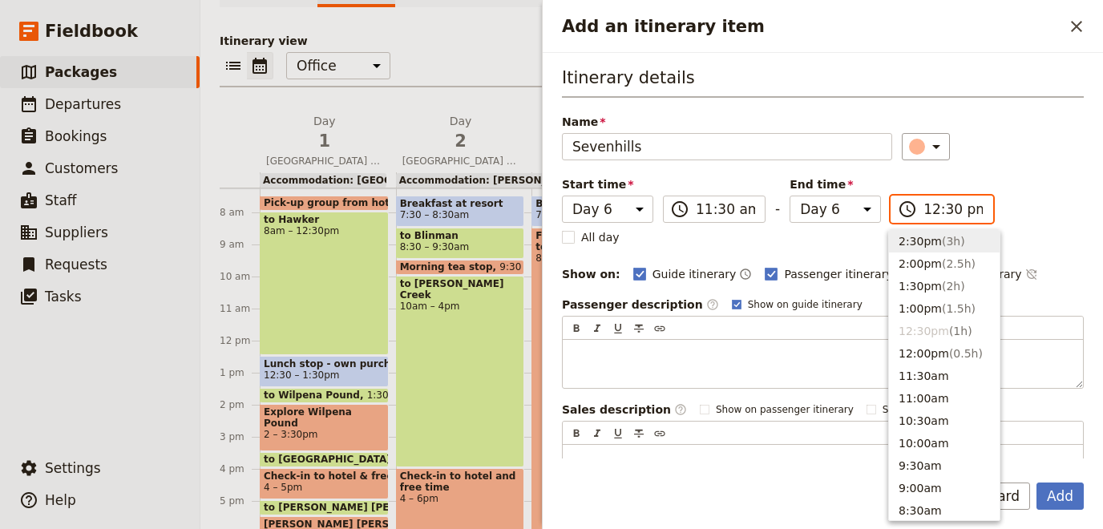
click at [950, 208] on input "12:30 pm" at bounding box center [953, 209] width 59 height 19
click at [947, 206] on input "12:30 pm" at bounding box center [953, 209] width 59 height 19
type input "12:45 pm"
click at [1005, 290] on div "Itinerary details Name [GEOGRAPHIC_DATA] ​ Start time Day 1 Day 2 Day 3 Day 4 D…" at bounding box center [823, 280] width 522 height 428
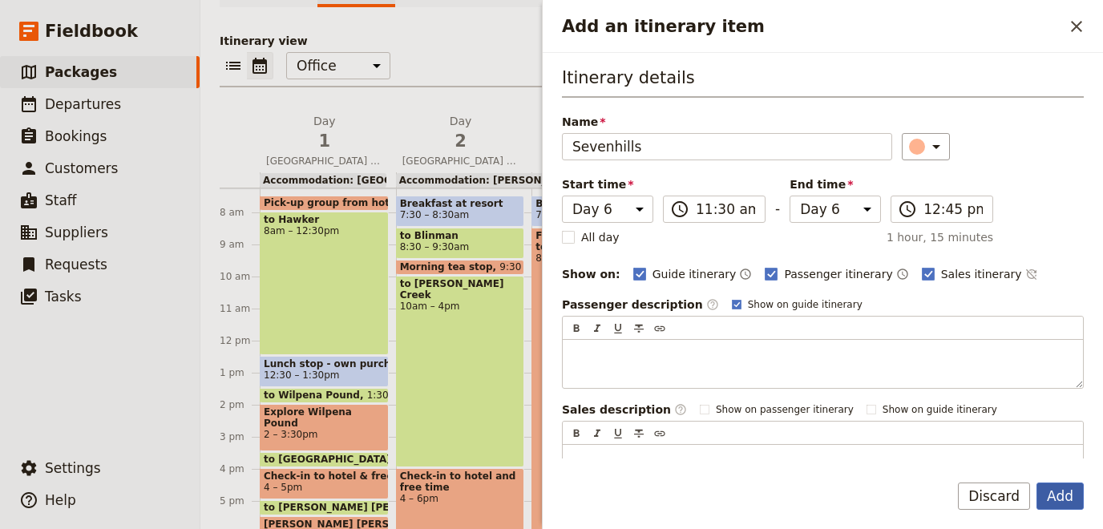
click at [1049, 491] on button "Add" at bounding box center [1060, 496] width 47 height 27
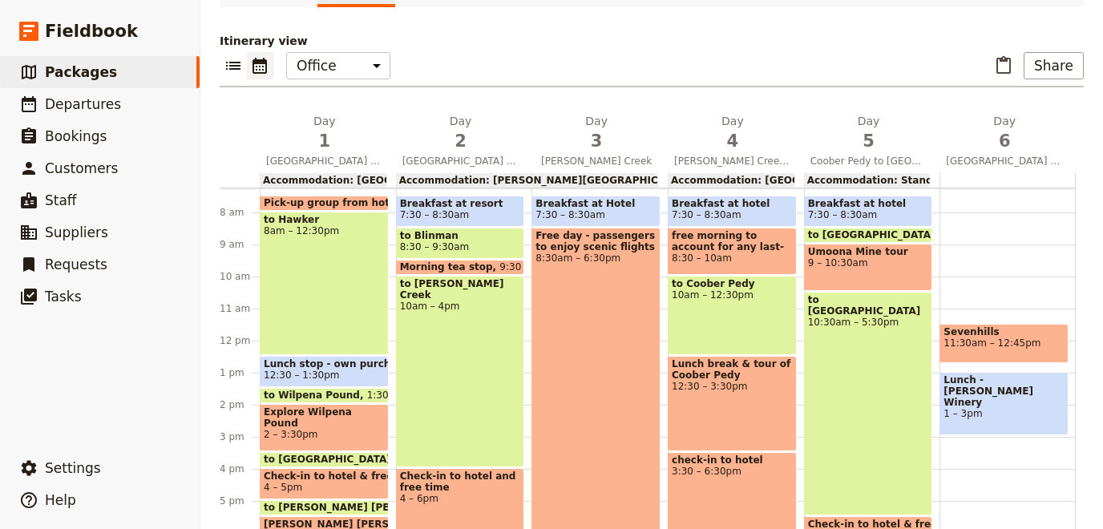
click at [995, 367] on div "Sevenhills 11:30am – 12:45pm Lunch - [PERSON_NAME] Winery 1 – 3pm" at bounding box center [1008, 341] width 136 height 770
select select "6"
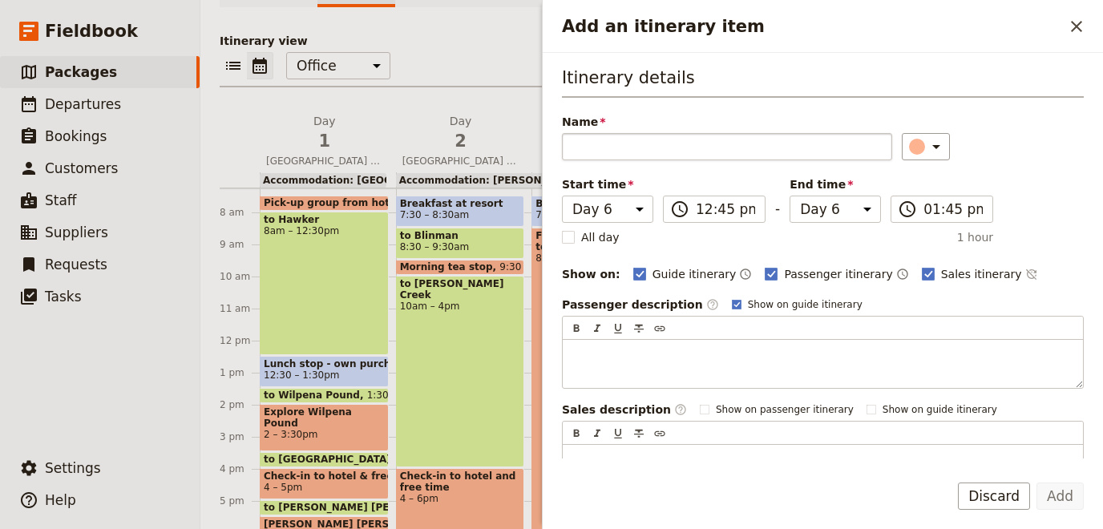
click at [658, 148] on input "Name" at bounding box center [727, 146] width 330 height 27
type input "to [PERSON_NAME] Winery"
click at [927, 148] on icon "Add an itinerary item" at bounding box center [936, 146] width 19 height 19
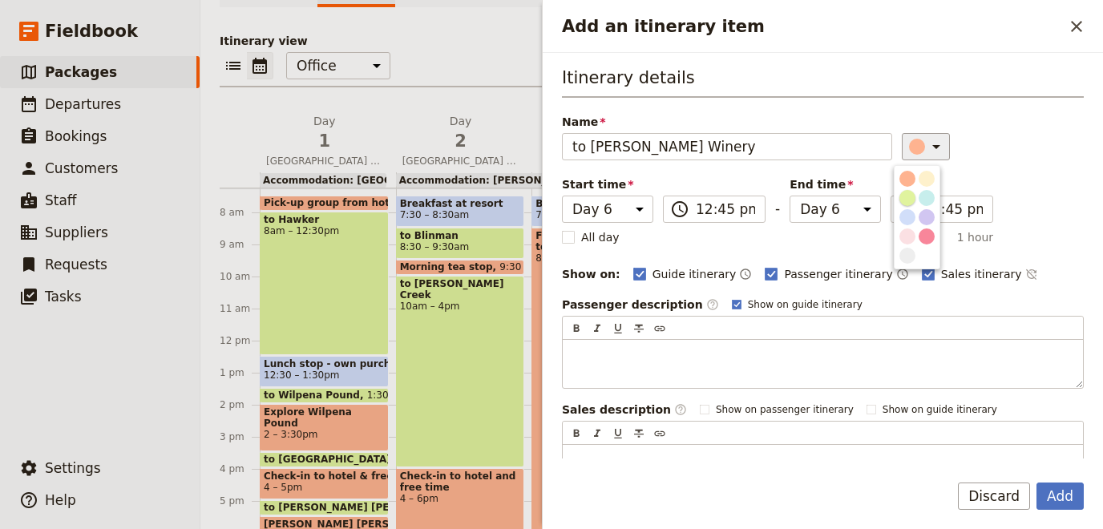
click at [910, 193] on div "button" at bounding box center [907, 198] width 16 height 16
click at [931, 209] on input "01:45 pm" at bounding box center [953, 209] width 59 height 19
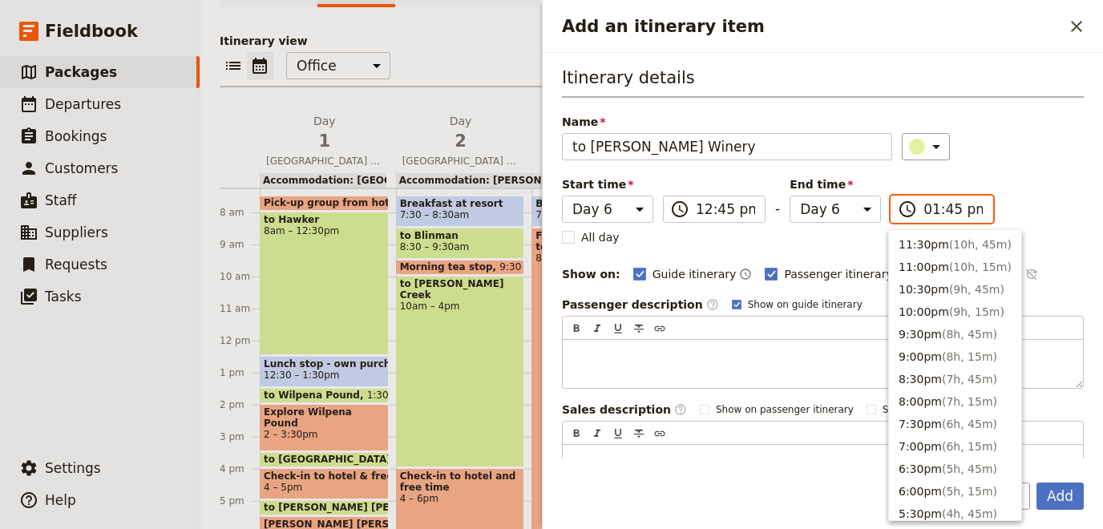
scroll to position [452, 0]
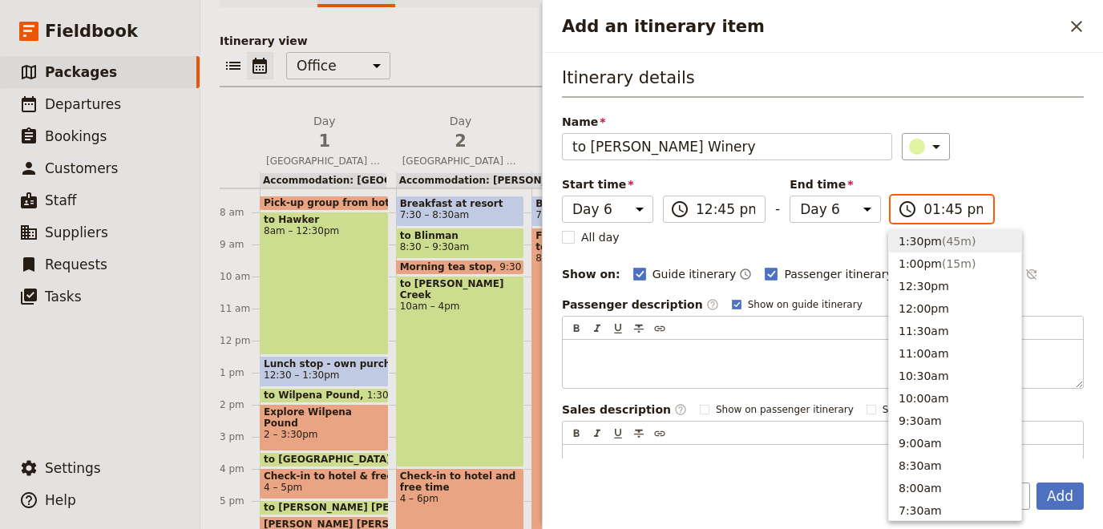
click at [946, 208] on input "01:45 pm" at bounding box center [953, 209] width 59 height 19
type input "01:00 pm"
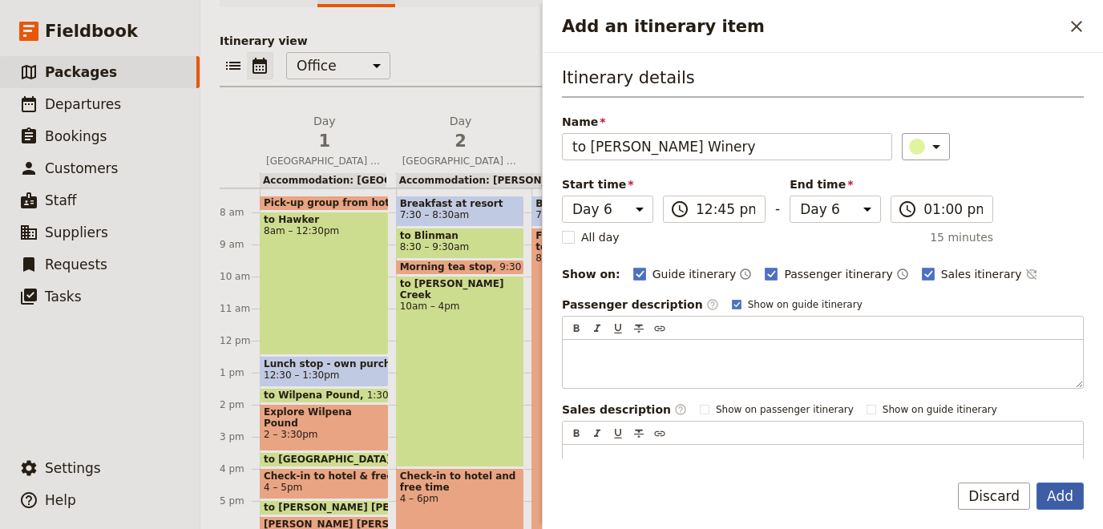
click at [1049, 495] on button "Add" at bounding box center [1060, 496] width 47 height 27
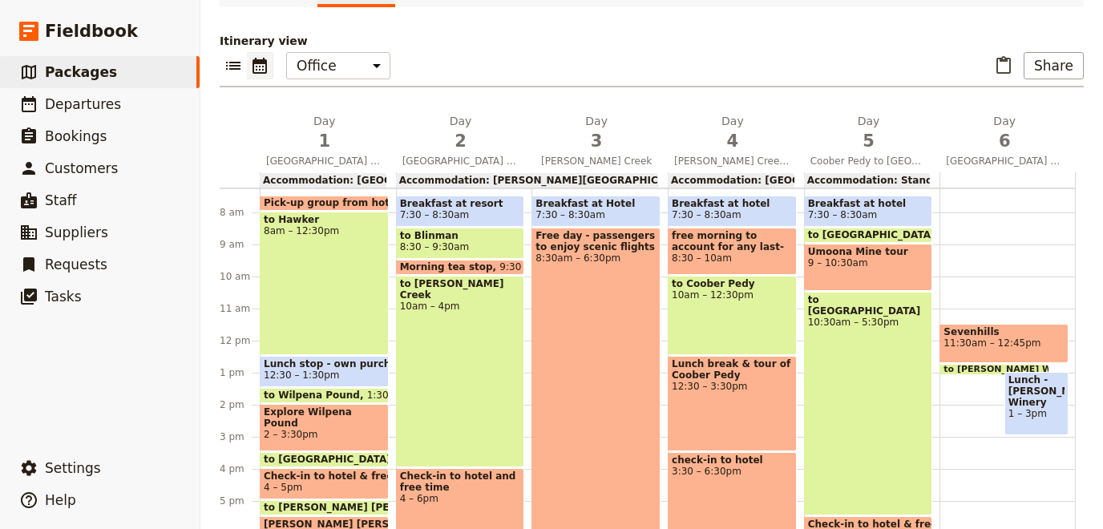
click at [976, 445] on div "Sevenhills 11:30am – 12:45pm to [PERSON_NAME] Winery 12:45 – 1pm Lunch - [PERSO…" at bounding box center [1008, 341] width 136 height 770
select select "6"
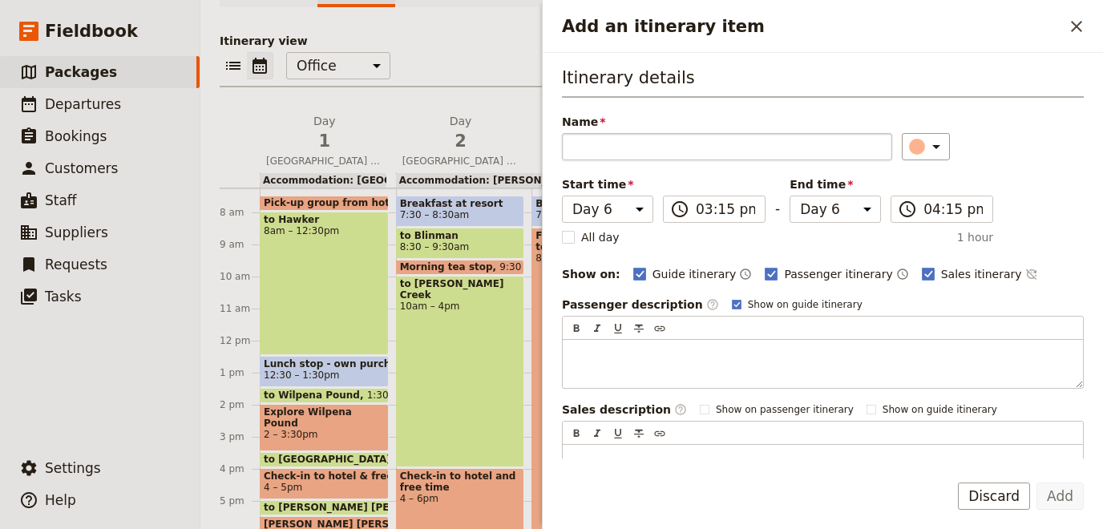
click at [669, 149] on input "Name" at bounding box center [727, 146] width 330 height 27
type input "to [GEOGRAPHIC_DATA]"
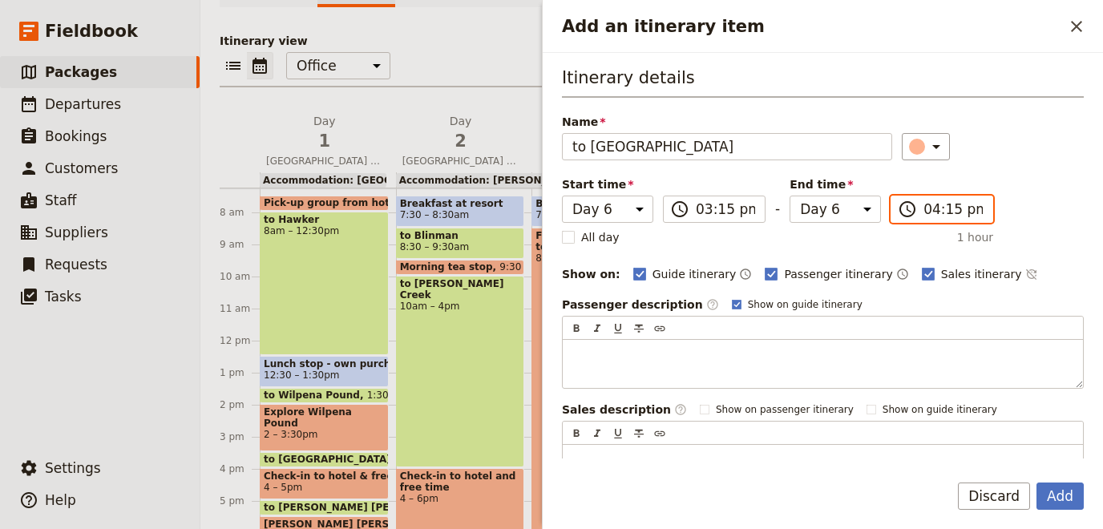
click at [946, 208] on input "04:15 pm" at bounding box center [953, 209] width 59 height 19
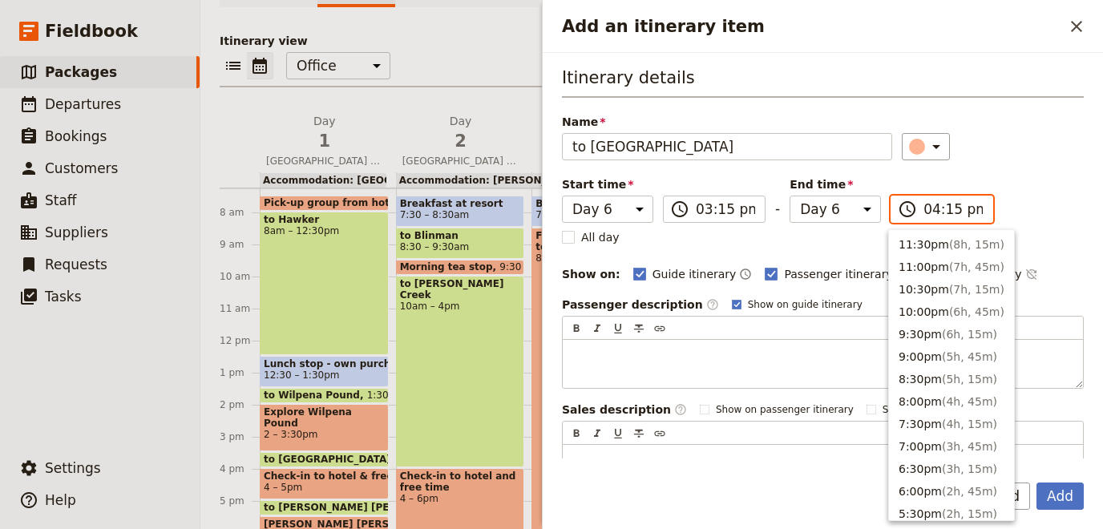
scroll to position [340, 0]
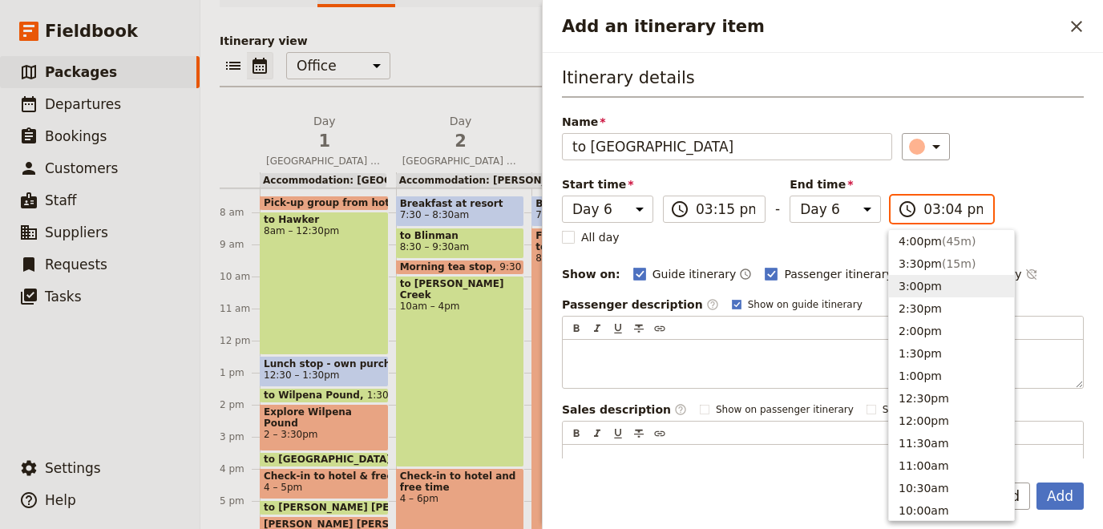
type input "03:45 pm"
click at [1012, 283] on div "Itinerary details Name to [GEOGRAPHIC_DATA] ​ Start time Day 1 Day 2 Day 3 Day …" at bounding box center [823, 280] width 522 height 428
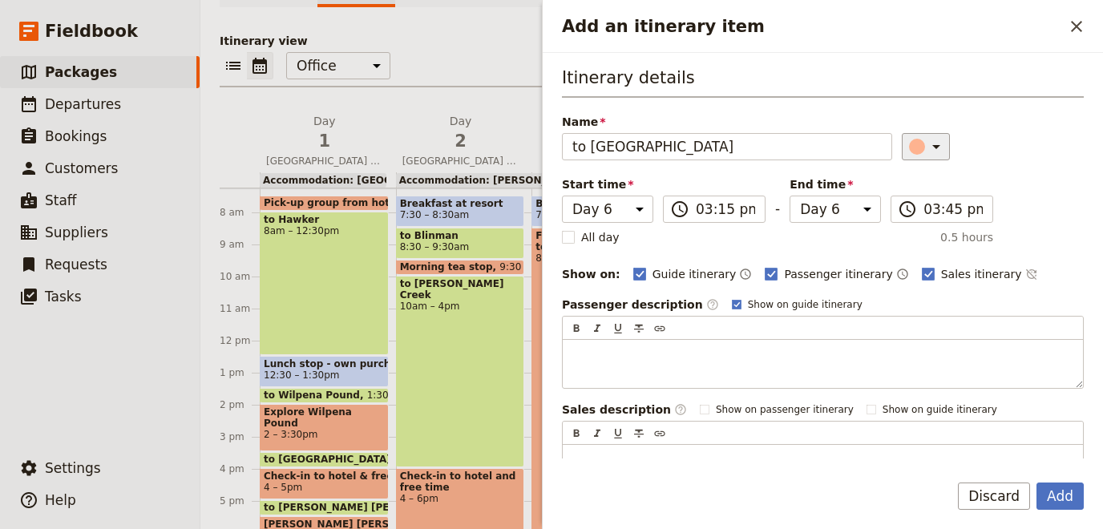
click at [932, 145] on icon "Add an itinerary item" at bounding box center [936, 147] width 8 height 4
click at [907, 188] on button "button" at bounding box center [907, 178] width 19 height 19
click at [927, 145] on icon "Add an itinerary item" at bounding box center [936, 146] width 19 height 19
click at [905, 204] on div "button" at bounding box center [907, 198] width 16 height 16
click at [1041, 494] on button "Add" at bounding box center [1060, 496] width 47 height 27
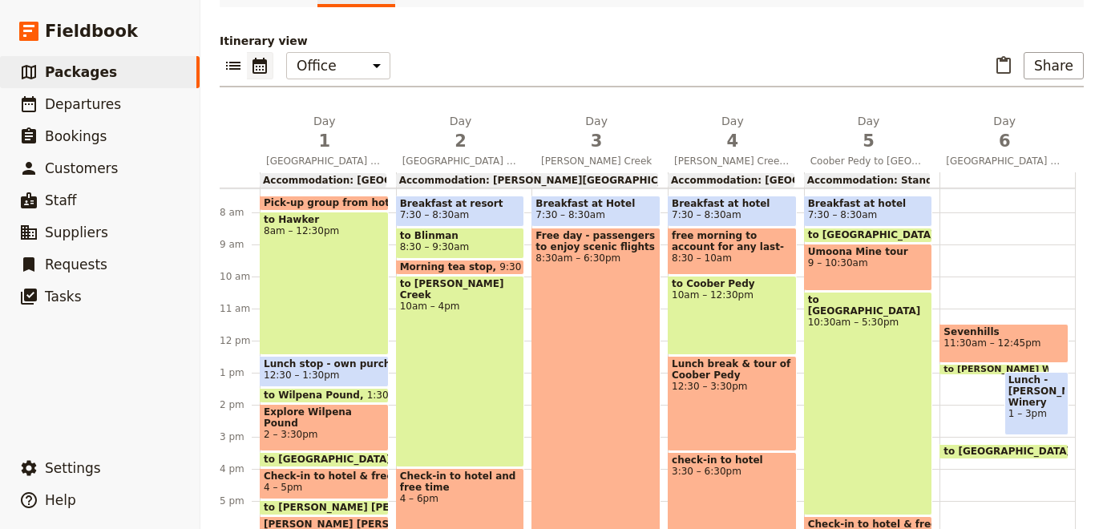
click at [985, 463] on div "Sevenhills 11:30am – 12:45pm to [PERSON_NAME] Winery 12:45 – 1pm Lunch - [PERSO…" at bounding box center [1008, 341] width 136 height 770
select select "6"
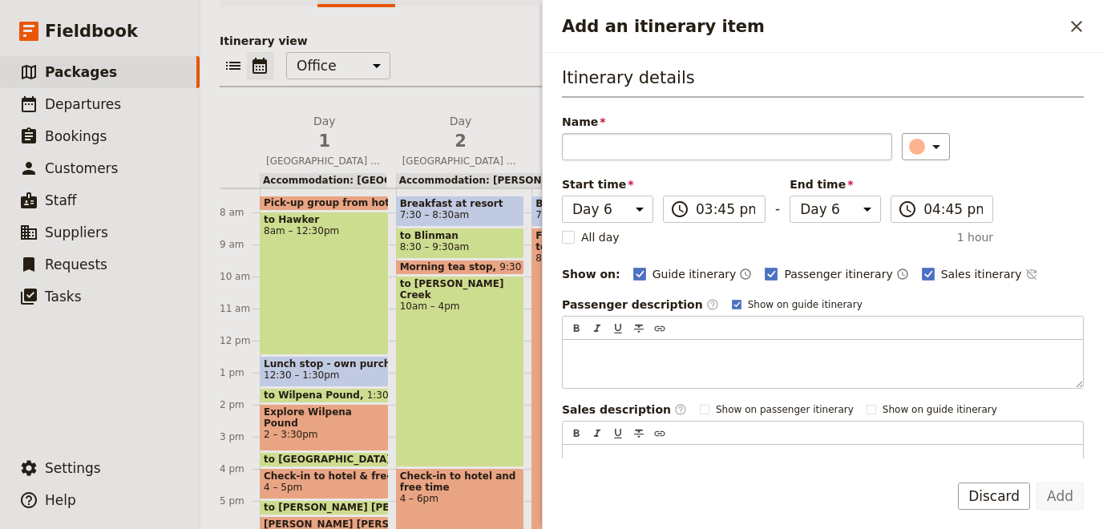
click at [624, 143] on input "Name" at bounding box center [727, 146] width 330 height 27
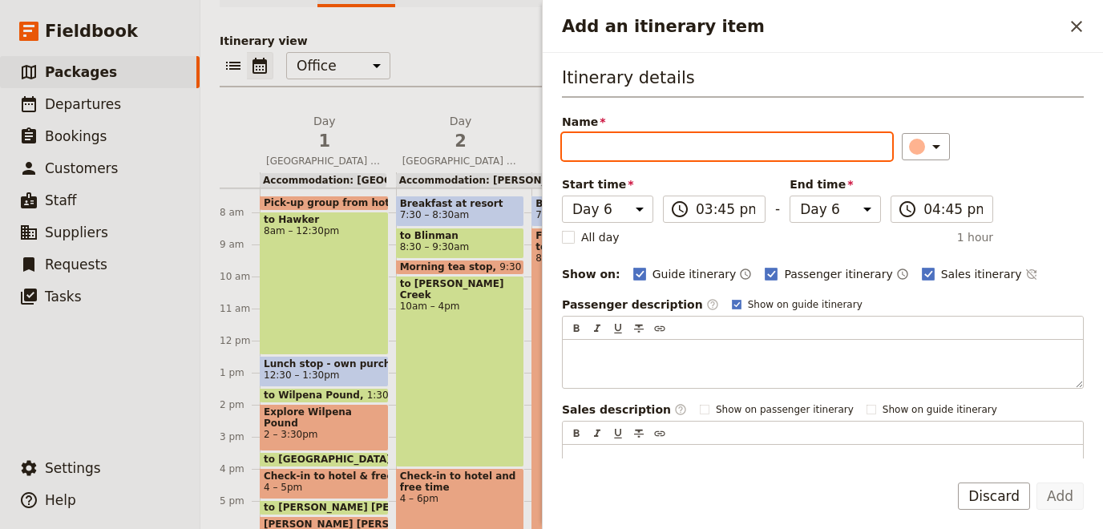
click at [765, 147] on input "Name" at bounding box center [727, 146] width 330 height 27
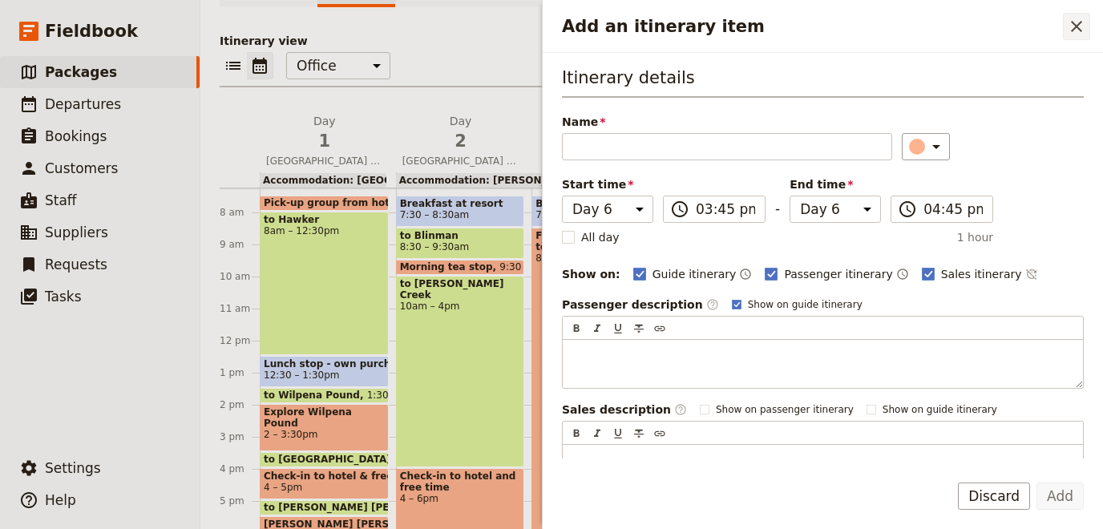
click at [1074, 28] on icon "Close drawer" at bounding box center [1076, 26] width 11 height 11
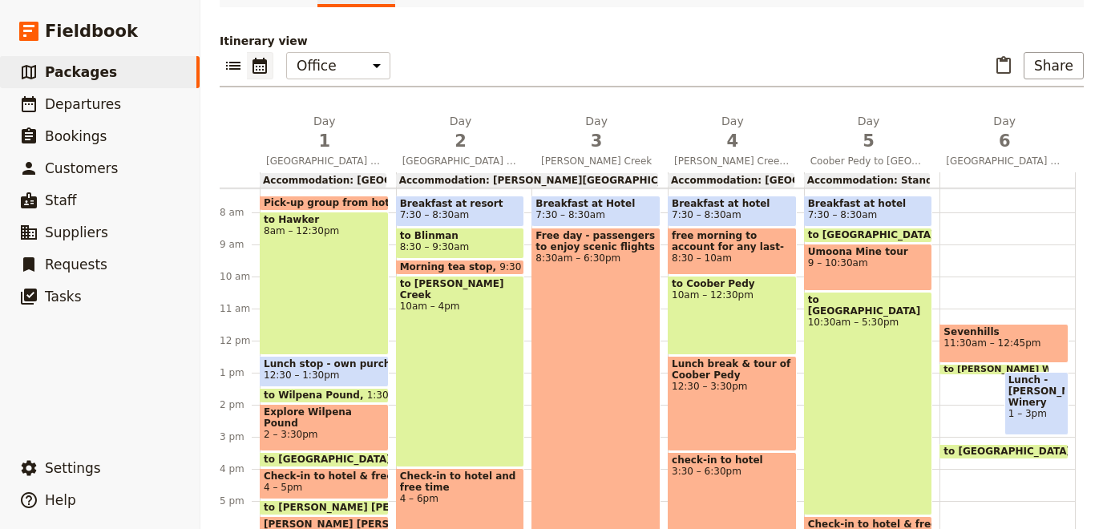
click at [976, 447] on span "to [GEOGRAPHIC_DATA]" at bounding box center [1011, 451] width 134 height 11
select select "6"
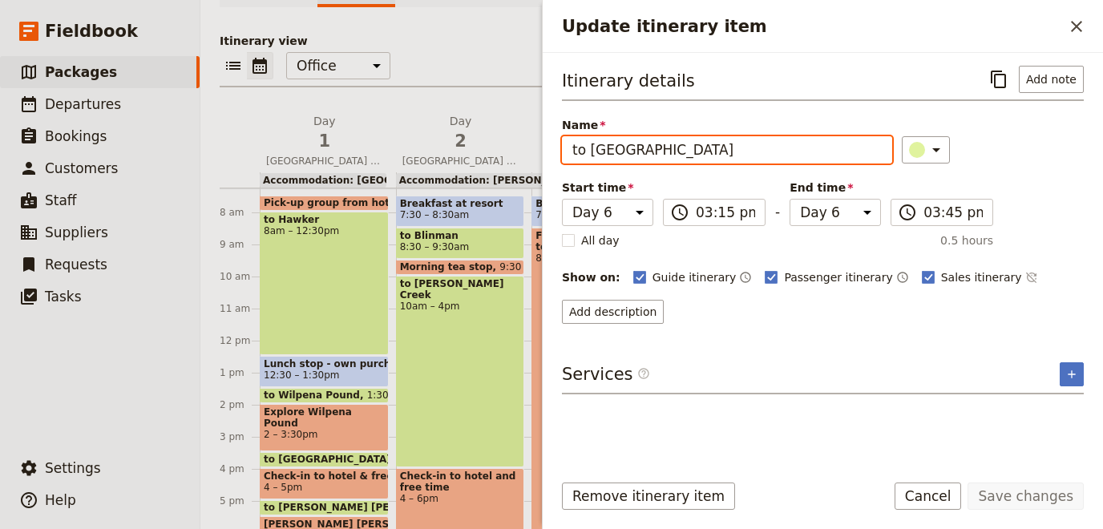
click at [609, 151] on input "to [GEOGRAPHIC_DATA]" at bounding box center [727, 149] width 330 height 27
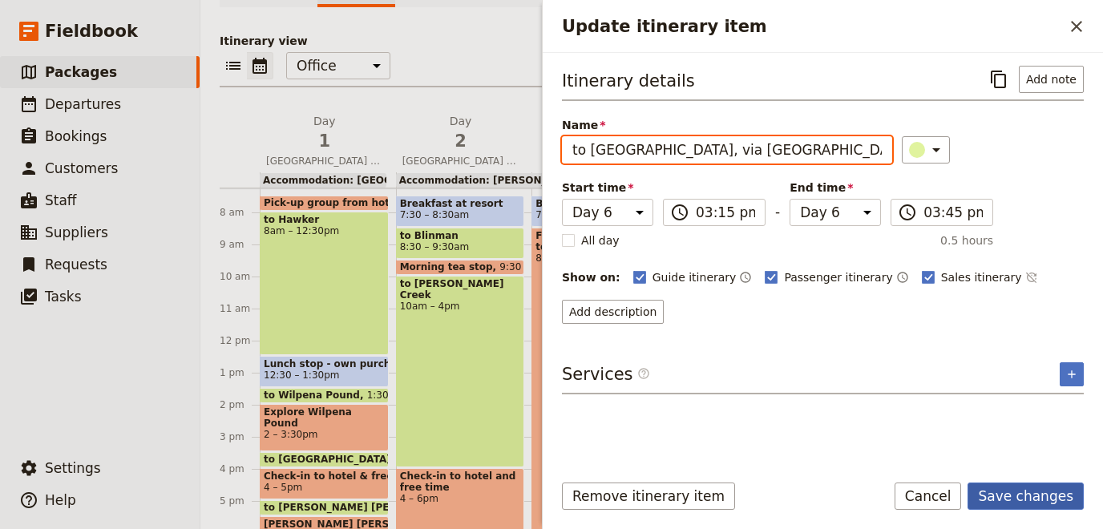
type input "to [GEOGRAPHIC_DATA], via [GEOGRAPHIC_DATA]"
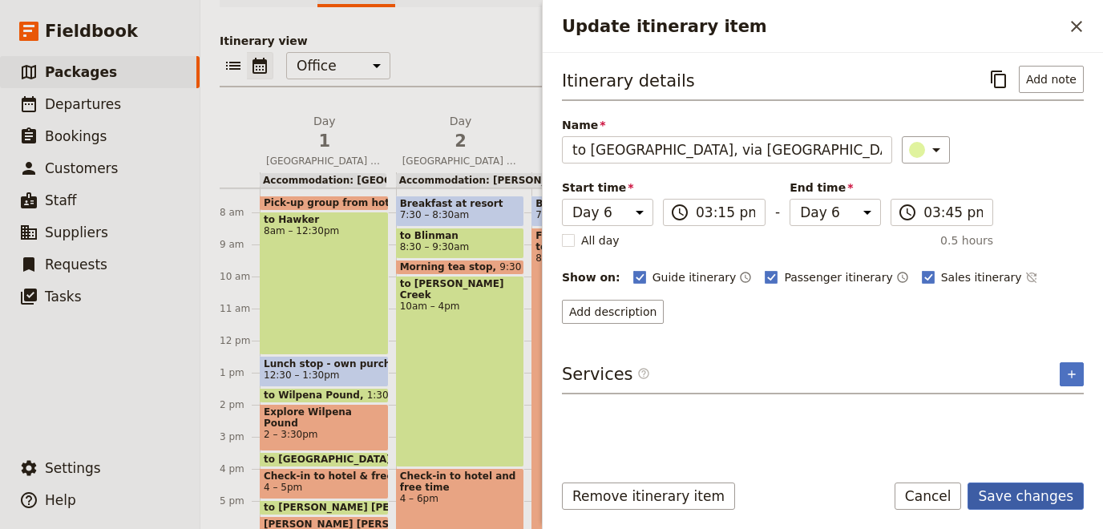
click at [1006, 486] on button "Save changes" at bounding box center [1026, 496] width 116 height 27
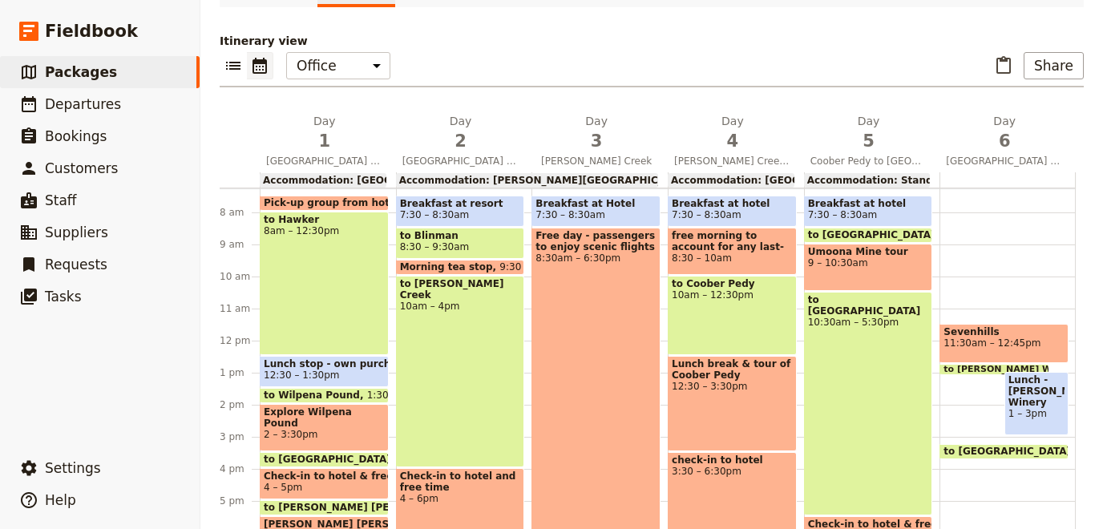
click at [979, 446] on span "to [GEOGRAPHIC_DATA], via [GEOGRAPHIC_DATA]" at bounding box center [1080, 451] width 273 height 11
select select "6"
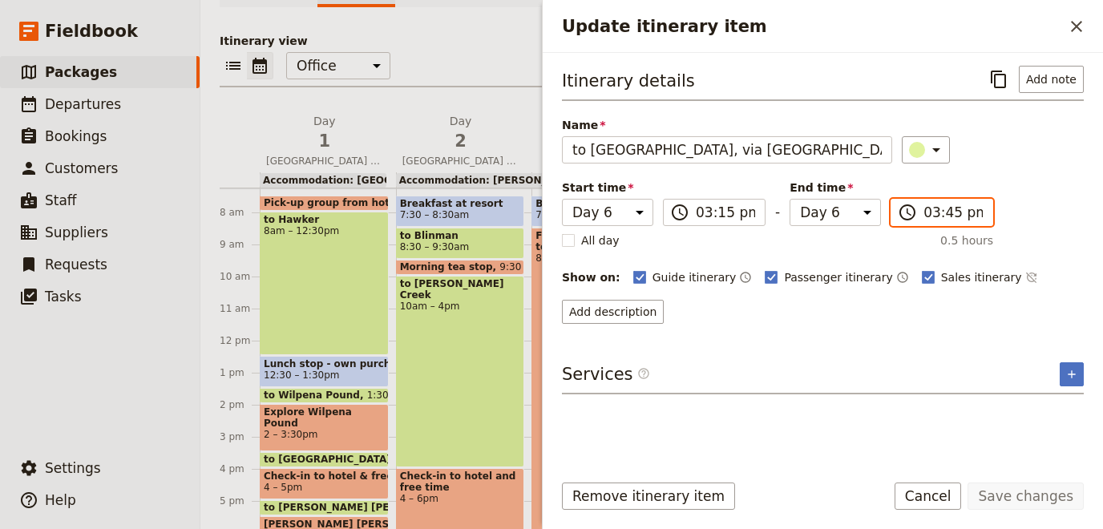
click at [929, 211] on input "03:45 pm" at bounding box center [953, 212] width 59 height 19
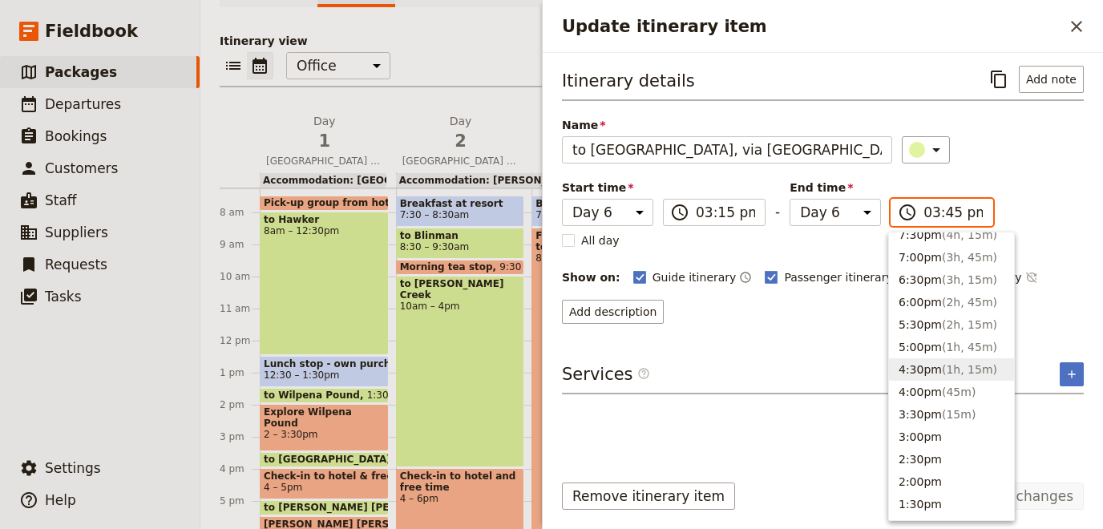
scroll to position [142, 0]
click at [926, 370] on button "5:30pm ( 2h, 15m )" at bounding box center [951, 374] width 125 height 22
type input "05:30 pm"
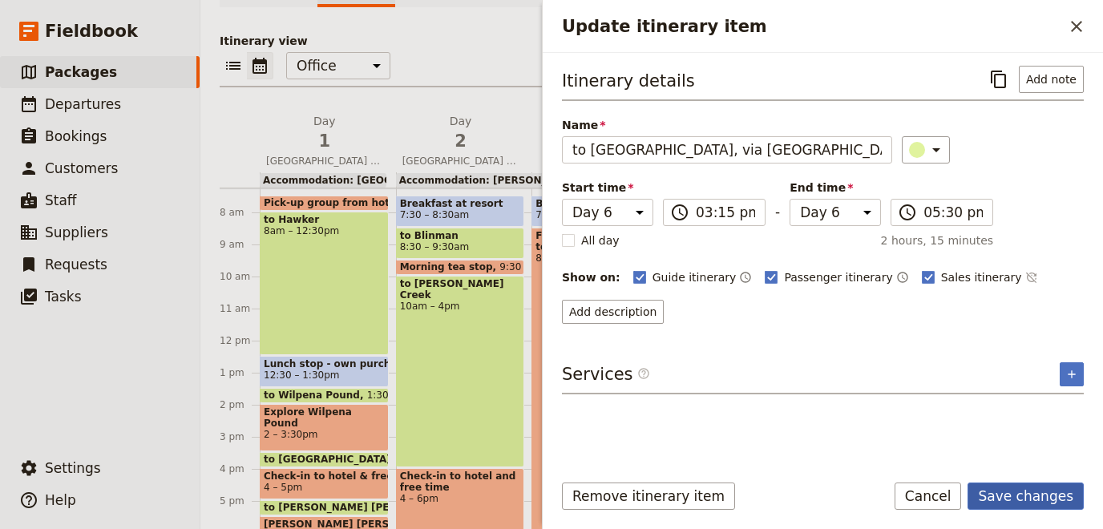
click at [1043, 493] on button "Save changes" at bounding box center [1026, 496] width 116 height 27
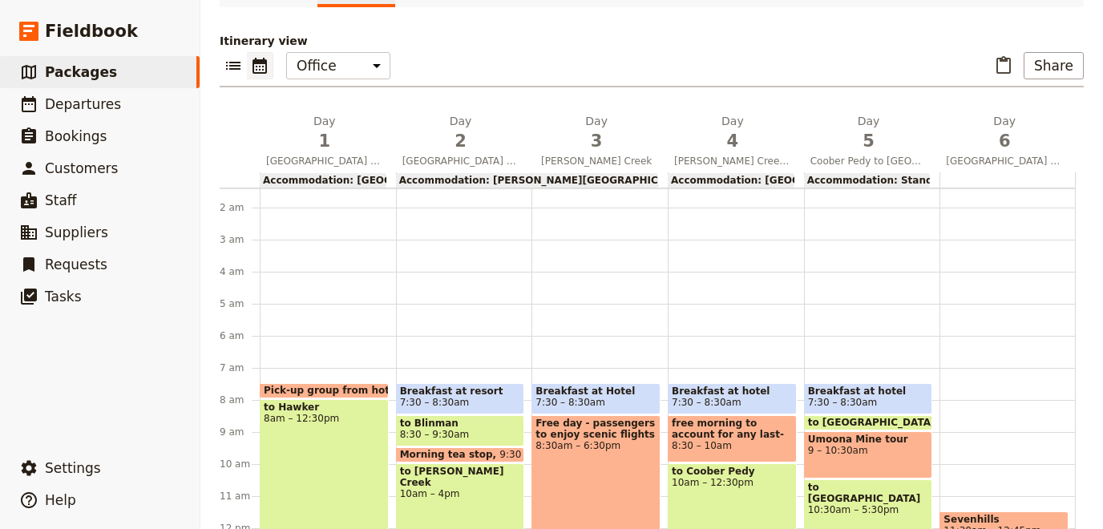
scroll to position [147, 0]
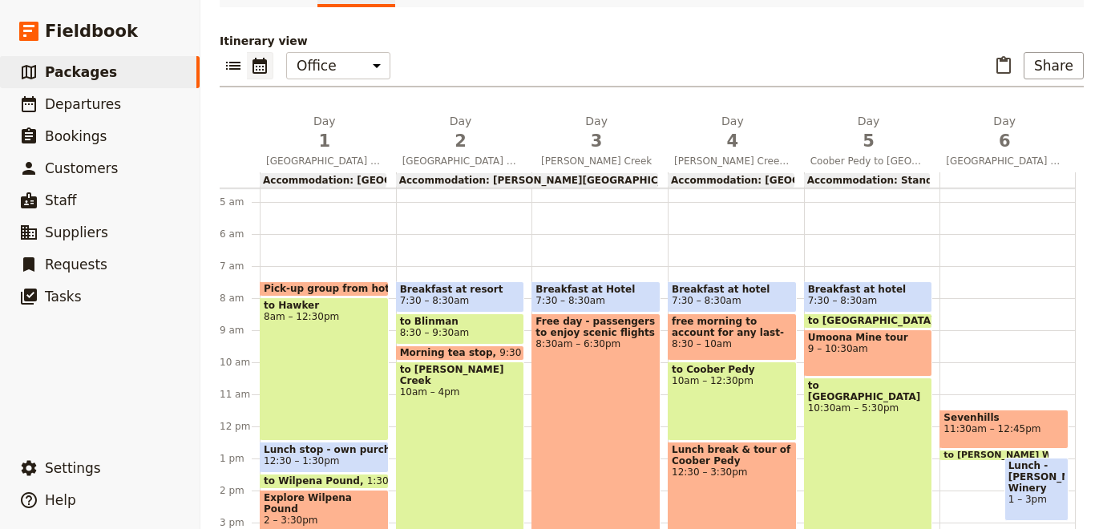
click at [962, 295] on div "Sevenhills 11:30am – 12:45pm to [PERSON_NAME] Winery 12:45 – 1pm Lunch - [PERSO…" at bounding box center [1008, 427] width 136 height 770
select select "6"
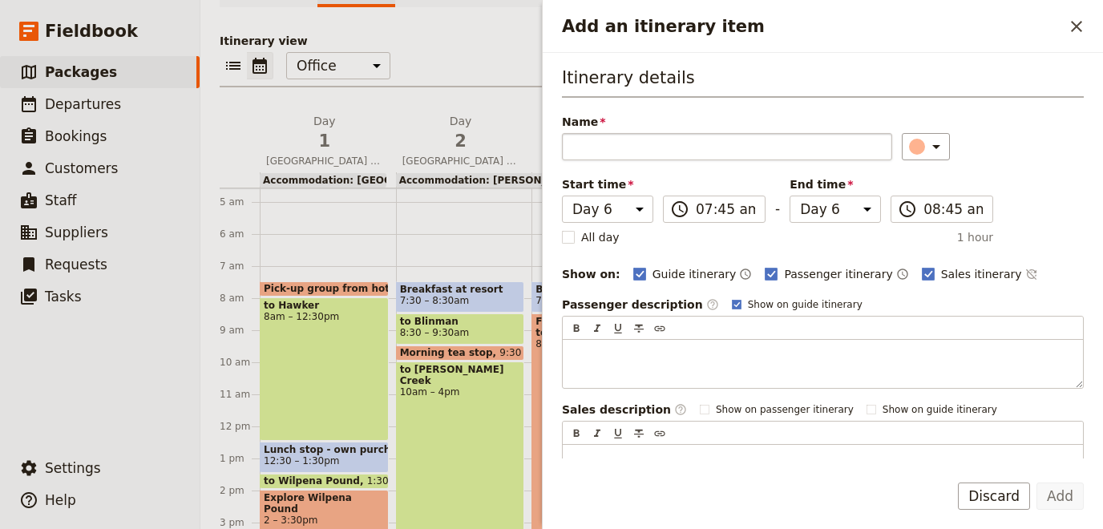
click at [735, 149] on input "Name" at bounding box center [727, 146] width 330 height 27
type input "Breakfast at hotel"
click at [927, 152] on icon "Add an itinerary item" at bounding box center [936, 146] width 19 height 19
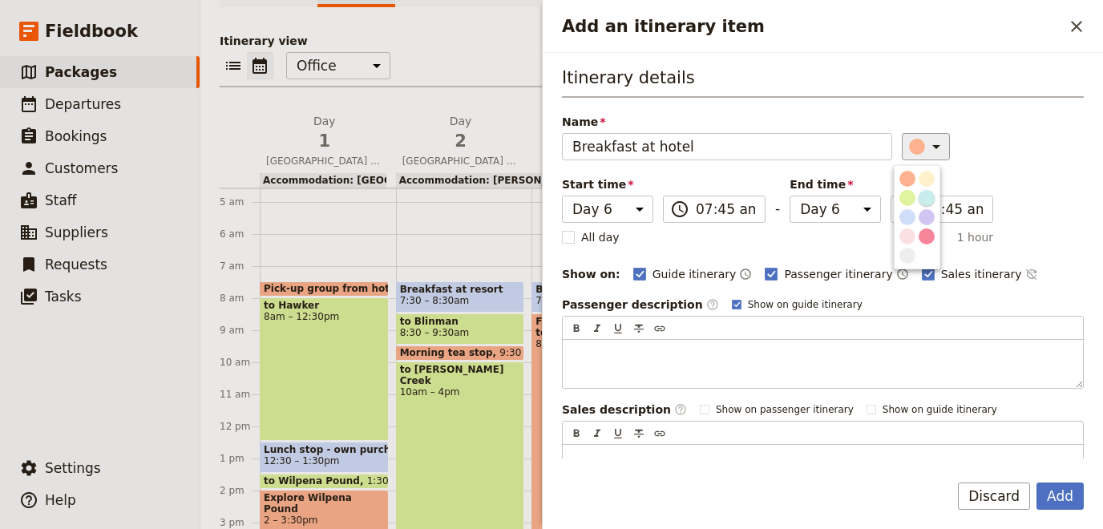
click at [920, 197] on div "button" at bounding box center [927, 198] width 16 height 16
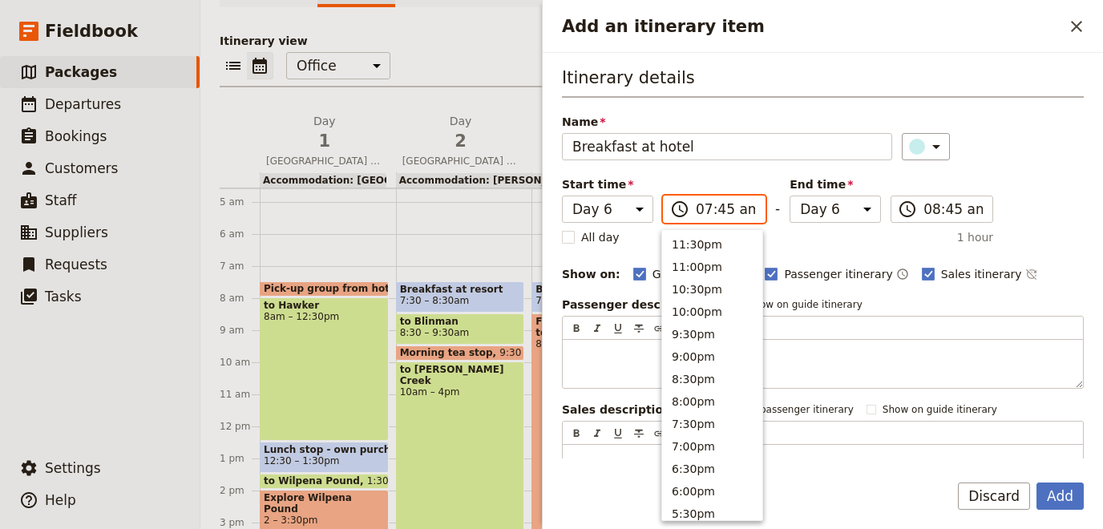
click at [719, 206] on input "07:45 am" at bounding box center [725, 209] width 59 height 19
type input "07:30 am"
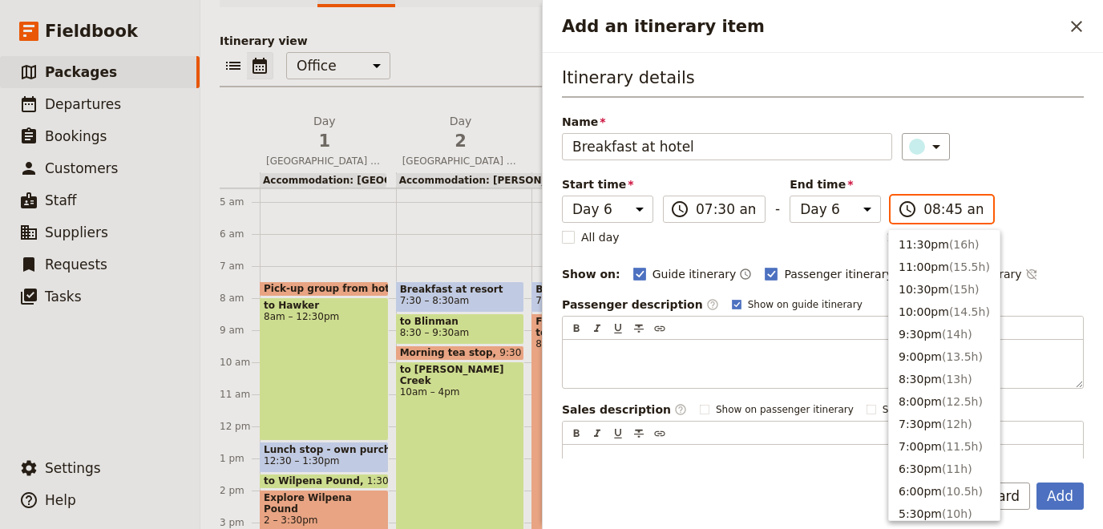
click at [952, 208] on input "08:45 am" at bounding box center [953, 209] width 59 height 19
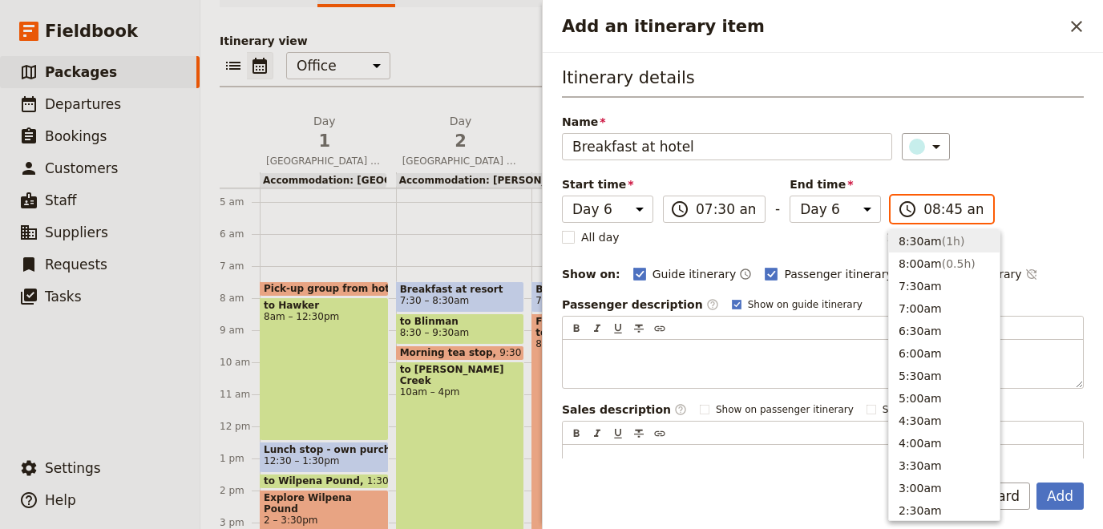
click at [944, 208] on input "08:45 am" at bounding box center [953, 209] width 59 height 19
type input "08:30 am"
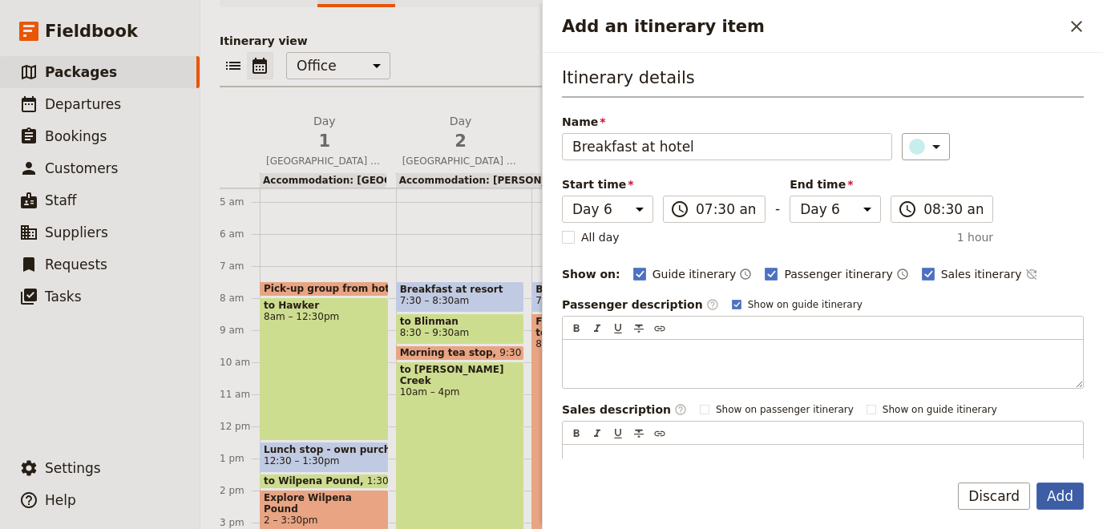
click at [1060, 498] on button "Add" at bounding box center [1060, 496] width 47 height 27
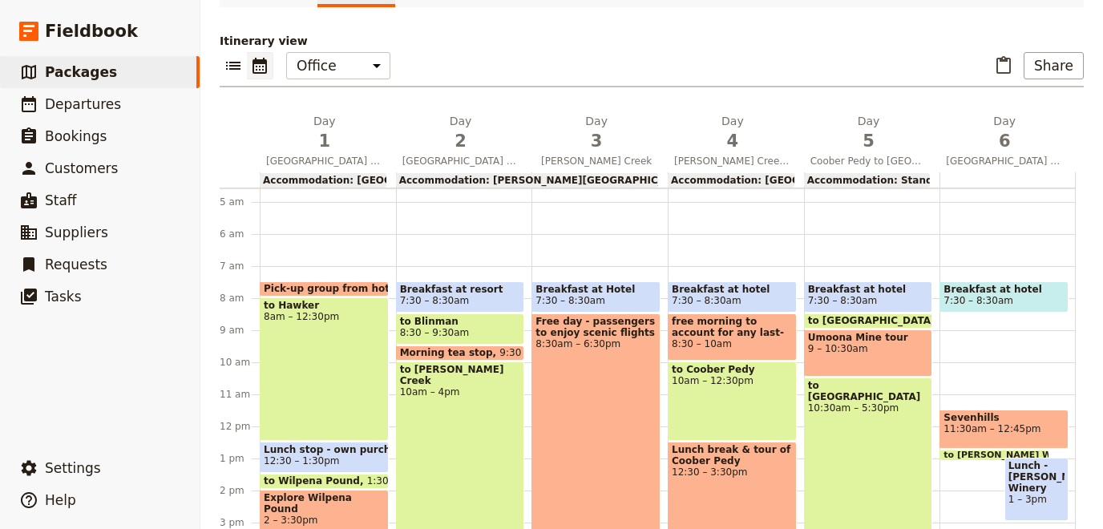
click at [975, 316] on div "Breakfast at hotel 7:30 – 8:30am [GEOGRAPHIC_DATA] 11:30am – 12:45pm to [PERSON…" at bounding box center [1008, 427] width 136 height 770
select select "6"
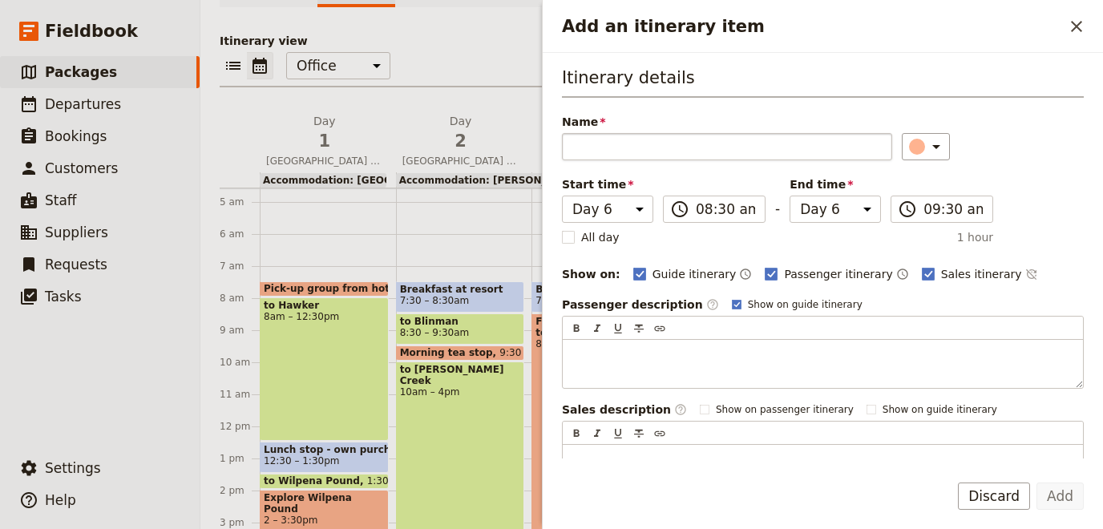
drag, startPoint x: 581, startPoint y: 148, endPoint x: 568, endPoint y: 156, distance: 15.8
click at [580, 148] on input "Name" at bounding box center [727, 146] width 330 height 27
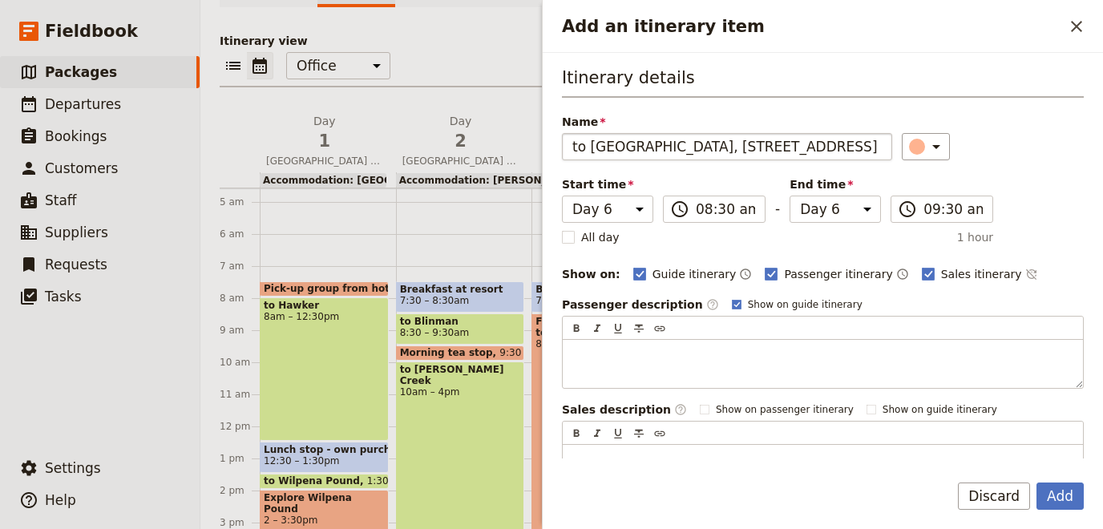
scroll to position [0, 207]
drag, startPoint x: 606, startPoint y: 148, endPoint x: 1102, endPoint y: 187, distance: 497.8
click at [892, 160] on input "to [GEOGRAPHIC_DATA], [STREET_ADDRESS]" at bounding box center [727, 146] width 330 height 27
type input "to [GEOGRAPHIC_DATA]"
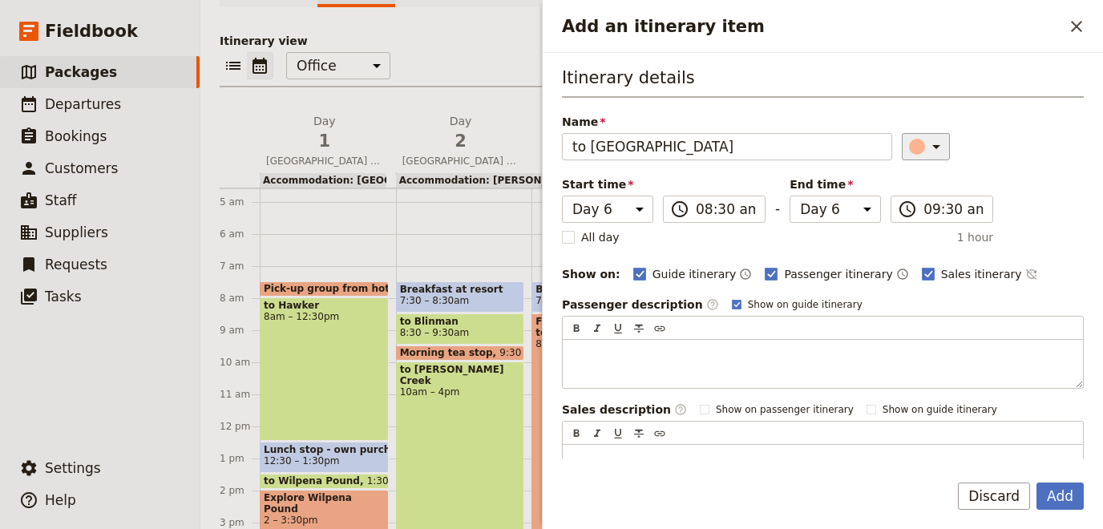
click at [934, 151] on icon "Add an itinerary item" at bounding box center [936, 146] width 19 height 19
click at [907, 196] on div "button" at bounding box center [907, 198] width 16 height 16
click at [934, 202] on input "09:30 am" at bounding box center [953, 209] width 59 height 19
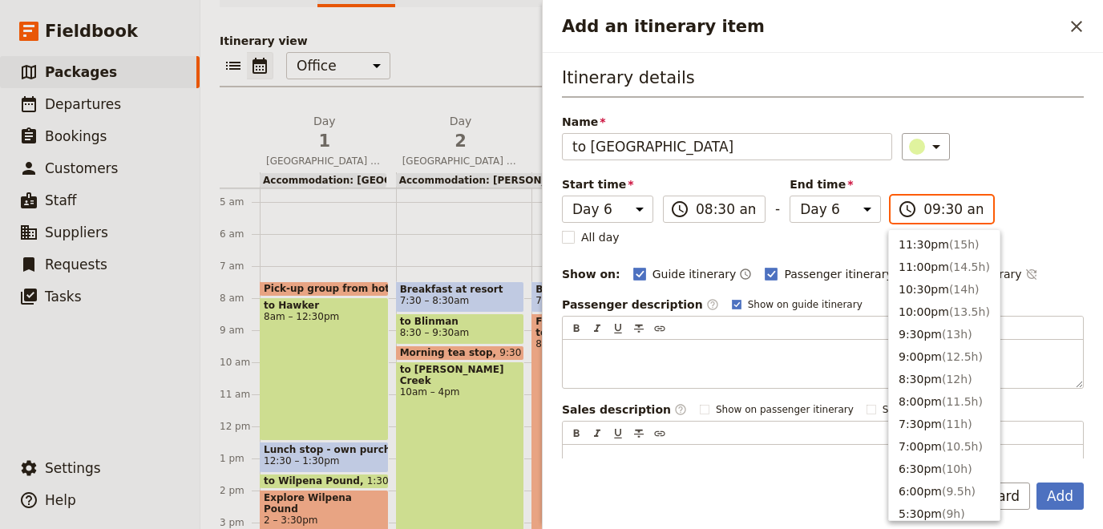
scroll to position [632, 0]
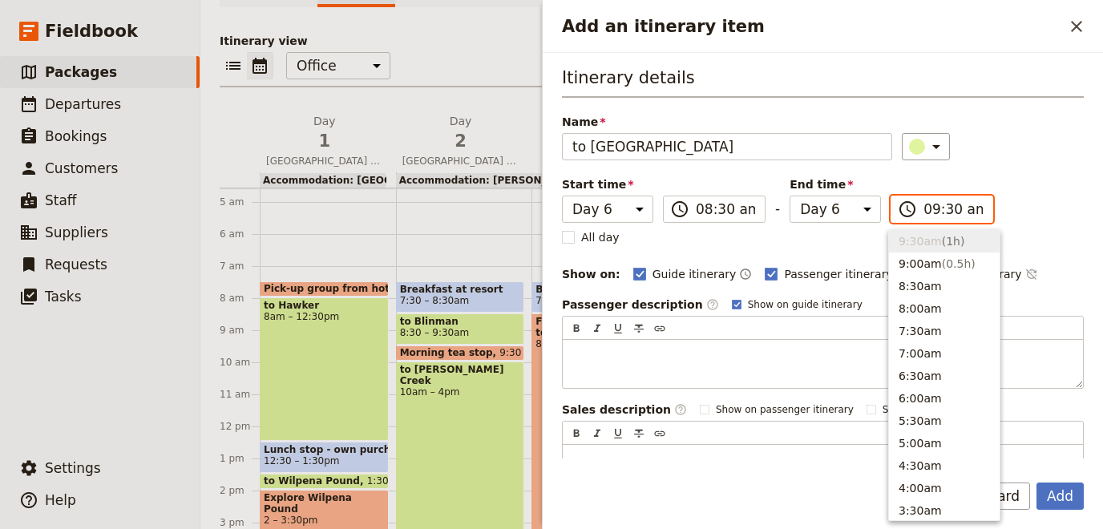
click at [950, 202] on input "09:30 am" at bounding box center [953, 209] width 59 height 19
click at [940, 204] on input "09:30 am" at bounding box center [953, 209] width 59 height 19
type input "08:45 am"
click at [1012, 277] on div "Guide itinerary ​ Passenger itinerary ​ Sales itinerary ​" at bounding box center [858, 274] width 451 height 19
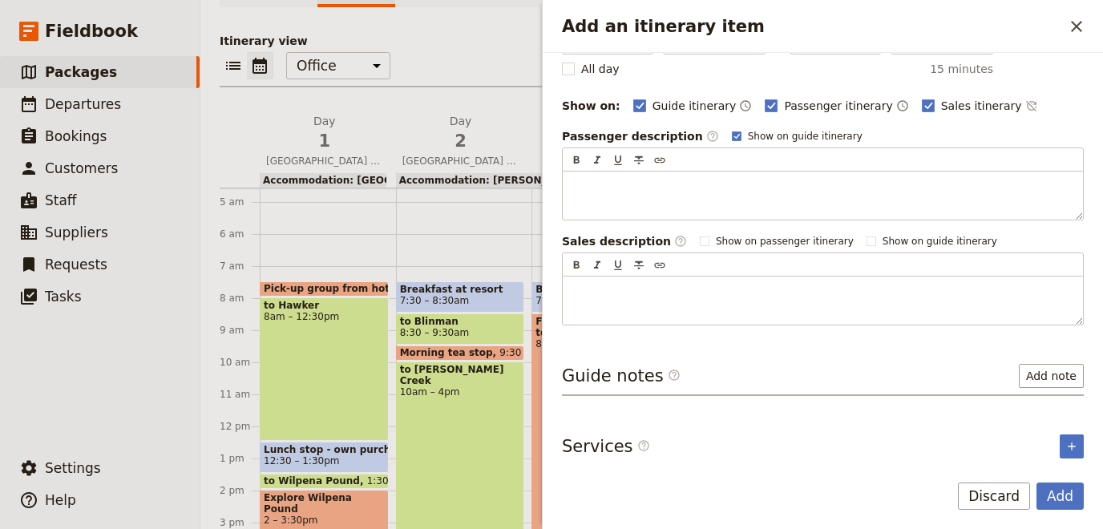
scroll to position [170, 0]
click at [1040, 372] on button "Add note" at bounding box center [1051, 374] width 65 height 24
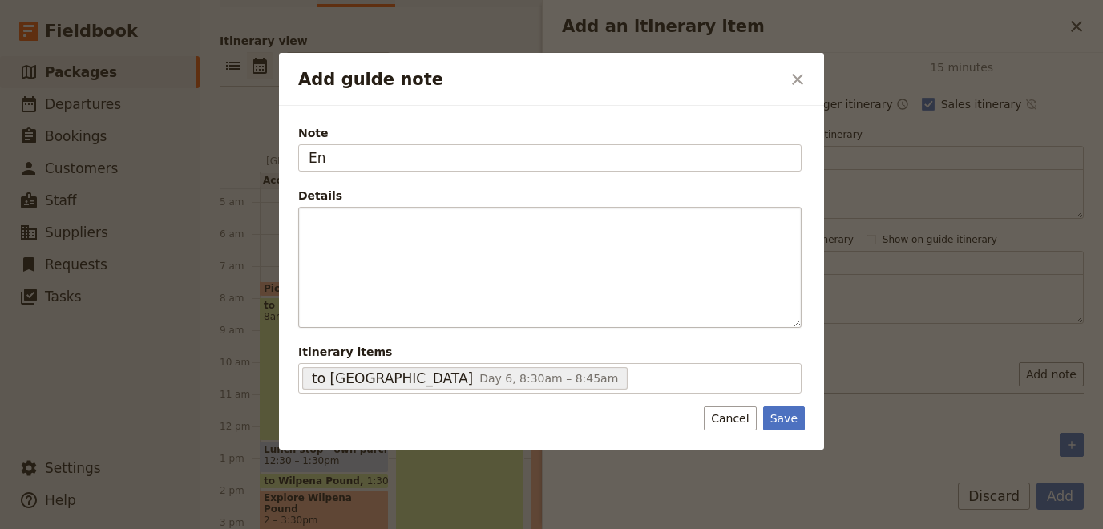
type input "E"
type input "Travel Detail"
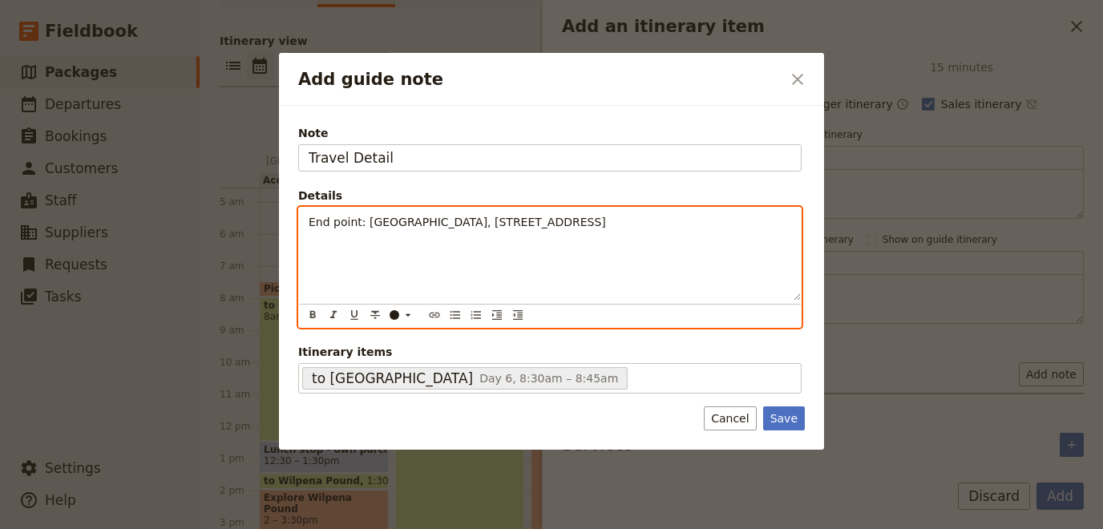
click at [448, 240] on div "End point: [GEOGRAPHIC_DATA], [STREET_ADDRESS]" at bounding box center [550, 254] width 502 height 93
click at [325, 249] on div "End point: [GEOGRAPHIC_DATA], [STREET_ADDRESS]" at bounding box center [550, 254] width 502 height 93
click at [771, 224] on p "End point: [GEOGRAPHIC_DATA], [STREET_ADDRESS]" at bounding box center [550, 222] width 483 height 16
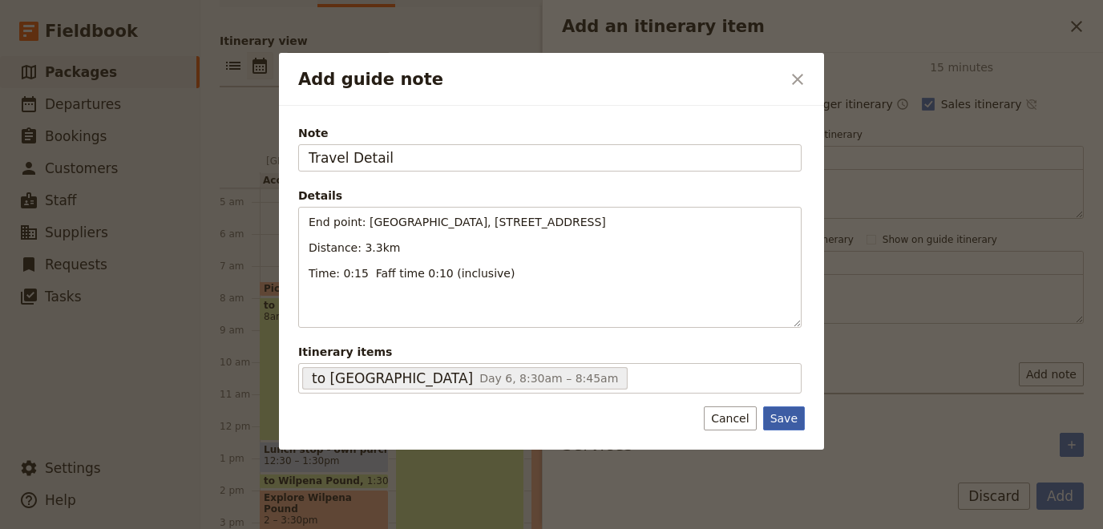
click at [795, 412] on button "Save" at bounding box center [784, 418] width 42 height 24
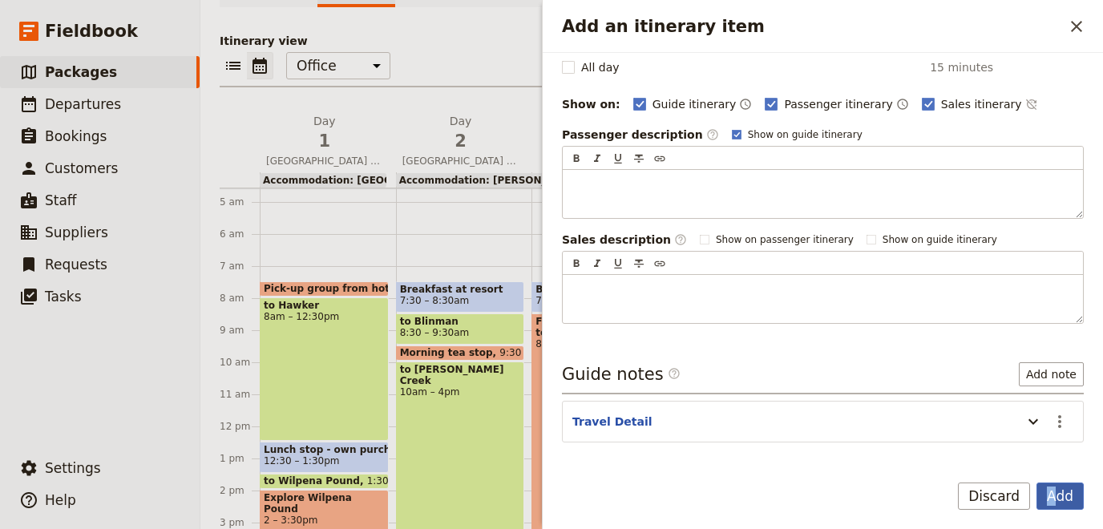
click at [1052, 494] on button "Add" at bounding box center [1060, 496] width 47 height 27
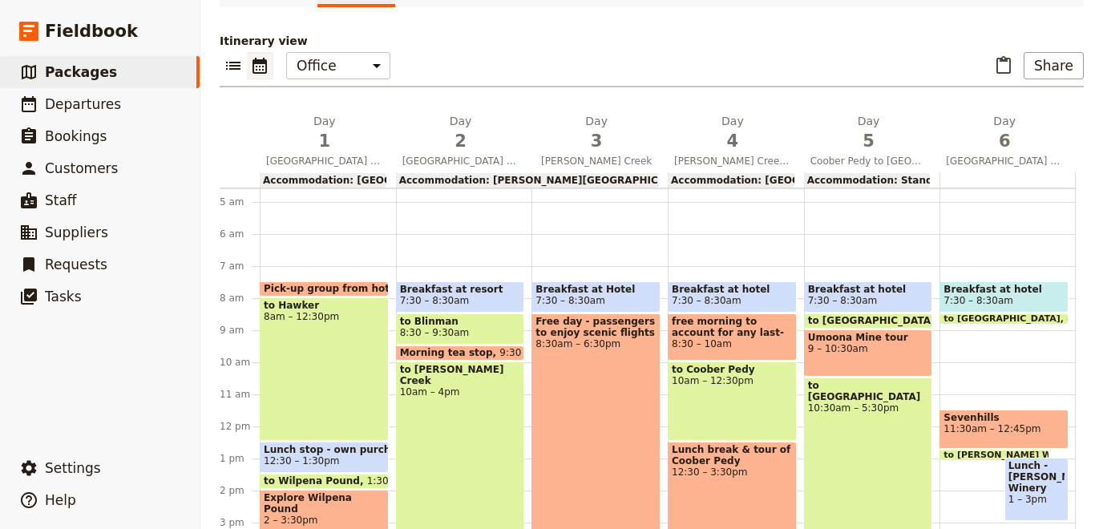
click at [955, 324] on div "Breakfast at hotel 7:30 – 8:30am to [GEOGRAPHIC_DATA] 8:30 – 8:45am [GEOGRAPHIC…" at bounding box center [1008, 427] width 136 height 770
select select "6"
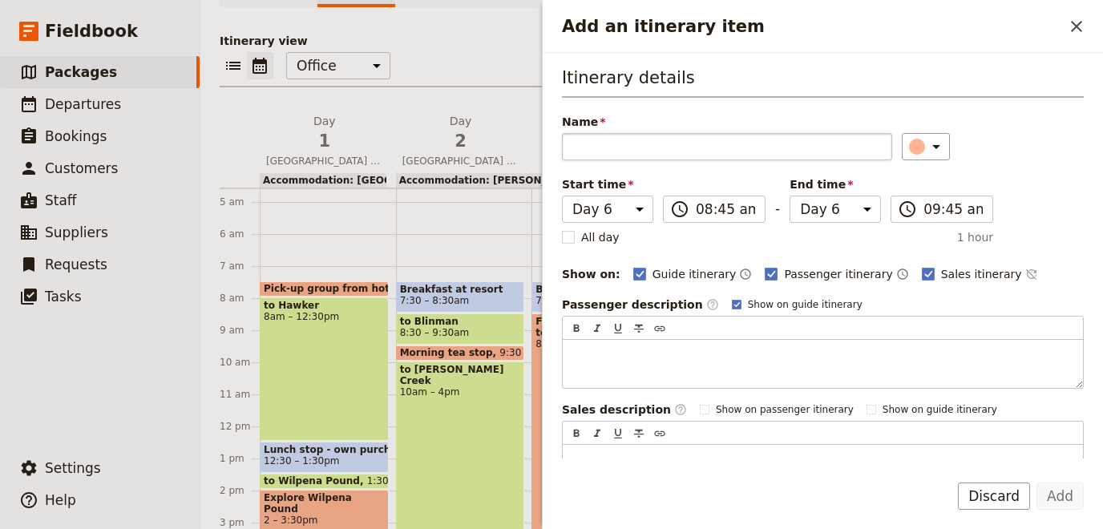
click at [590, 155] on input "Name" at bounding box center [727, 146] width 330 height 27
click at [1080, 22] on icon "Close drawer" at bounding box center [1076, 26] width 19 height 19
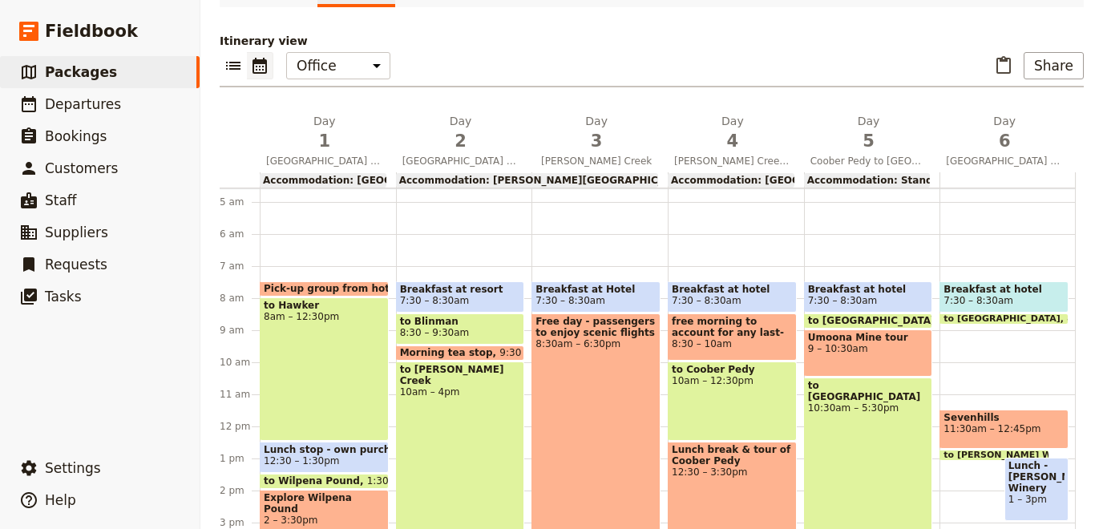
click at [968, 379] on div "Breakfast at hotel 7:30 – 8:30am to [GEOGRAPHIC_DATA] 8:30 – 8:45am [GEOGRAPHIC…" at bounding box center [1008, 427] width 136 height 770
select select "6"
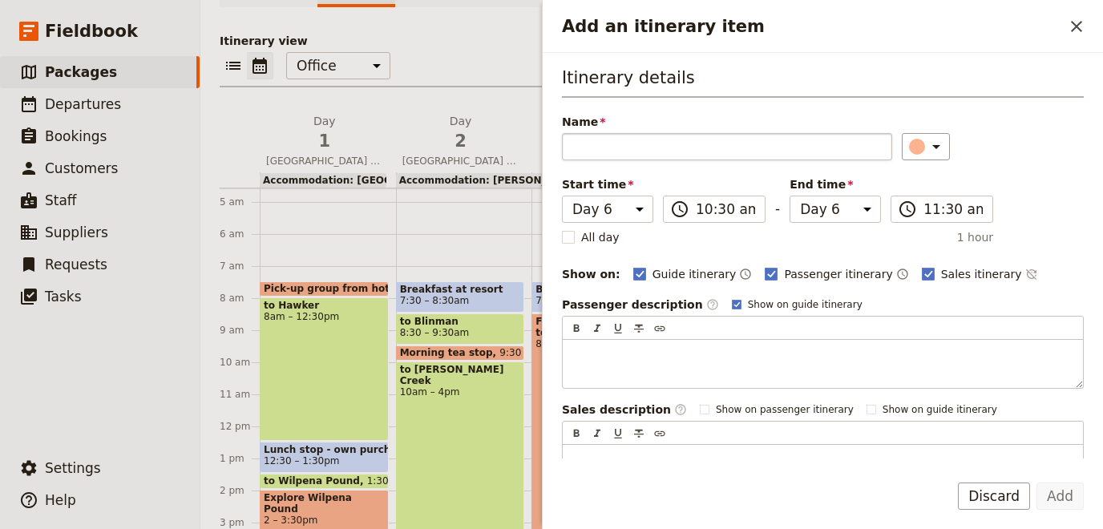
click at [700, 140] on input "Name" at bounding box center [727, 146] width 330 height 27
type input "to Sevenhill Cellars"
click at [927, 143] on icon "Add an itinerary item" at bounding box center [936, 146] width 19 height 19
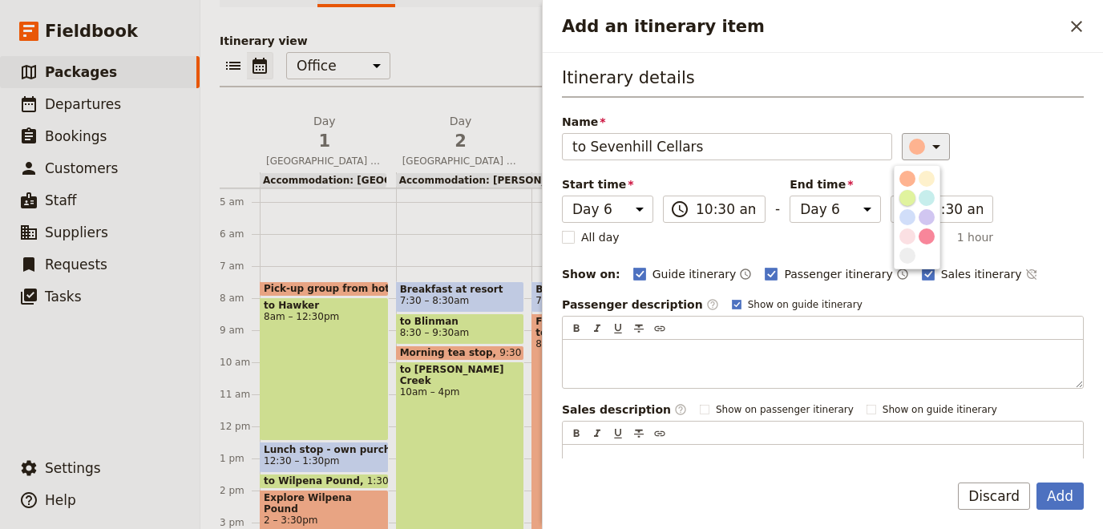
click at [907, 194] on div "button" at bounding box center [907, 198] width 16 height 16
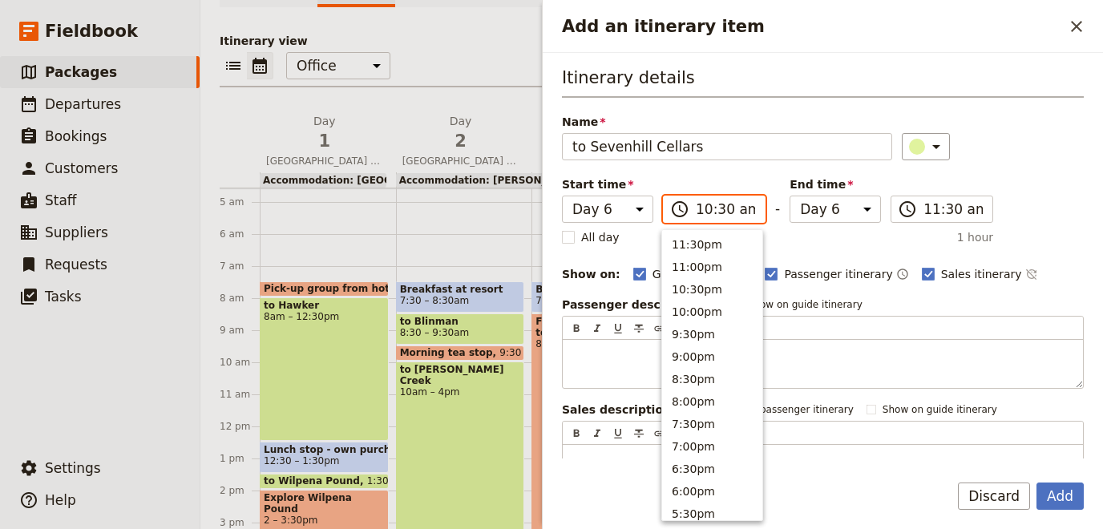
click at [717, 216] on input "10:30 am" at bounding box center [725, 209] width 59 height 19
click at [690, 309] on button "9:00am" at bounding box center [712, 309] width 100 height 22
type input "09:00 am"
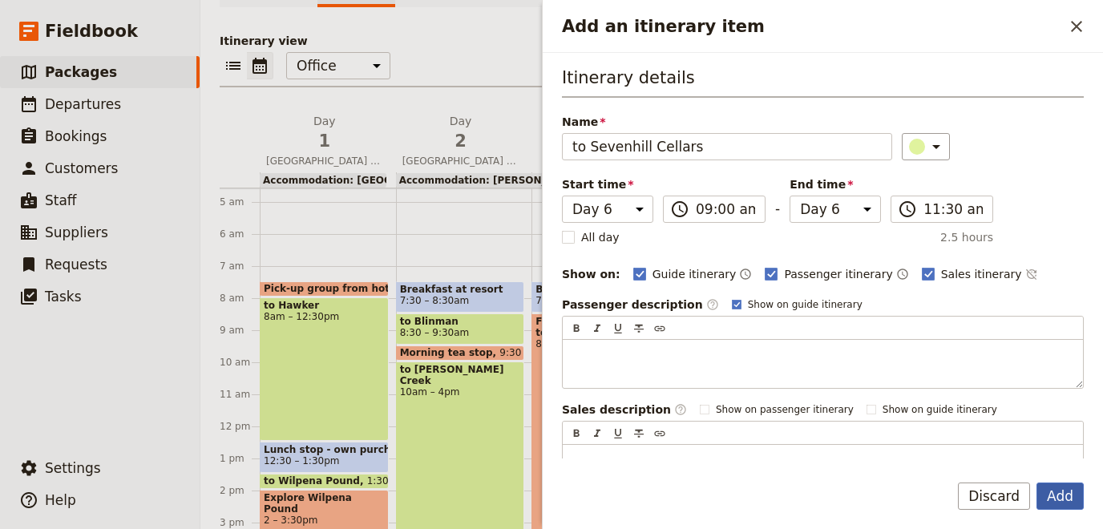
click at [1065, 508] on button "Add" at bounding box center [1060, 496] width 47 height 27
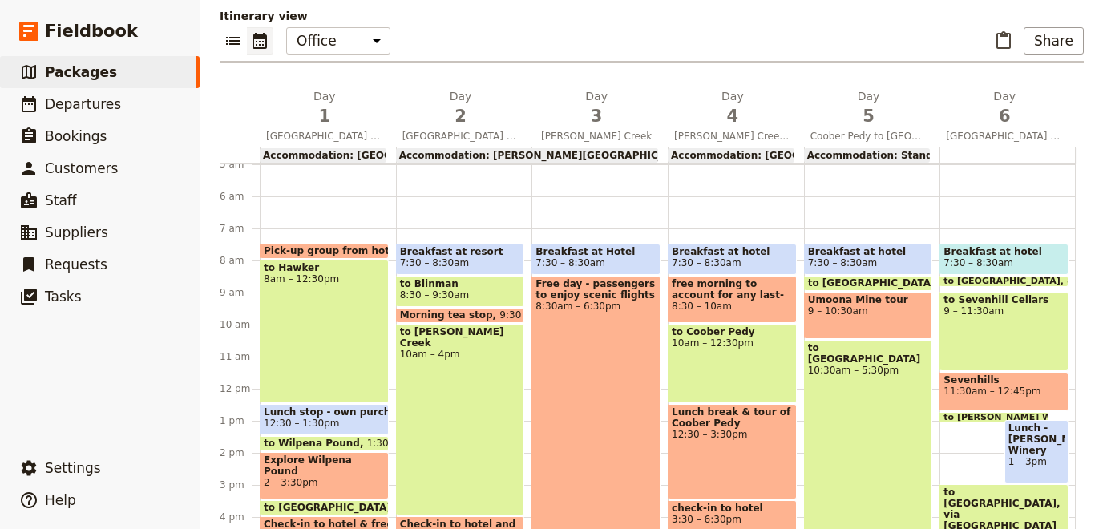
scroll to position [216, 0]
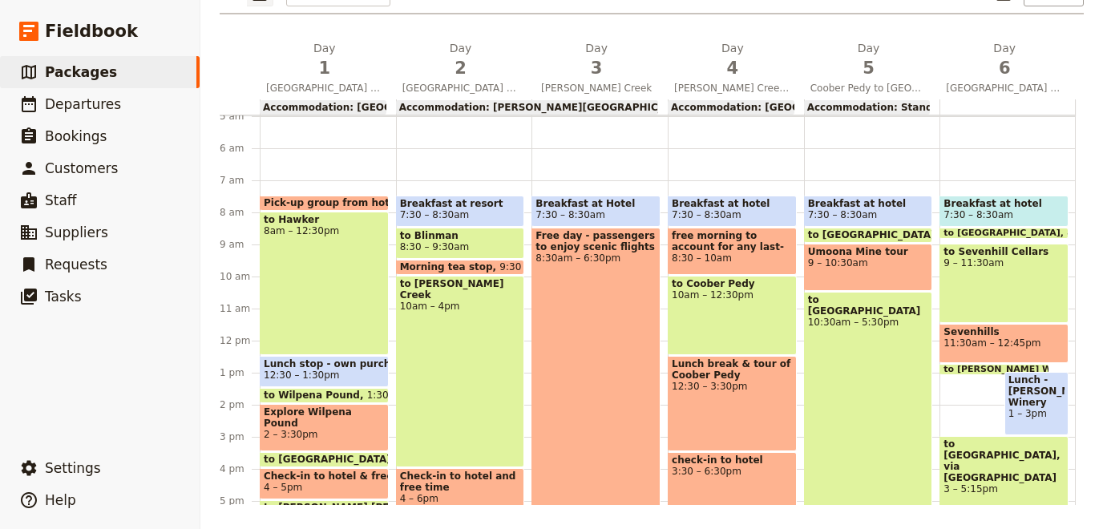
click at [1042, 222] on span at bounding box center [1003, 223] width 127 height 6
select select "6"
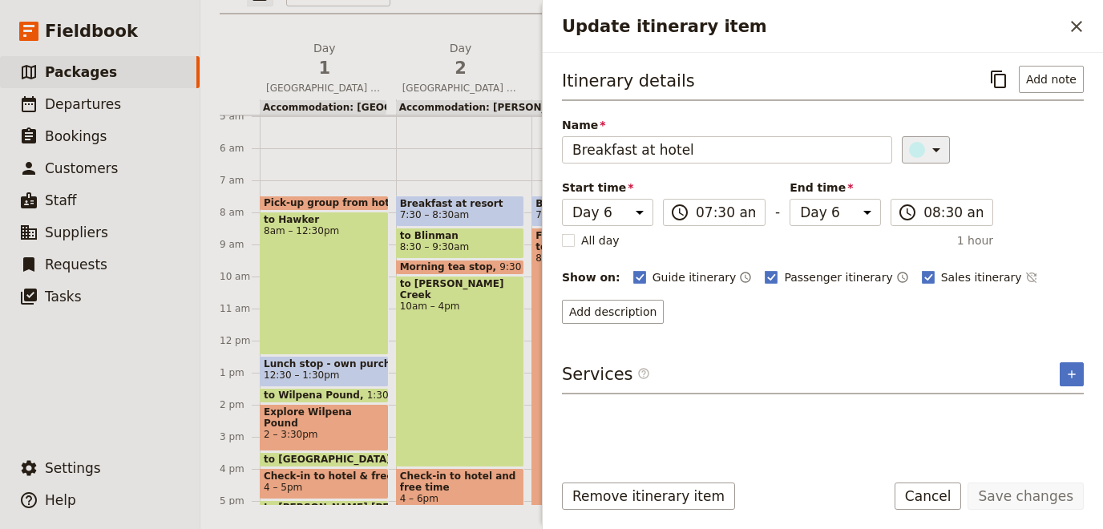
click at [927, 155] on icon "Update itinerary item" at bounding box center [936, 149] width 19 height 19
click at [915, 218] on button "button" at bounding box center [907, 220] width 19 height 19
click at [1028, 501] on button "Save changes" at bounding box center [1026, 496] width 116 height 27
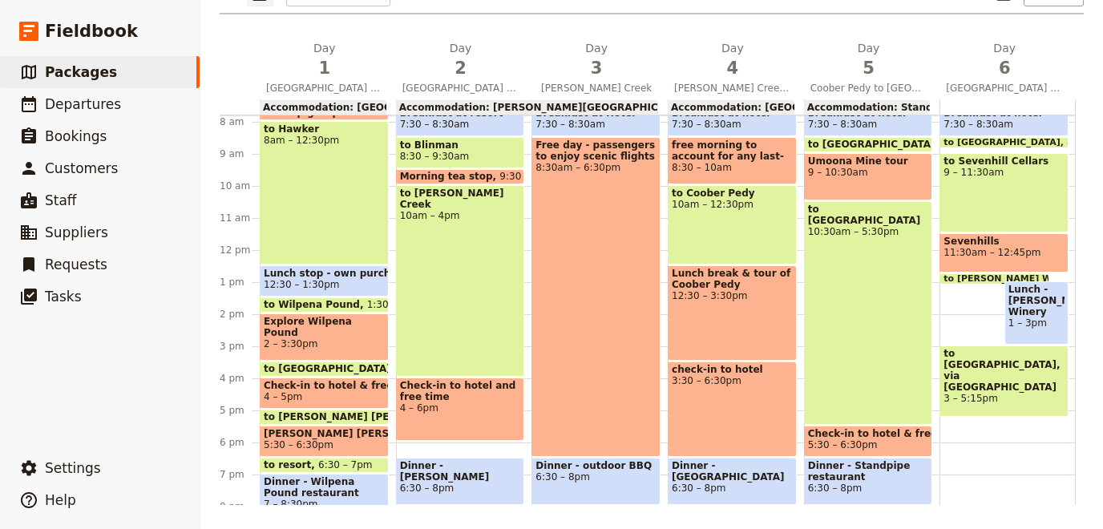
scroll to position [232, 0]
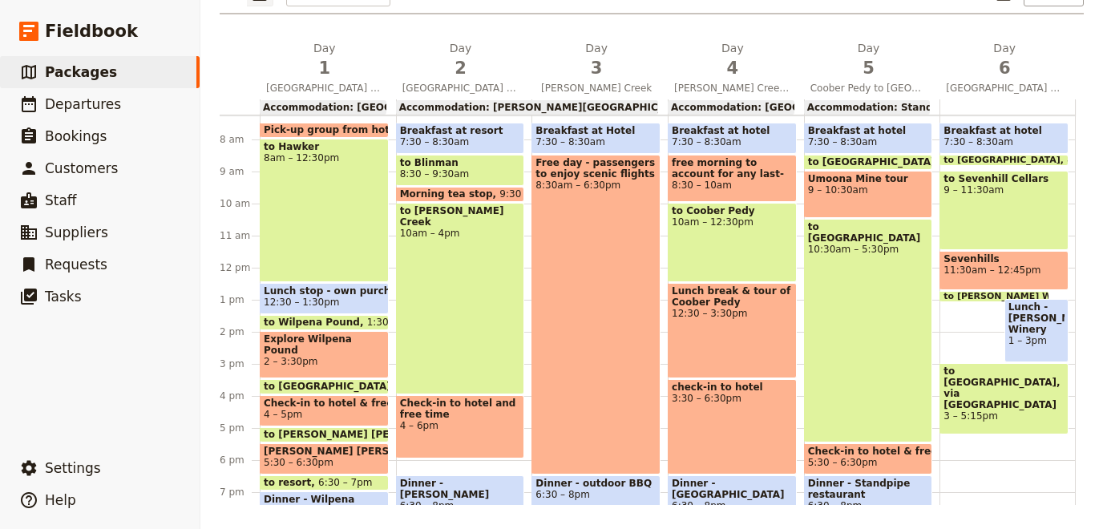
click at [1037, 329] on span "Lunch - [PERSON_NAME] Winery" at bounding box center [1036, 318] width 56 height 34
select select "6"
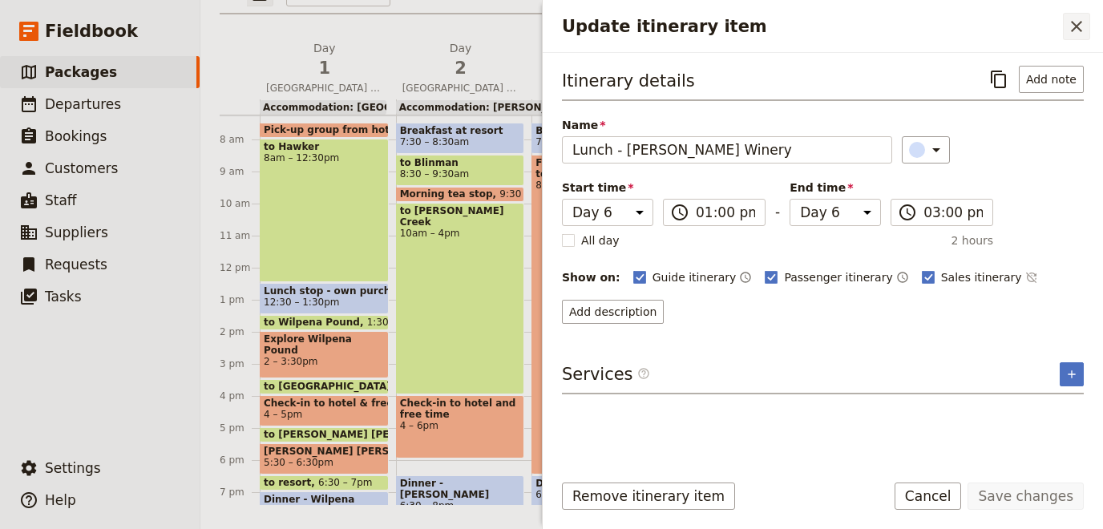
click at [1067, 22] on button "​" at bounding box center [1076, 26] width 27 height 27
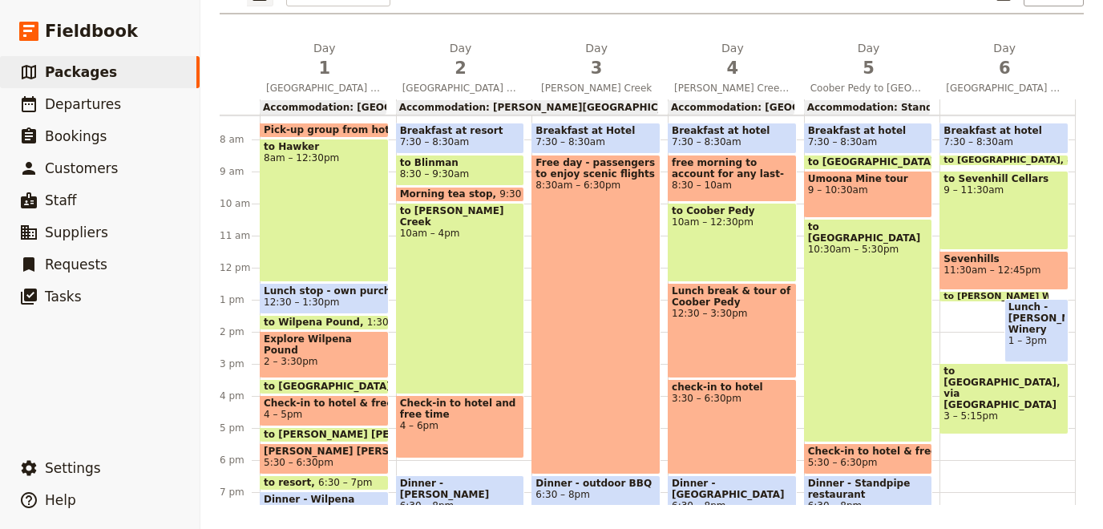
click at [1025, 459] on div "Breakfast at hotel 7:30 – 8:30am to [GEOGRAPHIC_DATA] 8:30 – 8:45am to [GEOGRAP…" at bounding box center [1008, 268] width 136 height 770
select select "6"
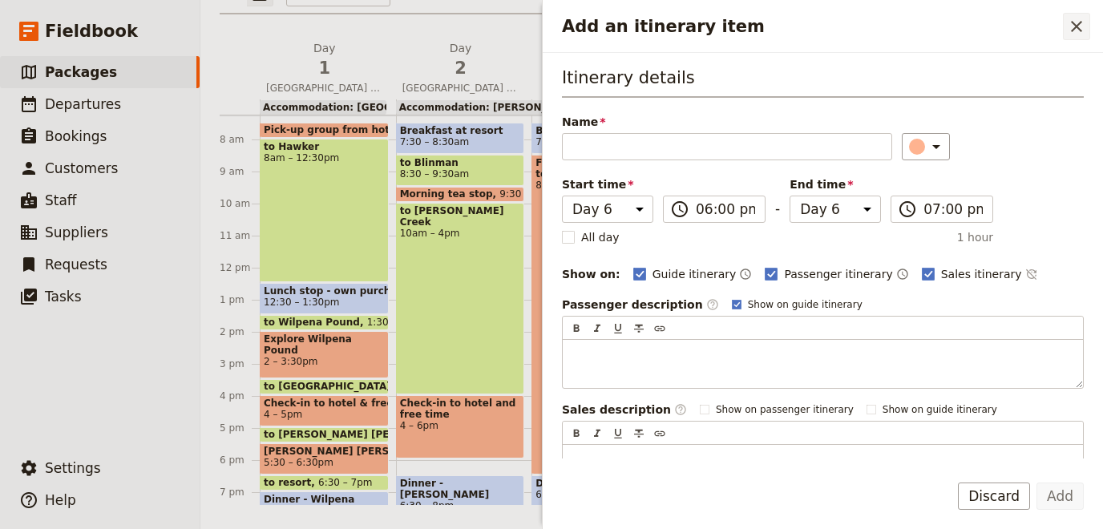
click at [1084, 28] on icon "Close drawer" at bounding box center [1076, 26] width 19 height 19
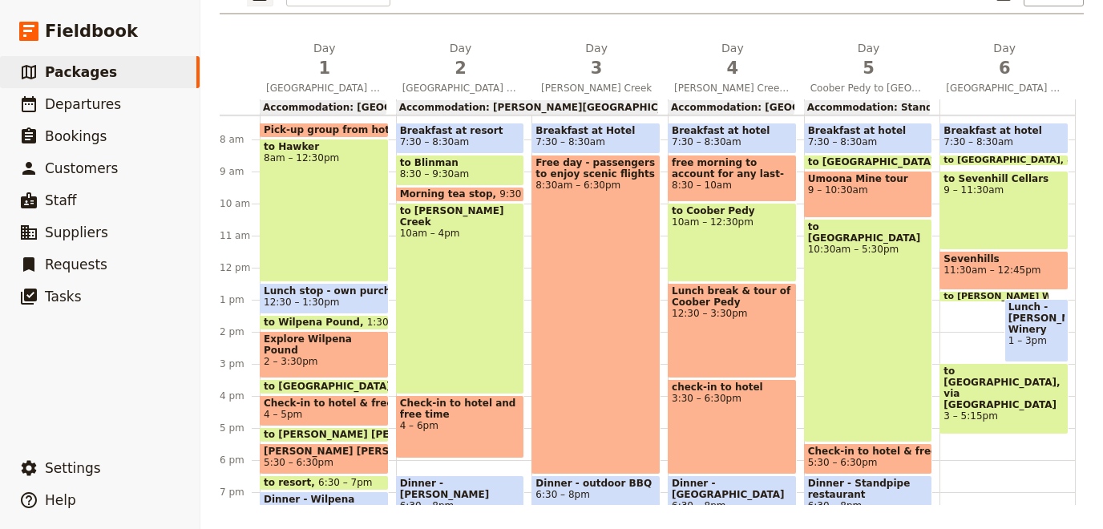
click at [838, 398] on div "to [GEOGRAPHIC_DATA] 10:30am – 5:30pm" at bounding box center [868, 331] width 129 height 224
select select "5"
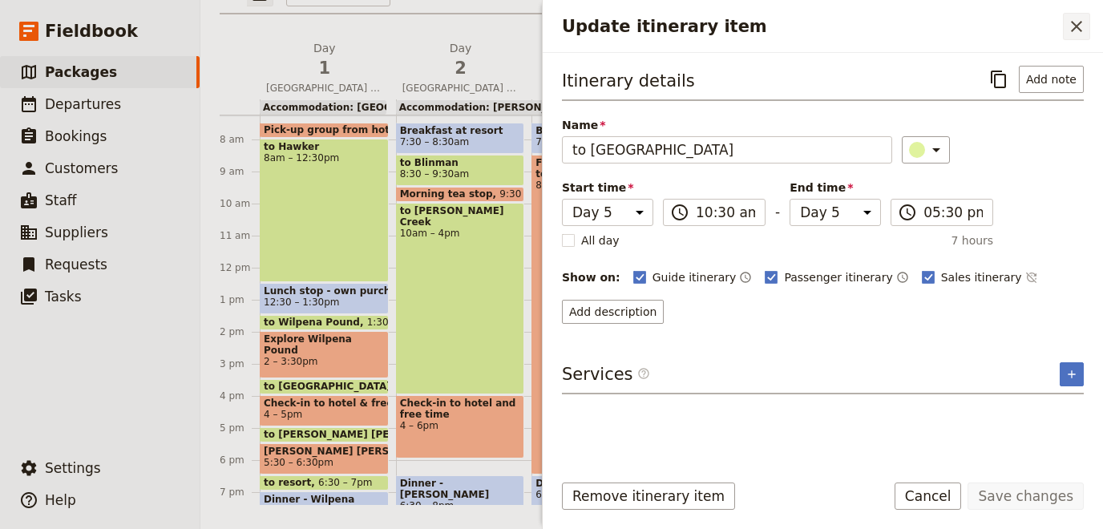
click at [1075, 19] on icon "Close drawer" at bounding box center [1076, 26] width 19 height 19
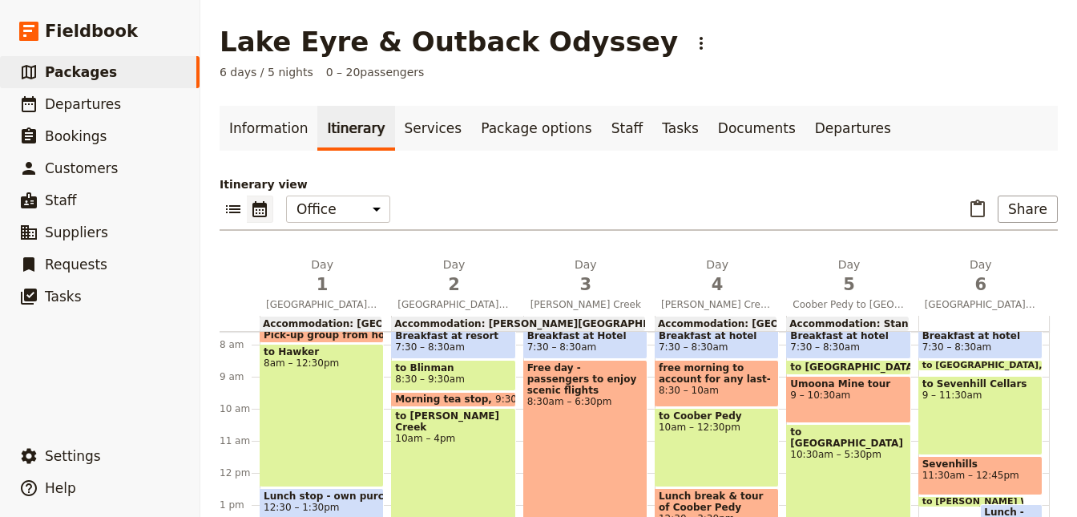
scroll to position [379, 0]
